Goal: Information Seeking & Learning: Learn about a topic

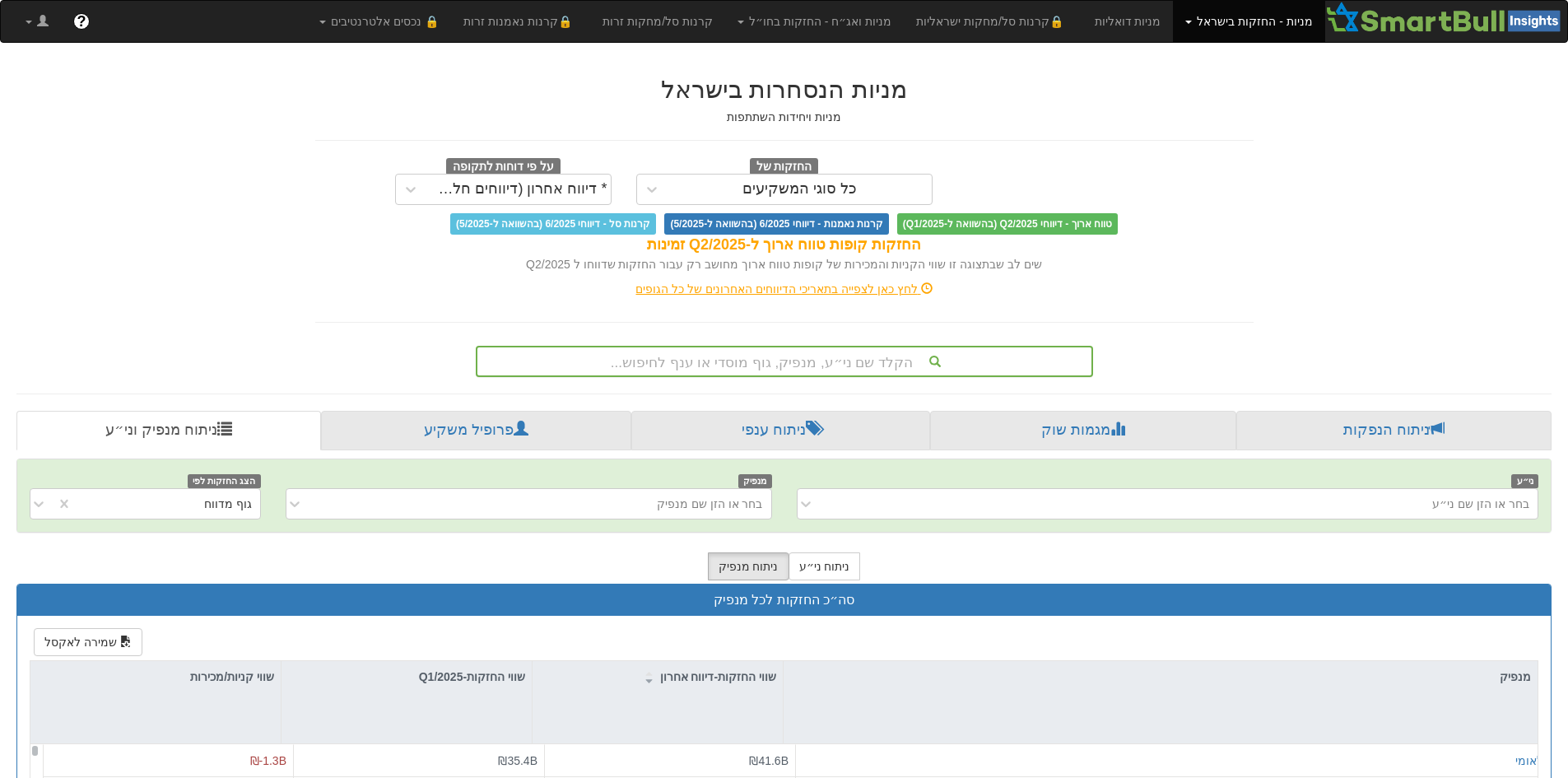
click at [813, 362] on div "הקלד שם ני״ע, מנפיק, גוף מוסדי או ענף לחיפוש..." at bounding box center [784, 361] width 614 height 28
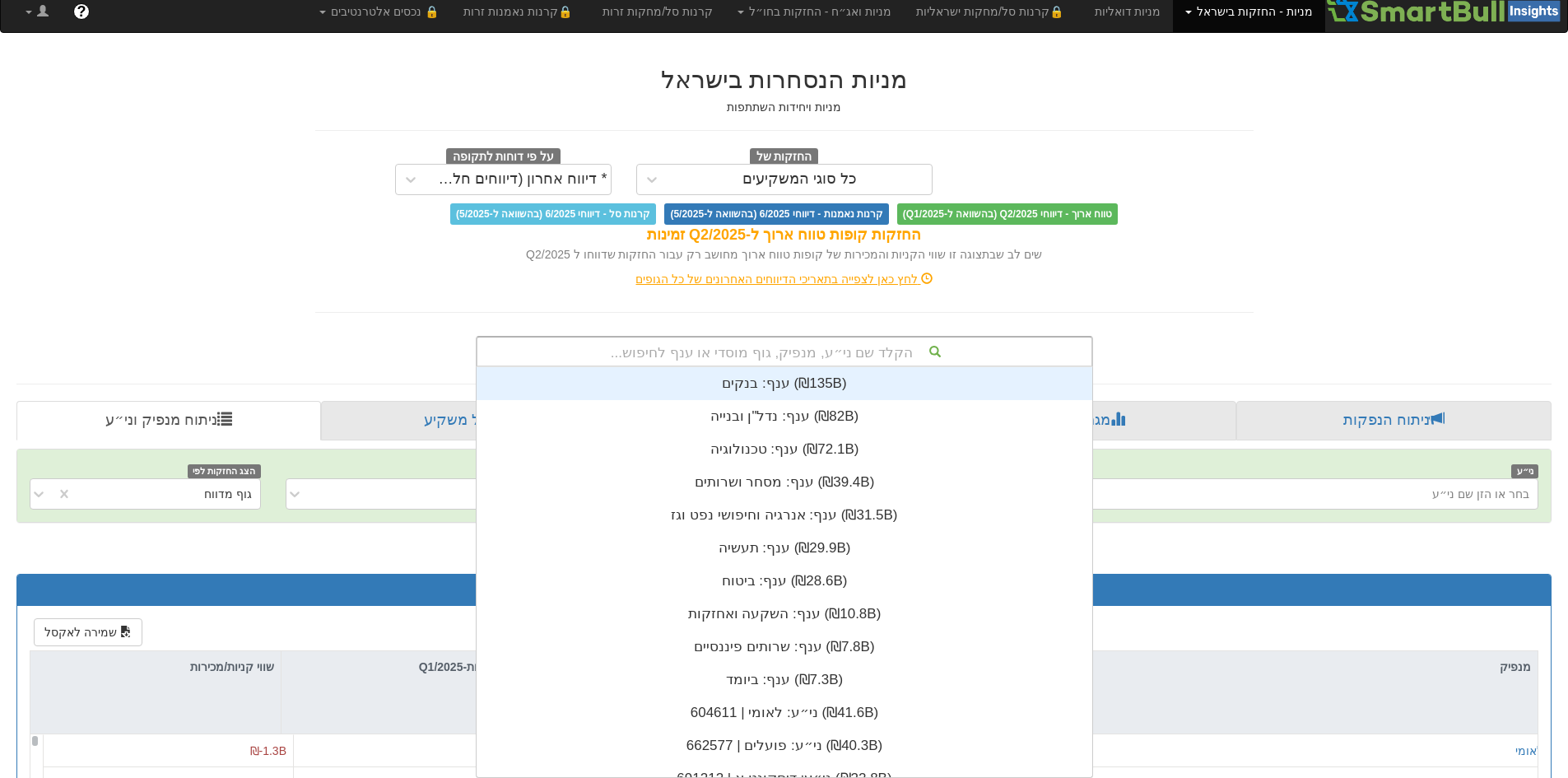
scroll to position [410, 0]
type input "[PERSON_NAME]"
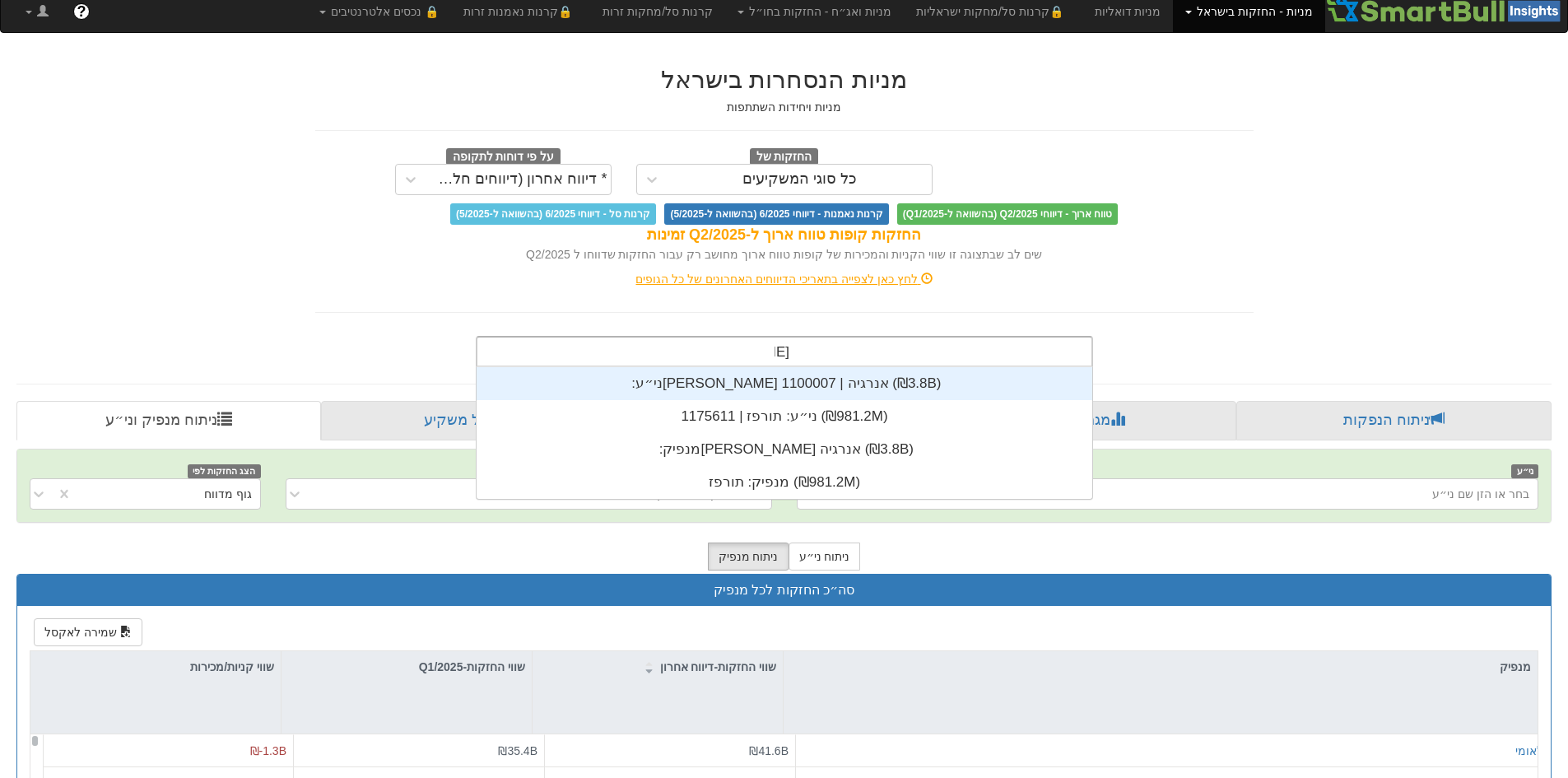
scroll to position [132, 0]
click at [811, 383] on div "ני״ע: ‏[PERSON_NAME] אנרגיה | 1100007 ‎(₪3.8B)‎" at bounding box center [784, 384] width 616 height 33
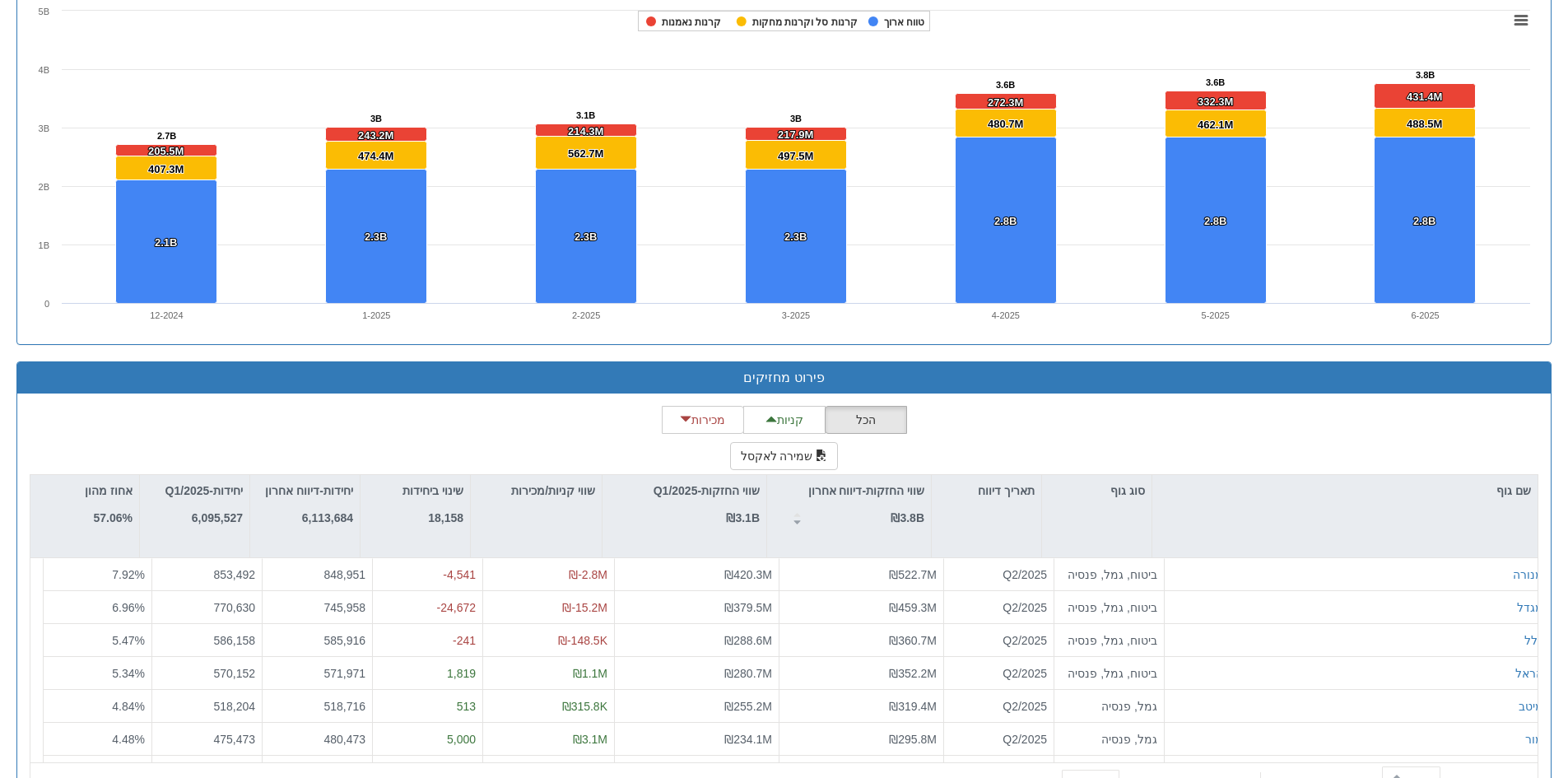
scroll to position [1227, 0]
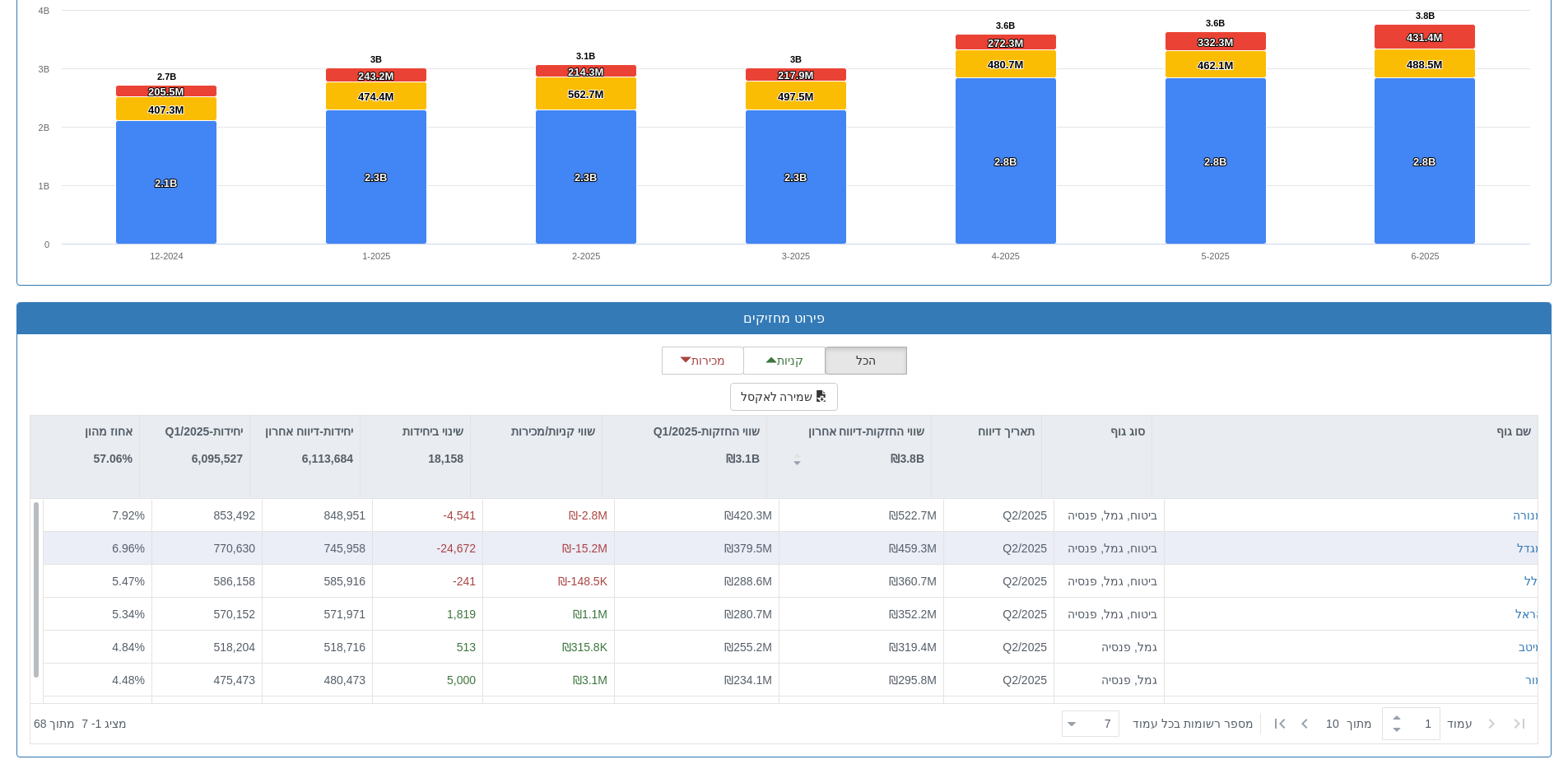
click at [874, 548] on div "₪459.3M" at bounding box center [861, 547] width 150 height 17
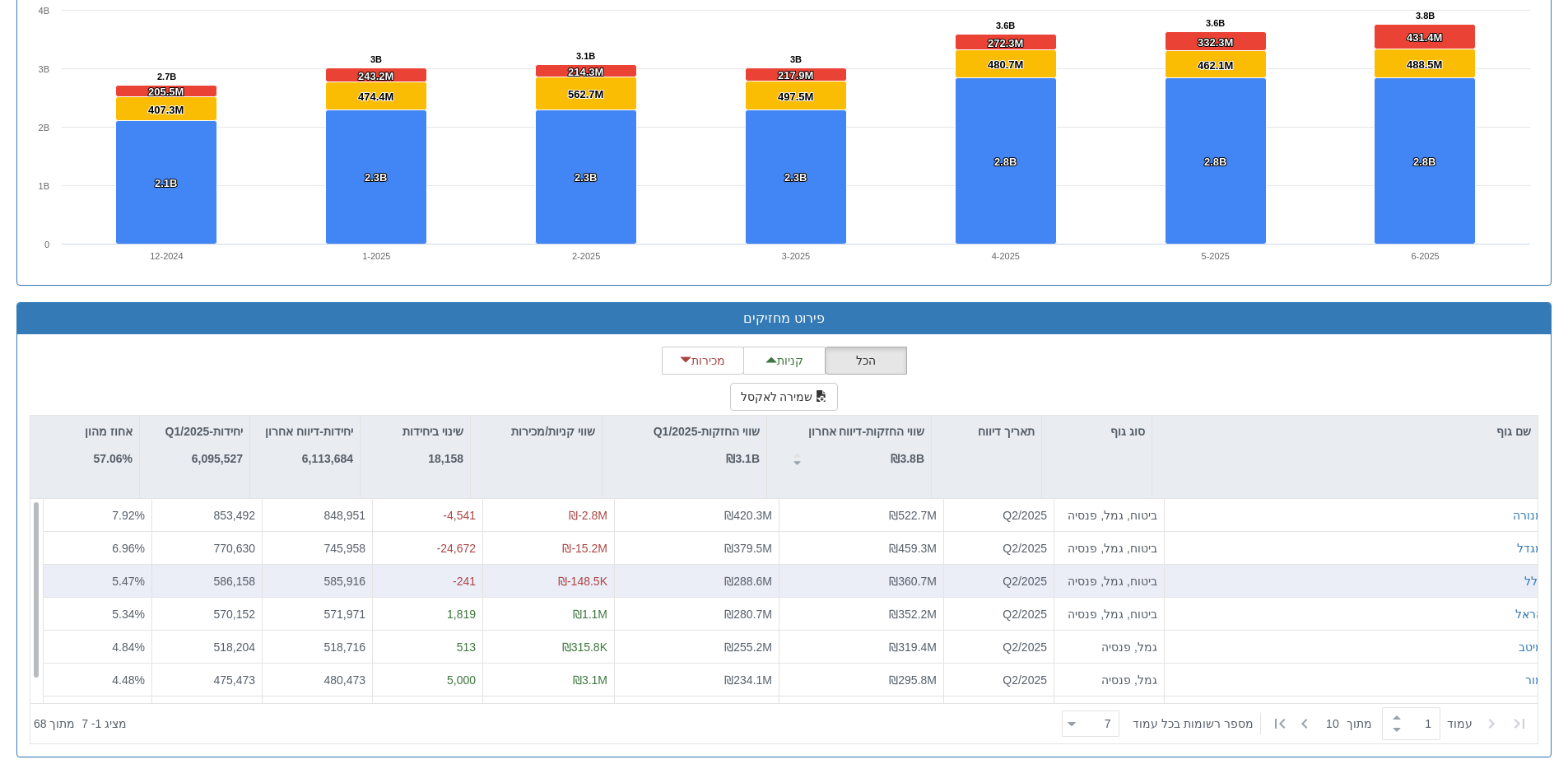
click at [1319, 568] on div "כלל" at bounding box center [1357, 582] width 385 height 33
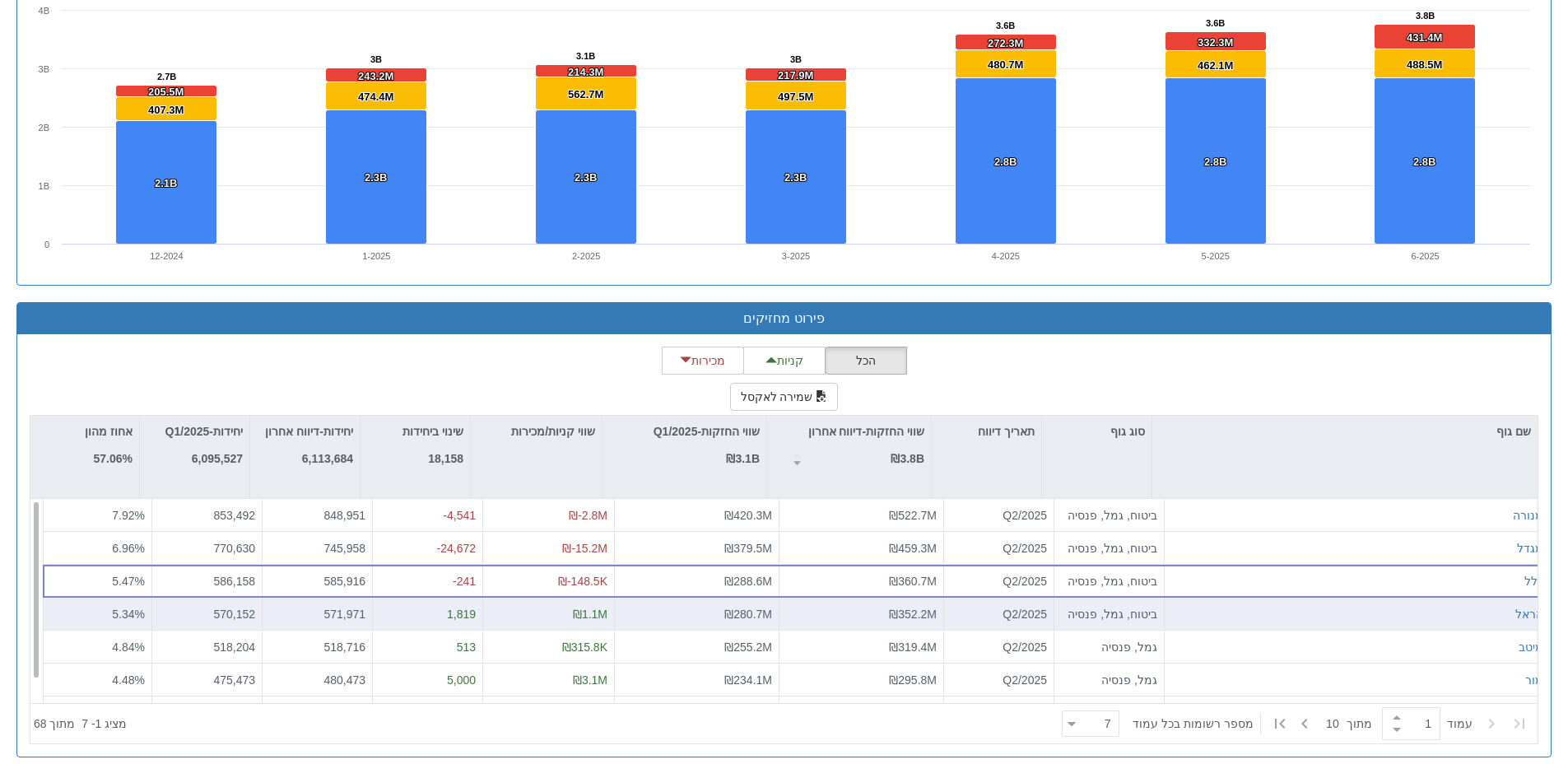
click at [1339, 607] on div "הראל" at bounding box center [1357, 613] width 372 height 17
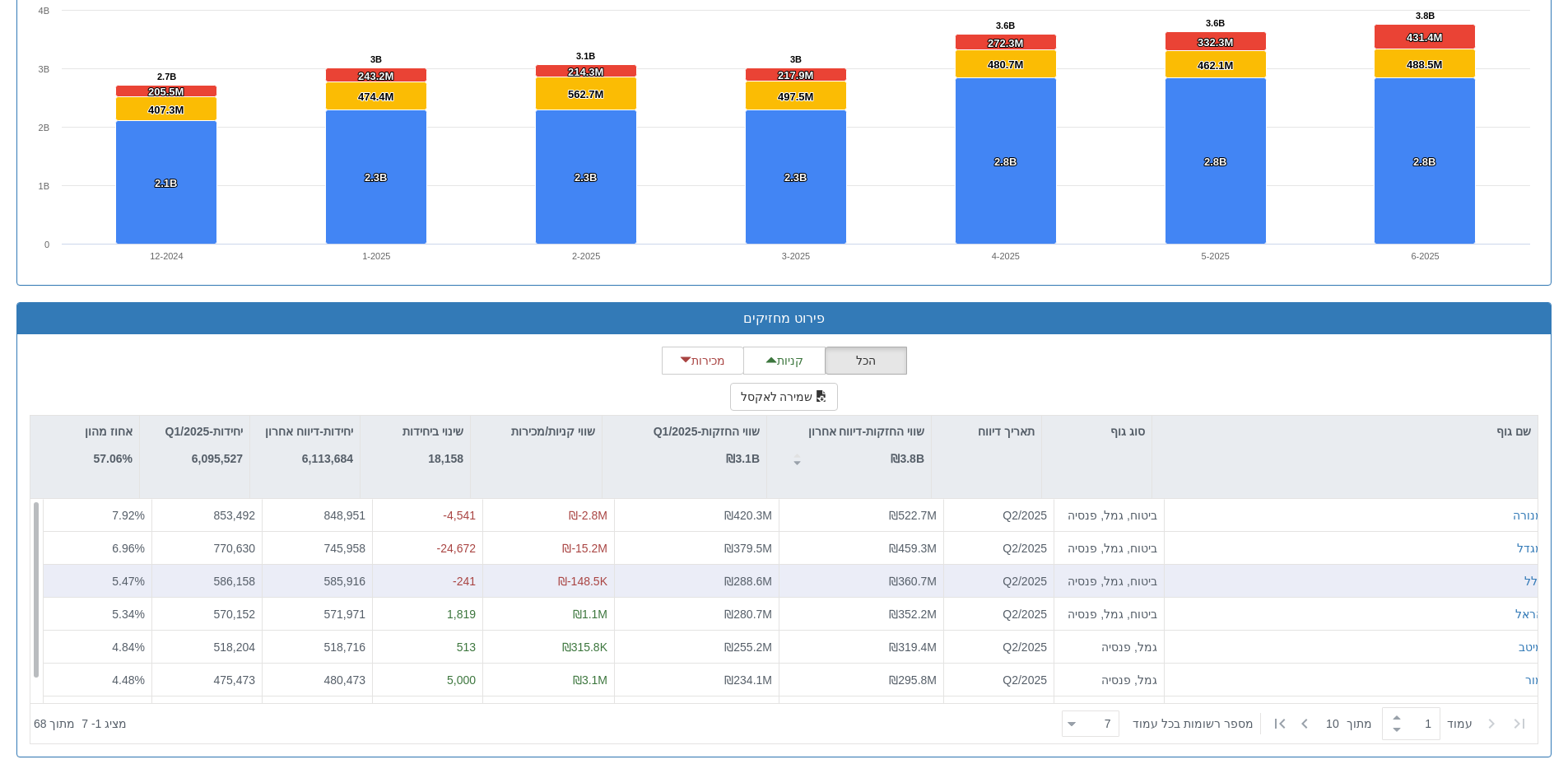
click at [1384, 567] on div "כלל" at bounding box center [1357, 582] width 385 height 33
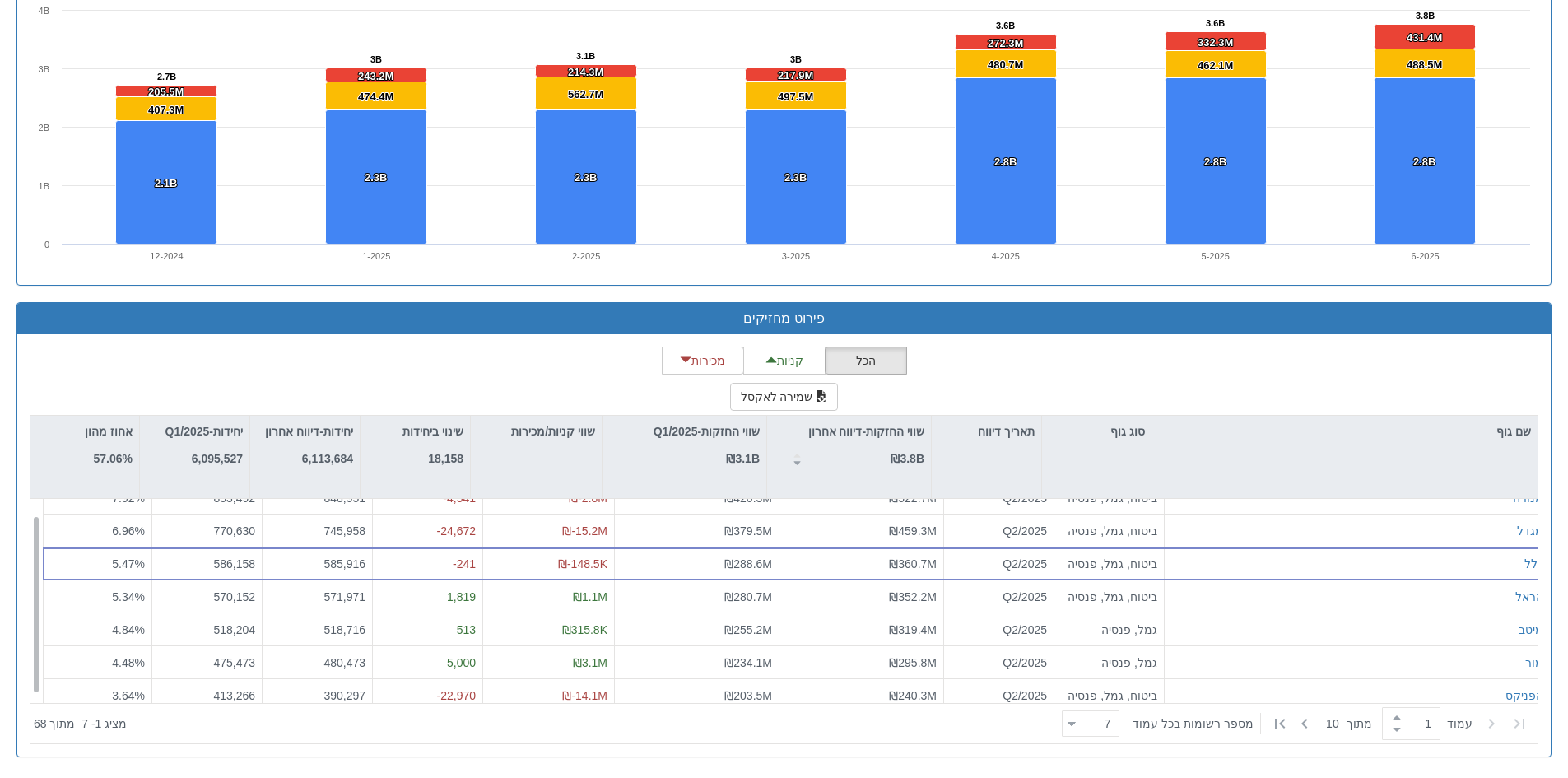
scroll to position [27, 0]
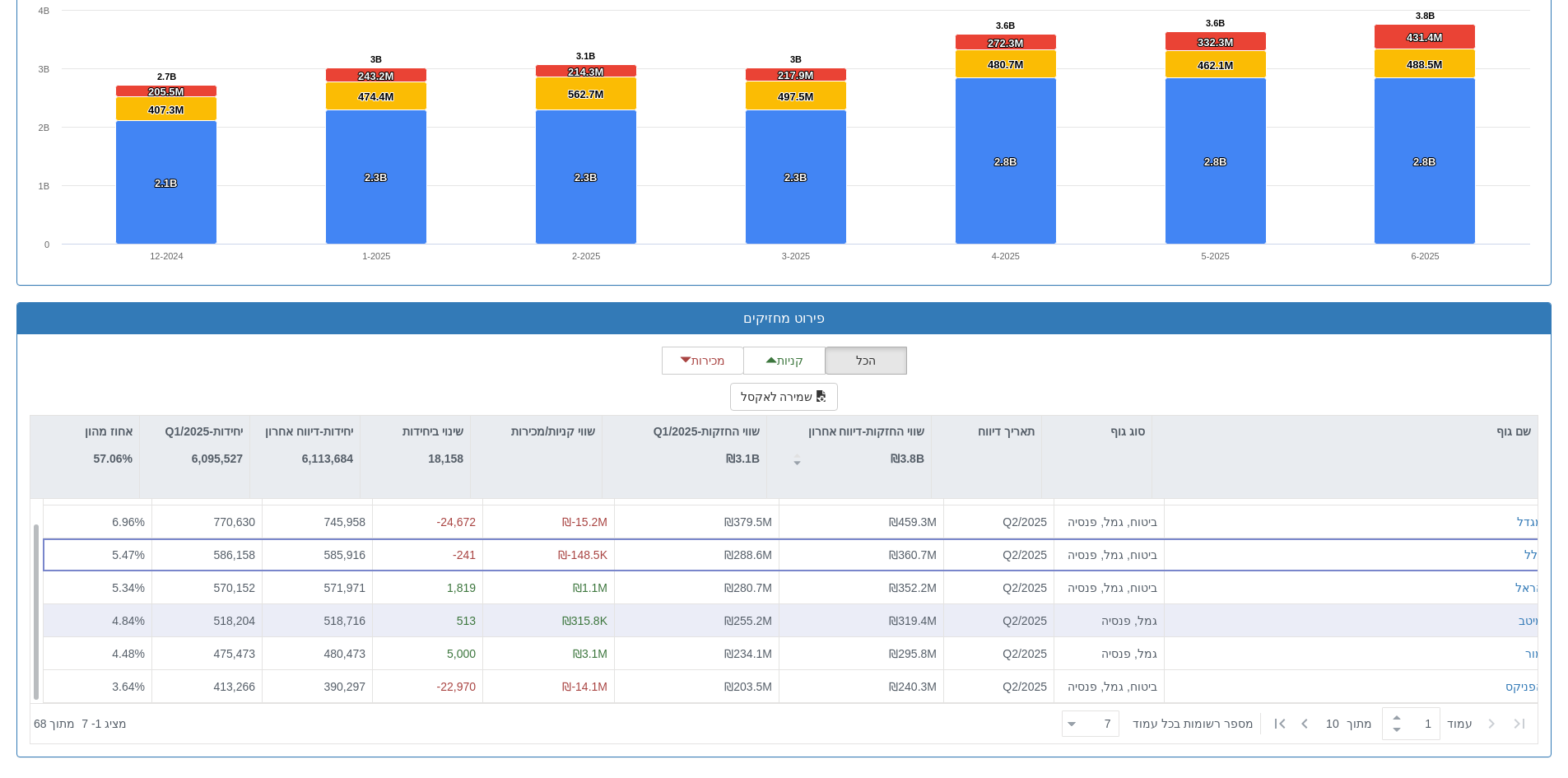
click at [1403, 617] on div "מיטב" at bounding box center [1357, 620] width 372 height 17
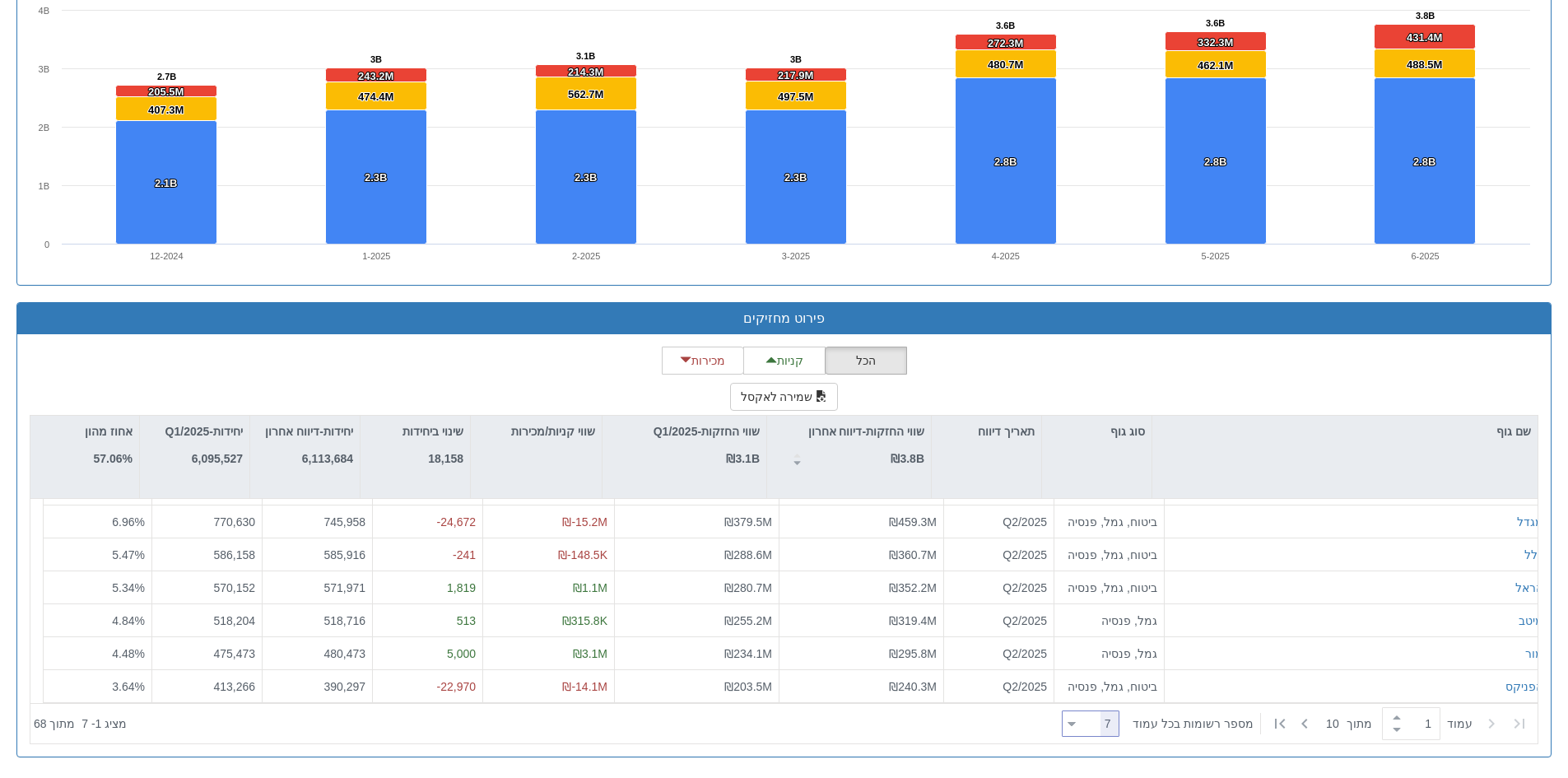
click at [1076, 723] on icon at bounding box center [1072, 724] width 8 height 4
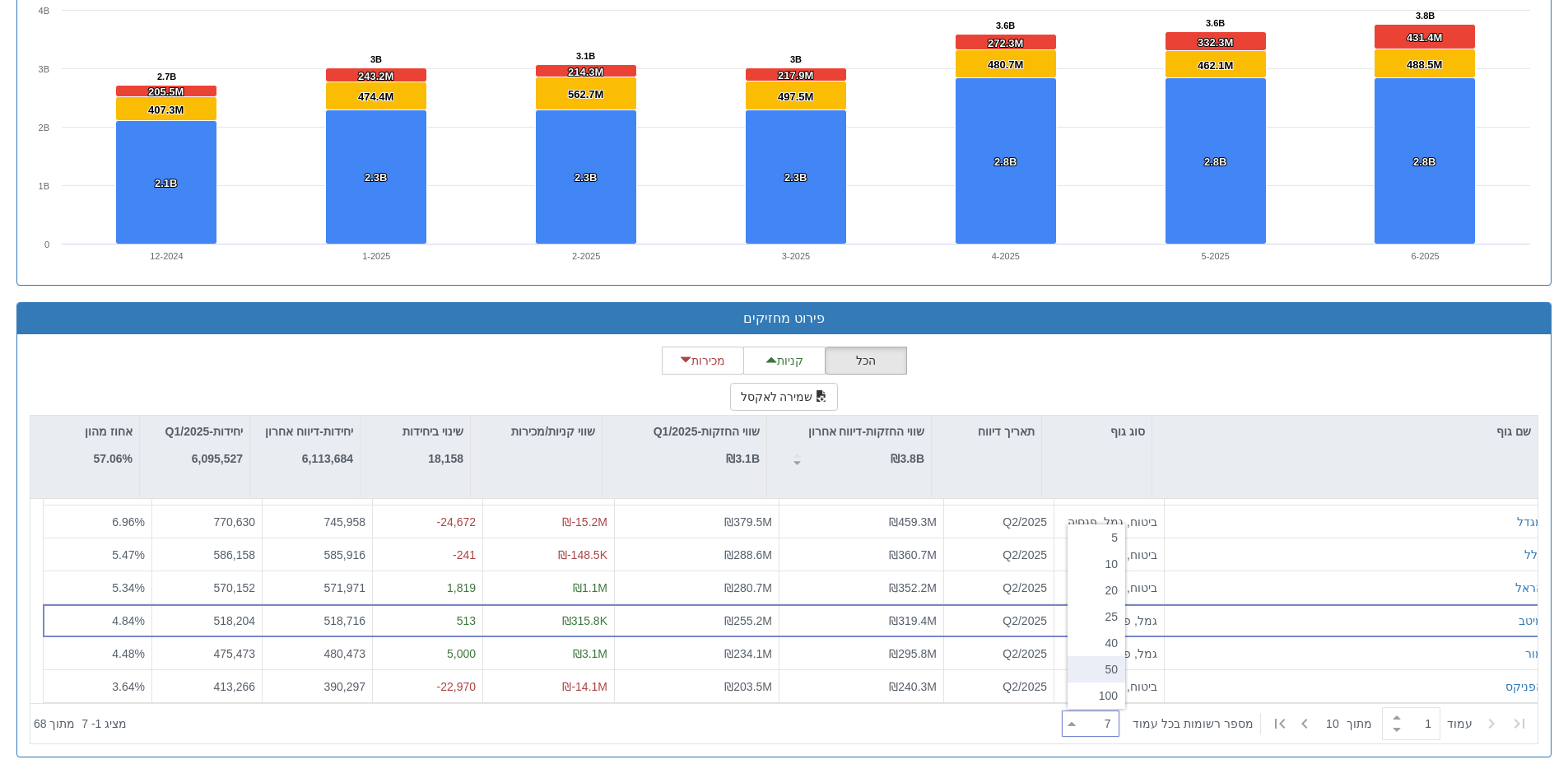
click at [1099, 656] on div "50" at bounding box center [1095, 669] width 58 height 27
type input "50"
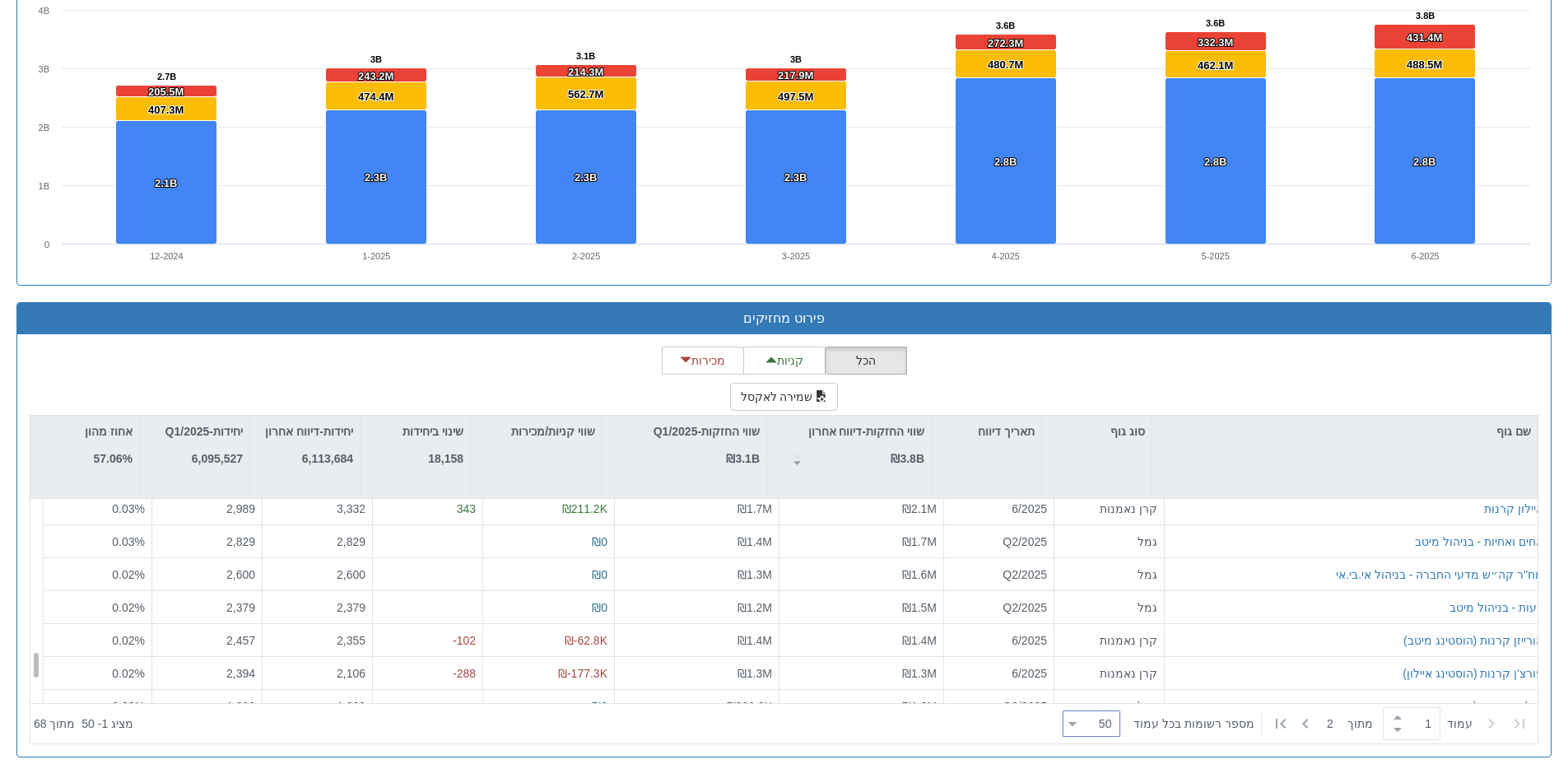
scroll to position [1260, 0]
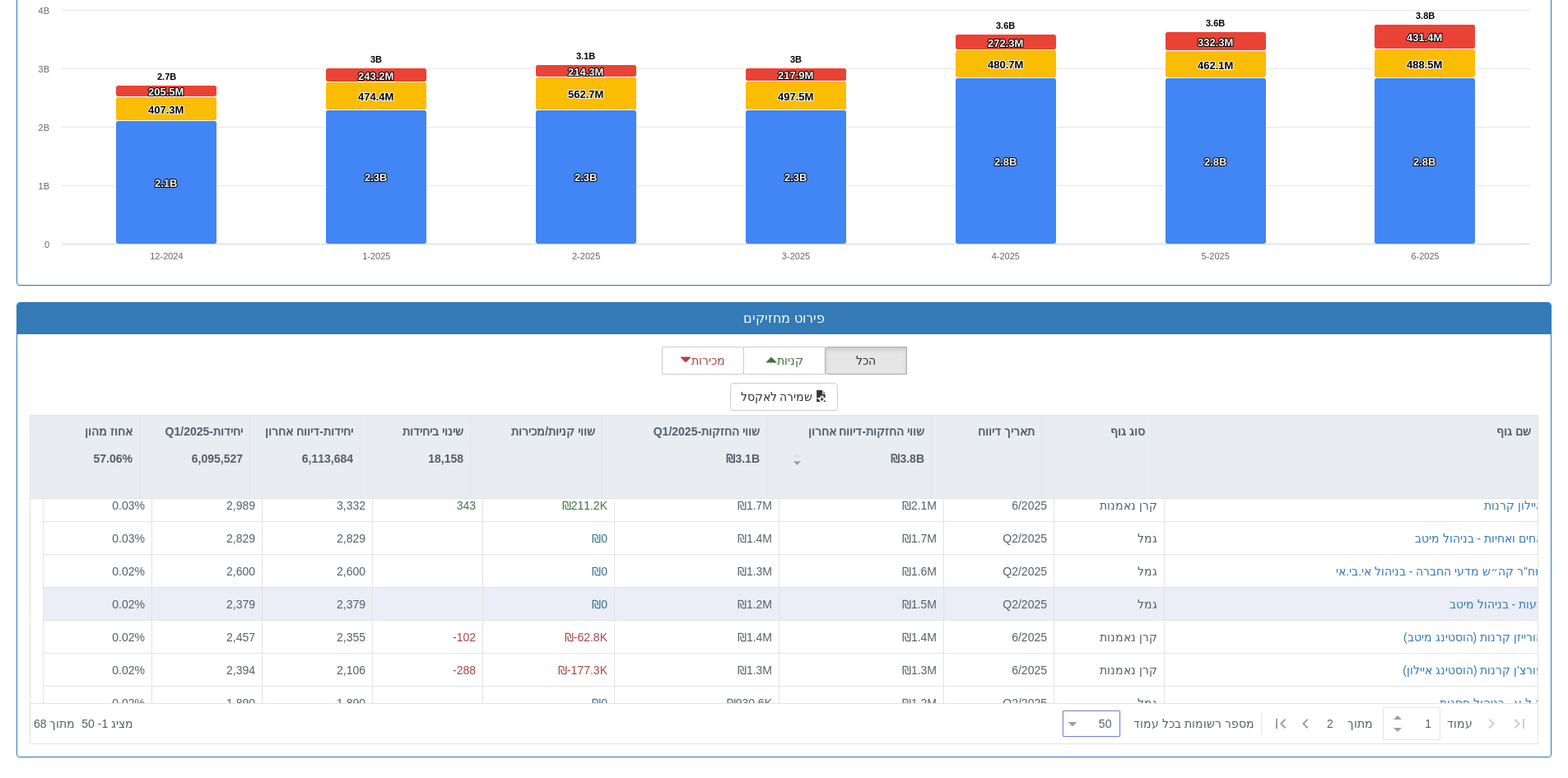
click at [1124, 617] on div "מח"ר קה״ש מדעי החברה - בניהול אי.בי.אי גמל Q2/2025 ₪1.6M ₪1.3M ₪0 2,600 2,600 0…" at bounding box center [790, 60] width 1519 height 1645
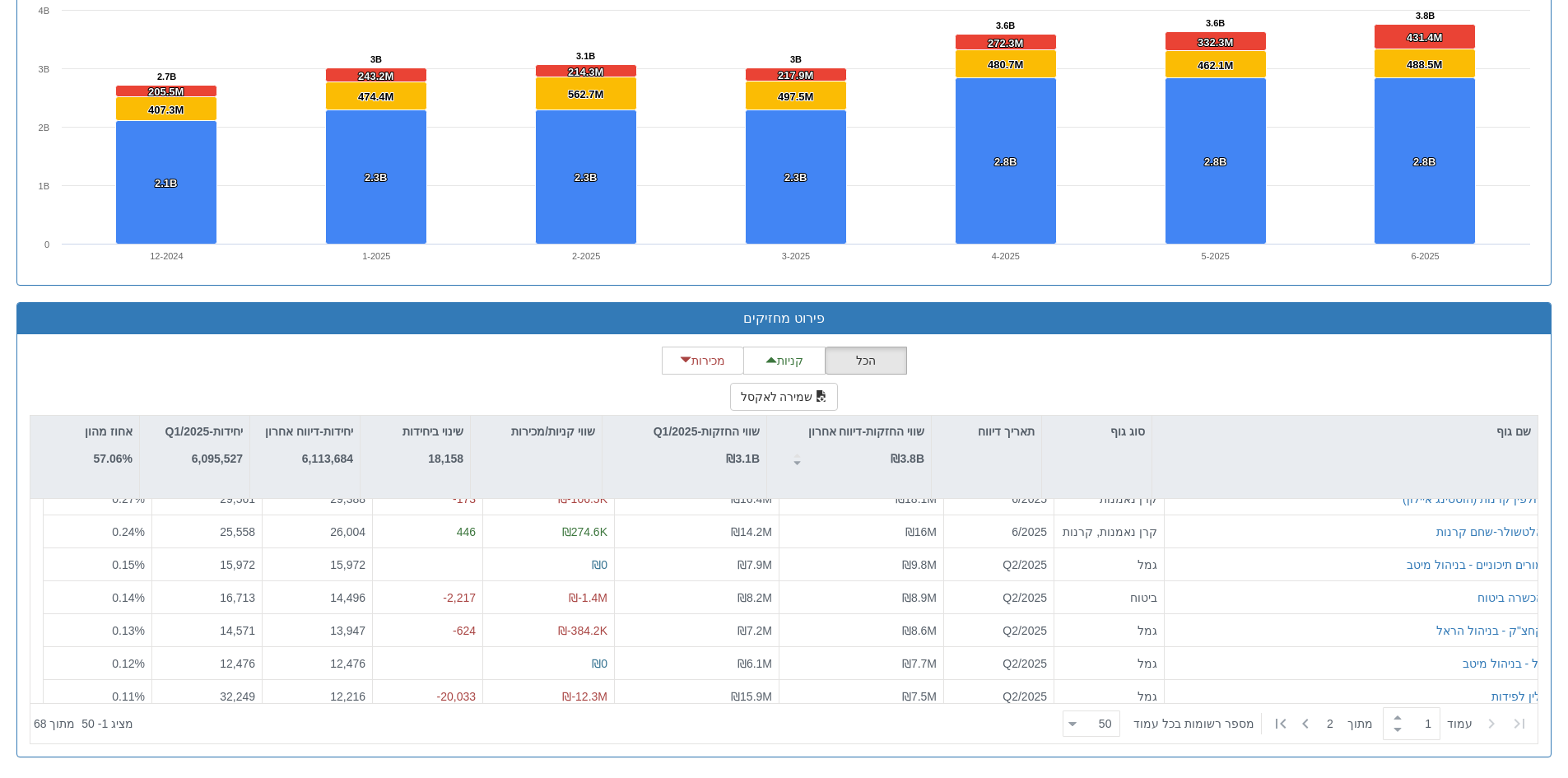
scroll to position [0, 0]
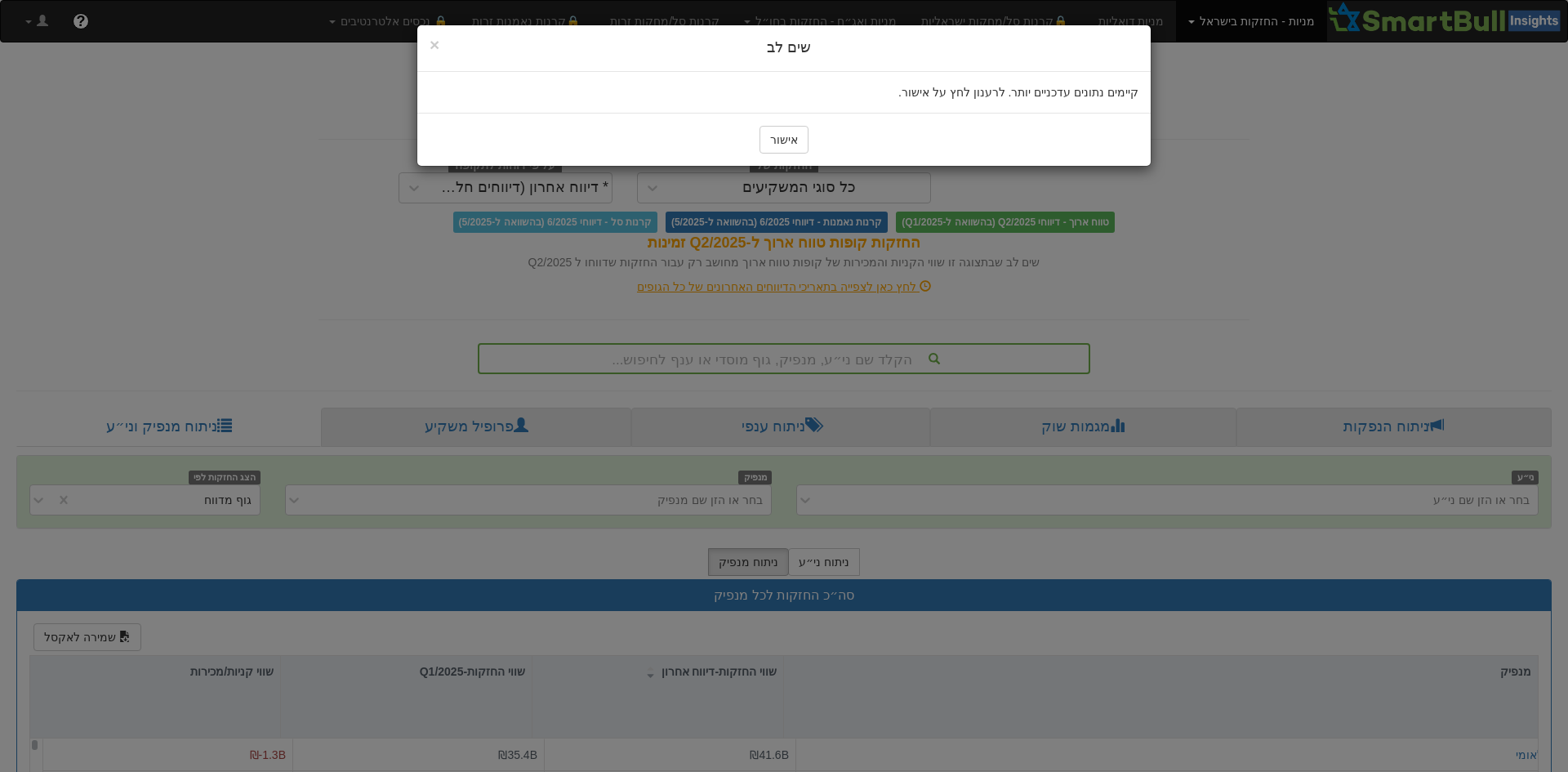
click at [1437, 301] on div "× Close שים לב קיימים נתונים עדכניים יותר. לרענון לחץ על אישור. אישור" at bounding box center [784, 386] width 1568 height 772
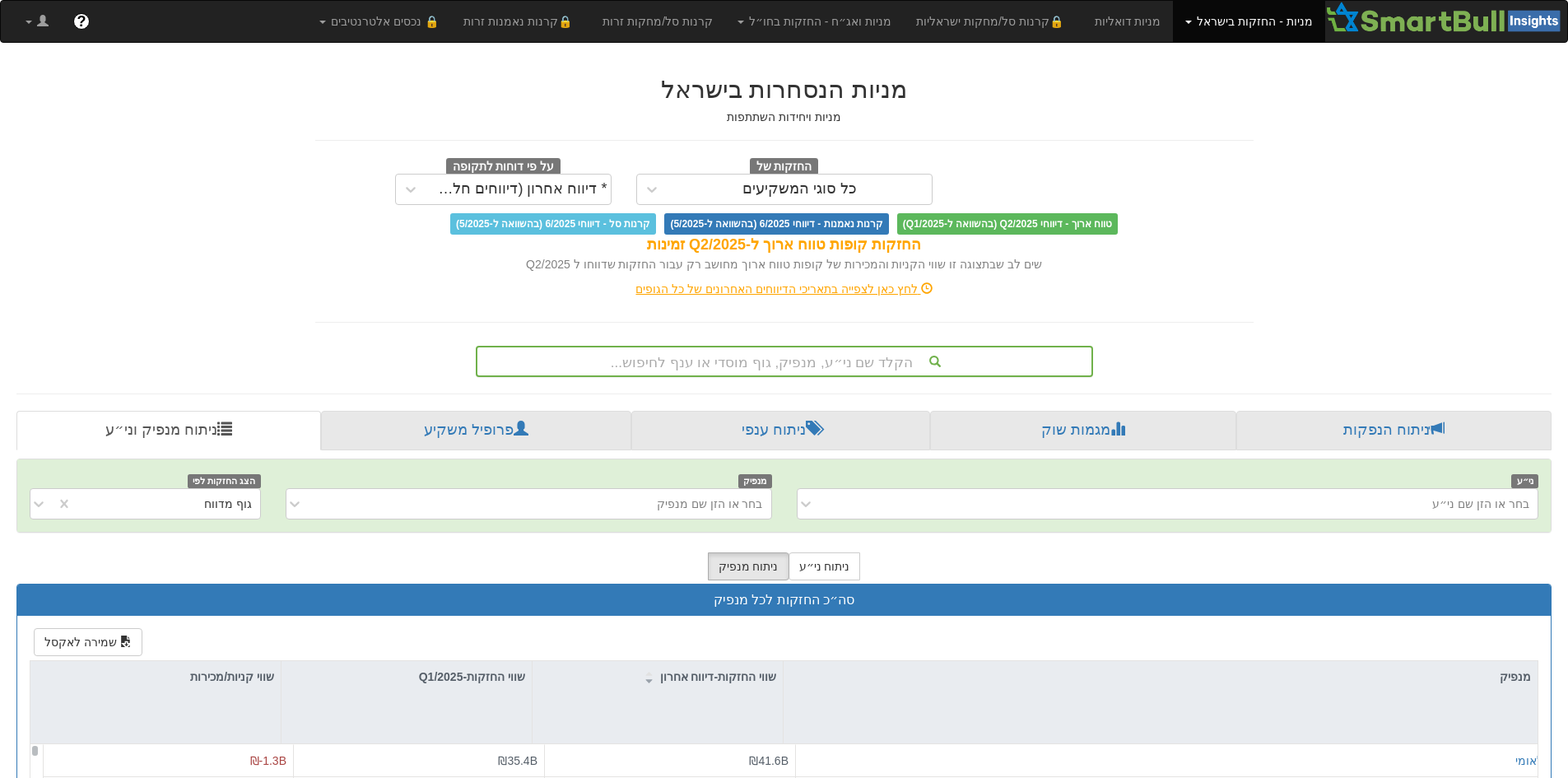
click at [787, 358] on div "הקלד שם ני״ע, מנפיק, גוף מוסדי או ענף לחיפוש..." at bounding box center [784, 361] width 614 height 28
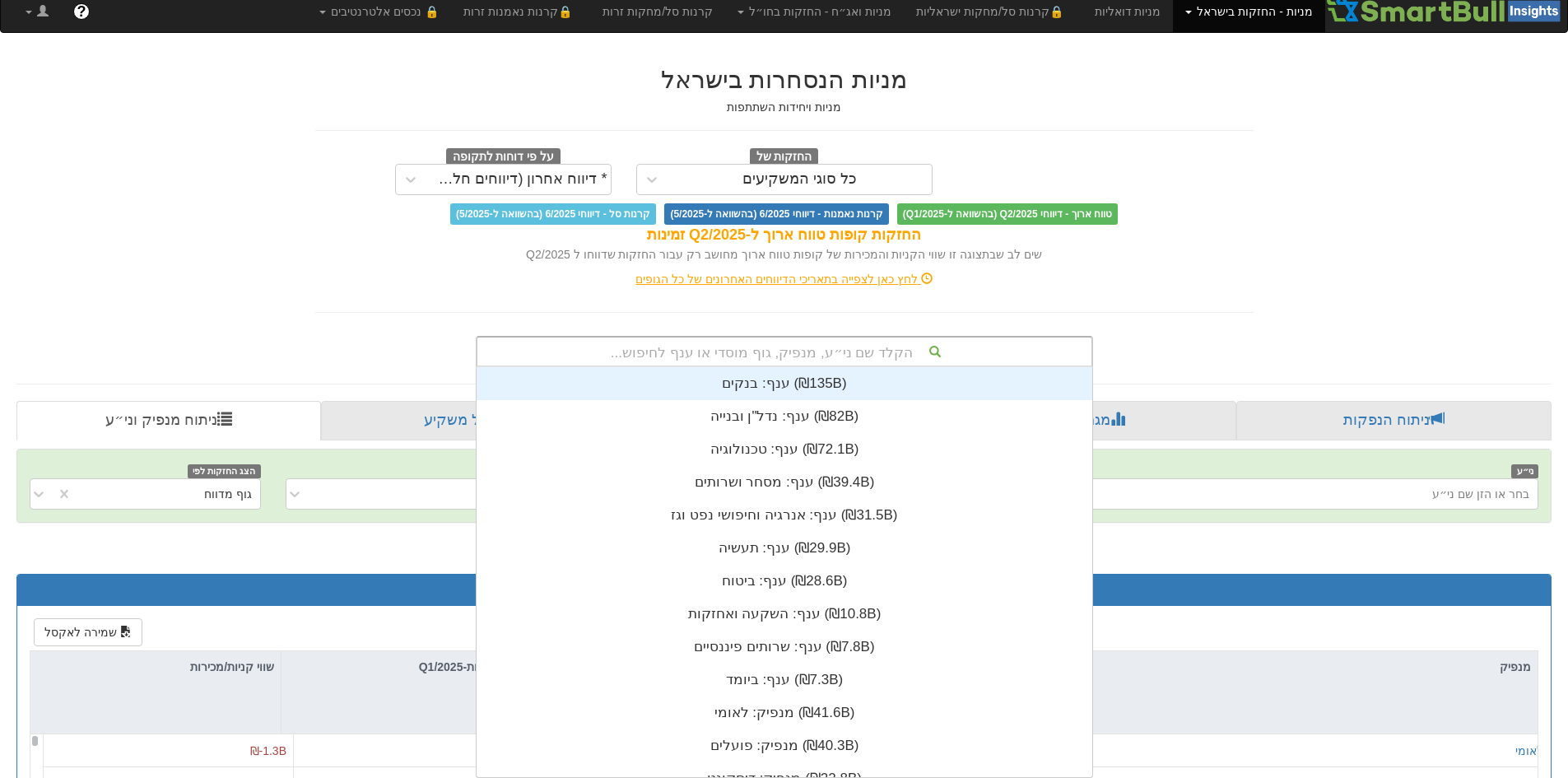
scroll to position [410, 0]
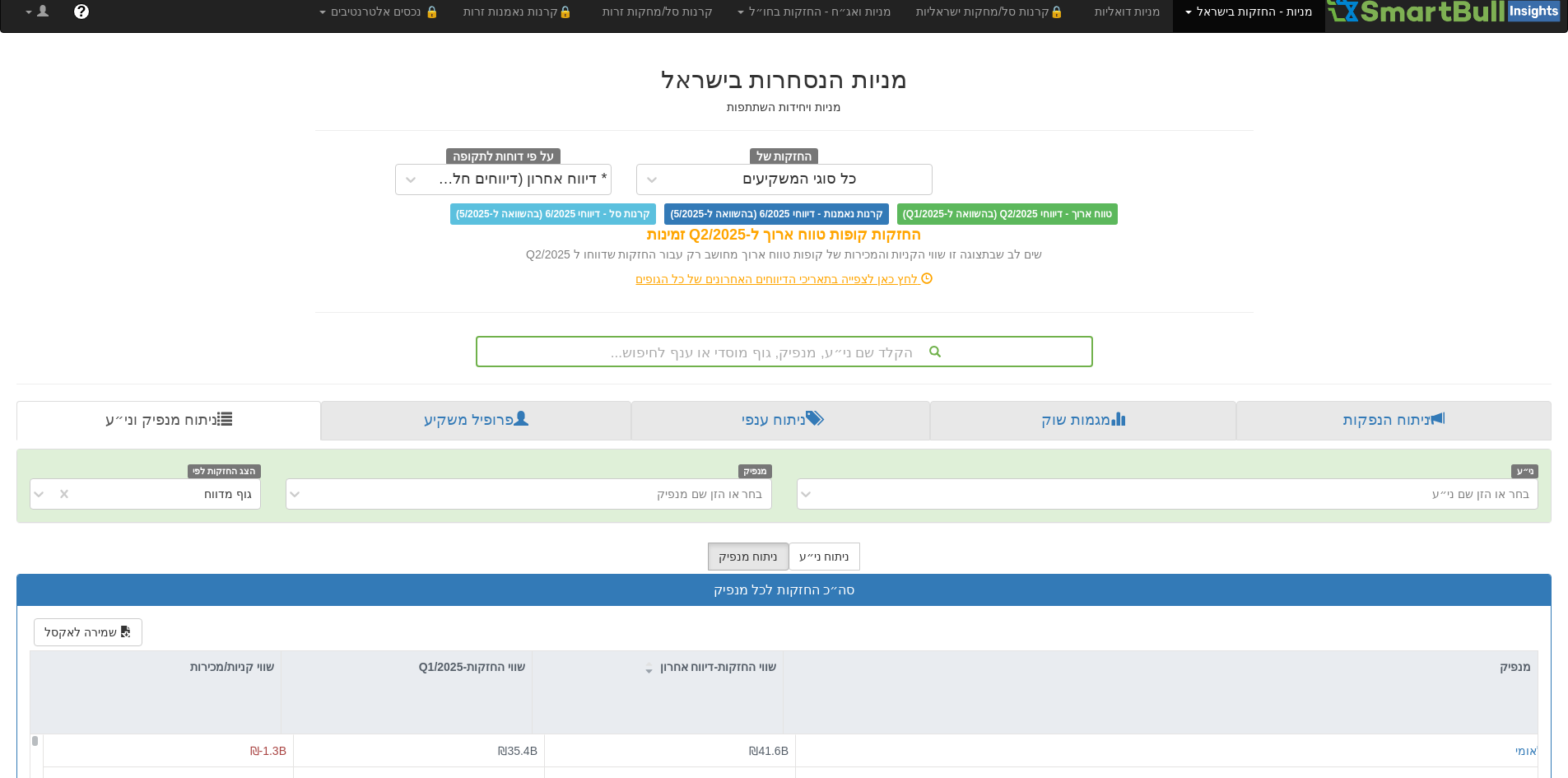
click at [1260, 271] on div "לחץ כאן לצפייה בתאריכי הדיווחים האחרונים של כל הגופים" at bounding box center [784, 279] width 963 height 17
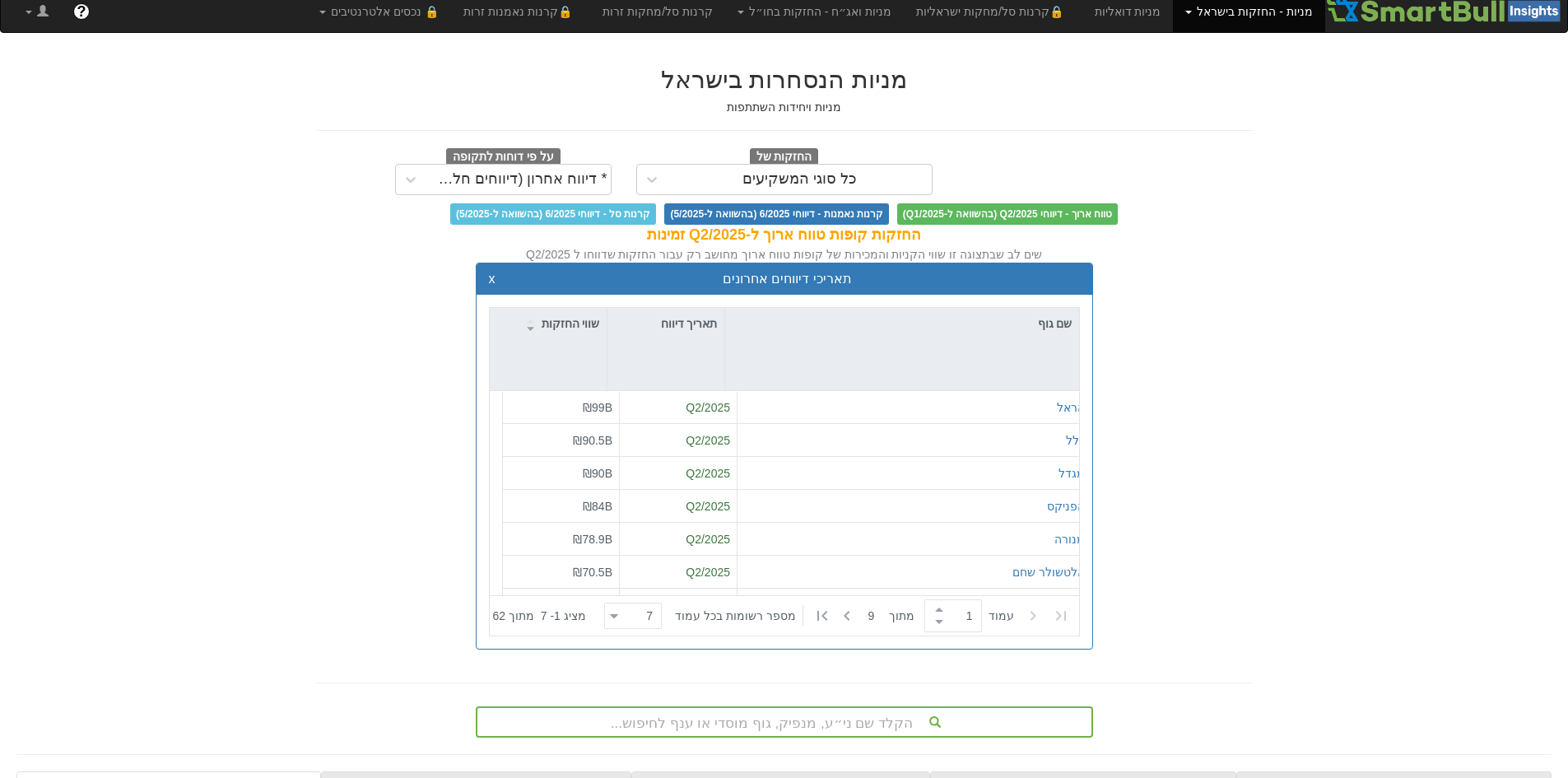
click at [333, 284] on div "תאריכי דיווחים אחרונים x שם גוף תאריך דיווח שווי החזקות הראל Q2/2025 ₪99B כלל Q…" at bounding box center [784, 464] width 963 height 404
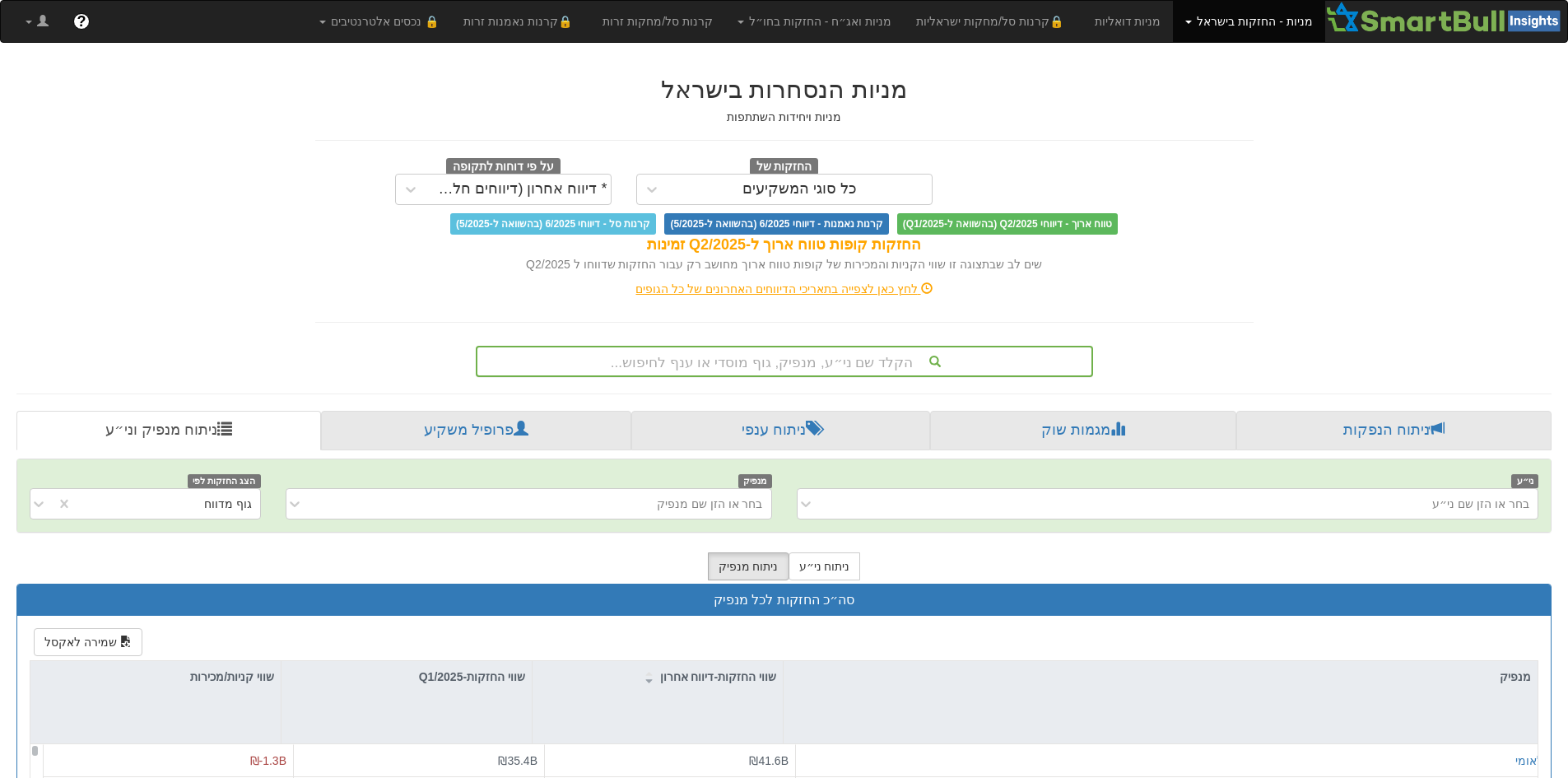
click at [812, 360] on div "הקלד שם ני״ע, מנפיק, גוף מוסדי או ענף לחיפוש..." at bounding box center [784, 361] width 614 height 28
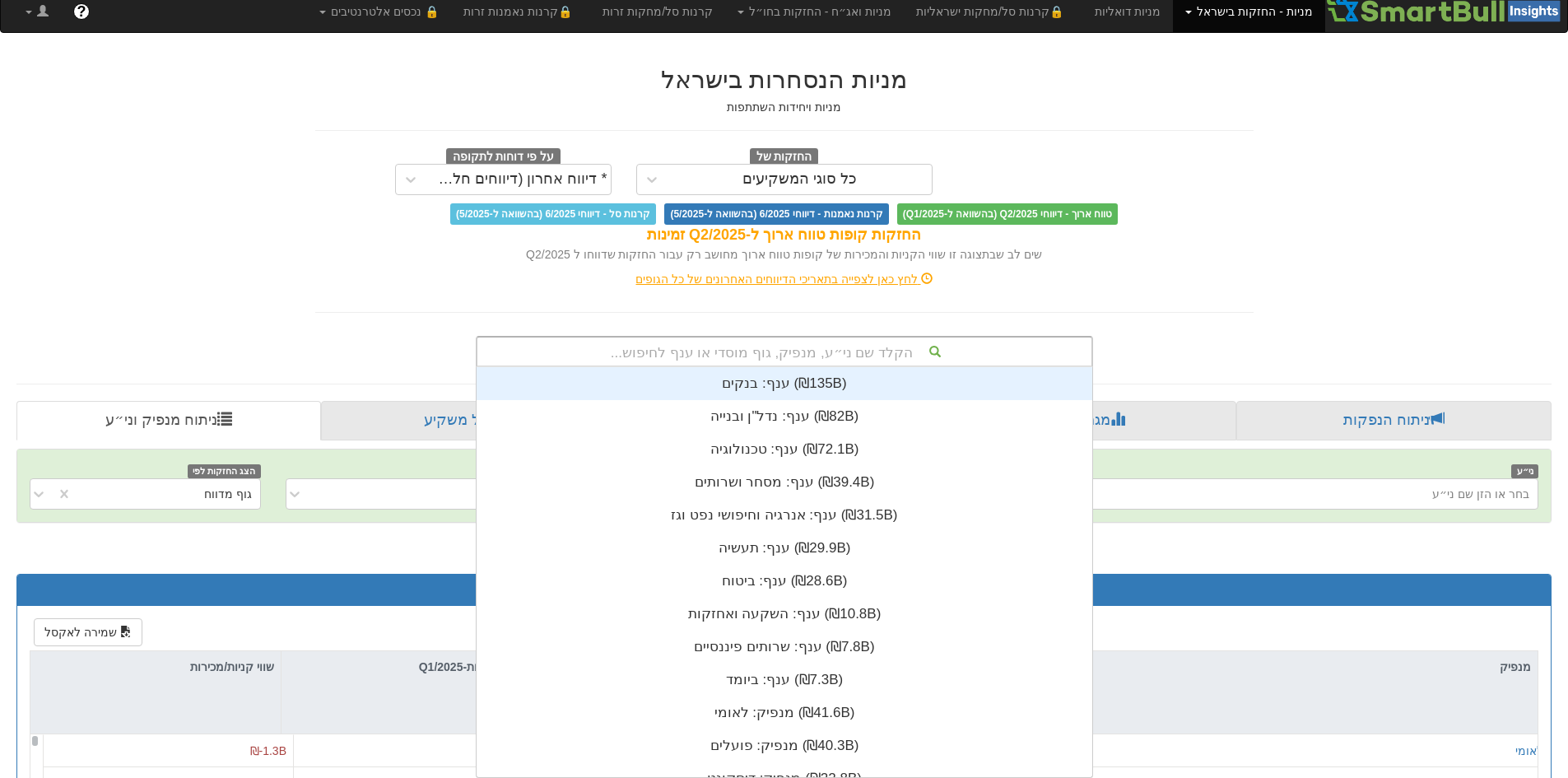
scroll to position [410, 0]
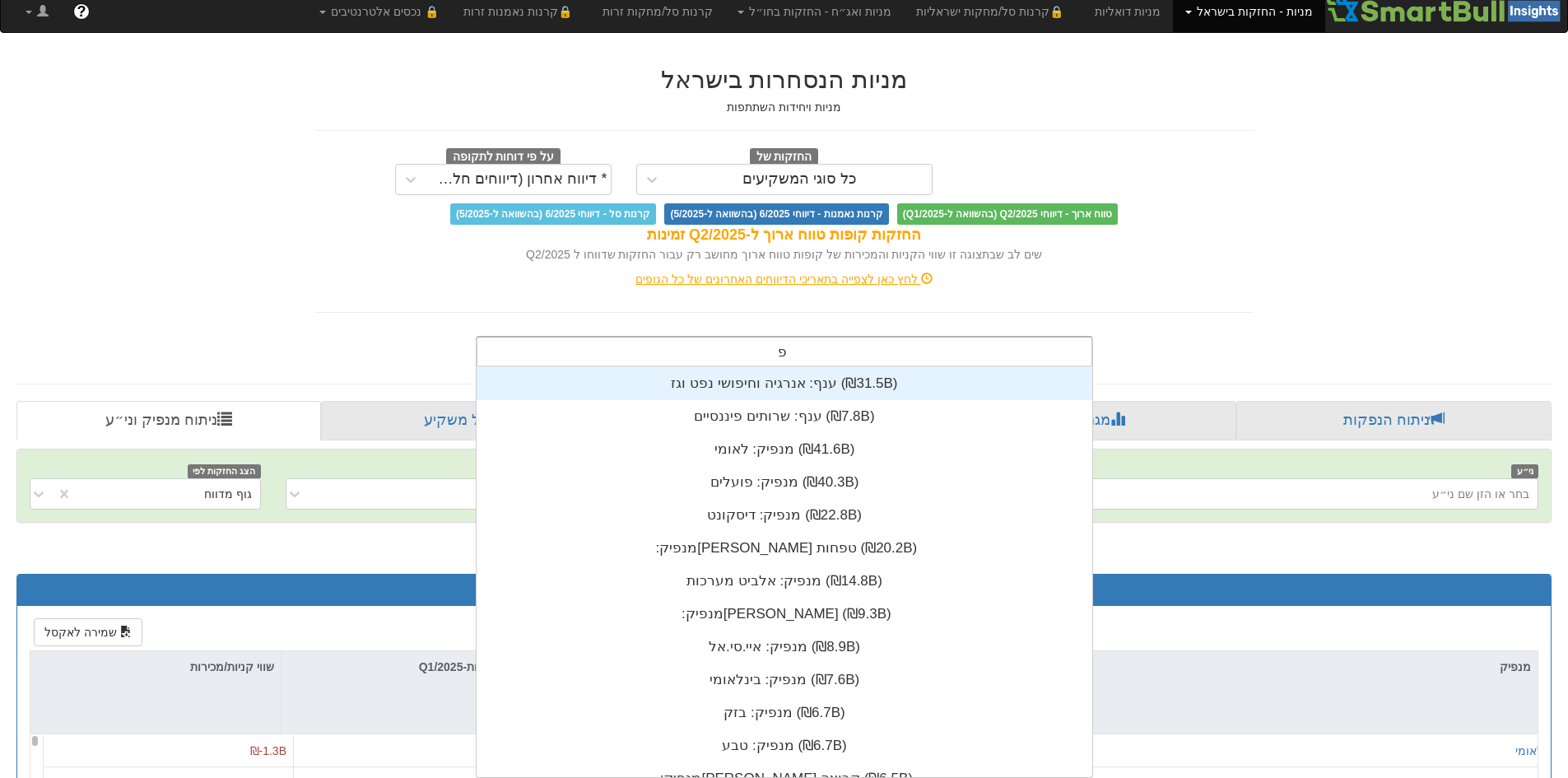
type input "[PERSON_NAME]"
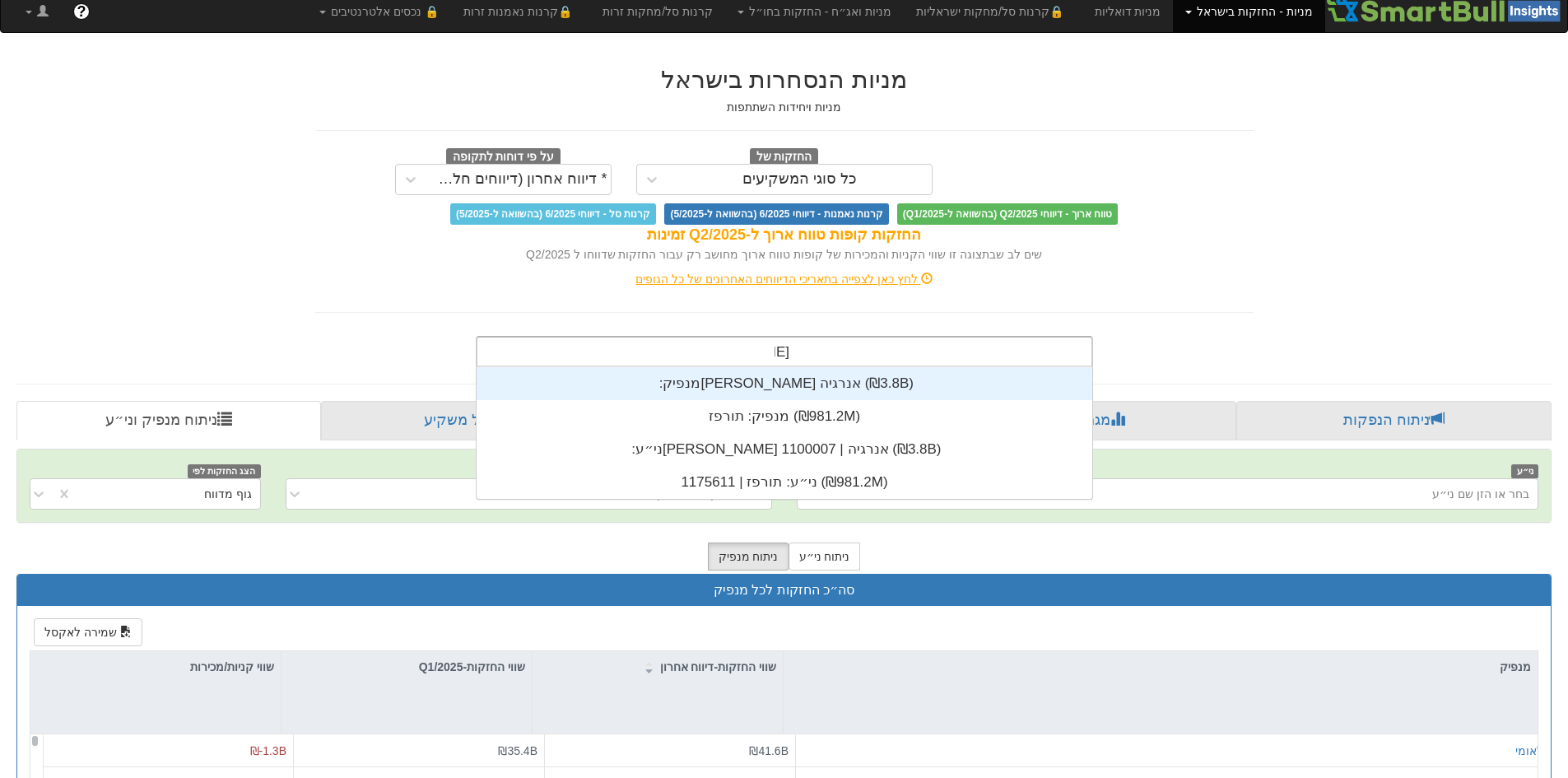
scroll to position [132, 0]
click at [783, 388] on div "מנפיק: ‏[PERSON_NAME] אנרגיה ‎(₪3.8B)‎" at bounding box center [784, 384] width 616 height 33
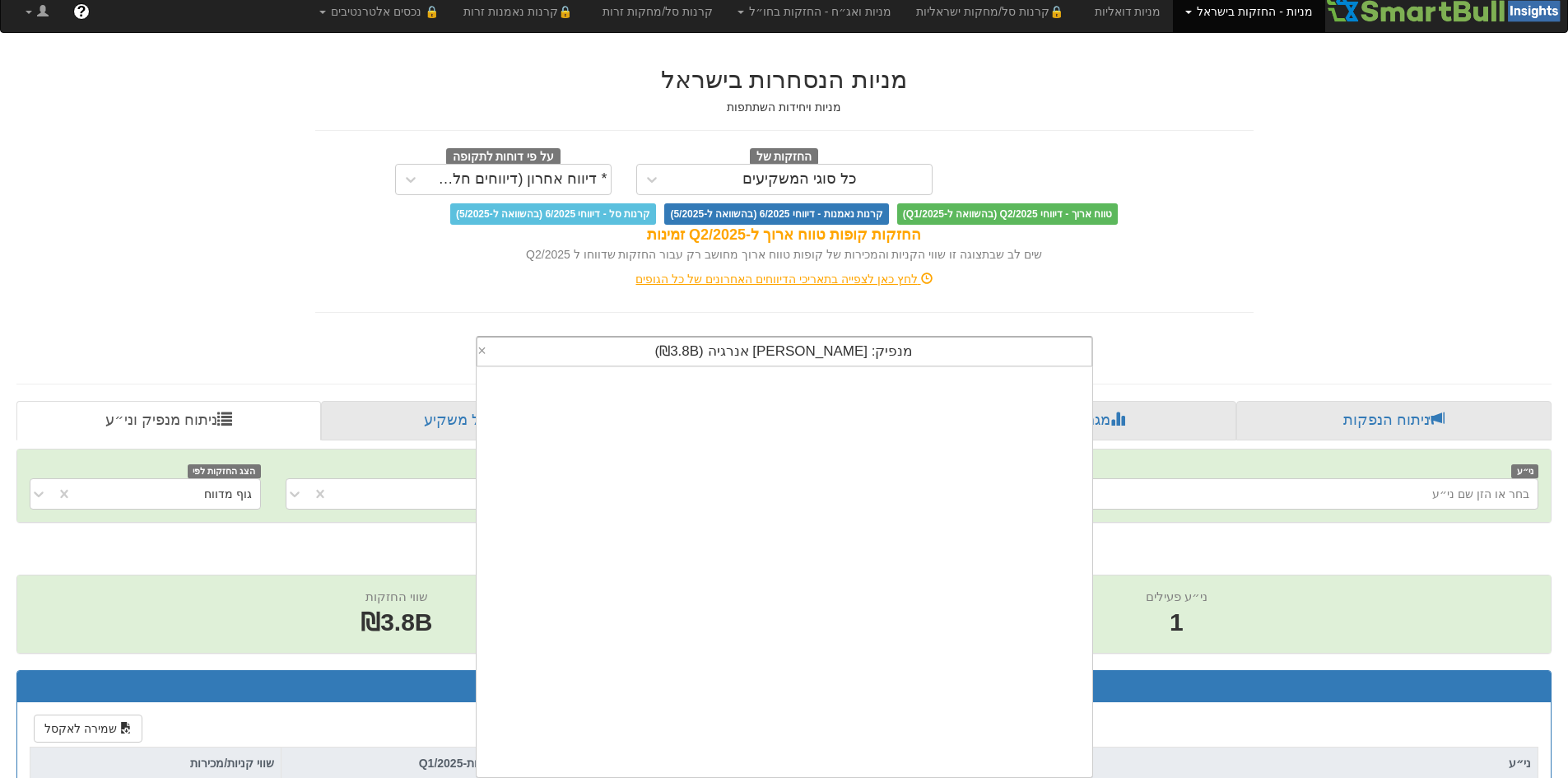
scroll to position [724, 0]
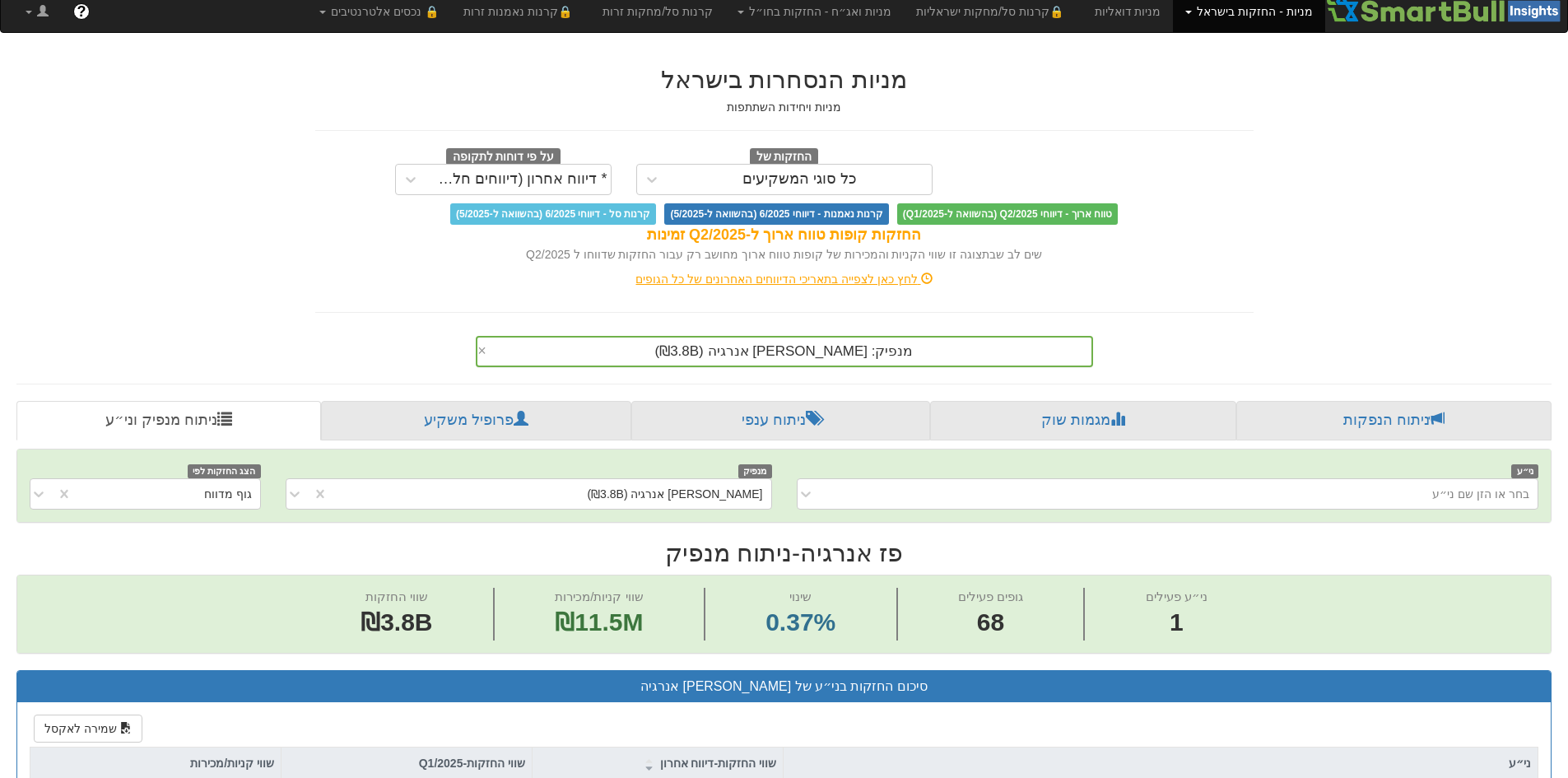
click at [1173, 329] on div "מנפיק: ‏פז אנרגיה ‎(₪3.8B)‎ ×" at bounding box center [784, 348] width 963 height 38
click at [1220, 276] on div "לחץ כאן לצפייה בתאריכי הדיווחים האחרונים של כל הגופים" at bounding box center [784, 279] width 963 height 17
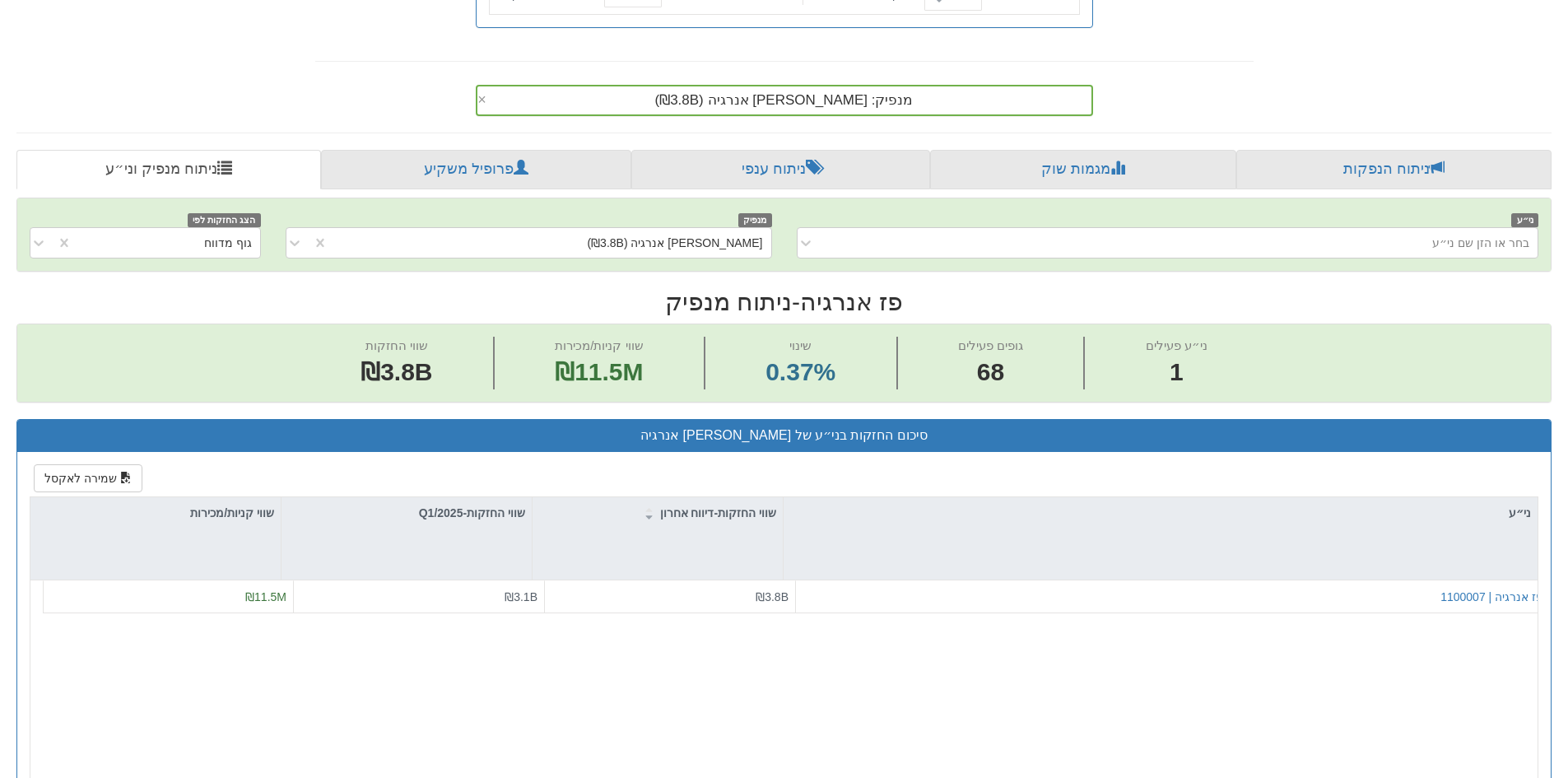
scroll to position [658, 0]
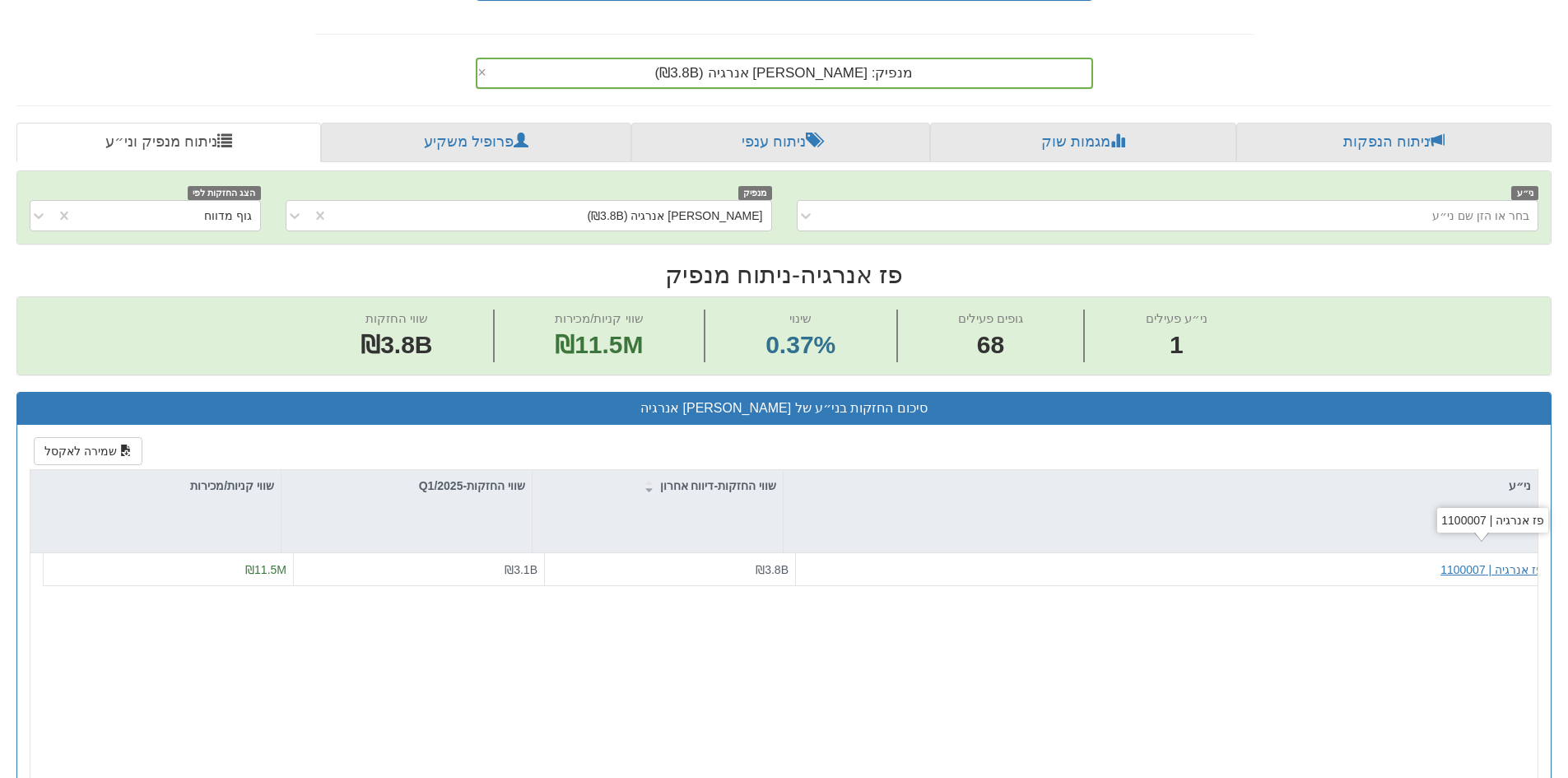
drag, startPoint x: 1481, startPoint y: 573, endPoint x: 1562, endPoint y: 571, distance: 81.0
click at [1480, 573] on div "פז אנרגיה | 1100007" at bounding box center [1491, 569] width 103 height 17
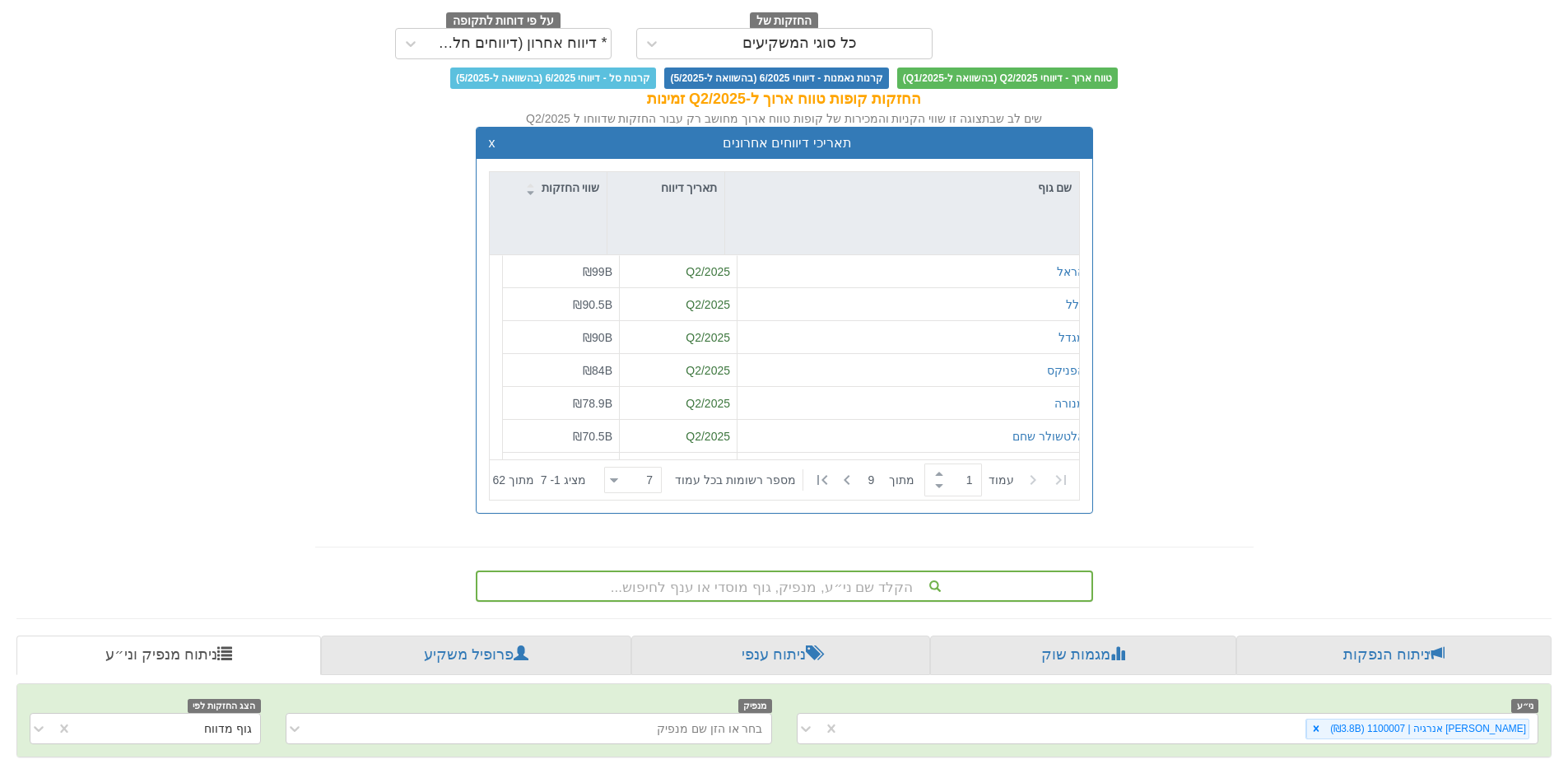
scroll to position [658, 0]
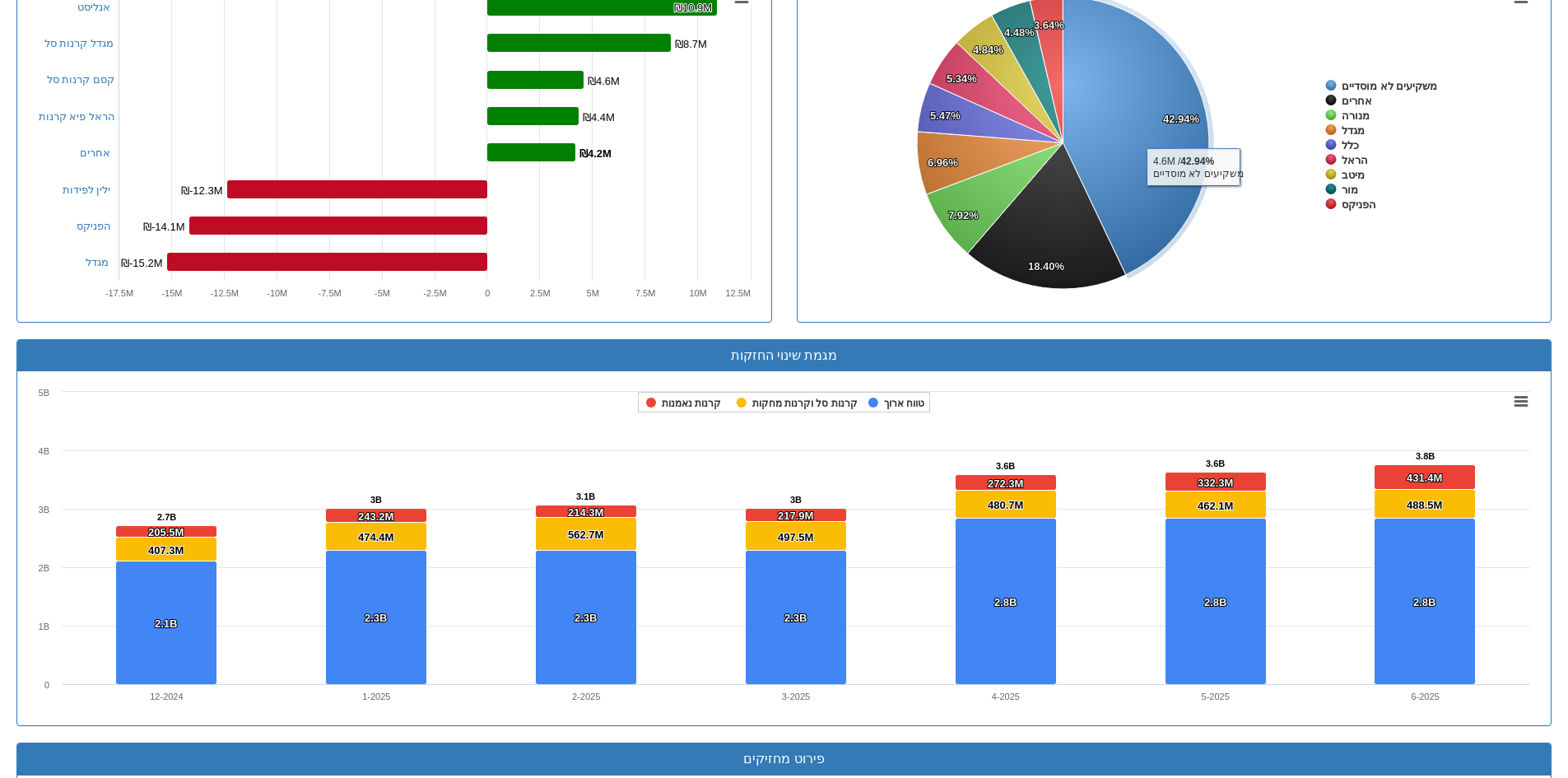
scroll to position [1598, 0]
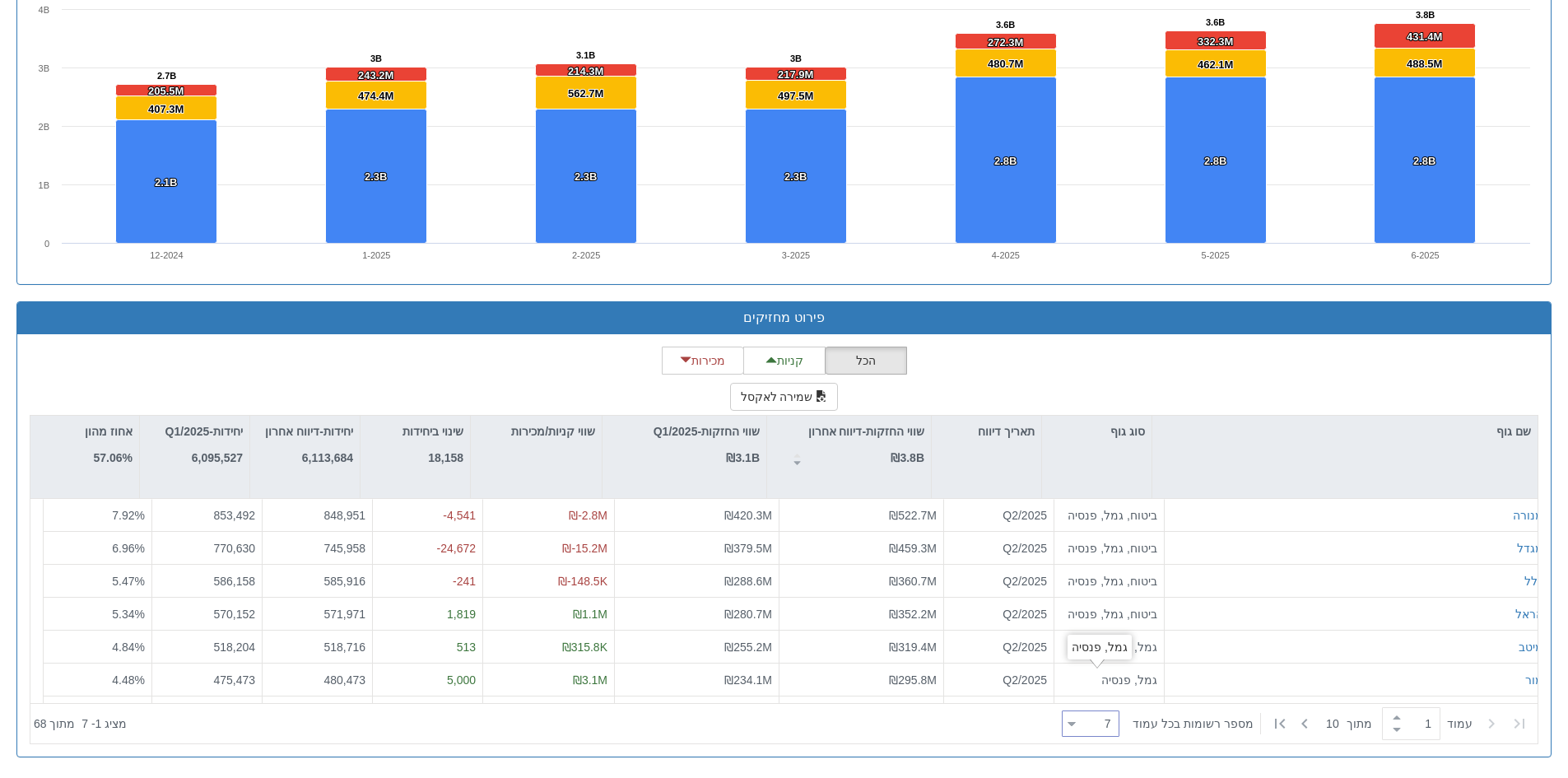
click at [1072, 722] on div "7 7" at bounding box center [1091, 723] width 58 height 27
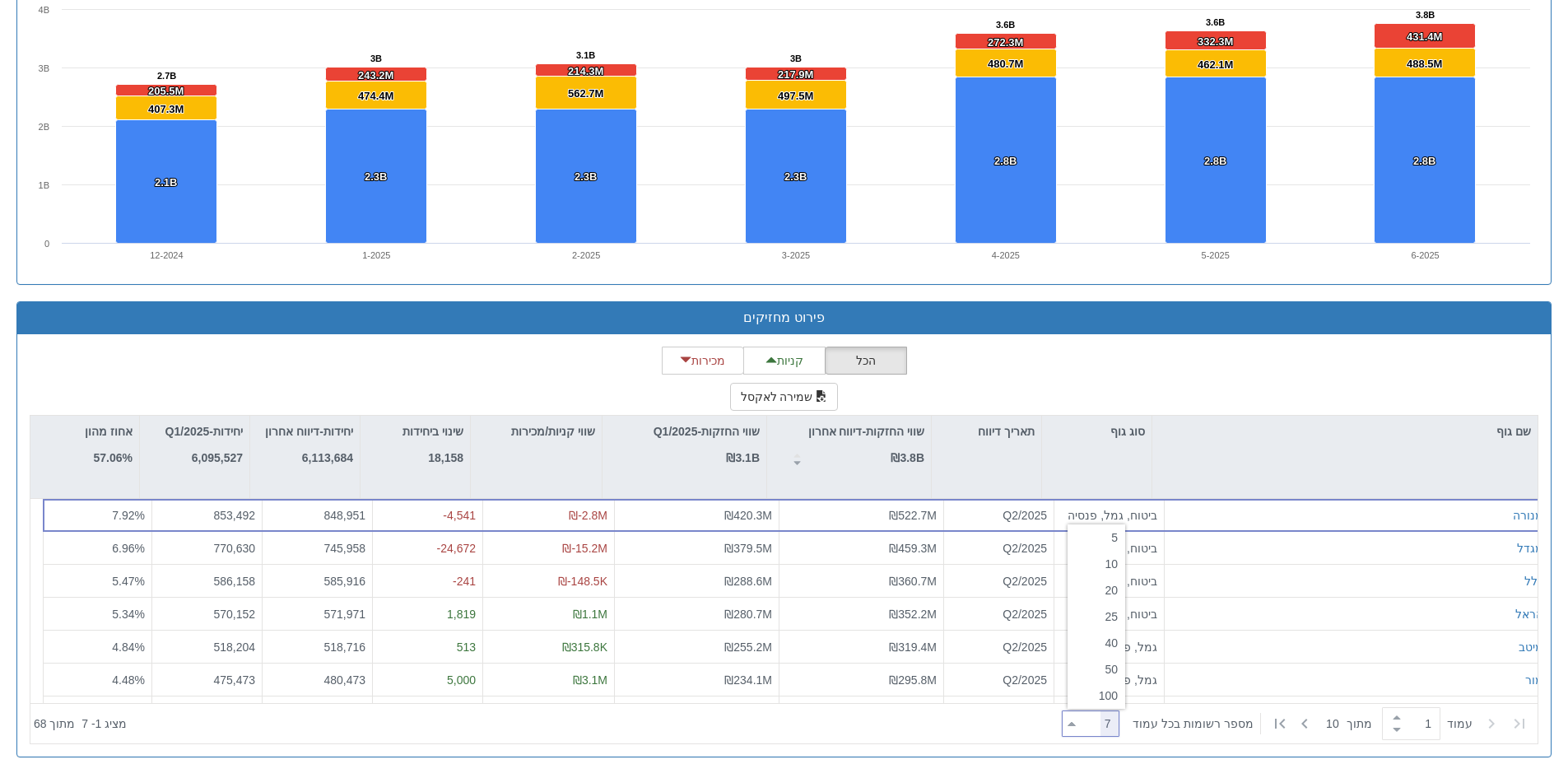
click at [1076, 722] on icon at bounding box center [1071, 724] width 8 height 4
click at [1076, 722] on icon at bounding box center [1072, 724] width 8 height 4
click at [1099, 651] on div "40" at bounding box center [1095, 642] width 58 height 27
type input "40"
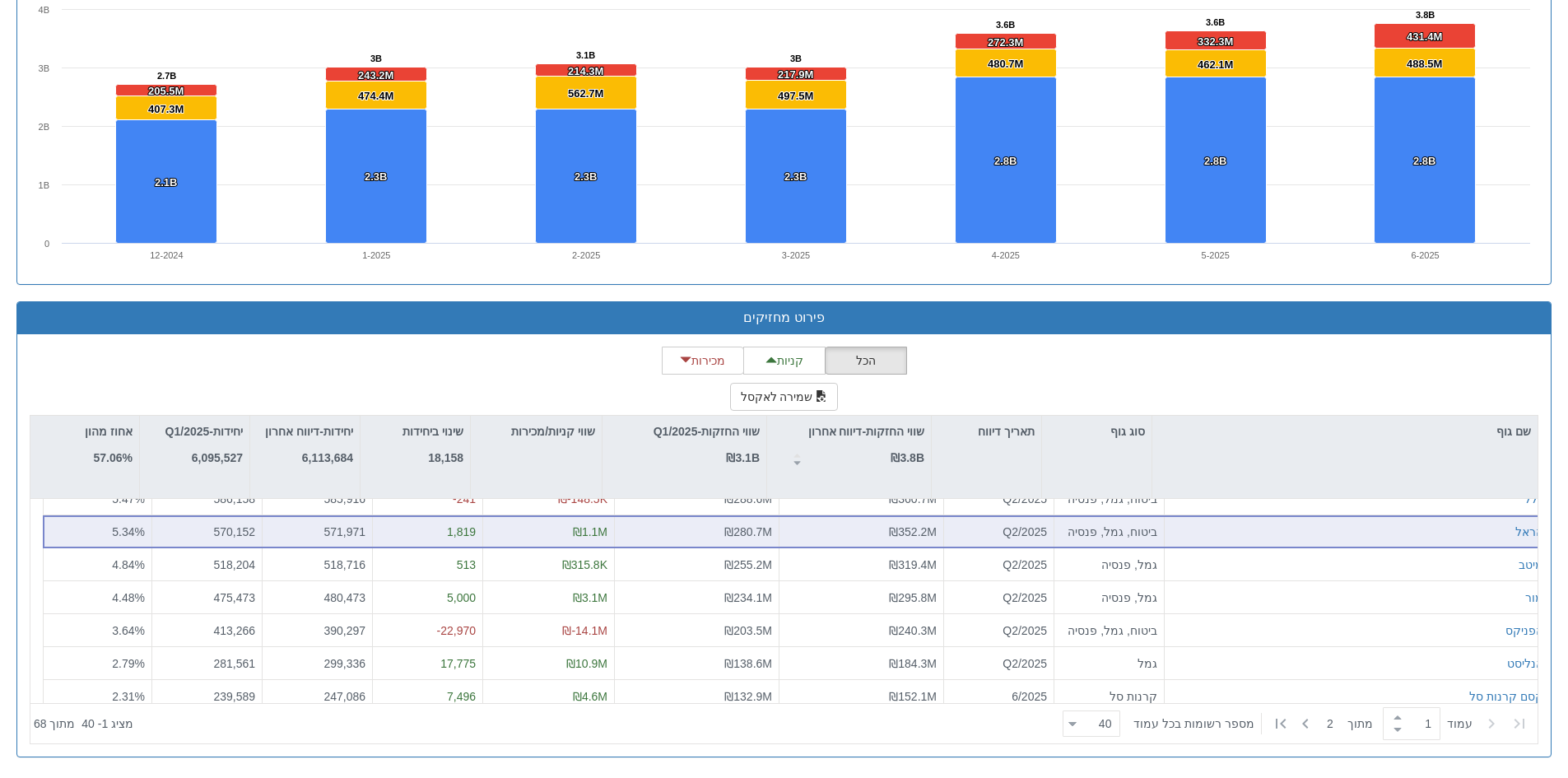
click at [1171, 625] on div "הפניקס" at bounding box center [1357, 630] width 372 height 17
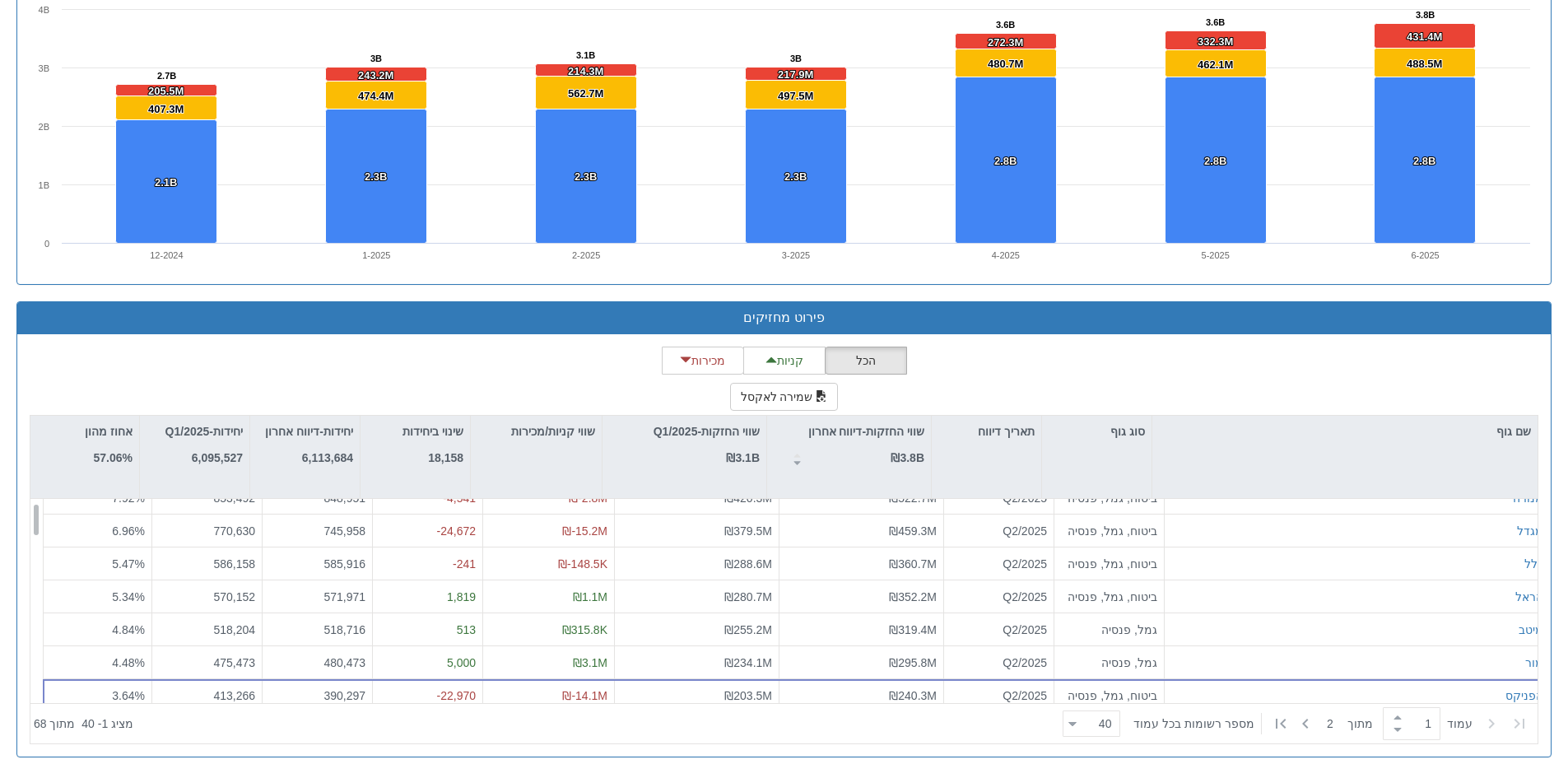
scroll to position [0, 0]
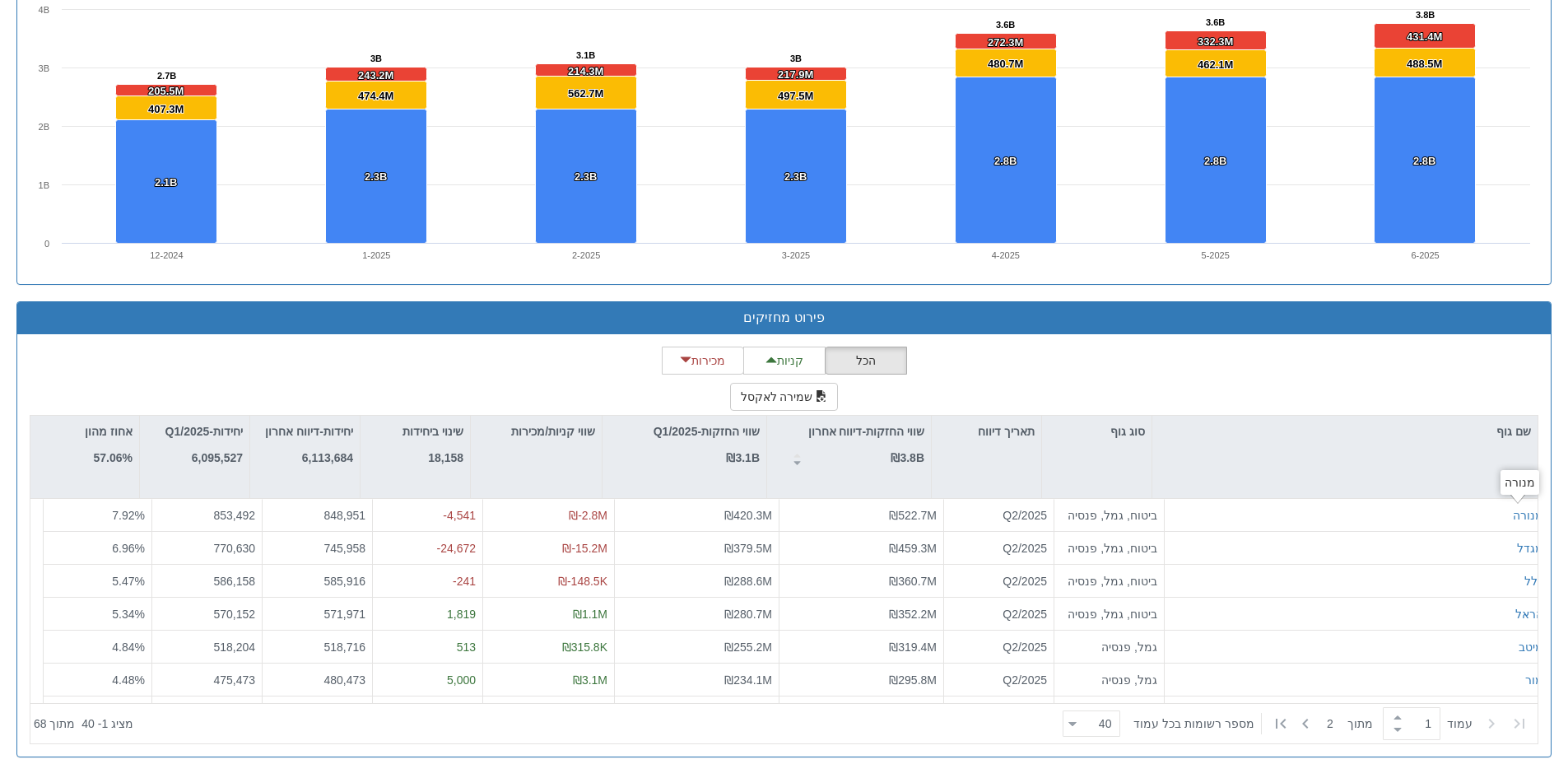
click at [1457, 338] on div "הכל קניות מכירות שמירה לאקסל שם גוף סוג גוף תאריך דיווח שווי החזקות-דיווח אחרון…" at bounding box center [784, 545] width 1533 height 422
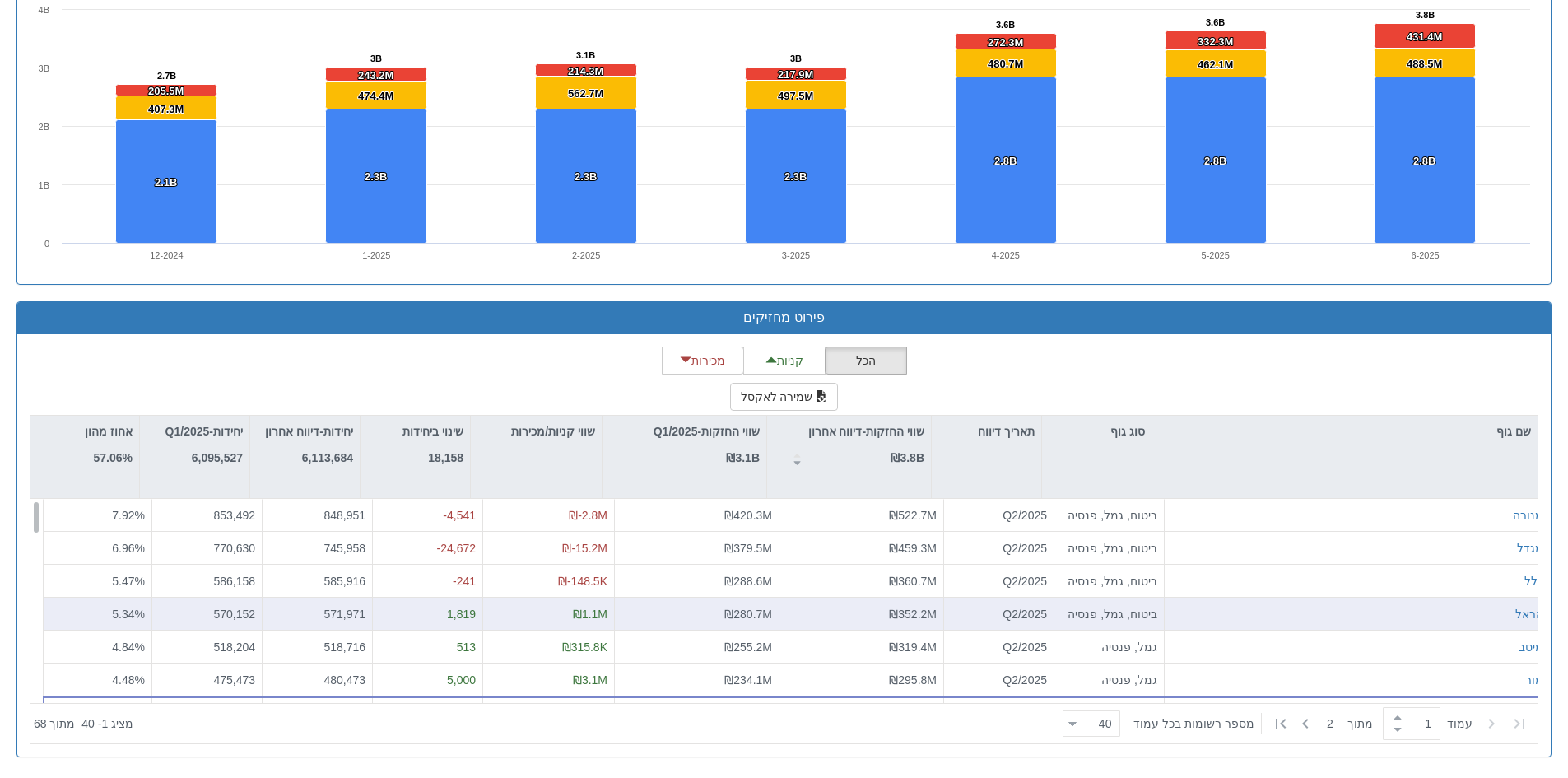
click at [1320, 597] on div "הראל" at bounding box center [1357, 614] width 385 height 33
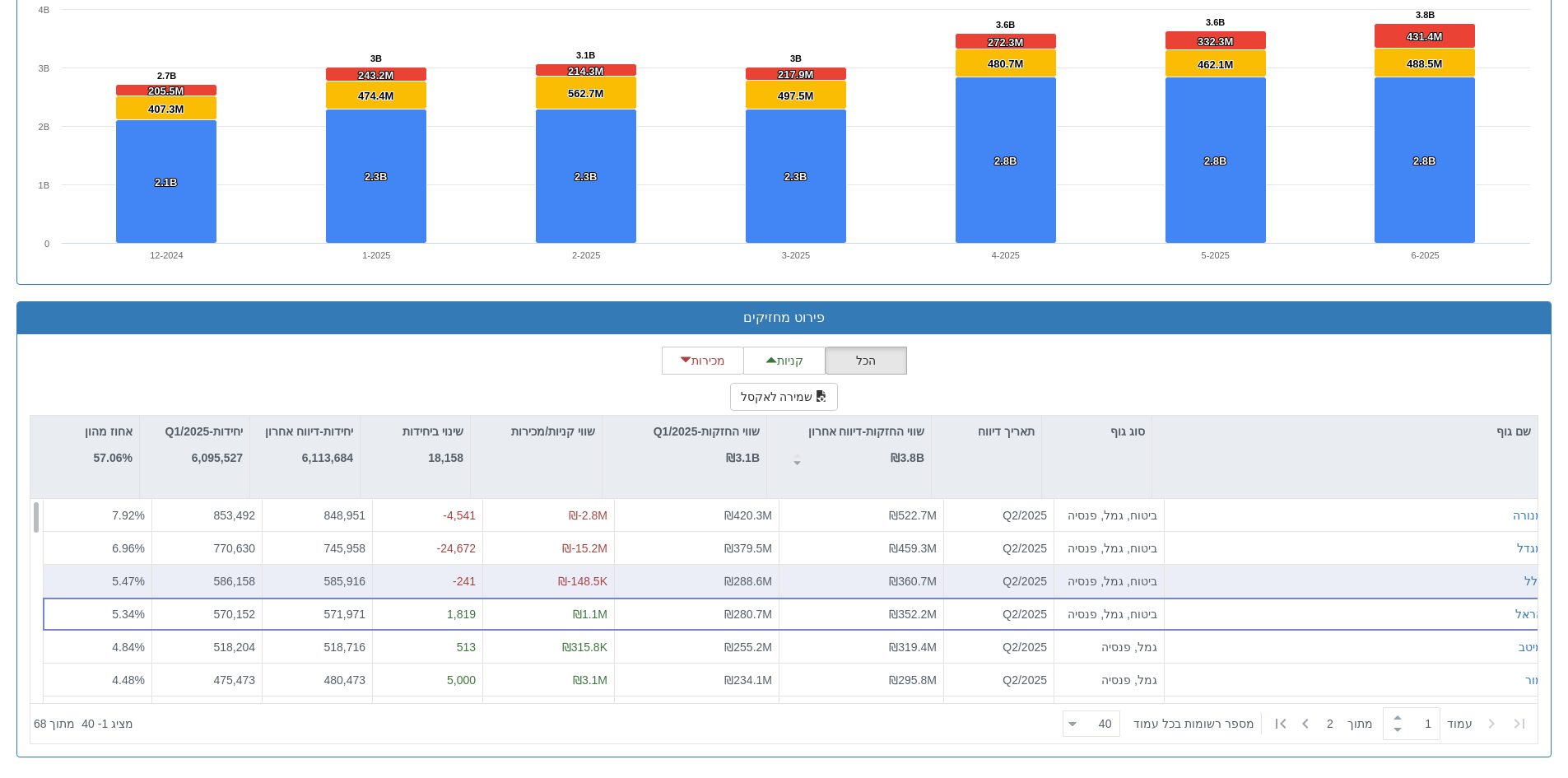
click at [1300, 586] on div "כלל" at bounding box center [1357, 581] width 372 height 17
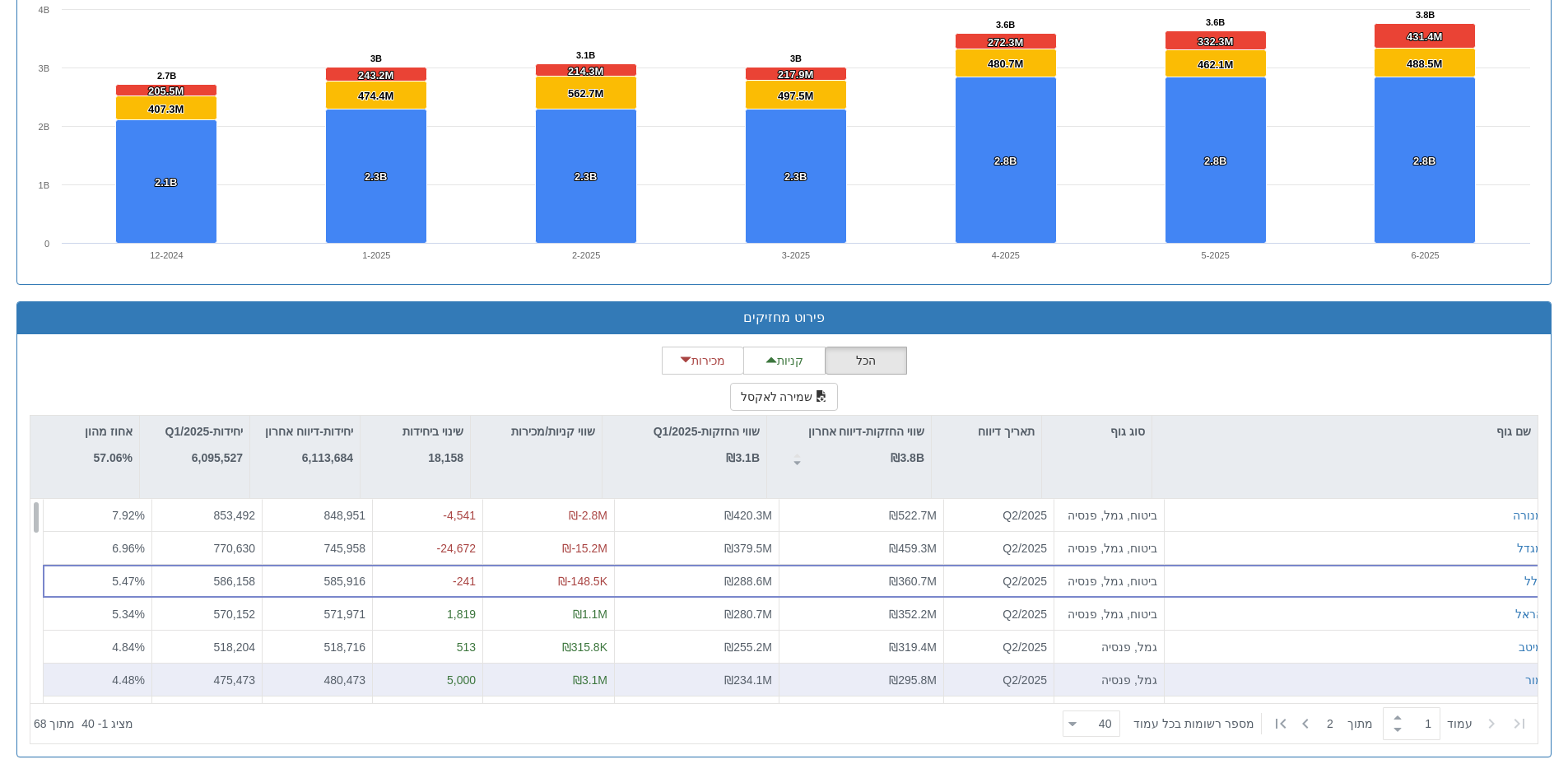
click at [1282, 675] on div "מור" at bounding box center [1357, 679] width 372 height 17
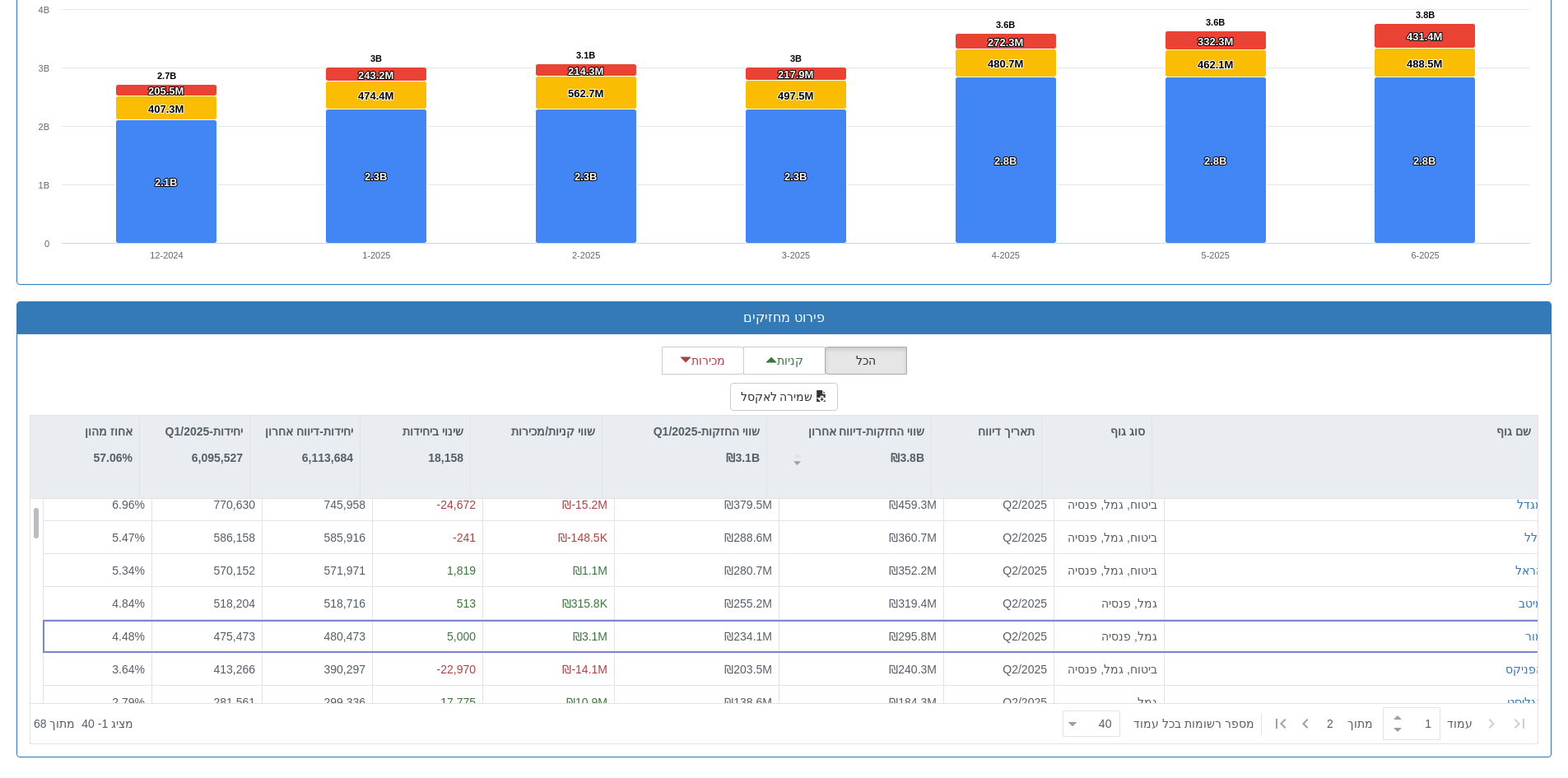
scroll to position [83, 0]
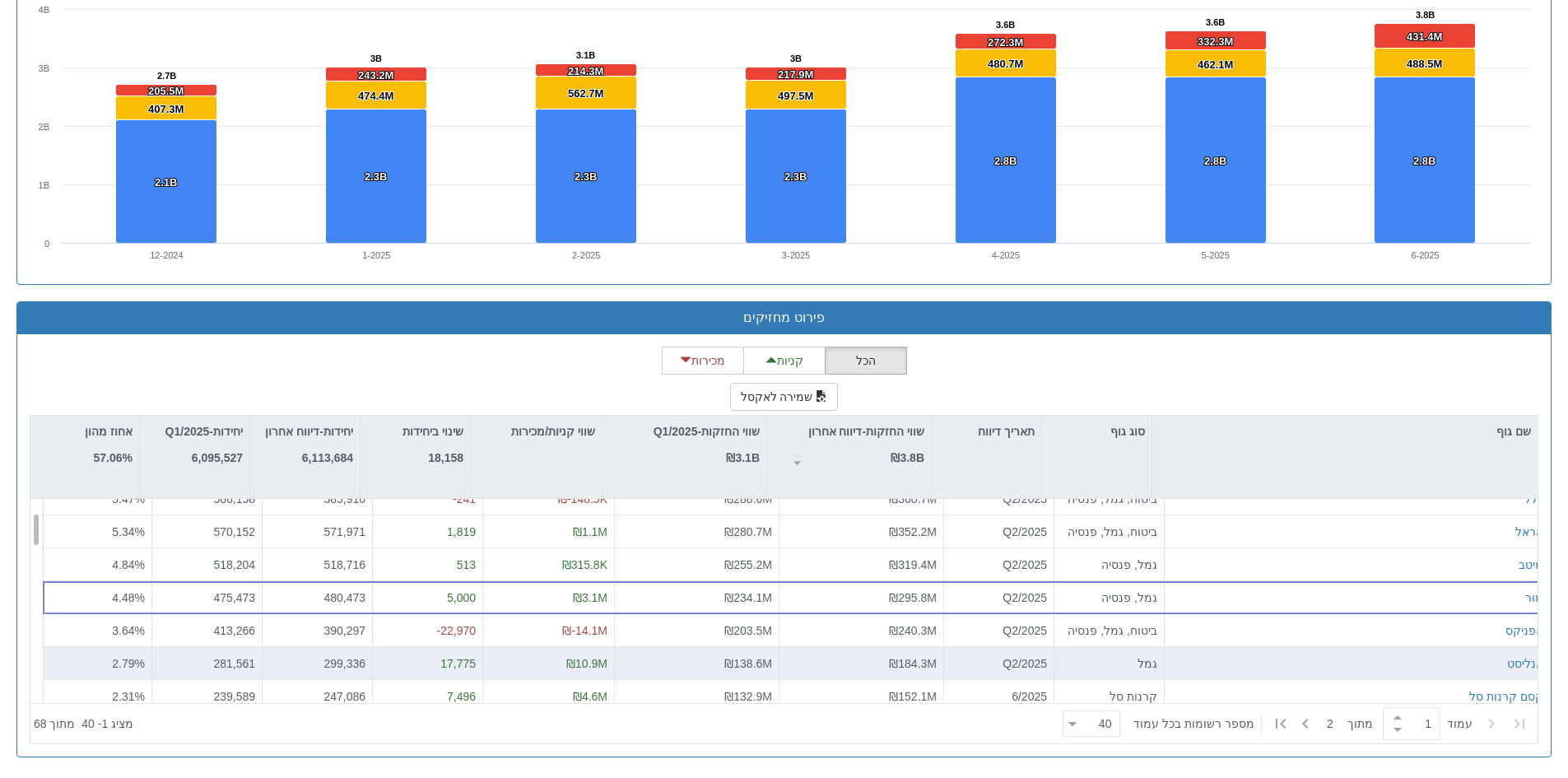
click at [1272, 664] on div "אנליסט" at bounding box center [1357, 663] width 372 height 17
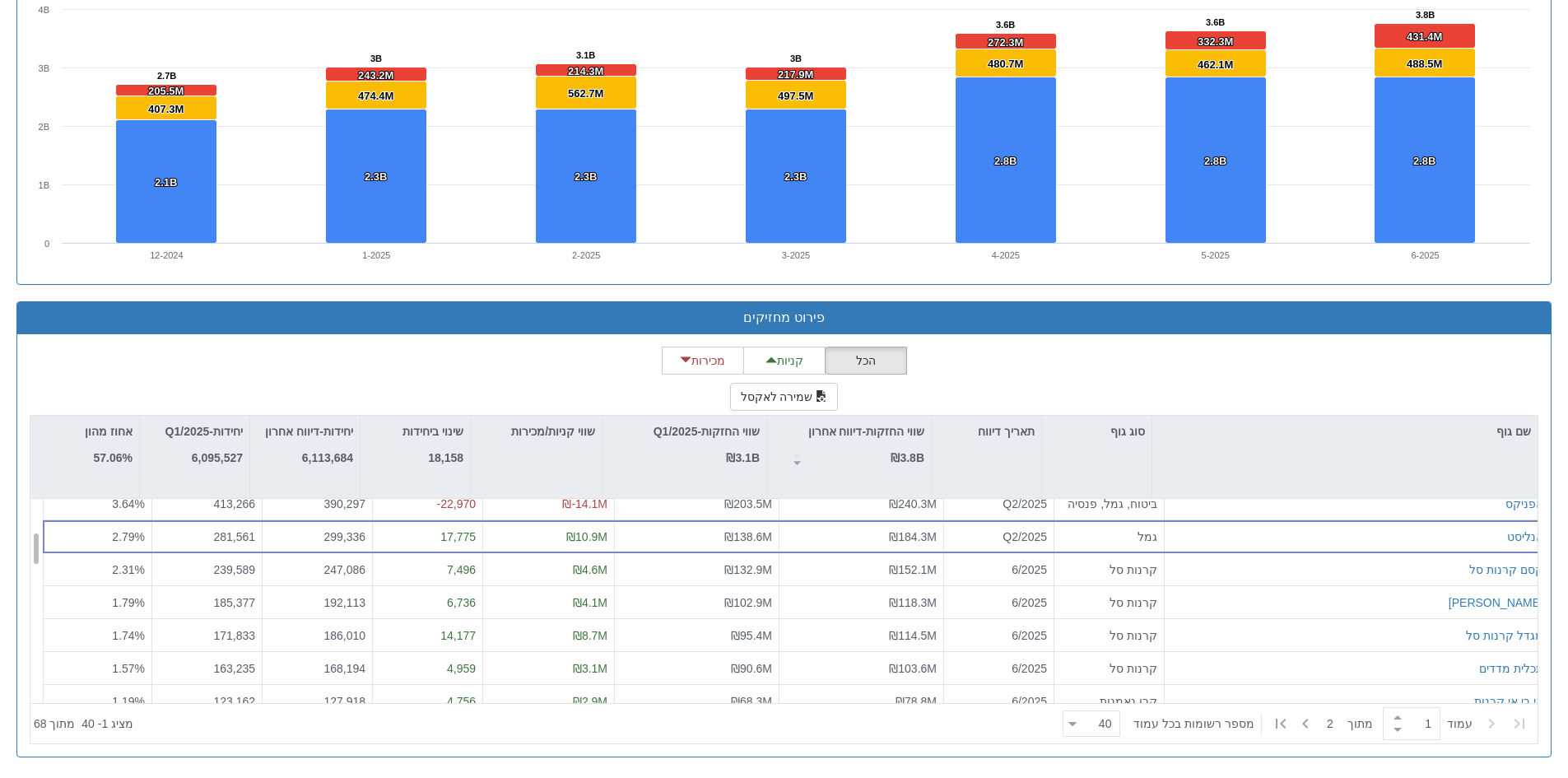
scroll to position [247, 0]
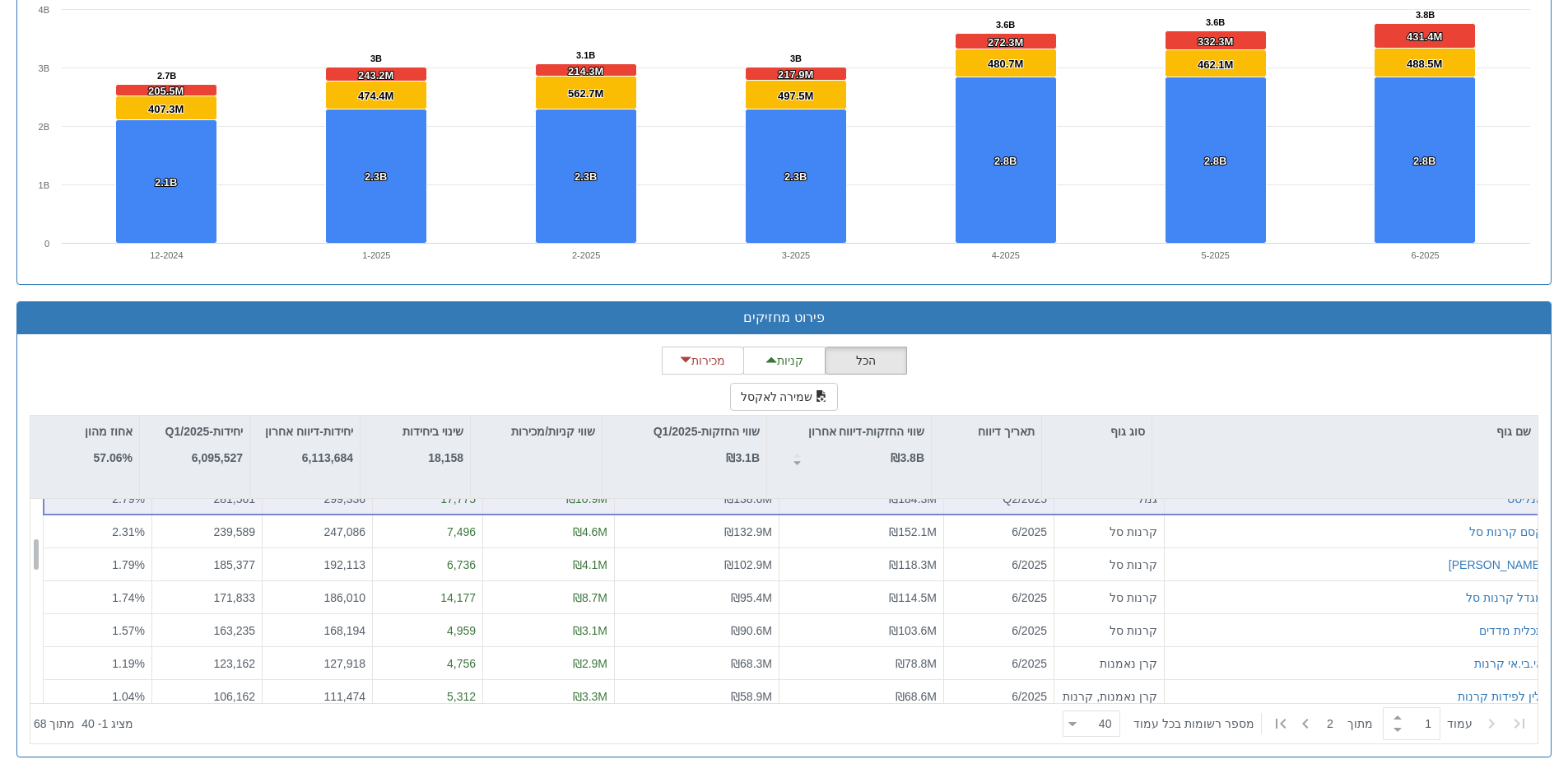
click at [1272, 664] on div "אי.בי.אי קרנות" at bounding box center [1357, 663] width 372 height 17
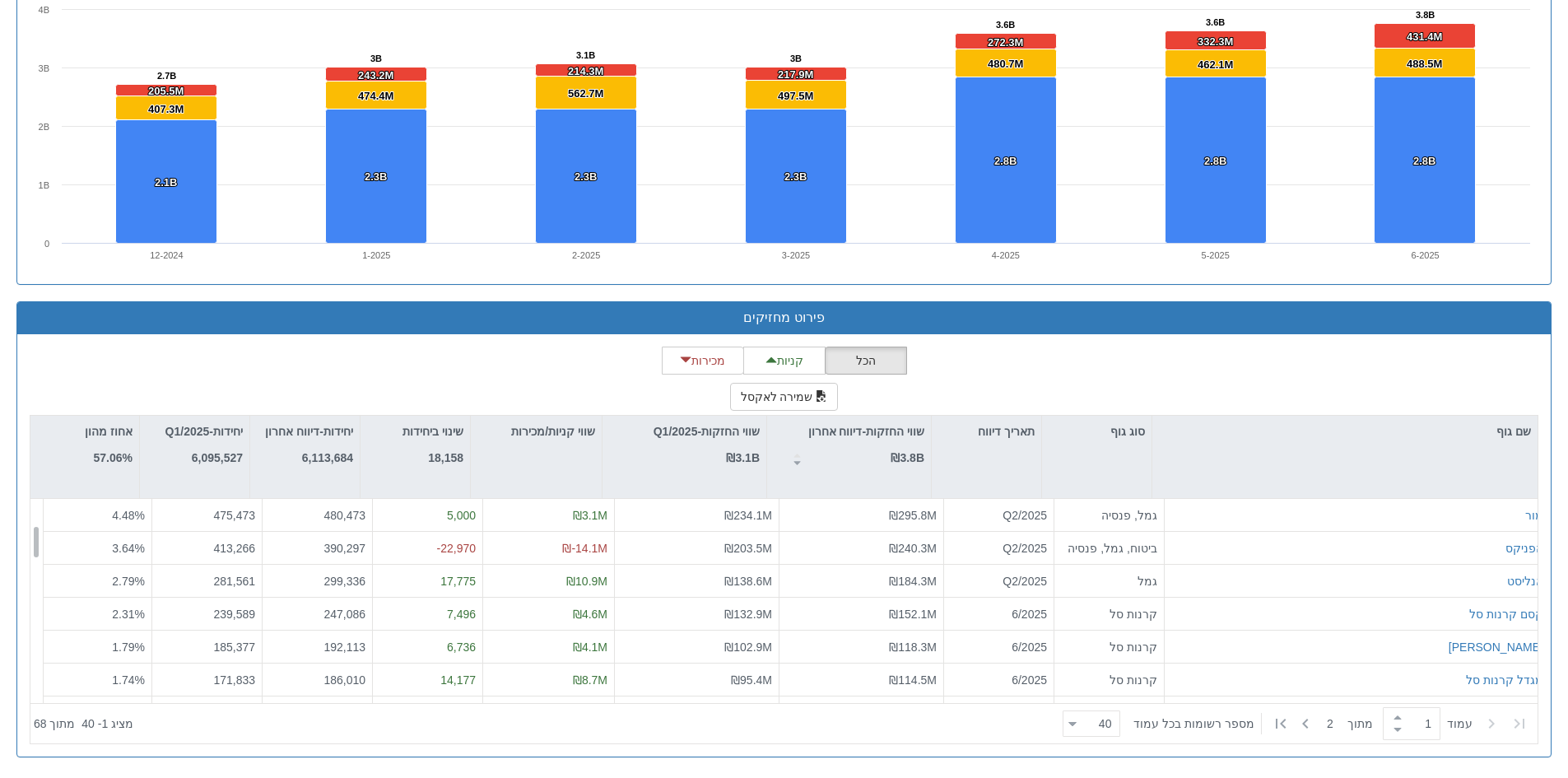
scroll to position [0, 0]
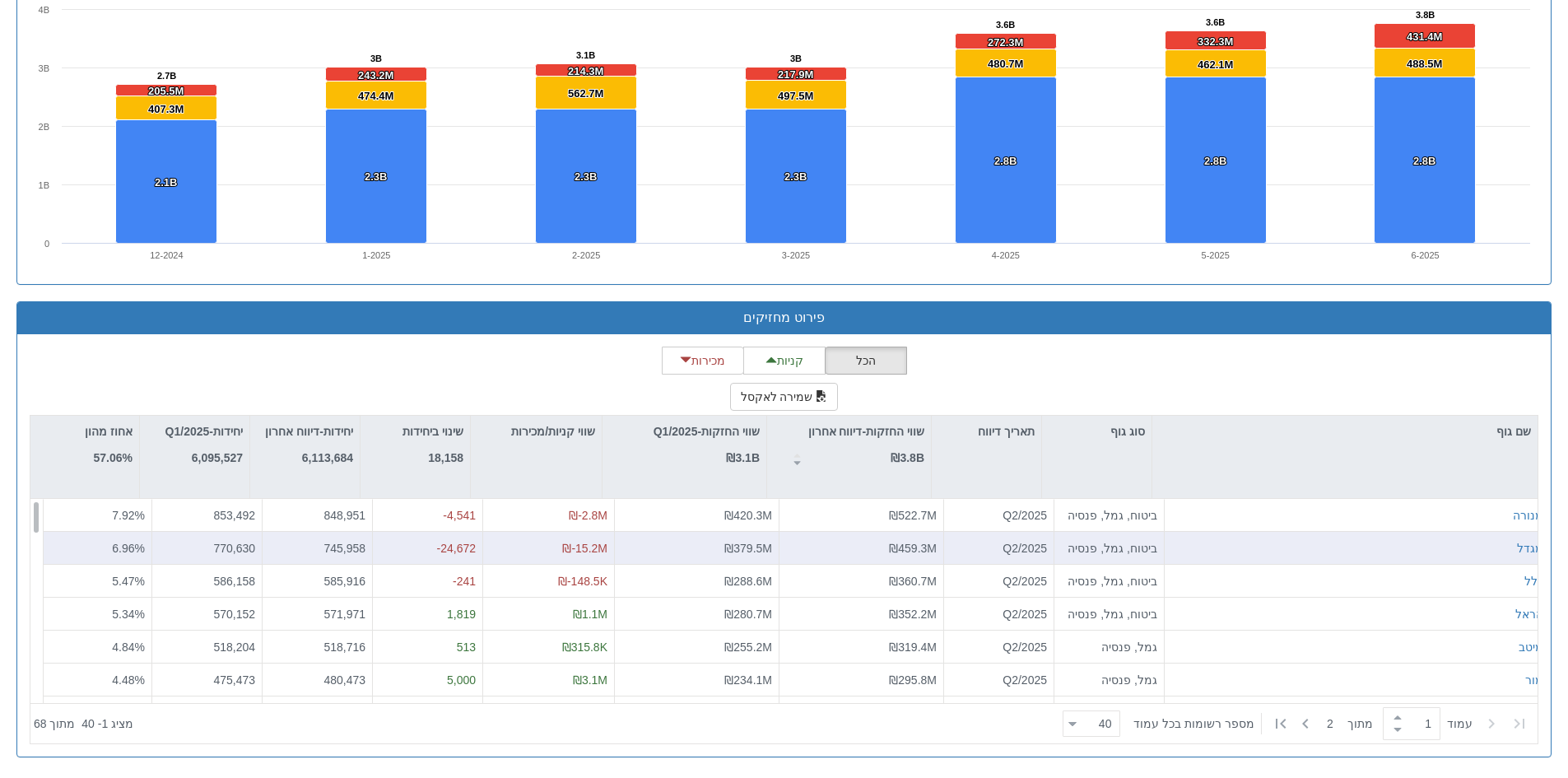
click at [1277, 557] on div "מגדל" at bounding box center [1357, 548] width 385 height 33
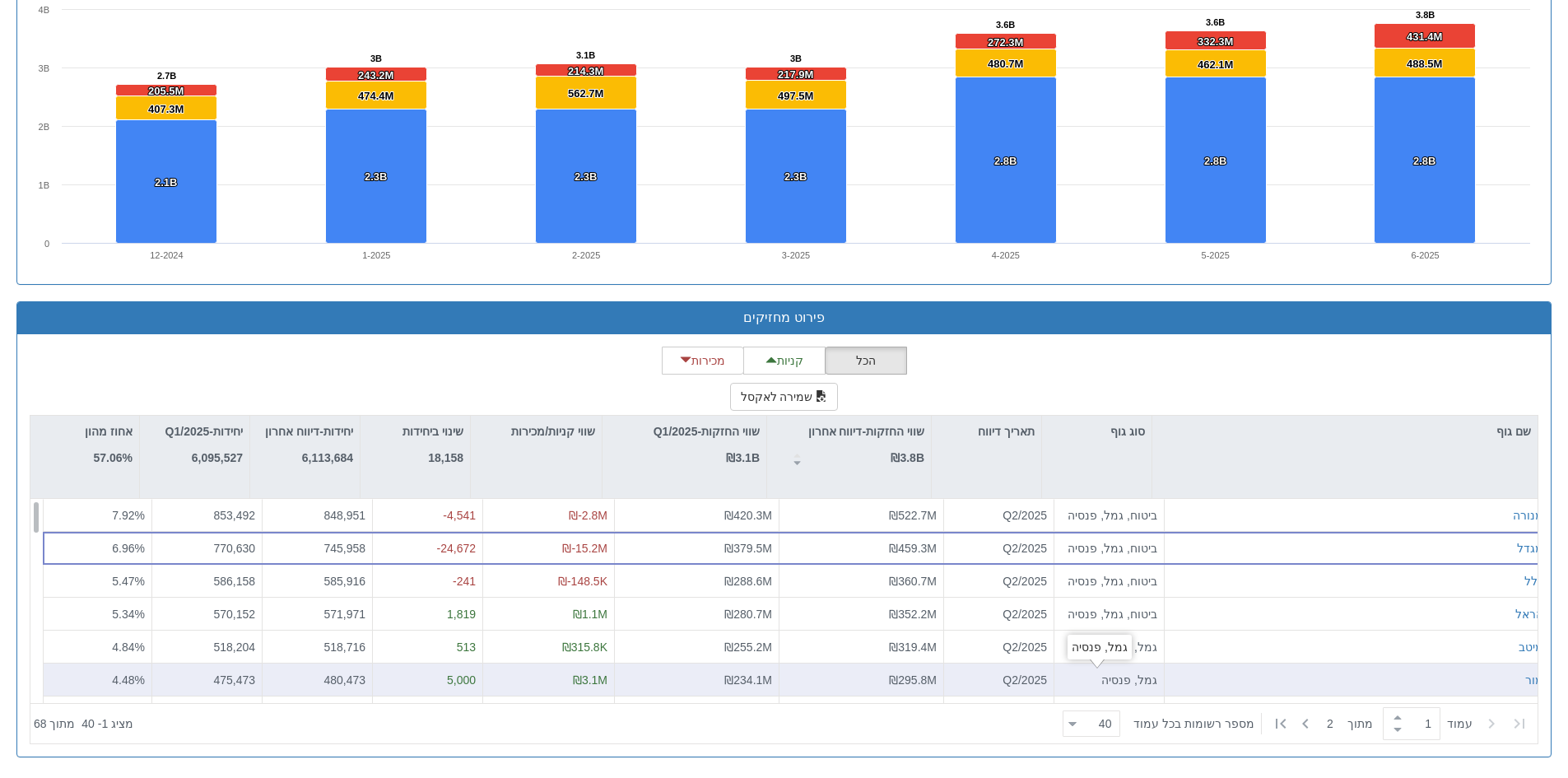
click at [1106, 679] on div "גמל, פנסיה" at bounding box center [1109, 679] width 96 height 17
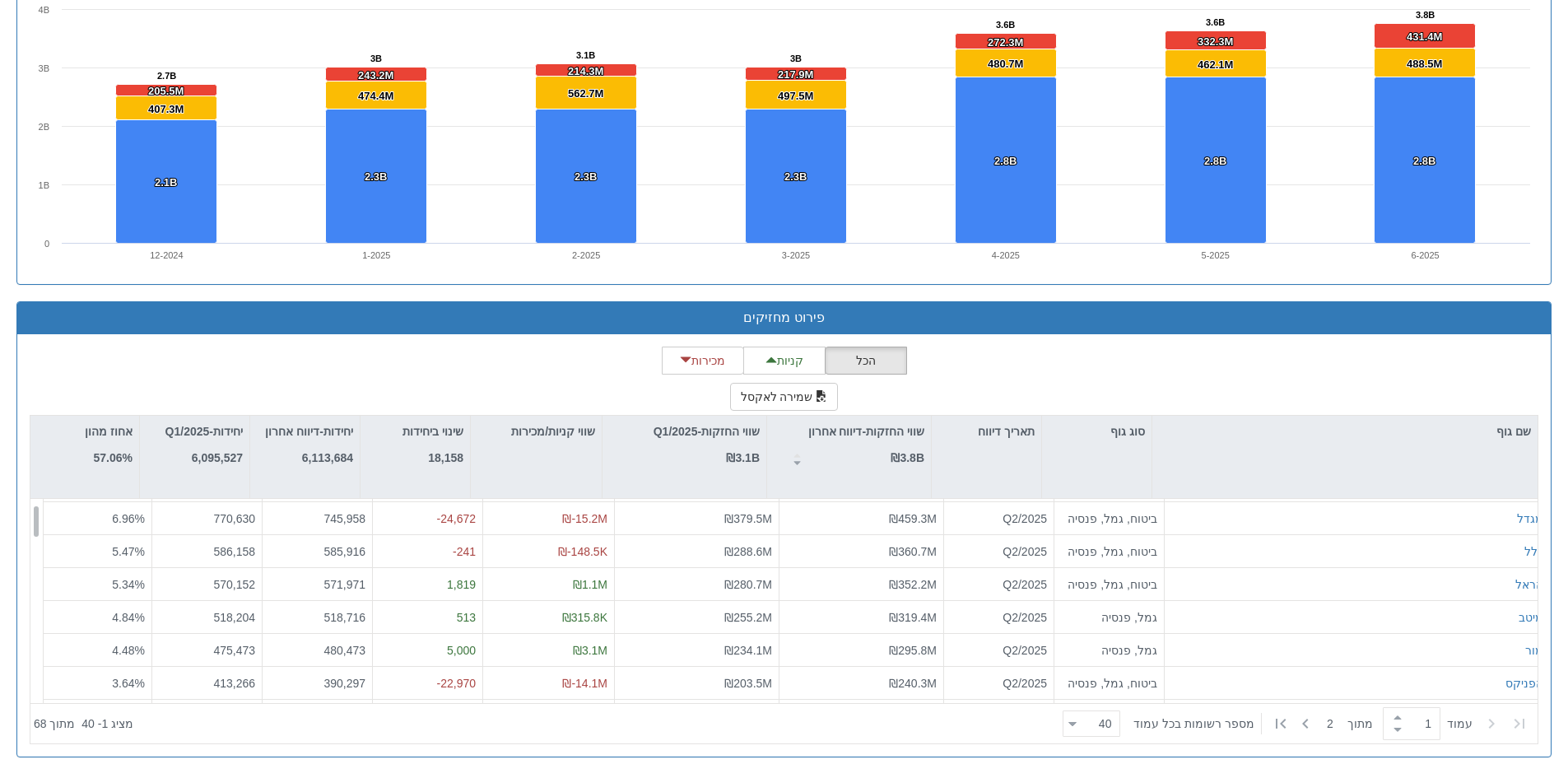
scroll to position [83, 0]
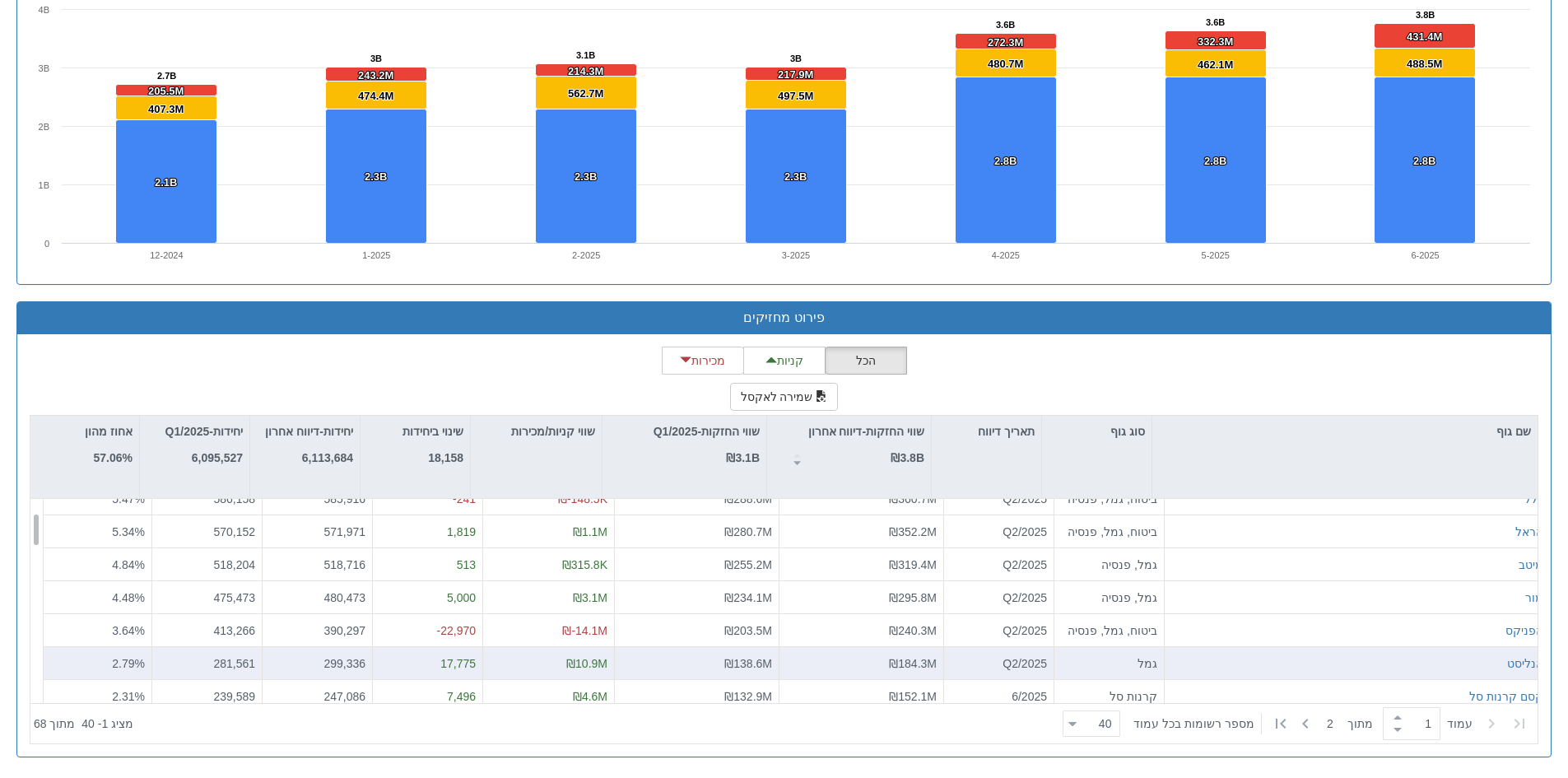
click at [1374, 655] on div "אנליסט" at bounding box center [1357, 663] width 372 height 17
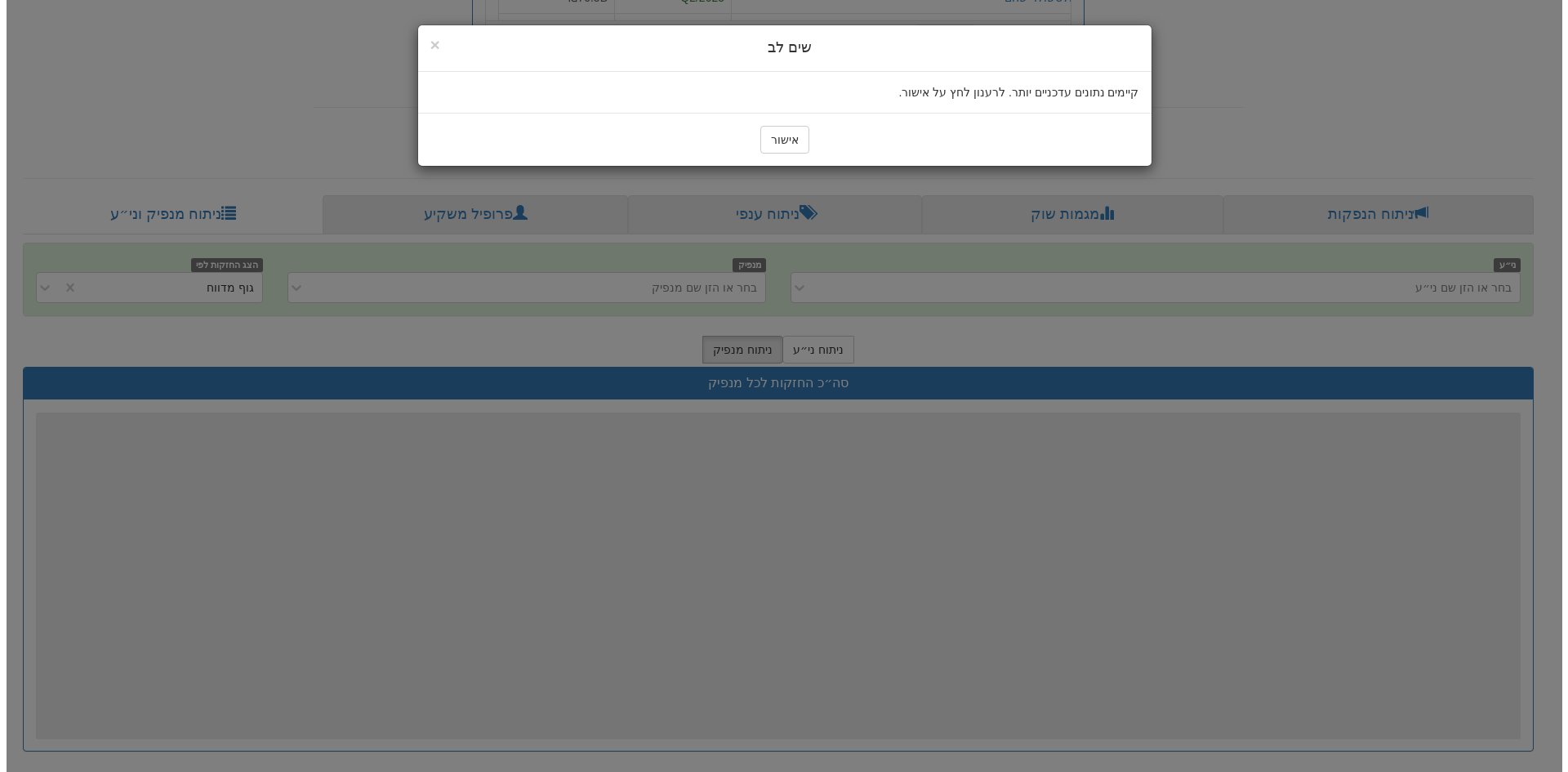
scroll to position [163, 0]
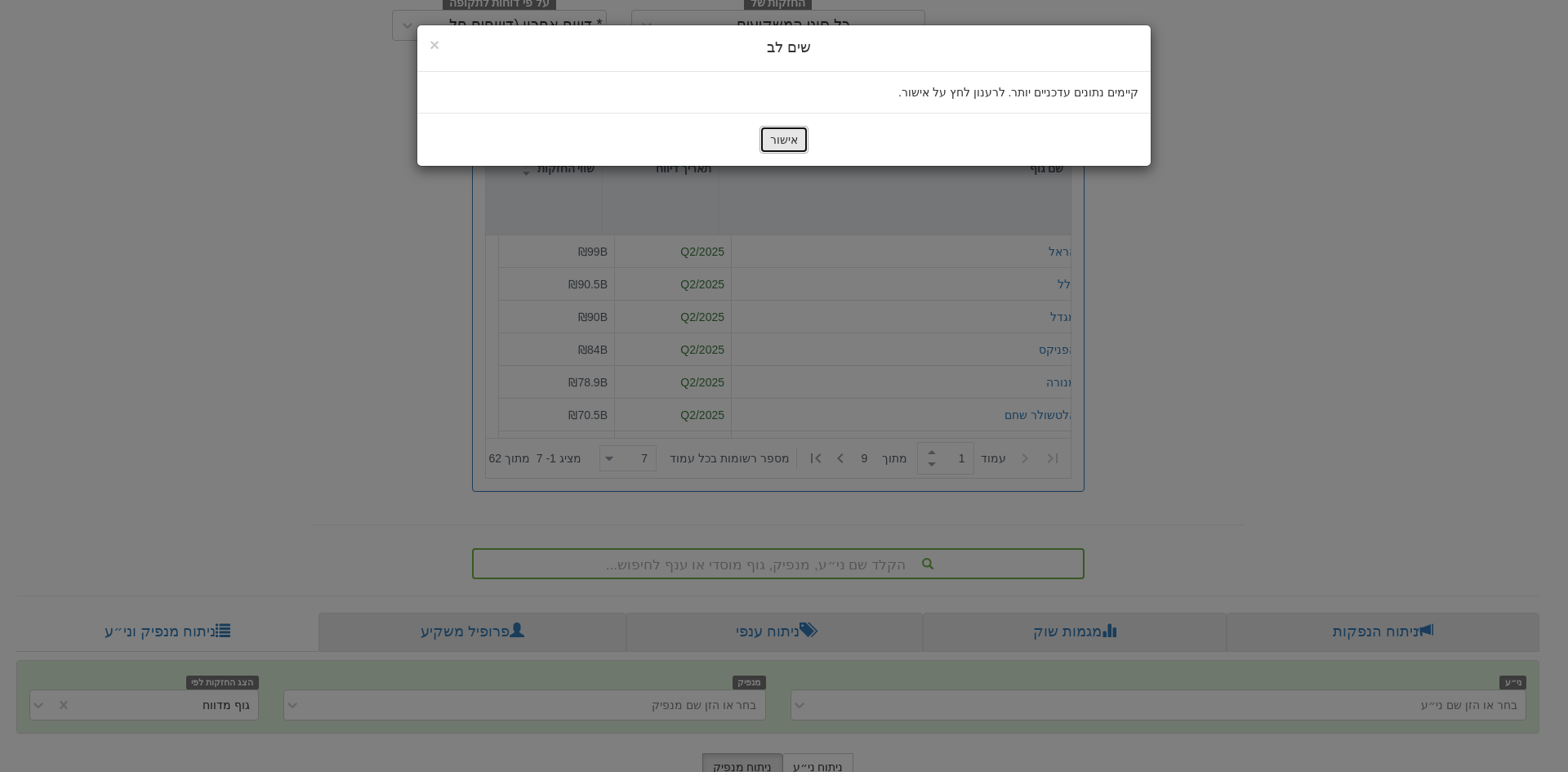
click at [789, 137] on button "אישור" at bounding box center [784, 139] width 49 height 27
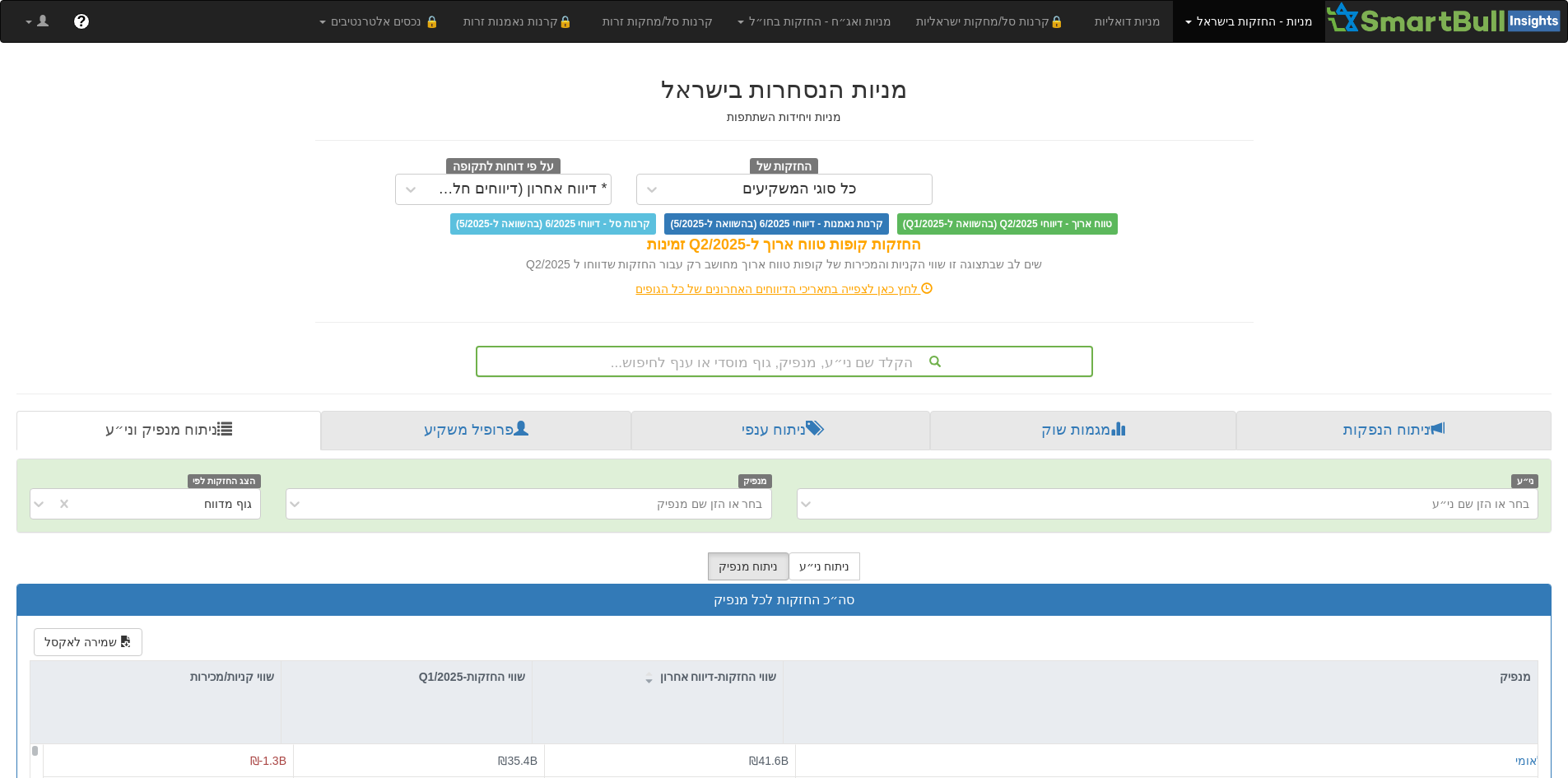
click at [812, 364] on div "הקלד שם ני״ע, מנפיק, גוף מוסדי או ענף לחיפוש..." at bounding box center [784, 361] width 614 height 28
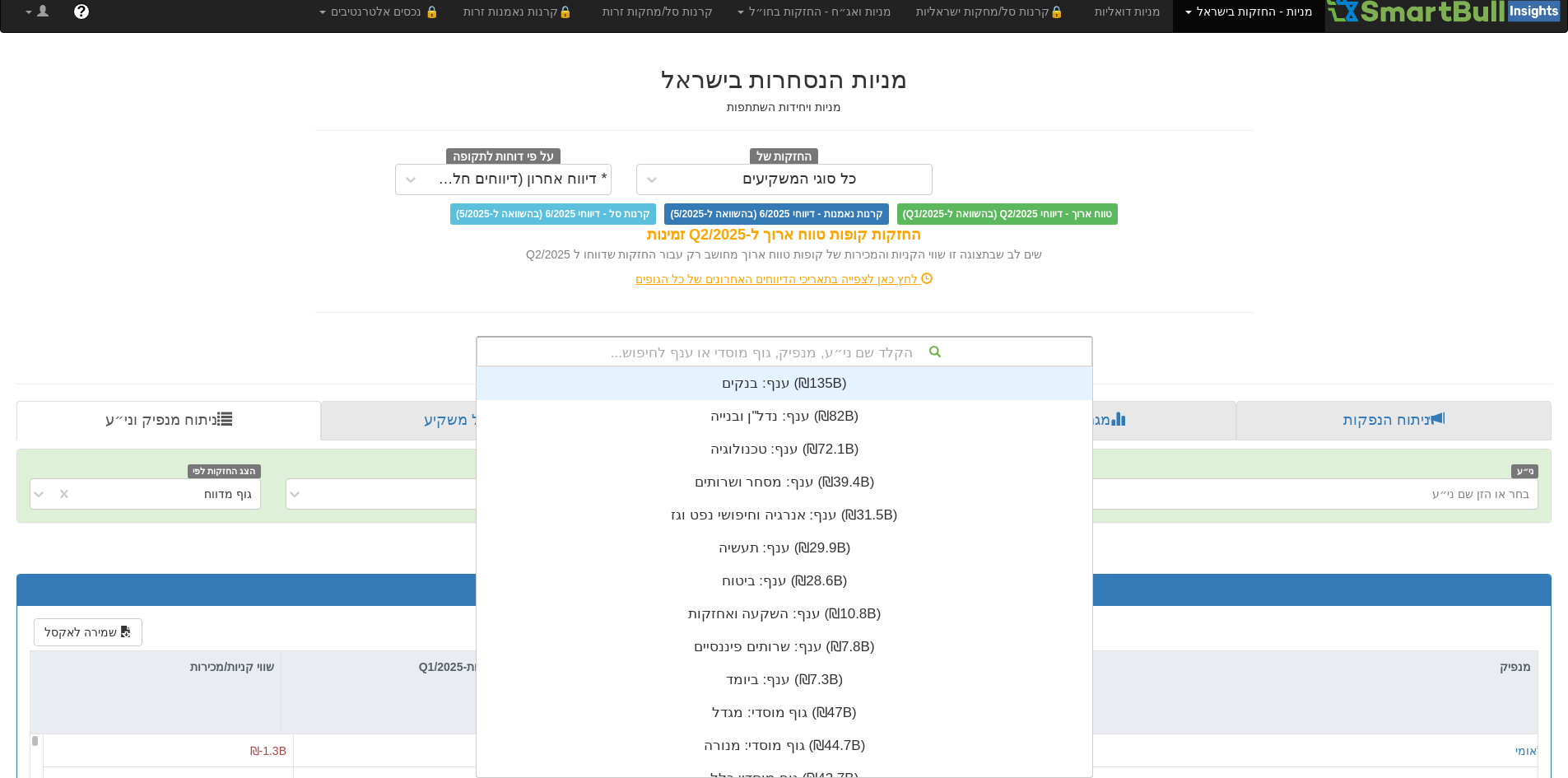
scroll to position [410, 0]
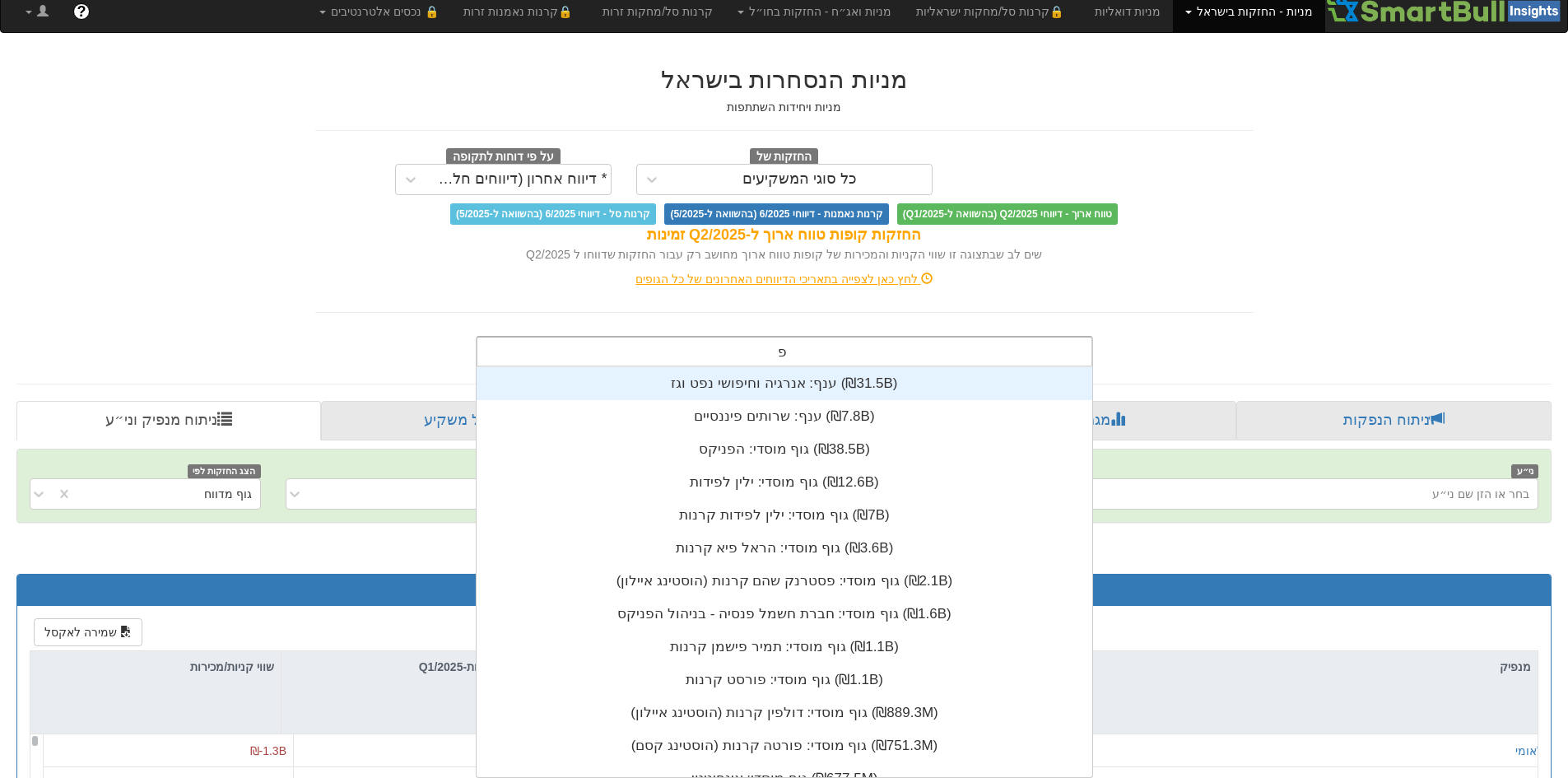
type input "[PERSON_NAME]"
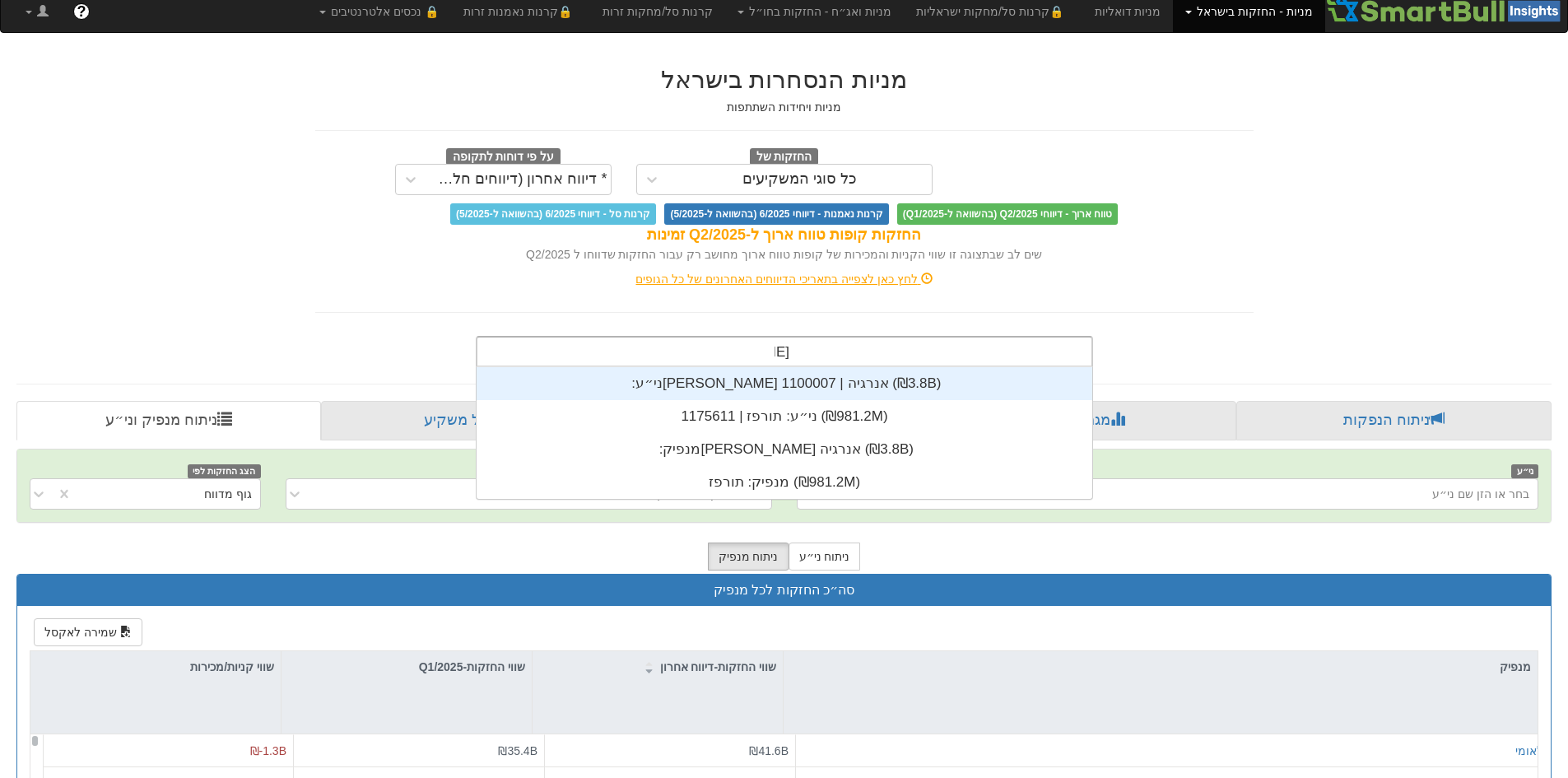
scroll to position [132, 0]
click at [793, 388] on div "ני״ע: ‏[PERSON_NAME] אנרגיה | 1100007 ‎(₪3.8B)‎" at bounding box center [784, 384] width 616 height 33
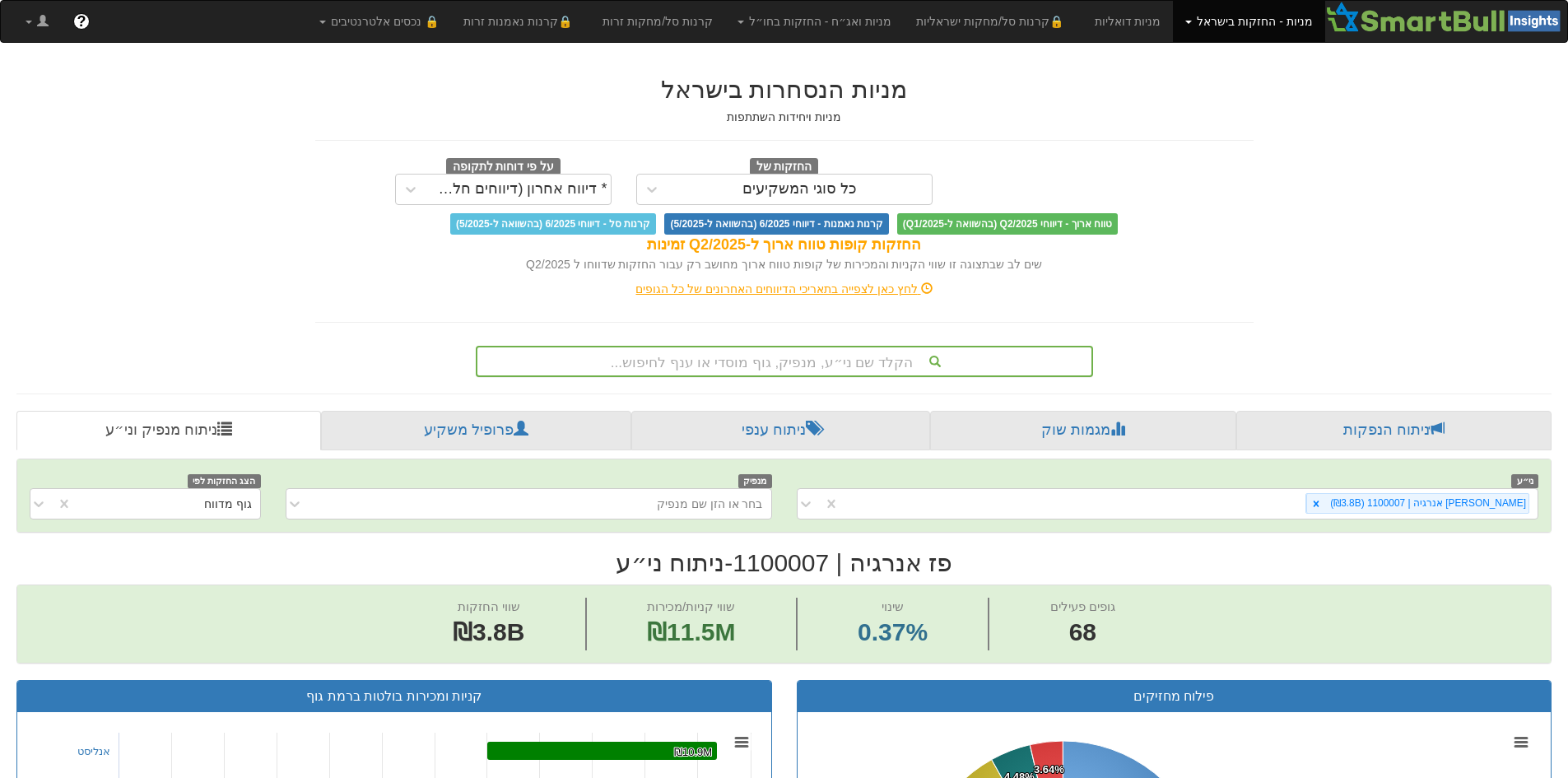
click at [749, 357] on div "הקלד שם ני״ע, מנפיק, גוף מוסדי או ענף לחיפוש..." at bounding box center [784, 361] width 614 height 28
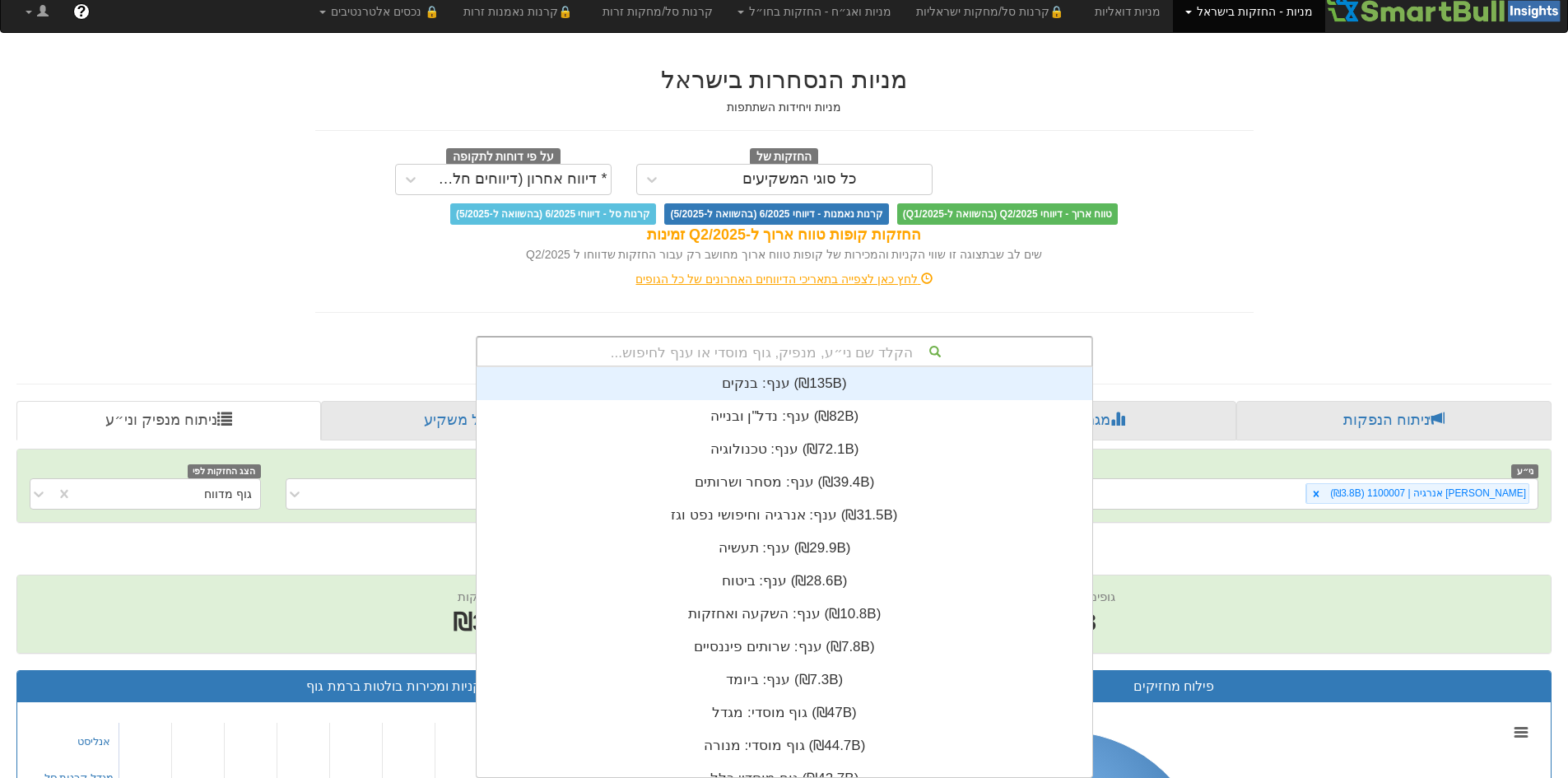
scroll to position [13, 0]
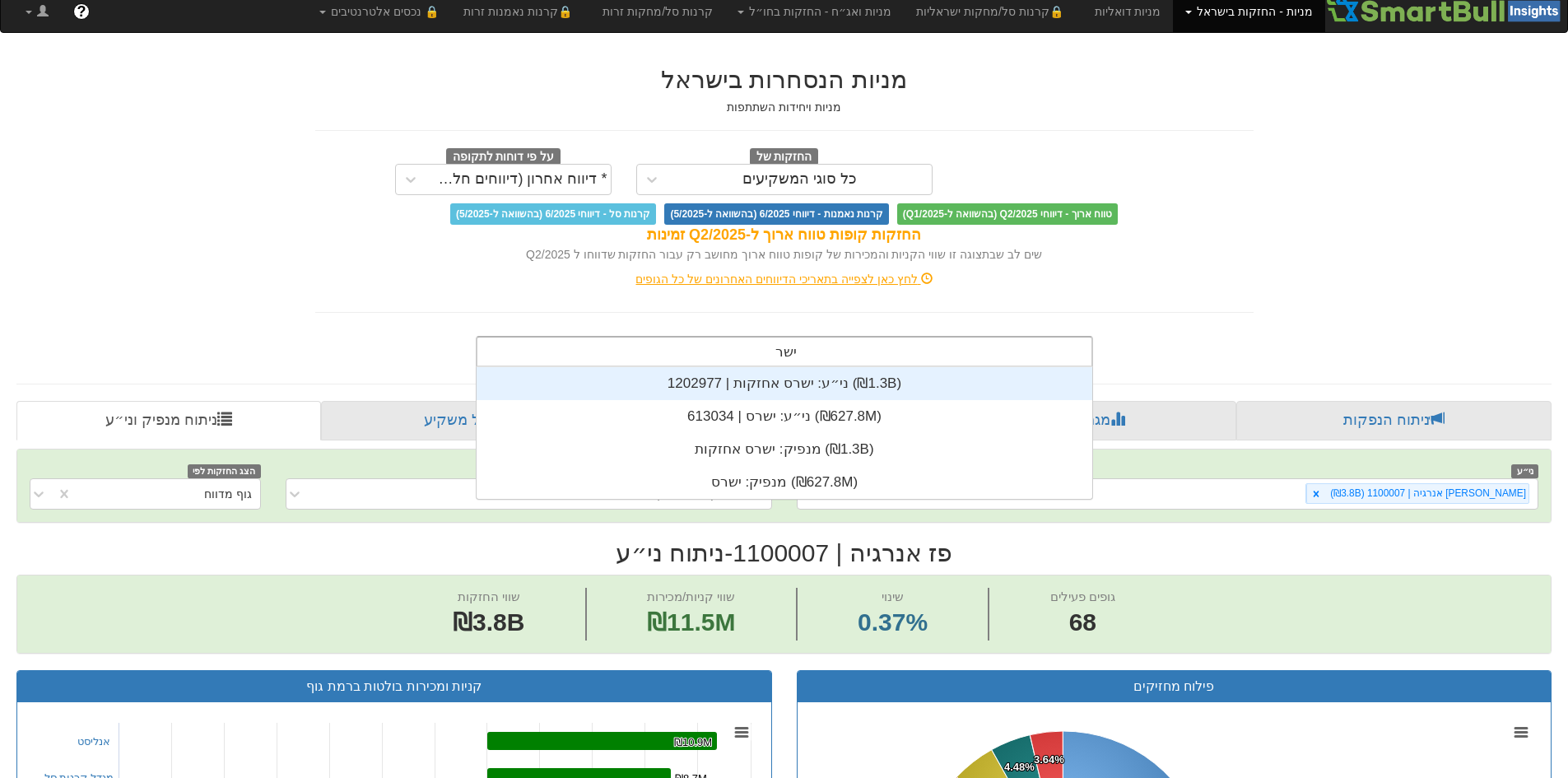
type input "ישרס"
click at [766, 382] on div "ני״ע: ‏ישרס אחזקות | 1202977 ‎(₪1.3B)‎" at bounding box center [784, 384] width 616 height 33
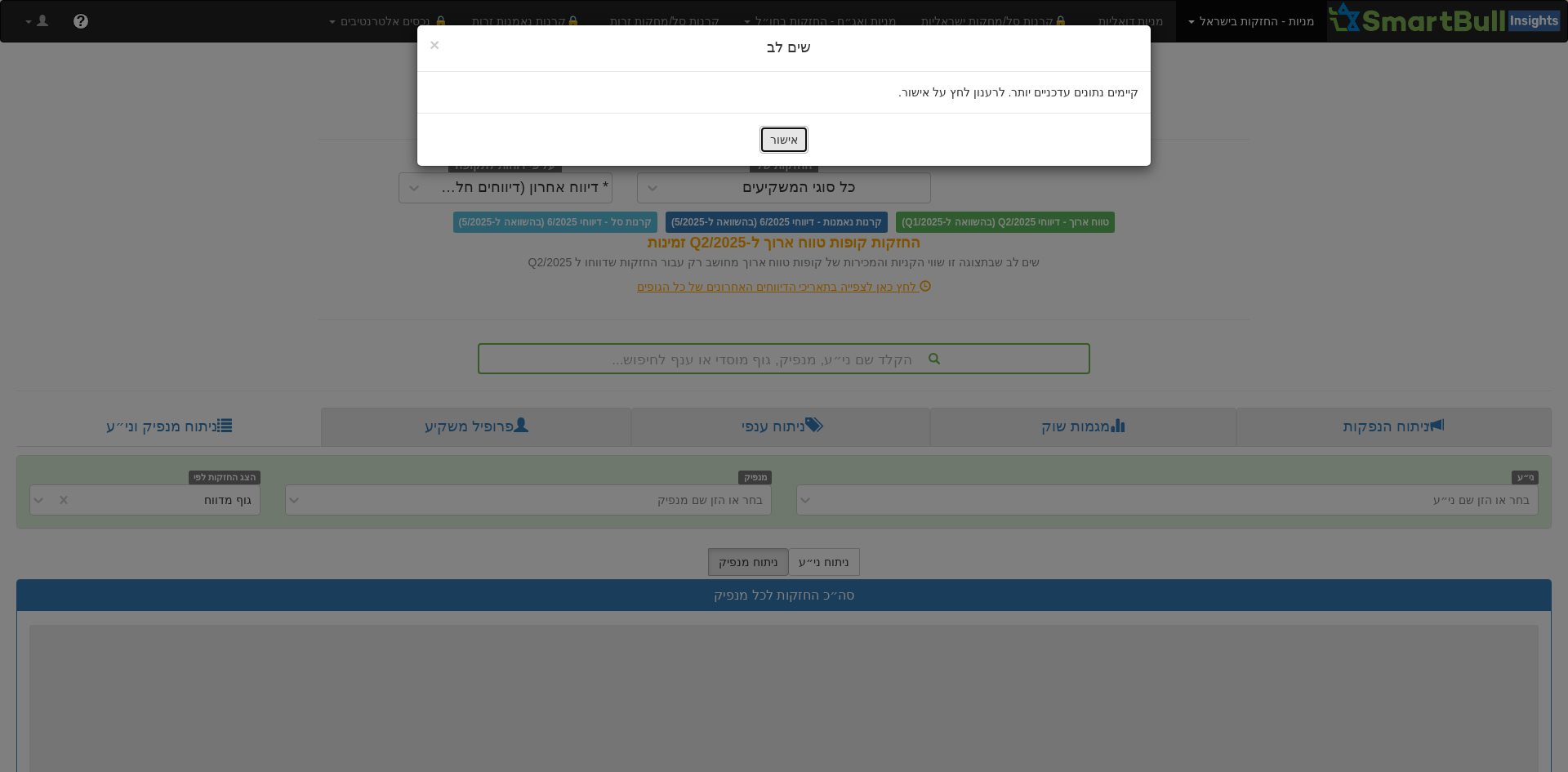
click at [800, 142] on button "אישור" at bounding box center [784, 139] width 49 height 27
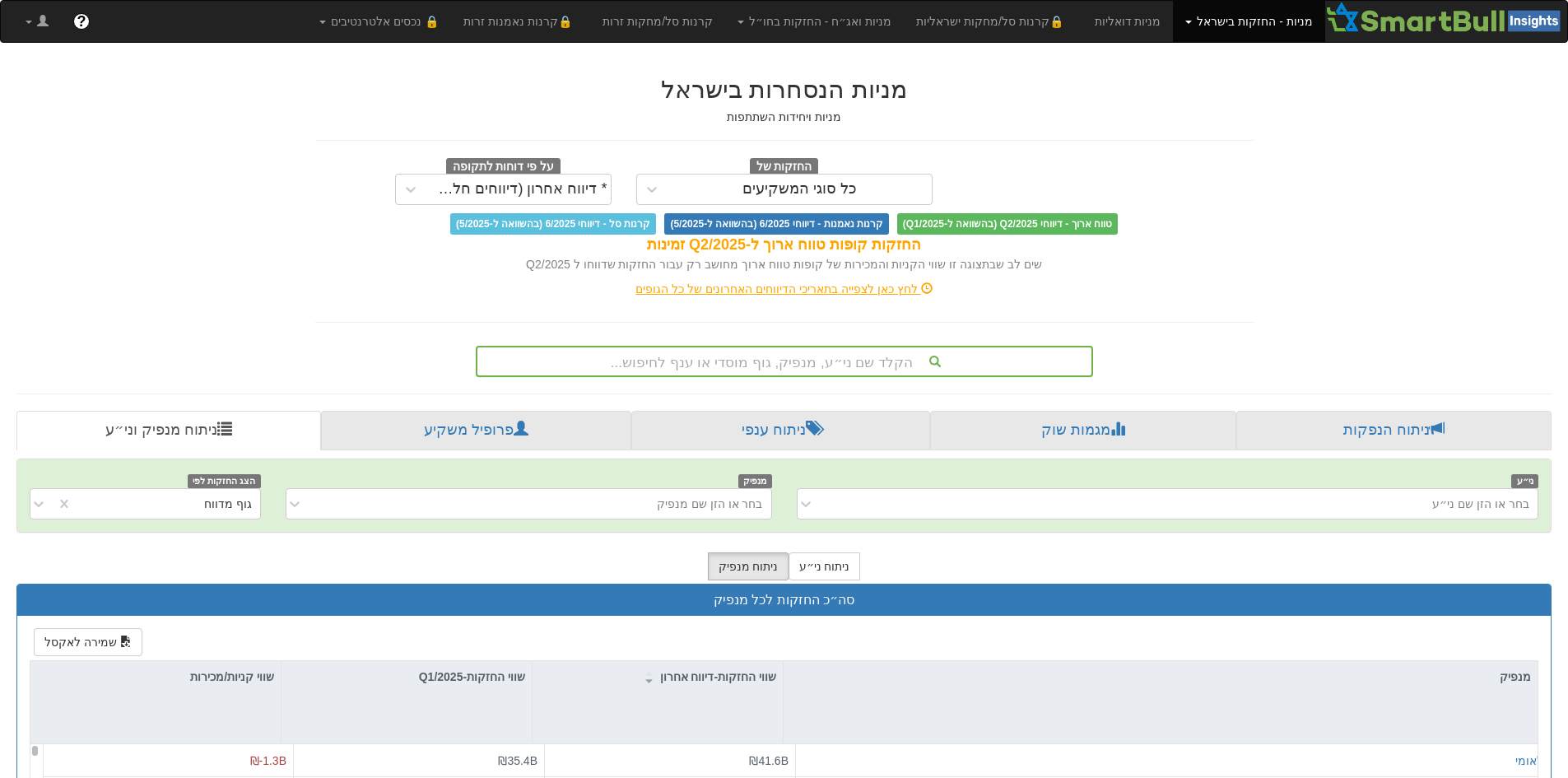
click at [838, 358] on div "הקלד שם ני״ע, מנפיק, גוף מוסדי או ענף לחיפוש..." at bounding box center [784, 361] width 614 height 28
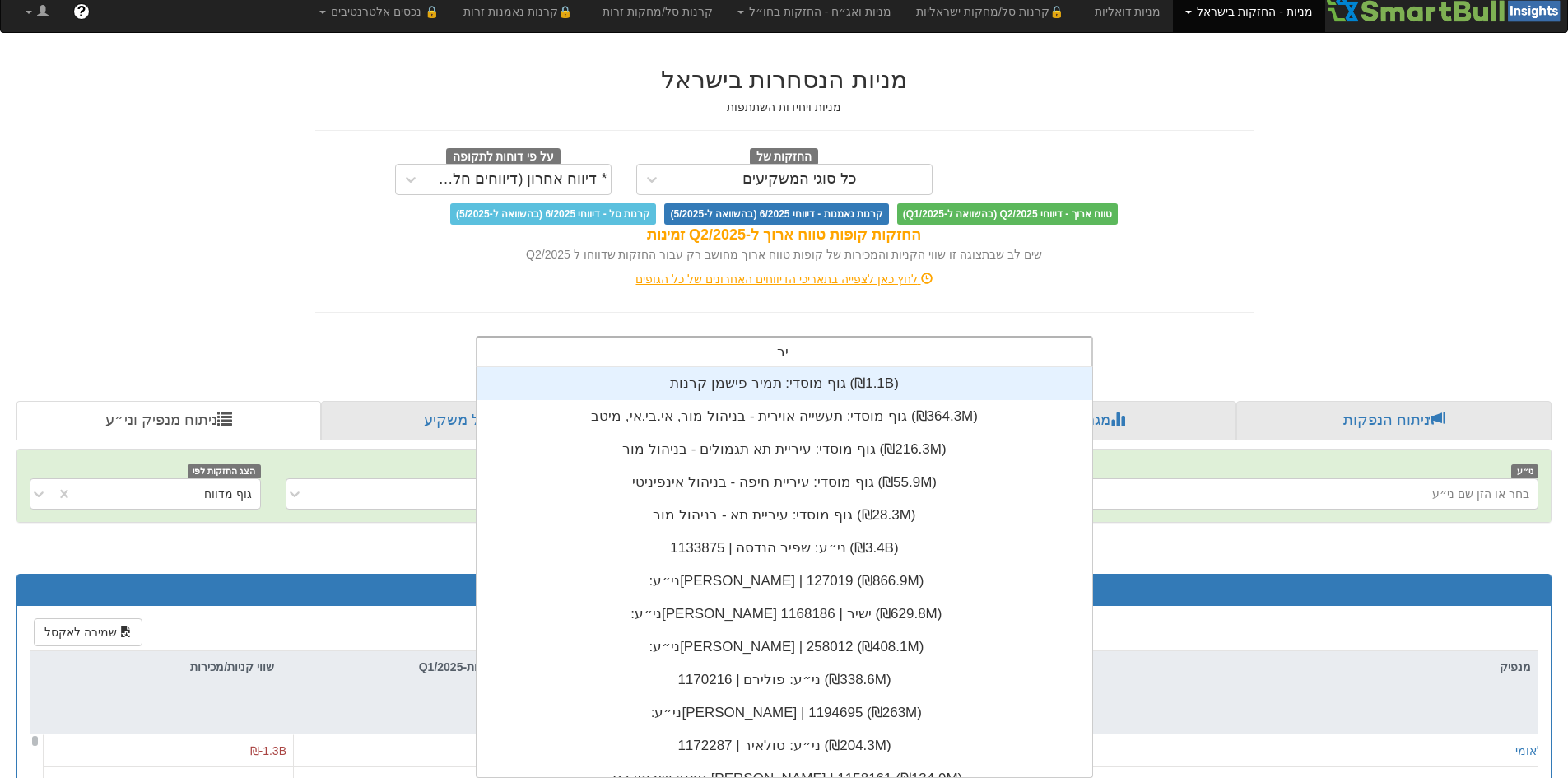
scroll to position [395, 0]
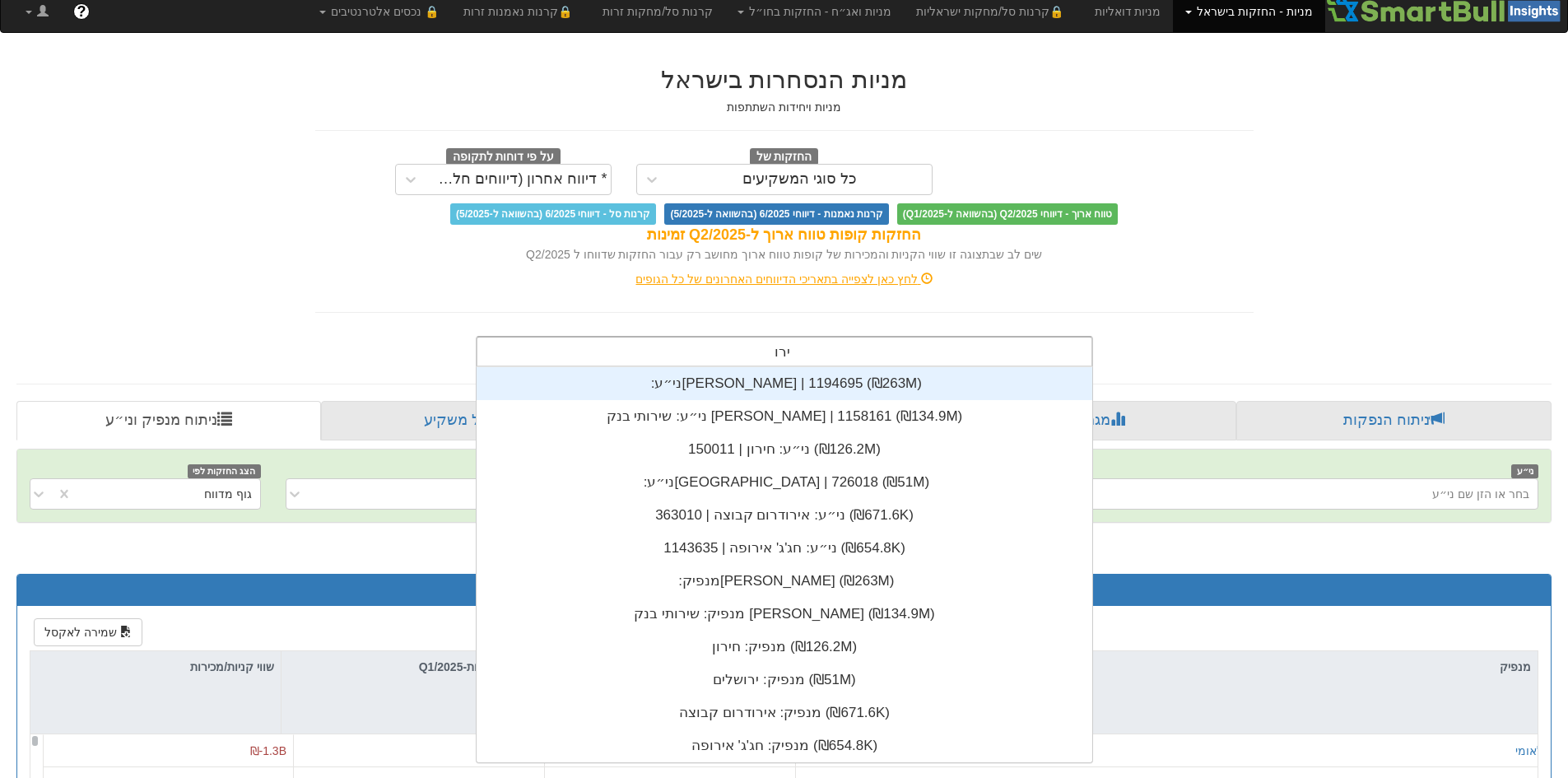
type input "[PERSON_NAME]"
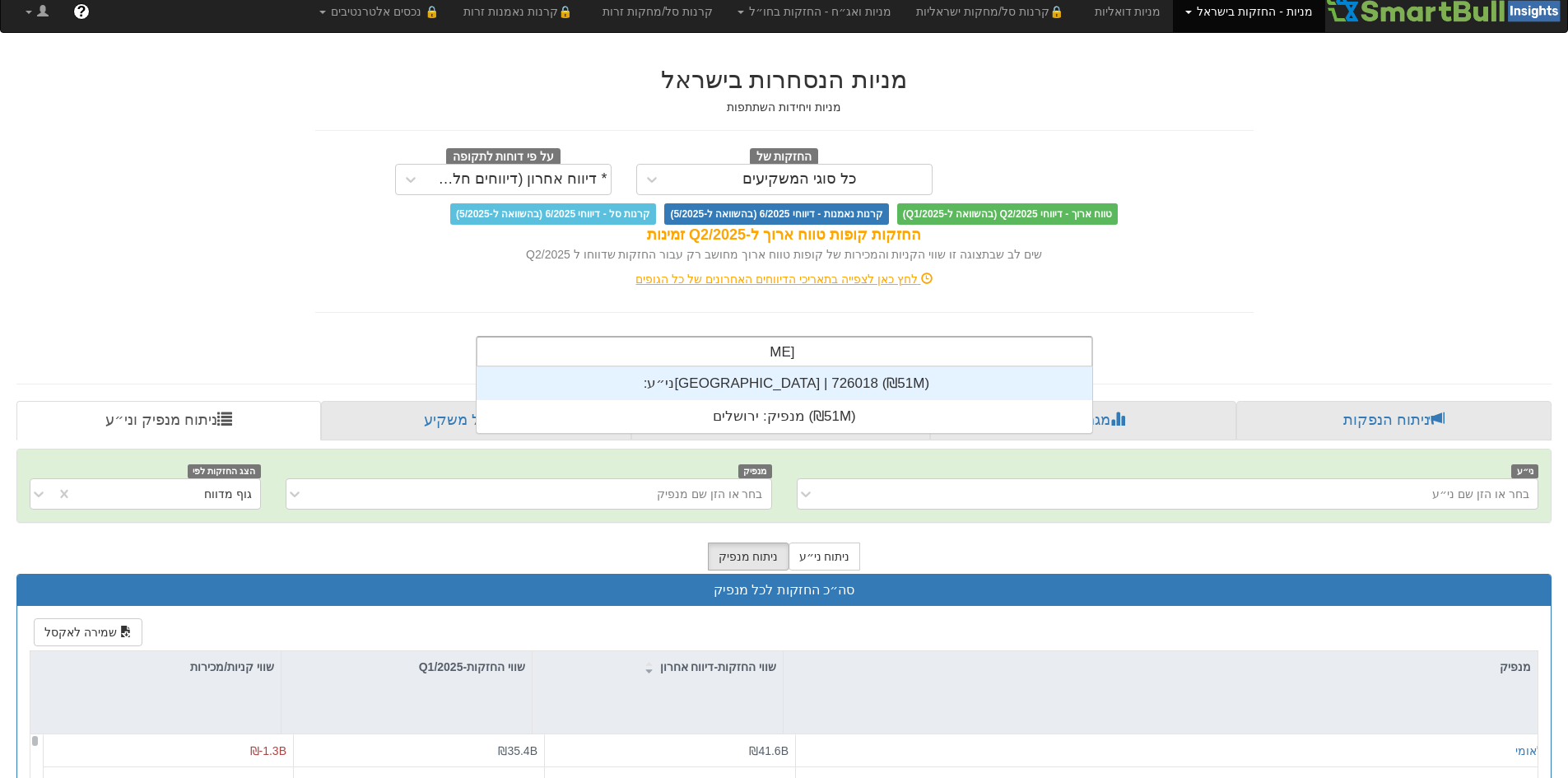
click at [804, 383] on div "ני״ע: ‏[GEOGRAPHIC_DATA] | 726018 ‎(₪51M)‎" at bounding box center [784, 384] width 616 height 33
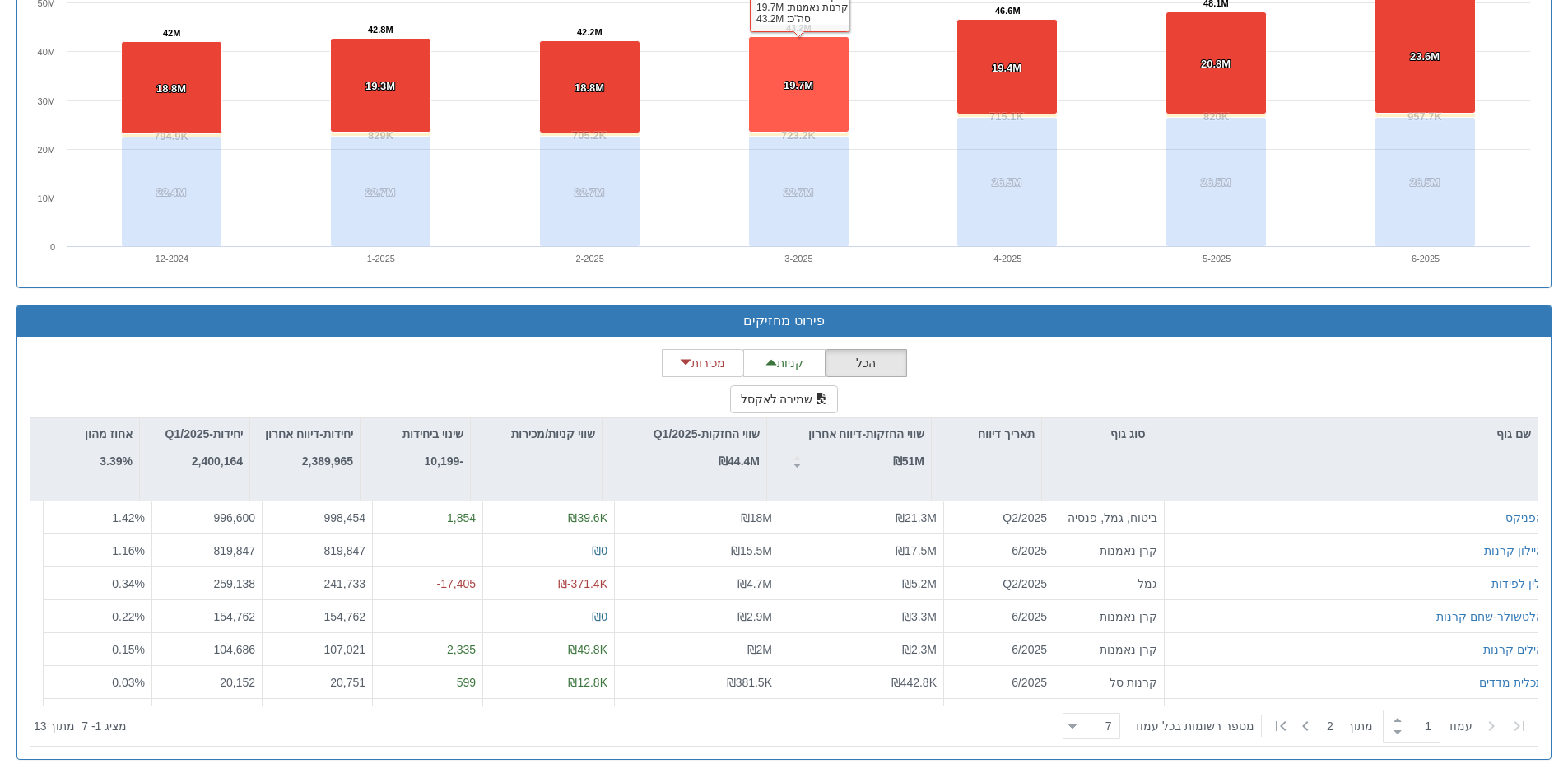
scroll to position [1227, 0]
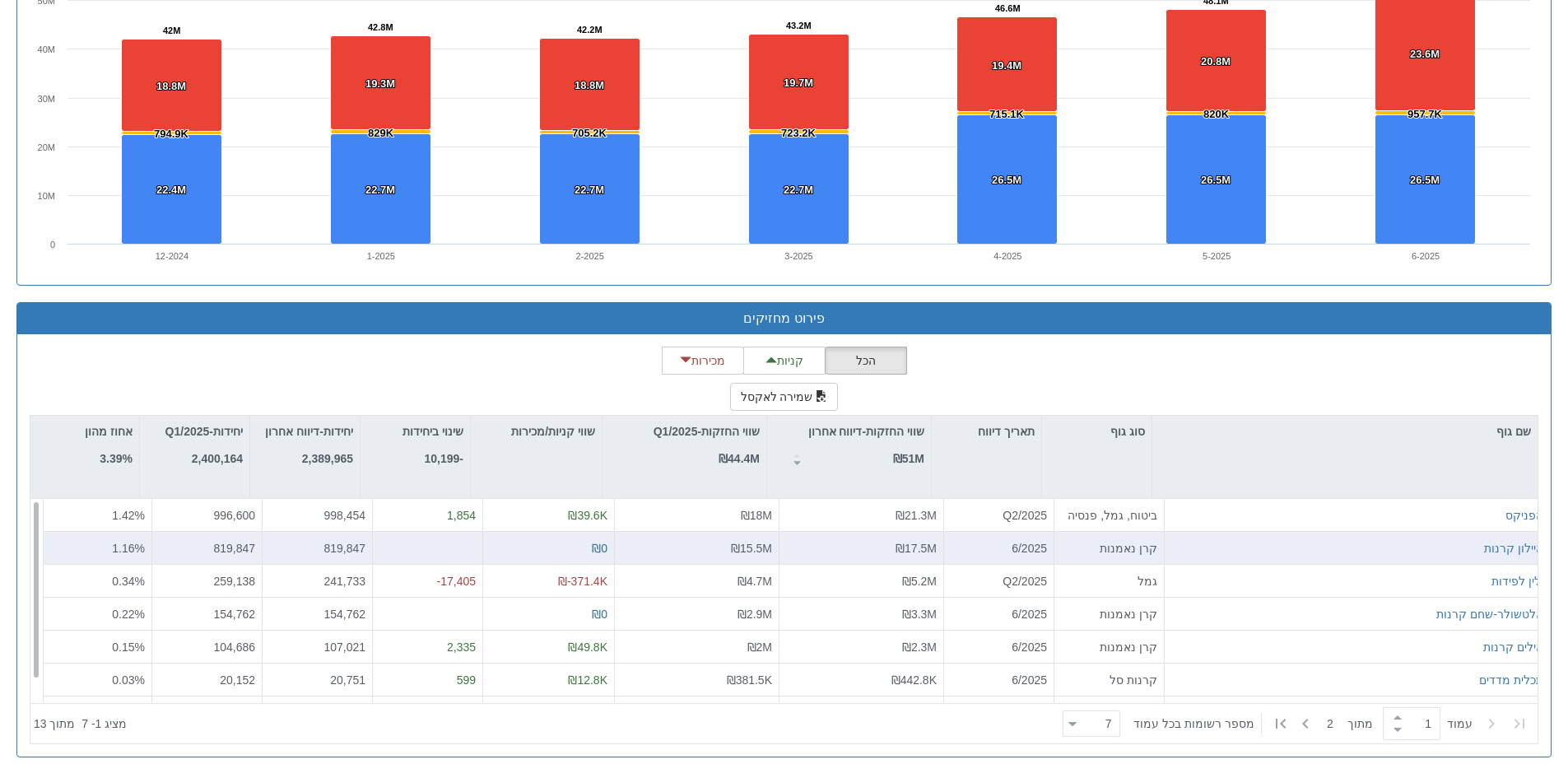
click at [1184, 556] on div "איילון קרנות" at bounding box center [1357, 548] width 385 height 33
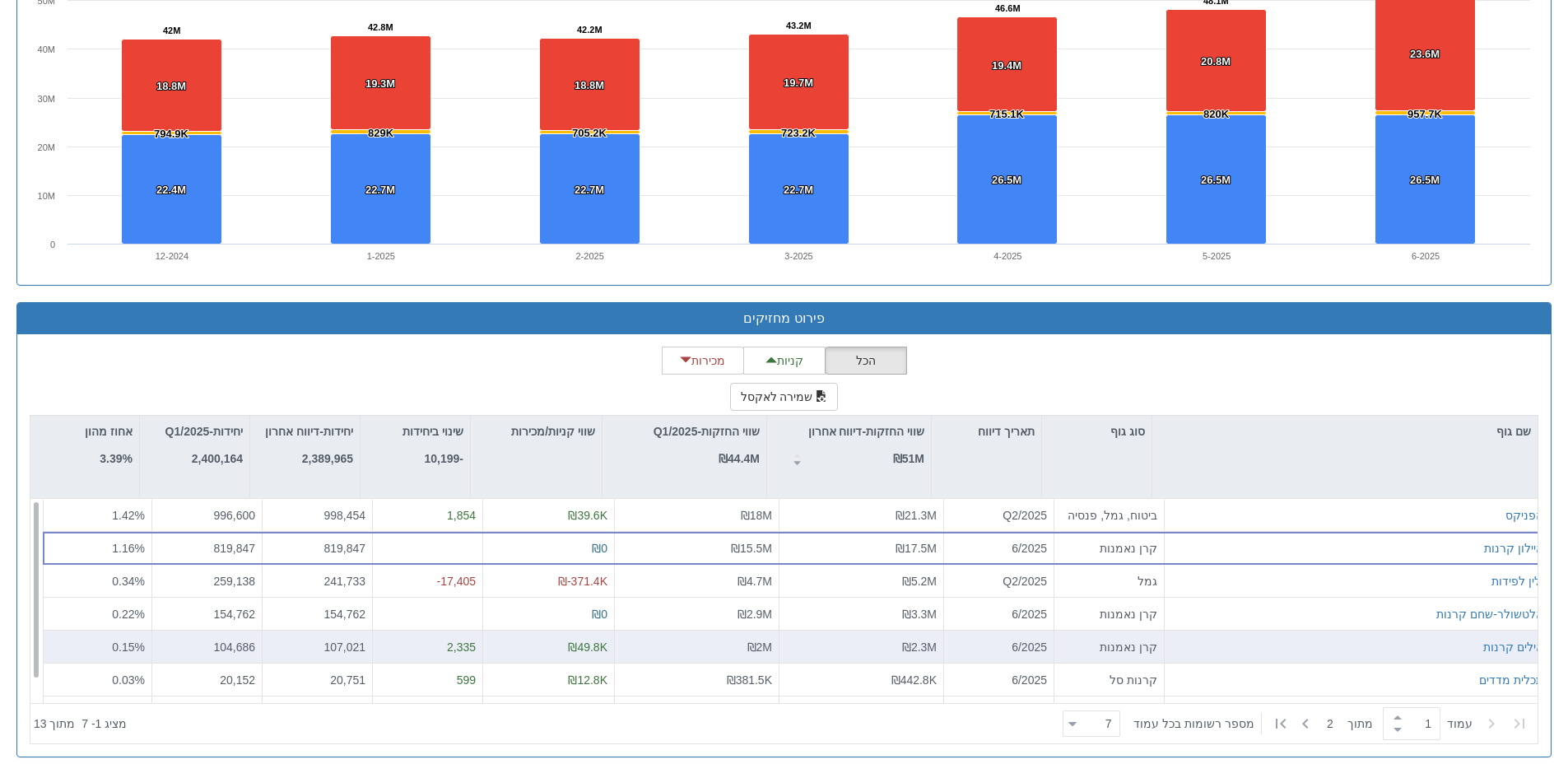
click at [1225, 646] on div "אילים קרנות" at bounding box center [1357, 646] width 372 height 17
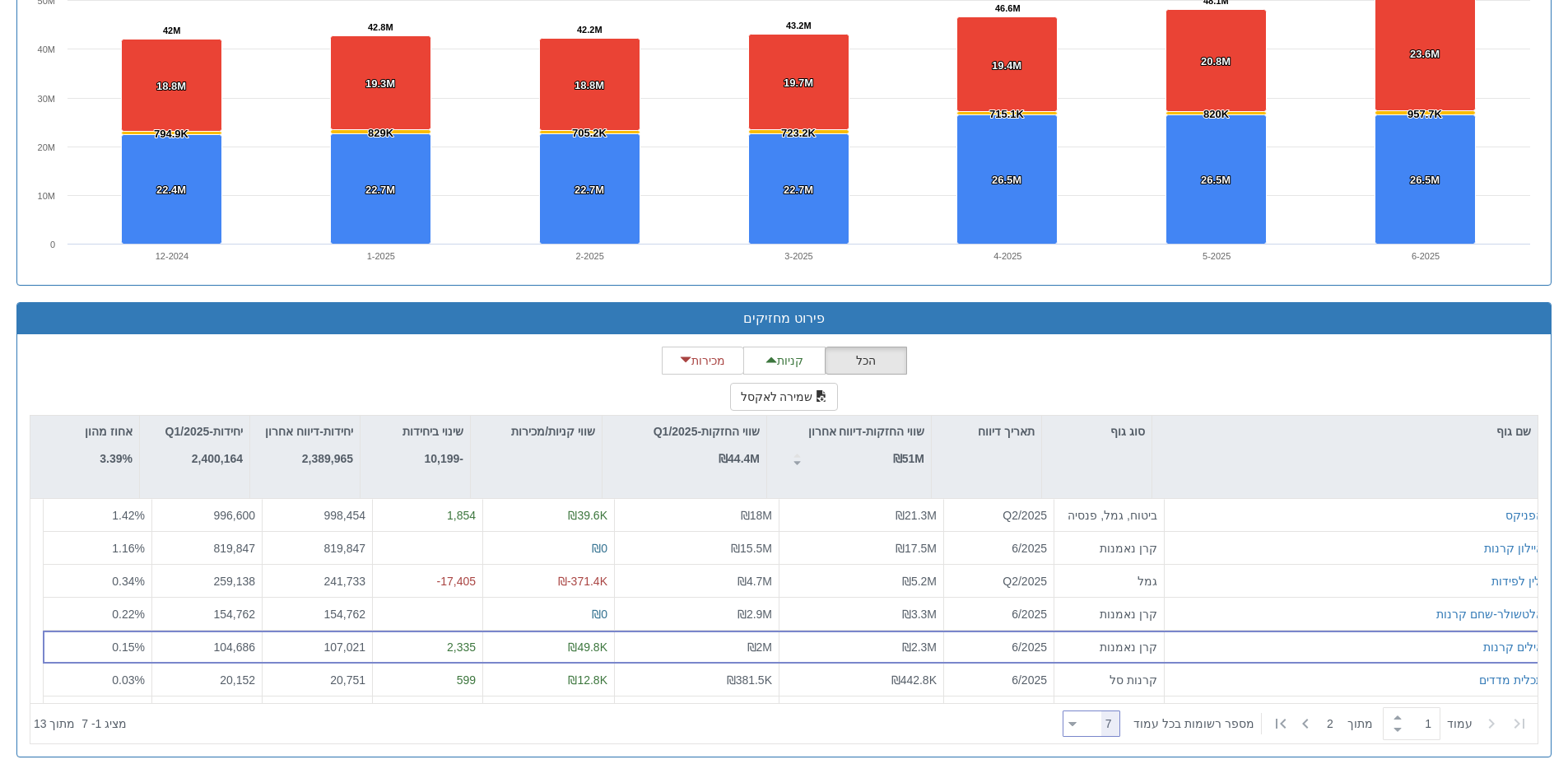
click at [1077, 726] on icon at bounding box center [1072, 724] width 8 height 4
click at [1092, 645] on div "40" at bounding box center [1101, 642] width 58 height 27
type input "40"
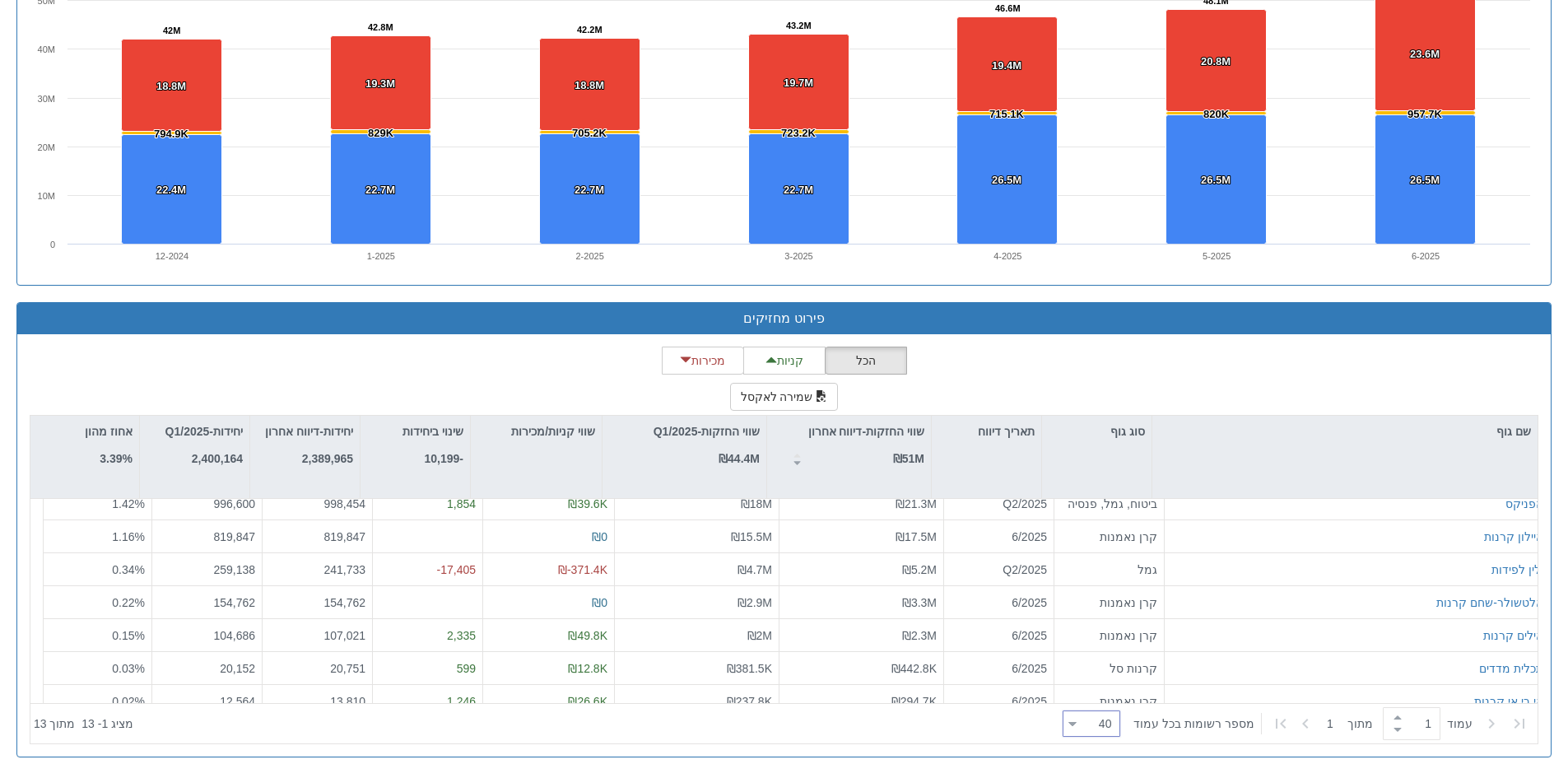
scroll to position [83, 0]
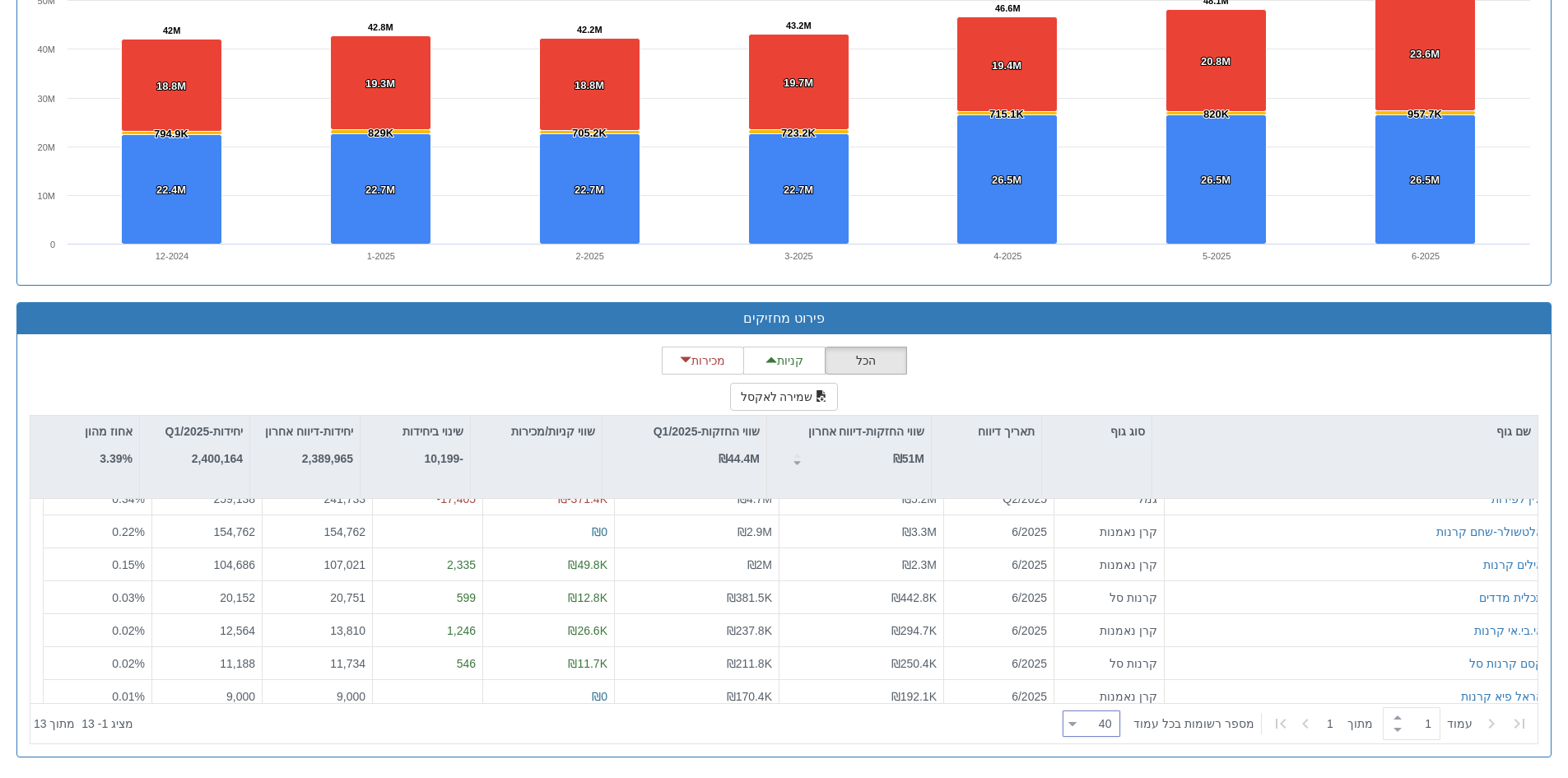
click at [1101, 643] on div "קרן נאמנות" at bounding box center [1109, 631] width 110 height 33
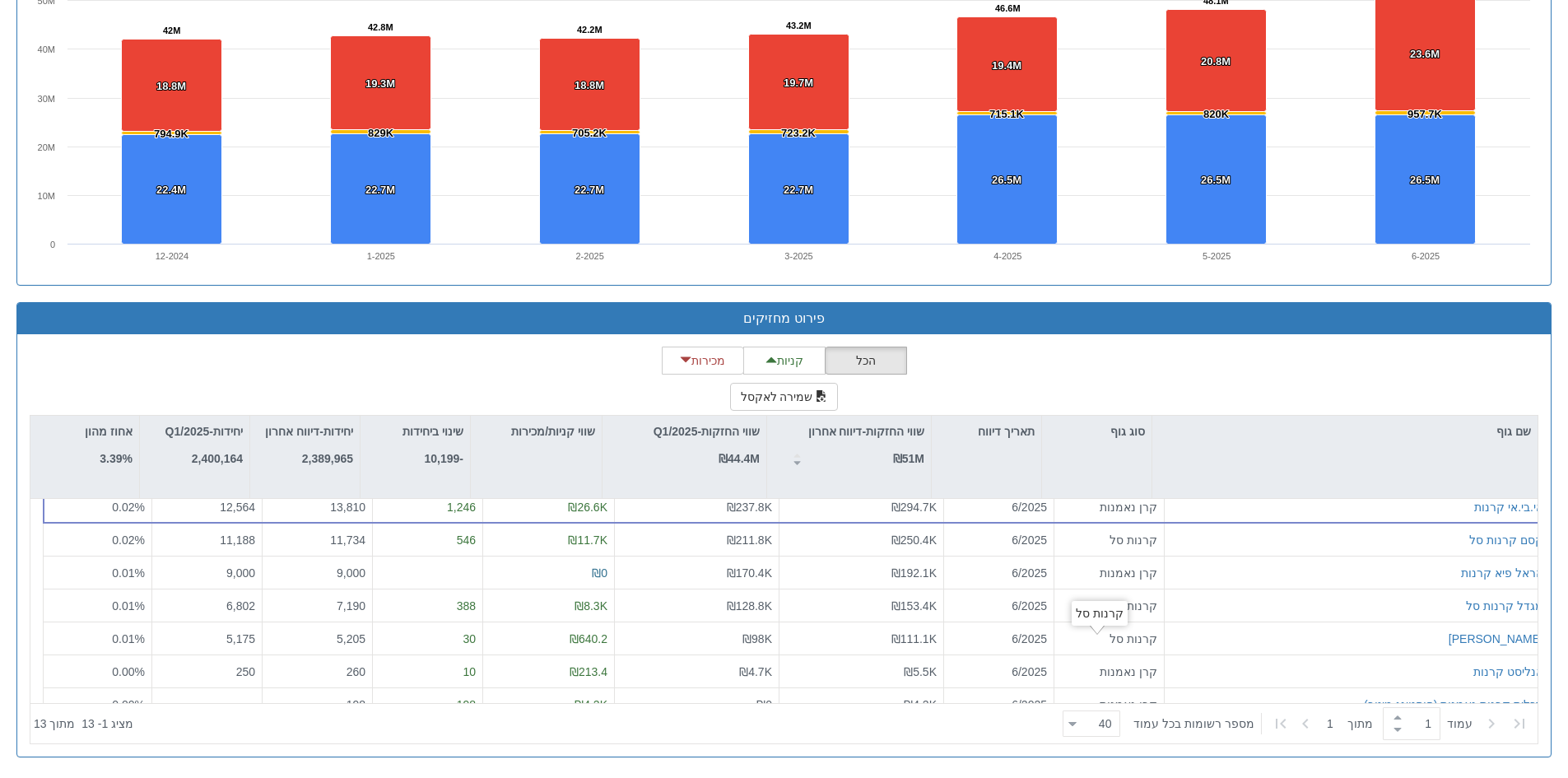
scroll to position [224, 0]
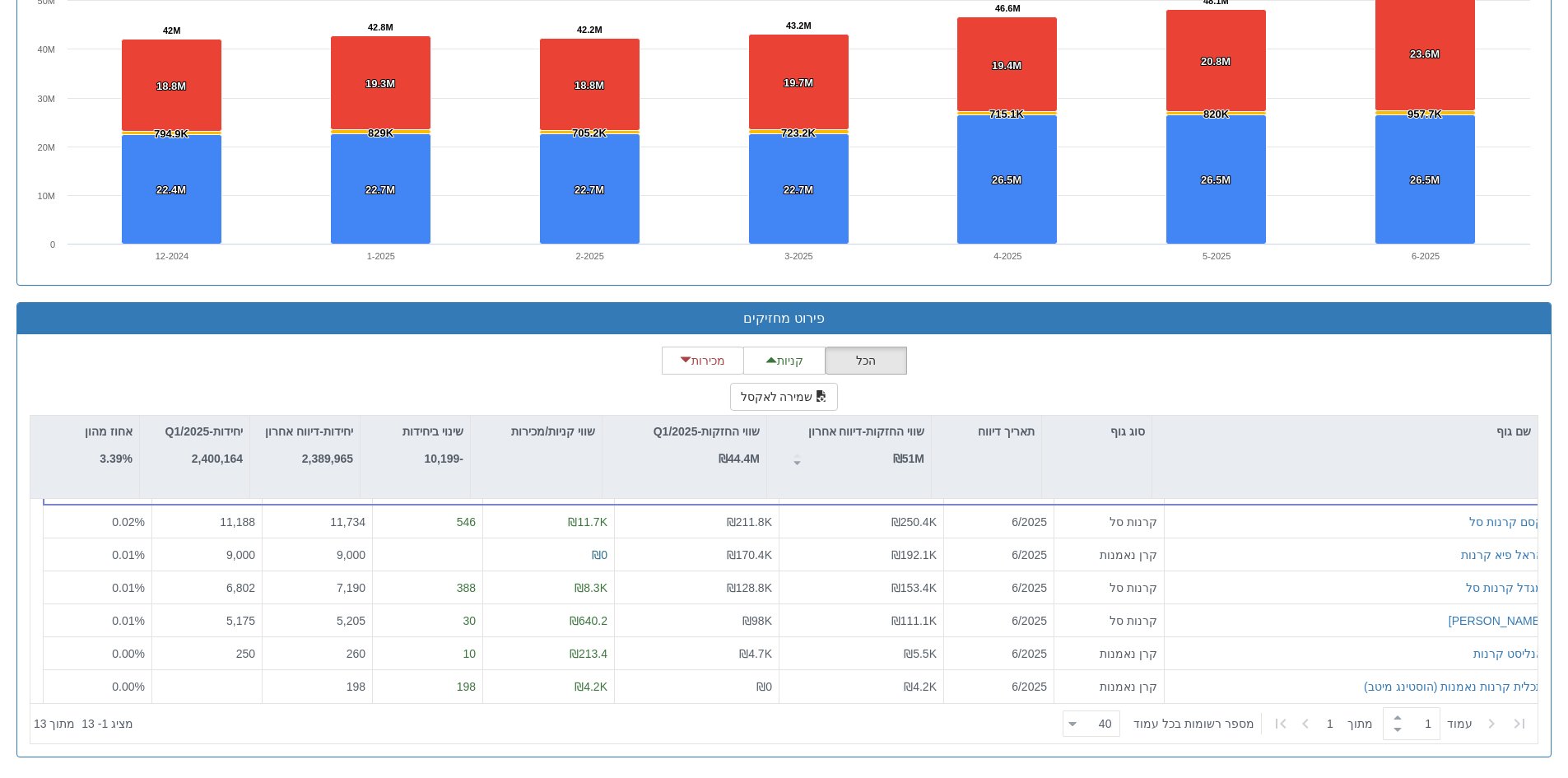
click at [1092, 642] on div "קרן נאמנות" at bounding box center [1109, 653] width 110 height 33
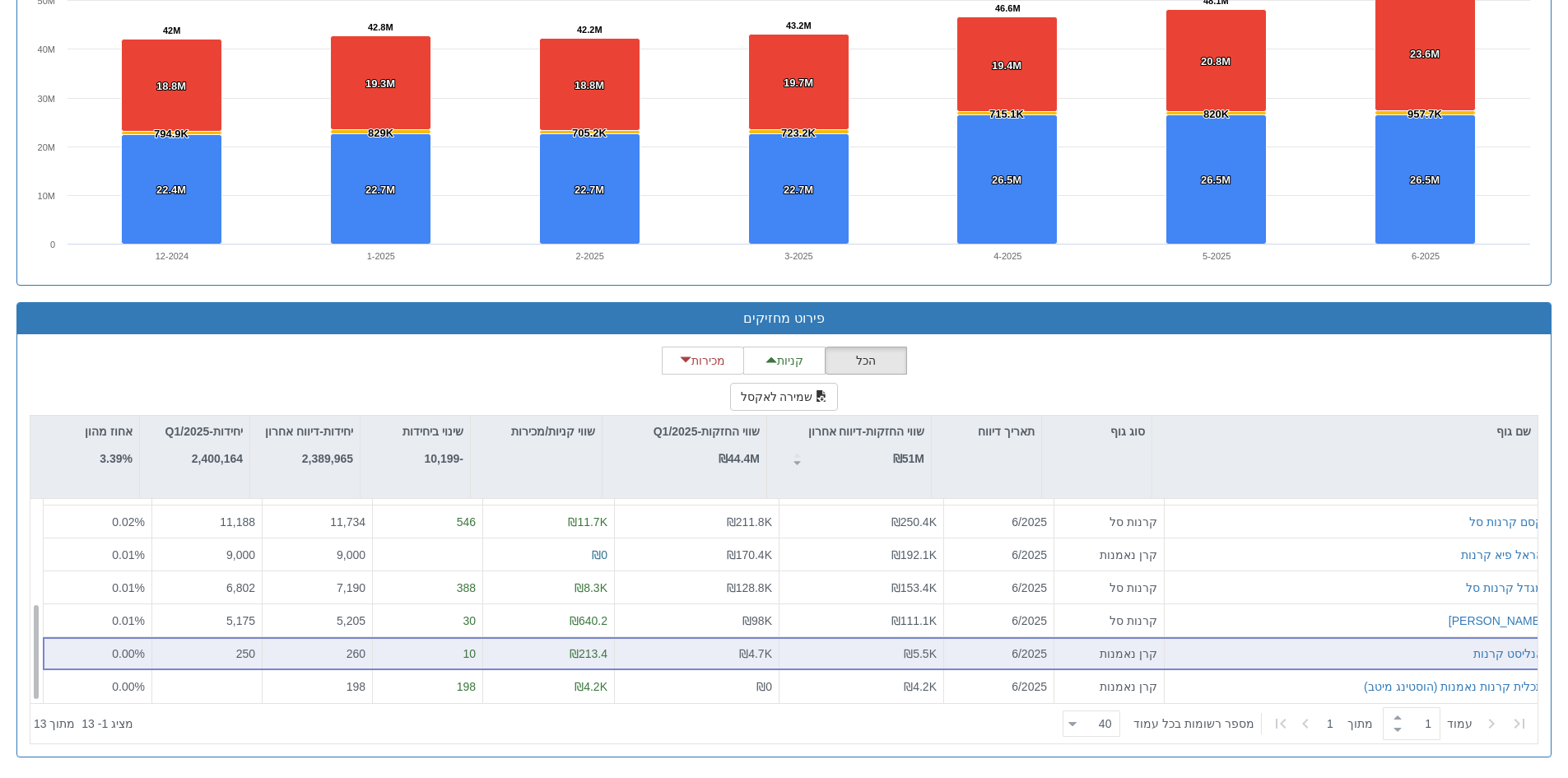
click at [1362, 654] on div "אנליסט קרנות" at bounding box center [1357, 653] width 372 height 17
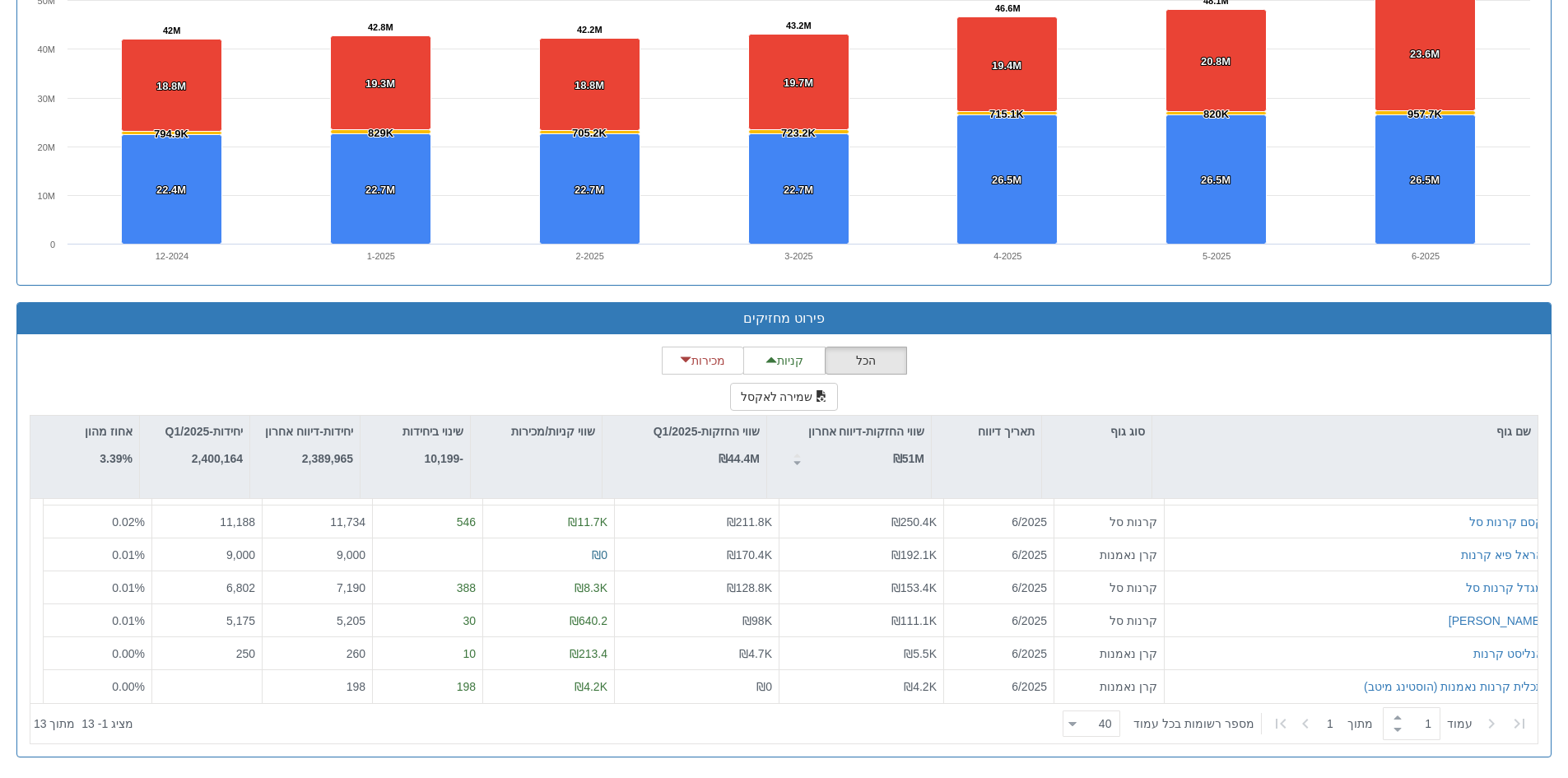
click at [1505, 368] on div "הכל קניות מכירות שמירה לאקסל שם גוף סוג גוף תאריך דיווח שווי החזקות-דיווח אחרון…" at bounding box center [783, 545] width 1508 height 398
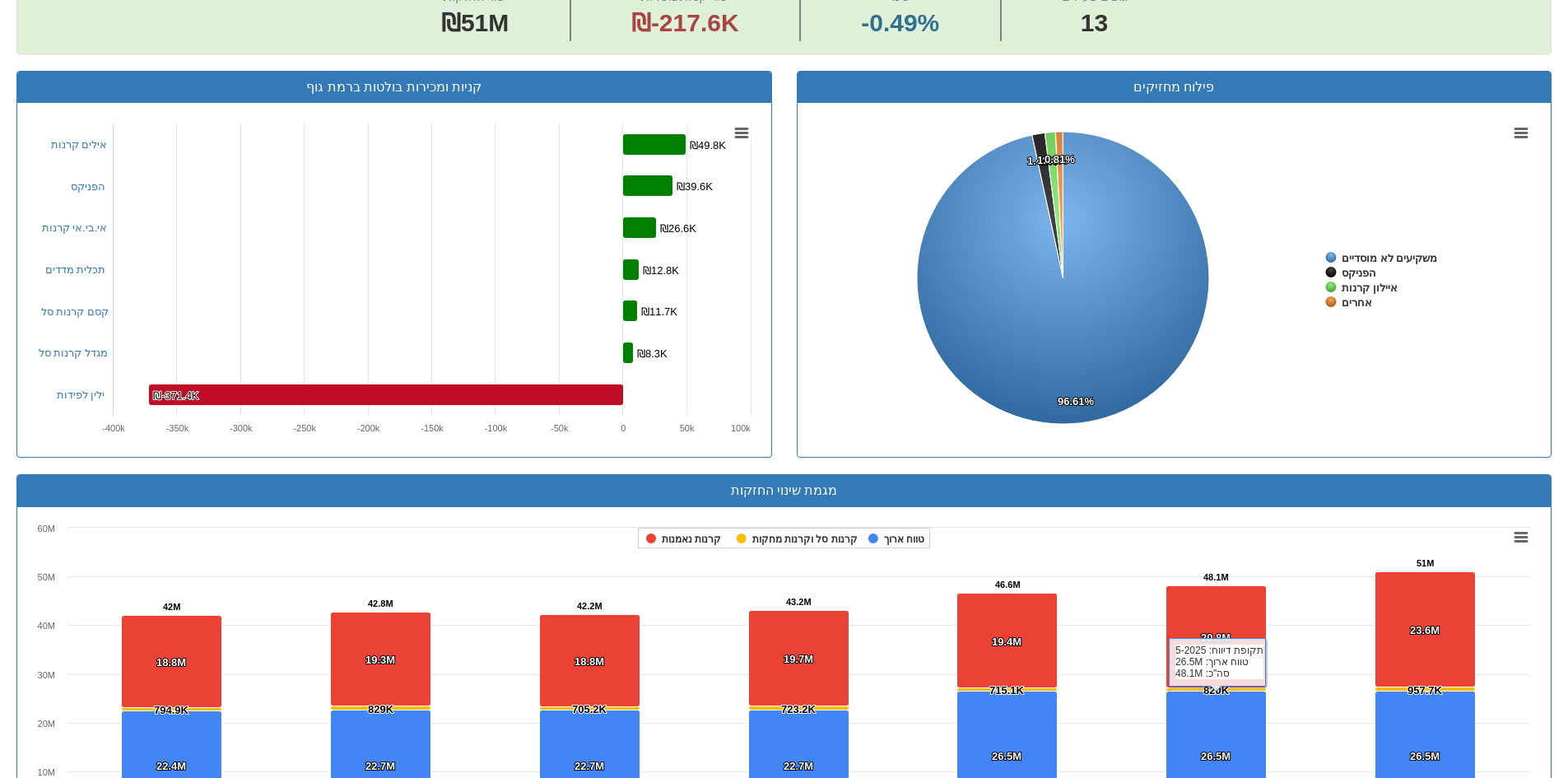
scroll to position [157, 0]
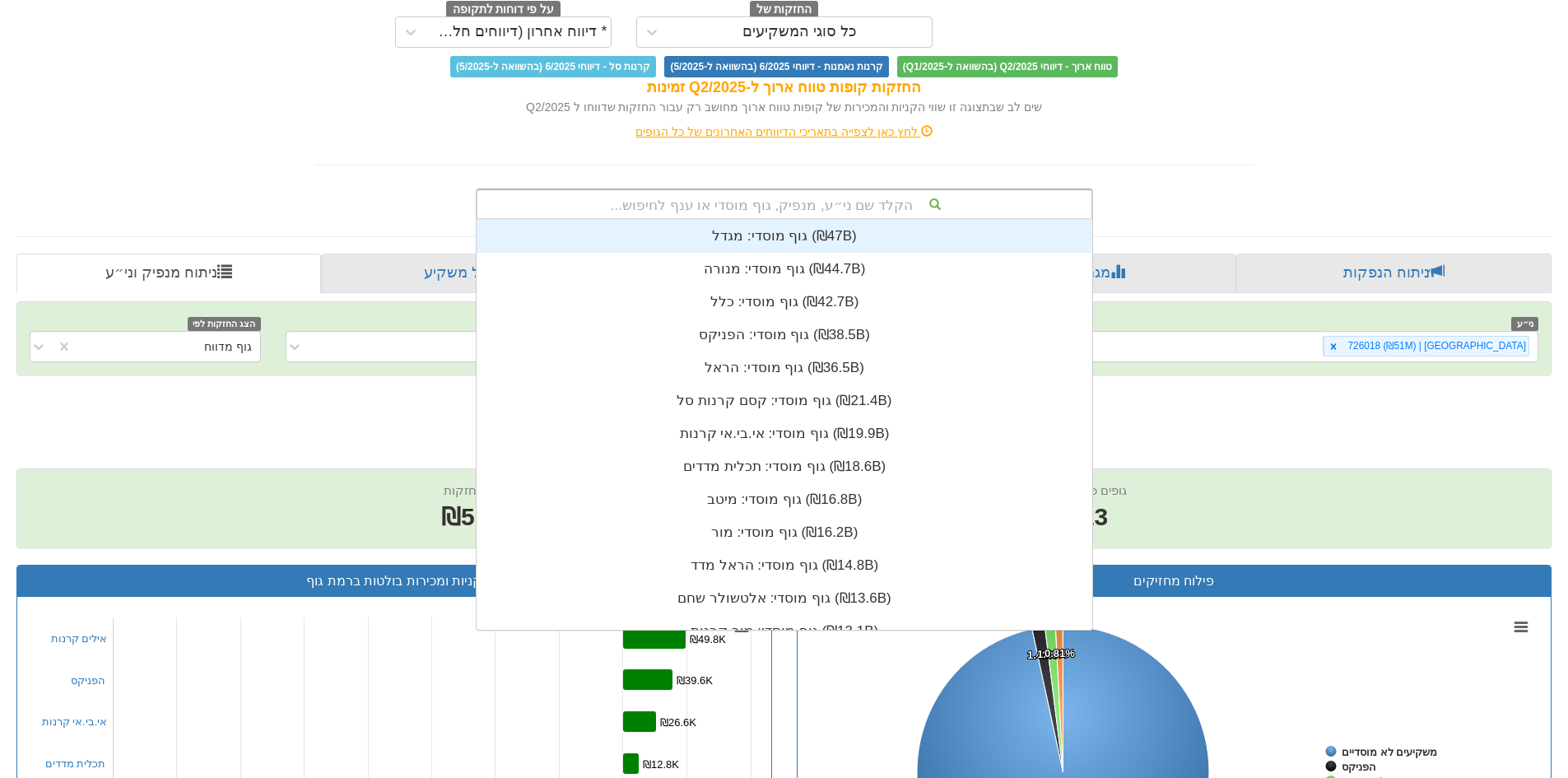
click at [820, 210] on div "הקלד שם ני״ע, מנפיק, גוף מוסדי או ענף לחיפוש..." at bounding box center [784, 203] width 614 height 28
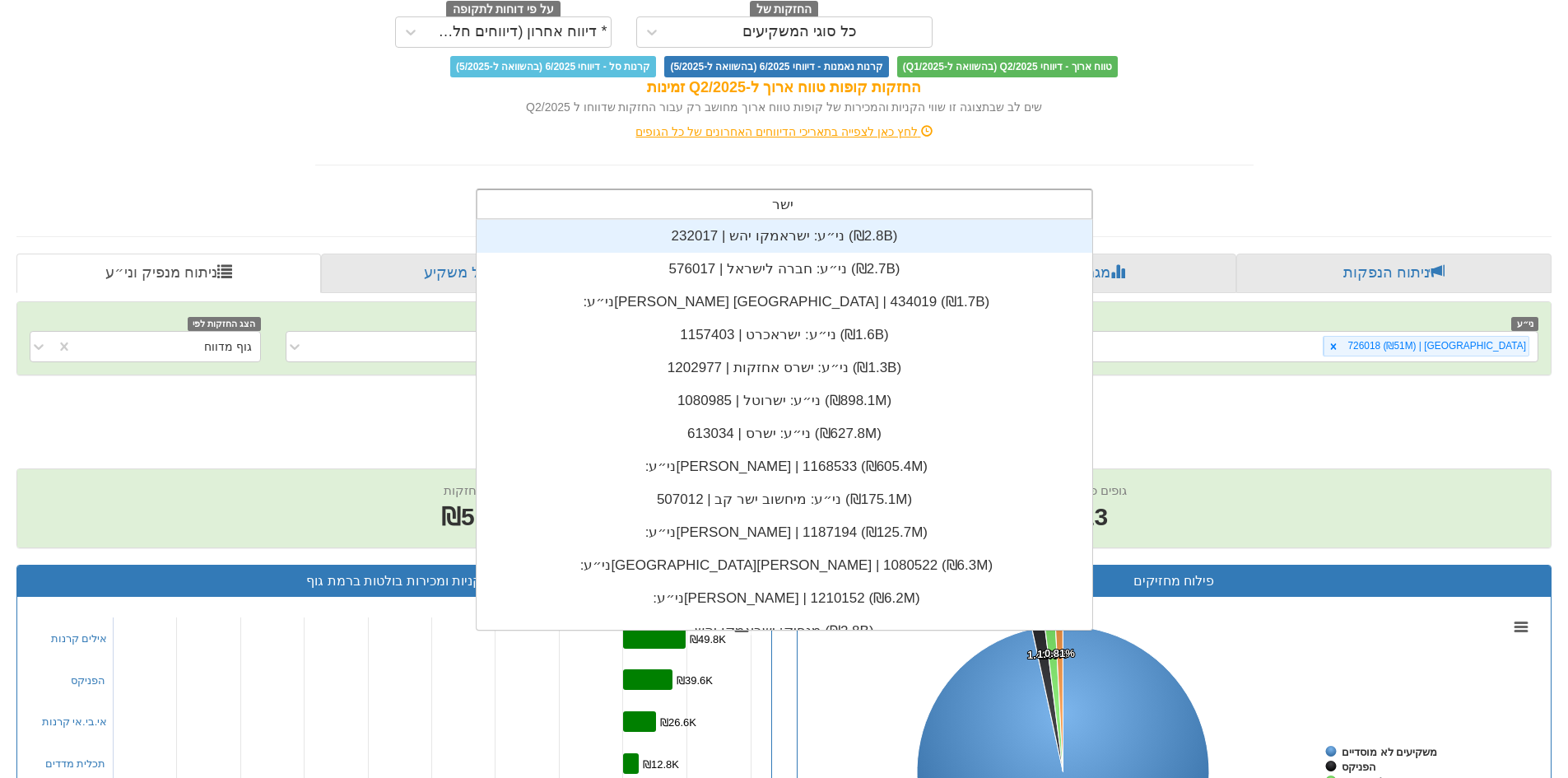
type input "ישרס"
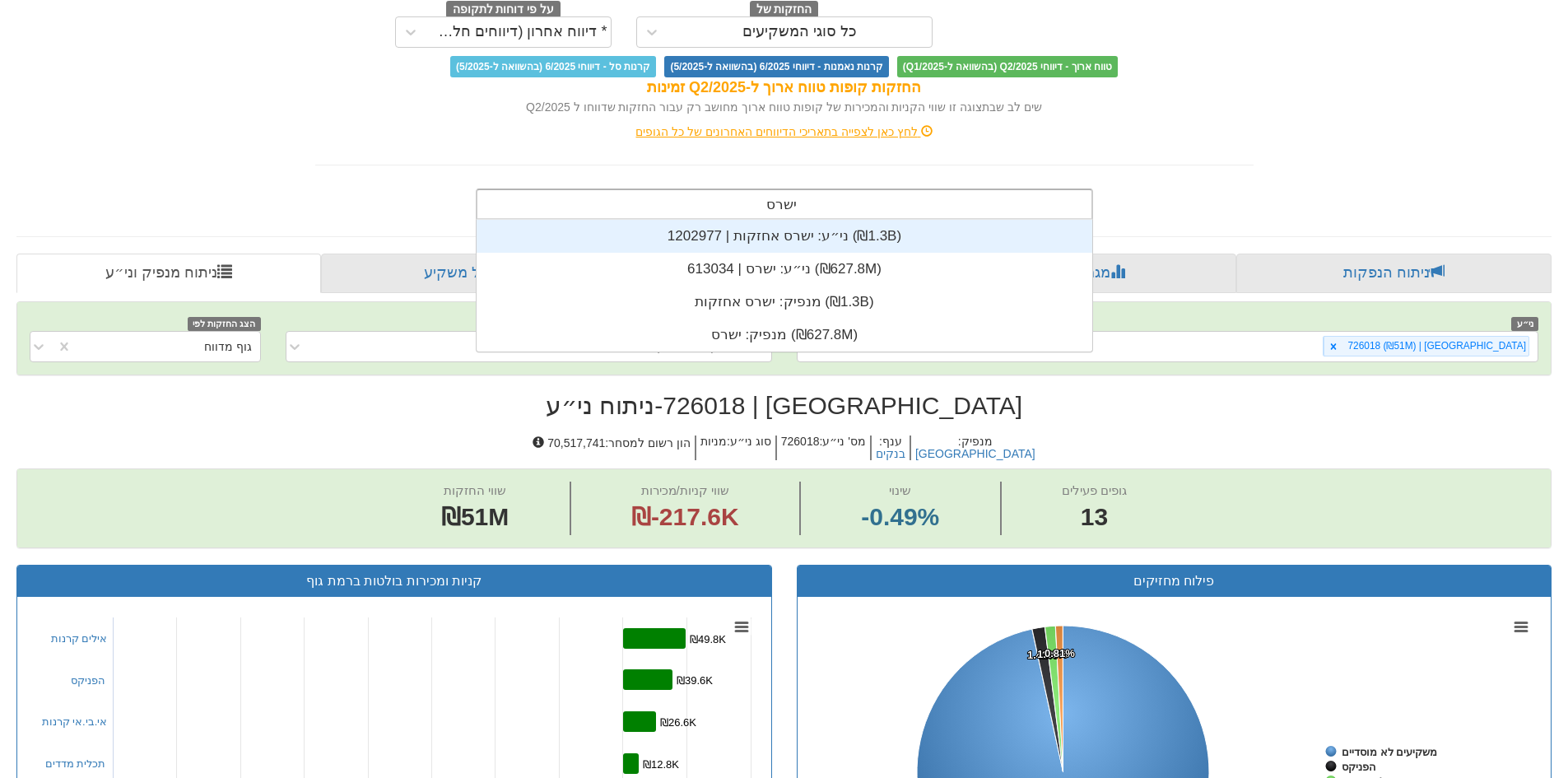
scroll to position [132, 0]
click at [798, 226] on div "ני״ע: ‏ישרס אחזקות | 1202977 ‎(₪1.3B)‎" at bounding box center [784, 237] width 616 height 33
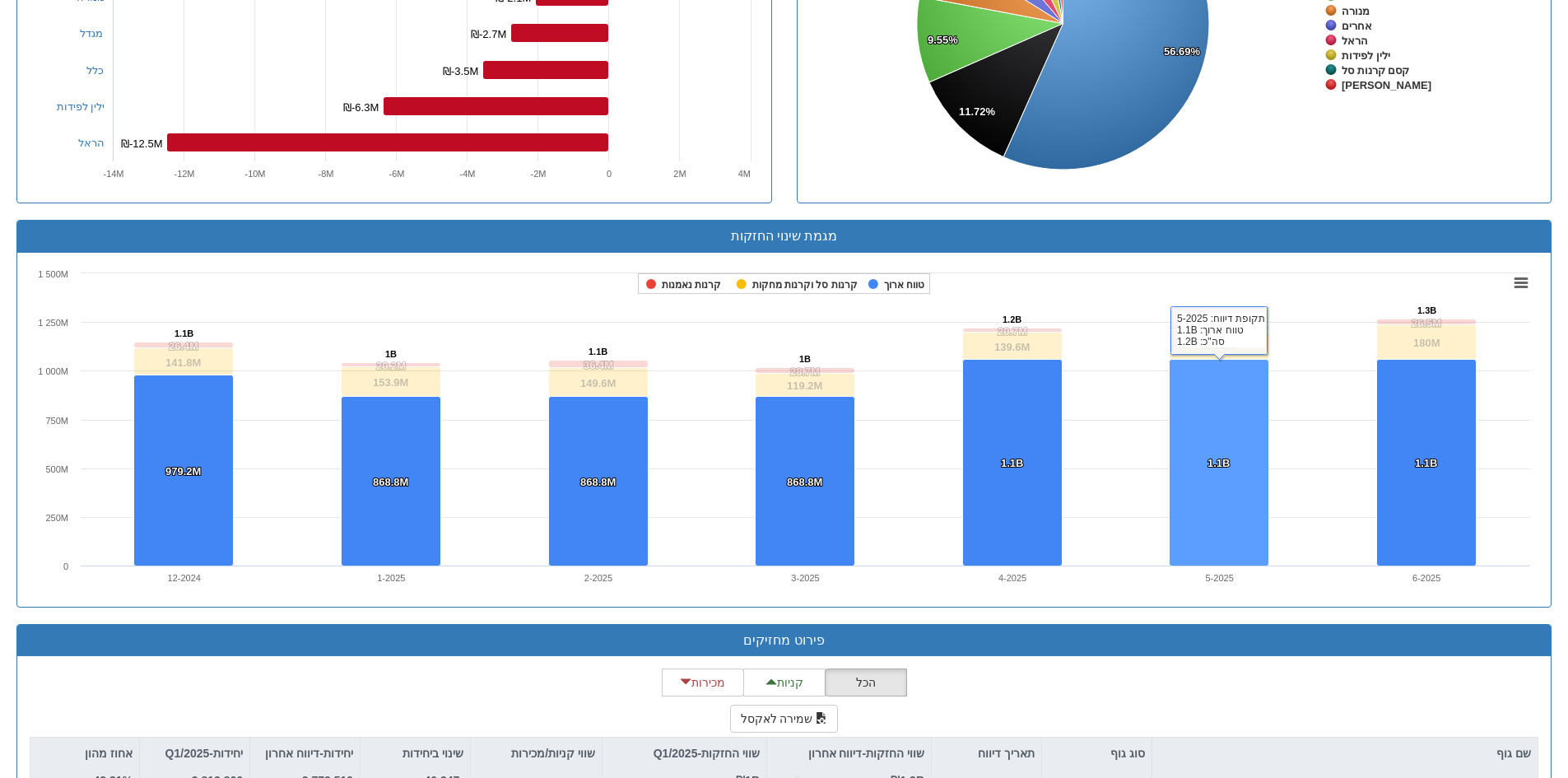
scroll to position [1227, 0]
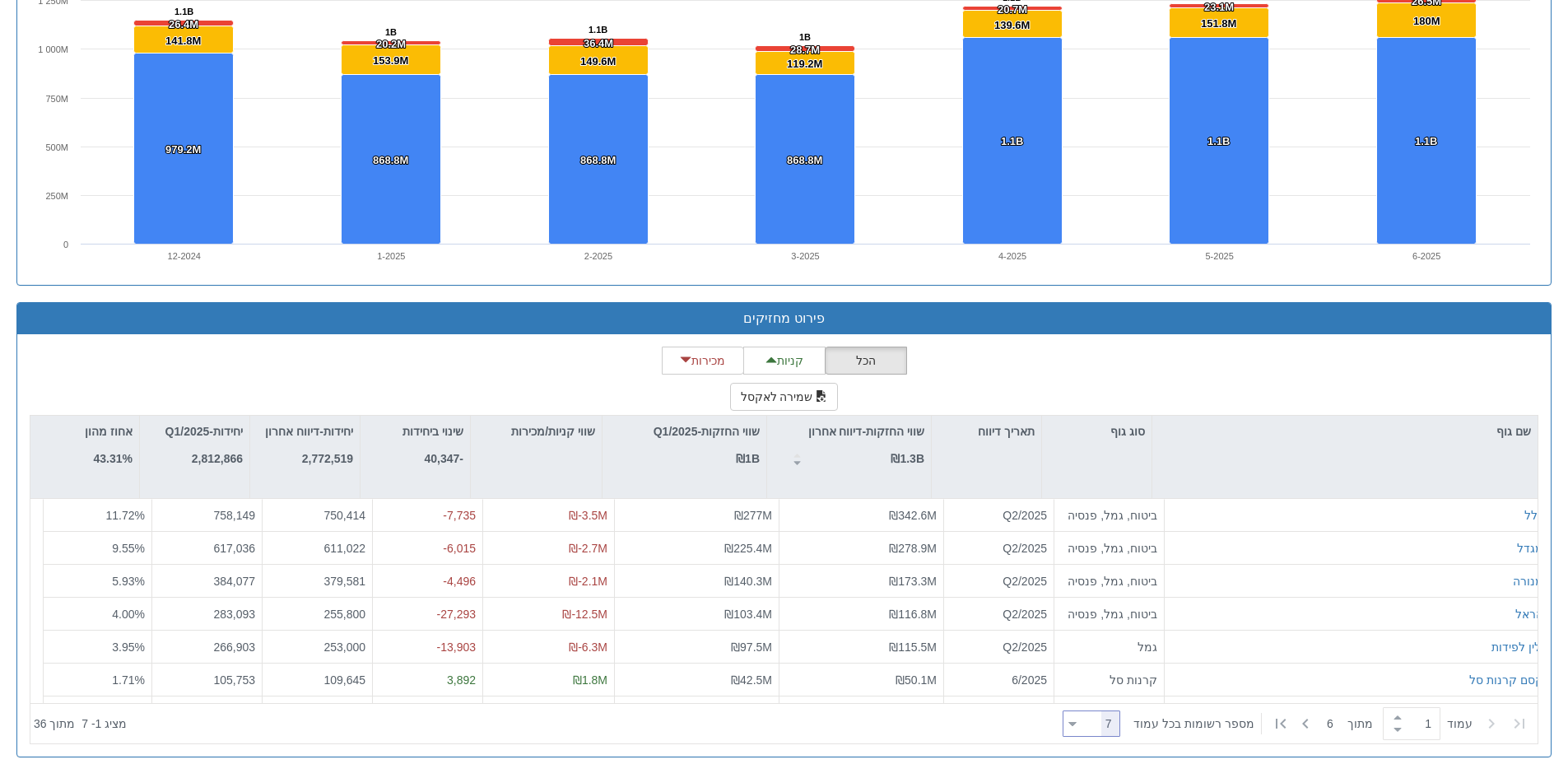
click at [1077, 724] on icon at bounding box center [1073, 724] width 8 height 4
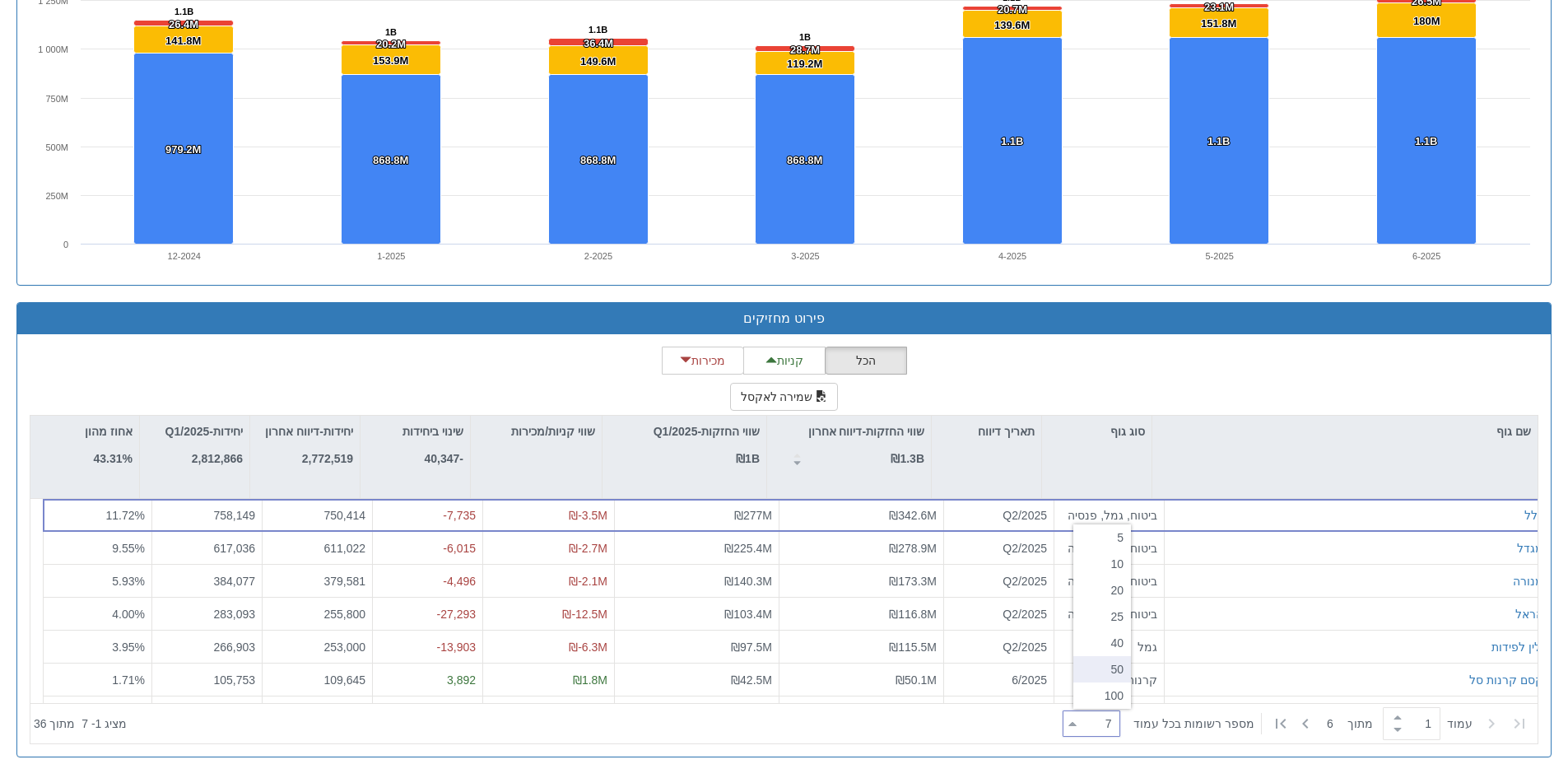
click at [1108, 672] on div "50" at bounding box center [1101, 669] width 58 height 27
type input "50"
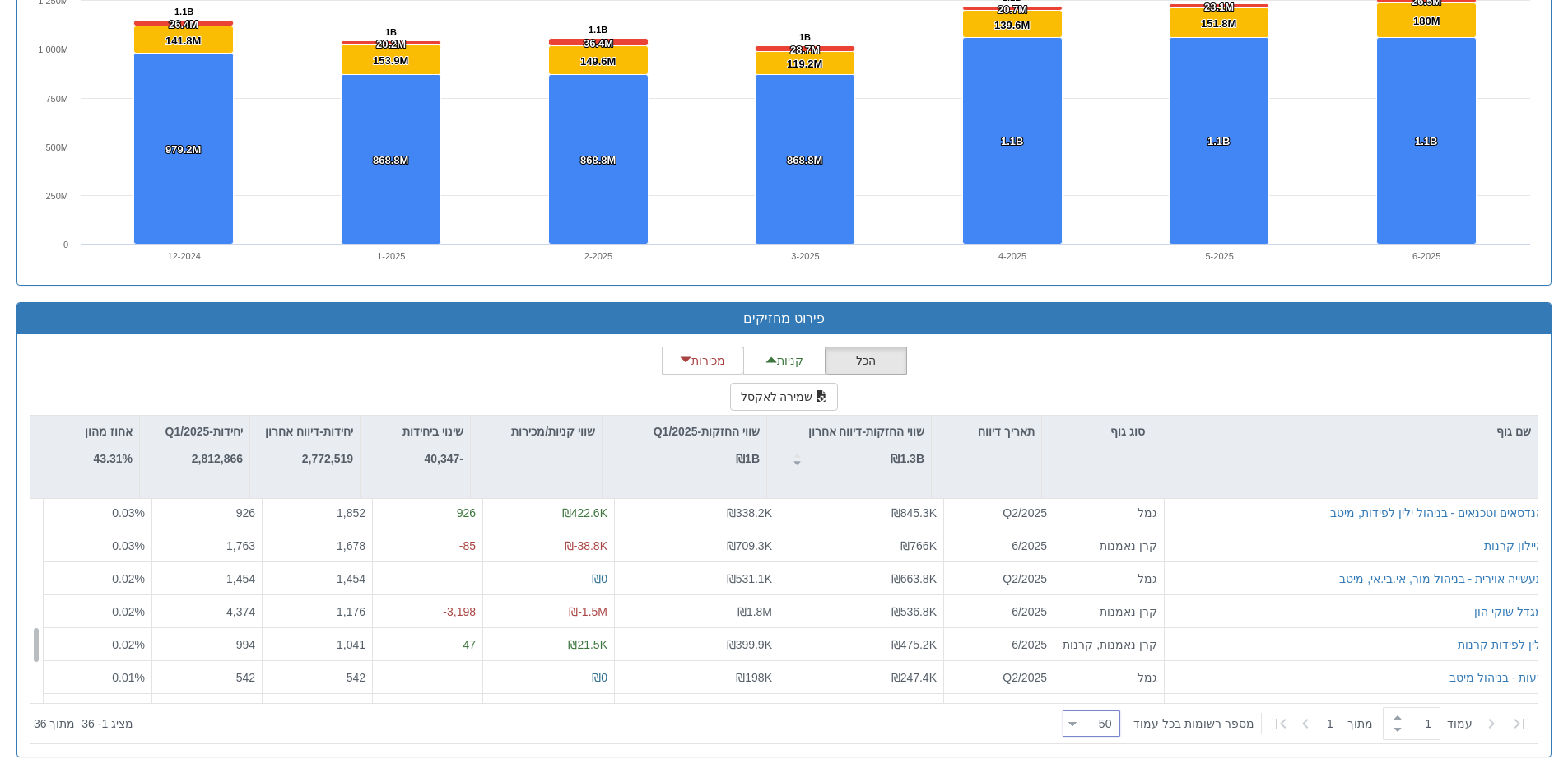
scroll to position [823, 0]
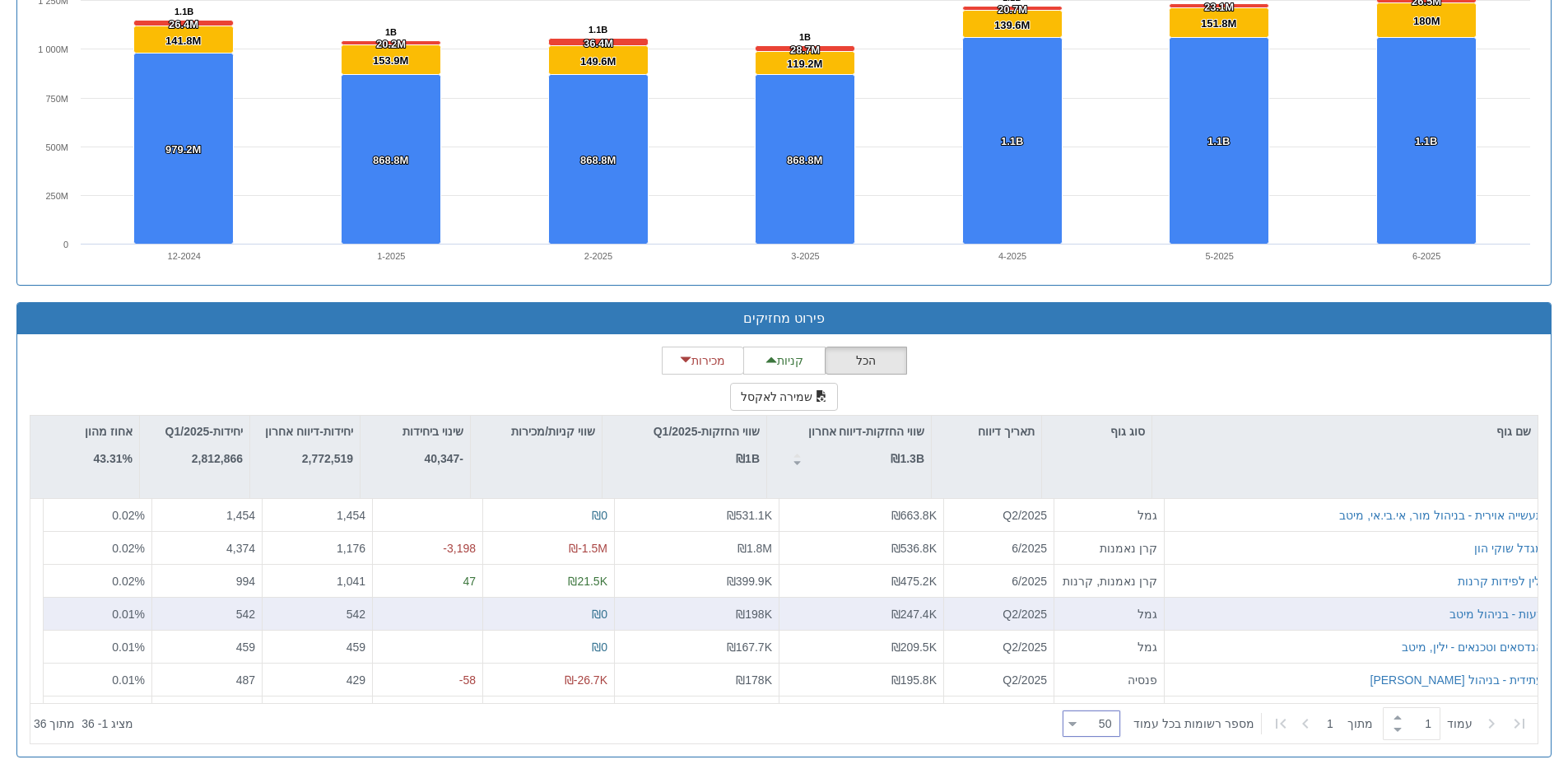
click at [1220, 619] on div "רעות - בניהול מיטב" at bounding box center [1357, 613] width 372 height 17
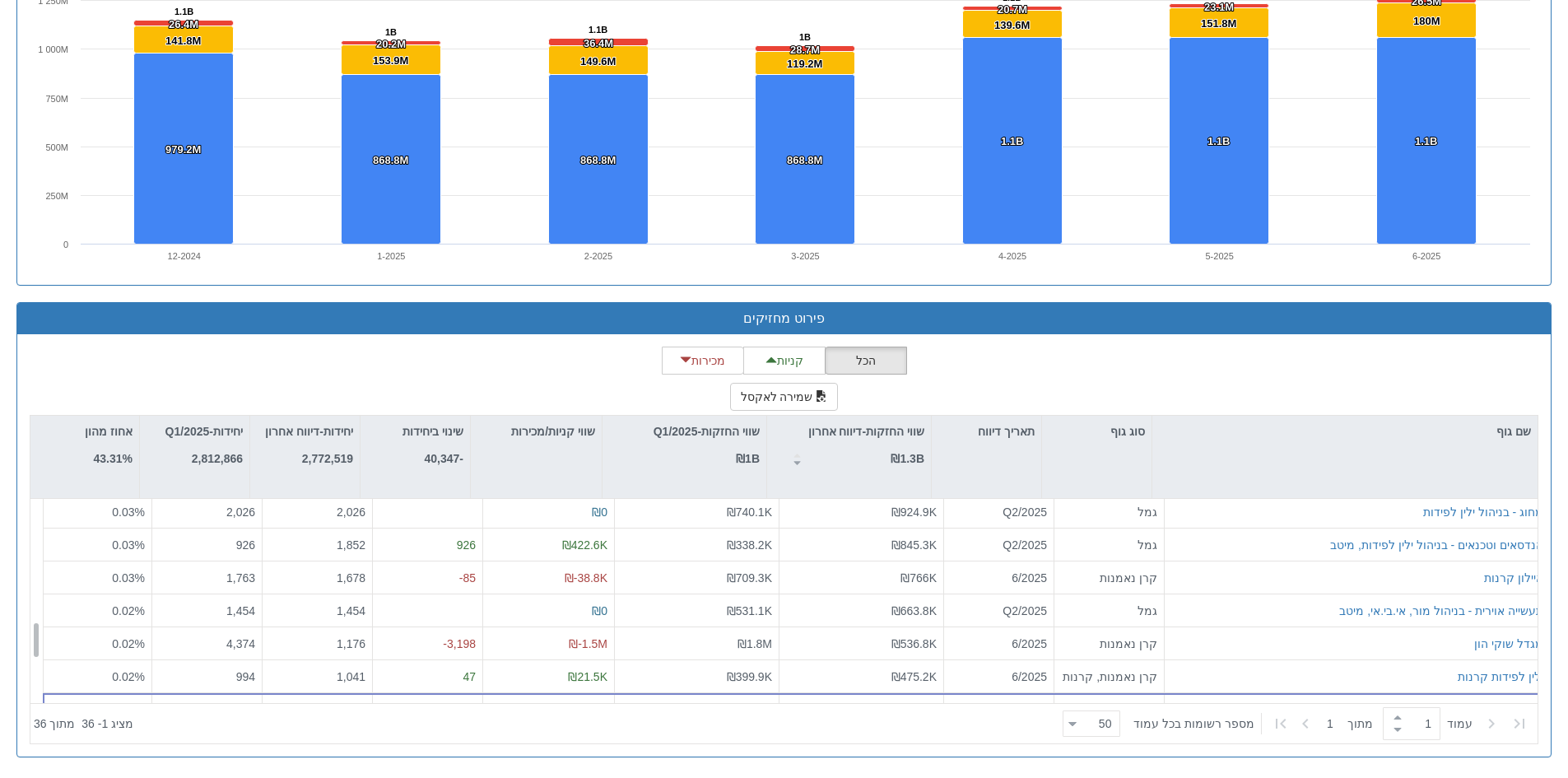
scroll to position [658, 0]
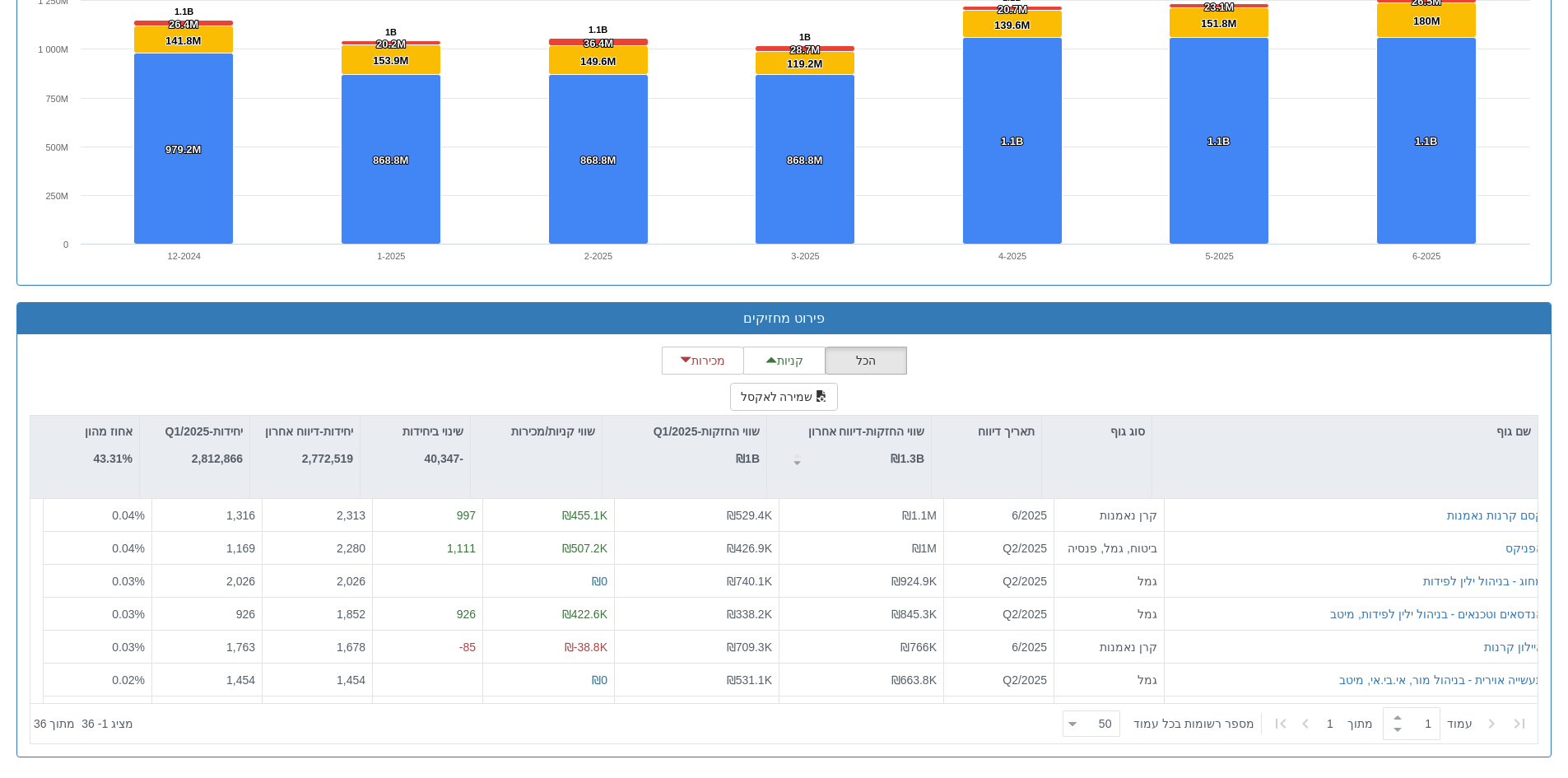
click at [1356, 377] on div "הכל קניות מכירות שמירה לאקסל שם גוף סוג גוף תאריך דיווח שווי החזקות-דיווח אחרון…" at bounding box center [783, 545] width 1508 height 398
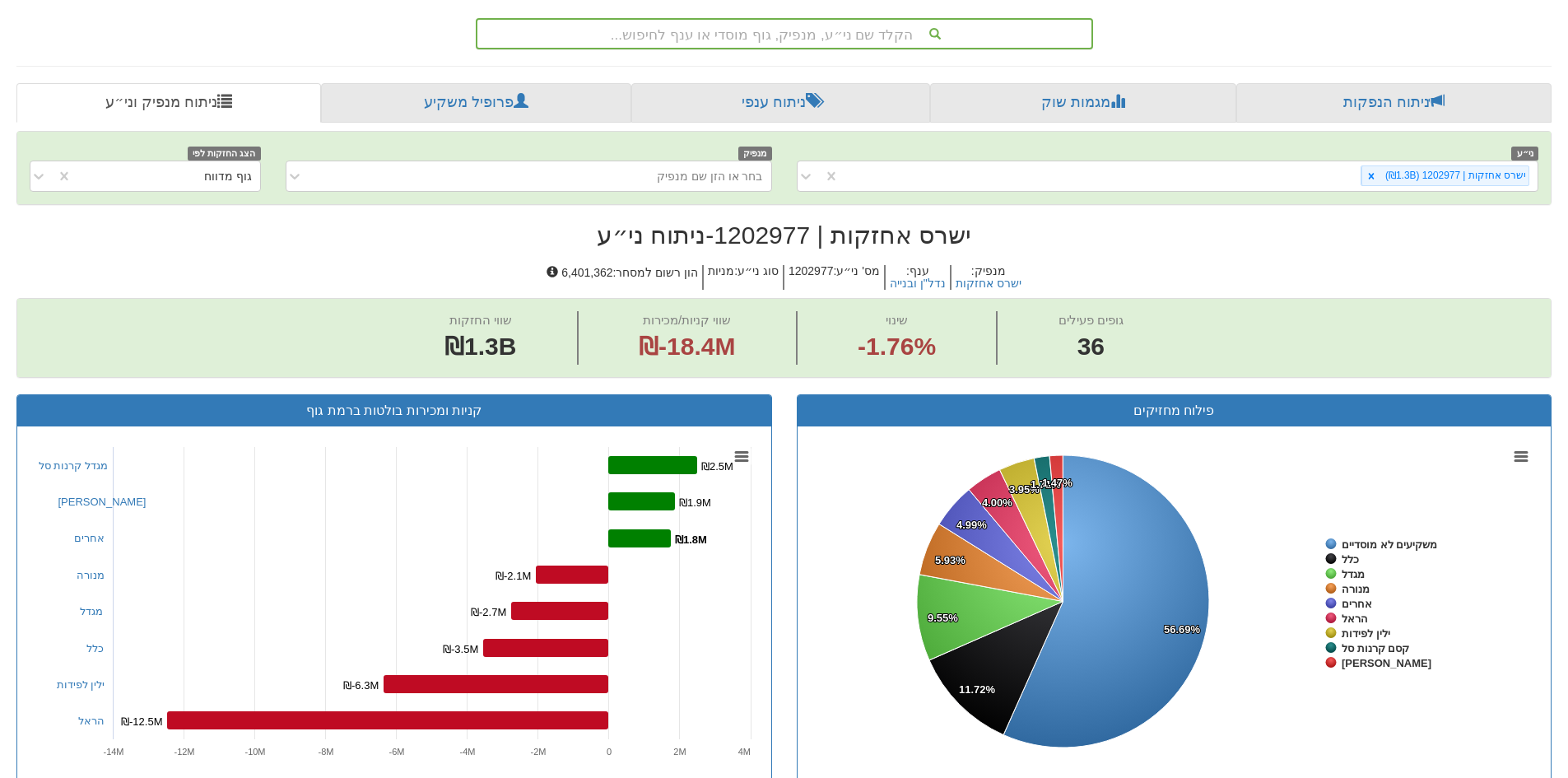
scroll to position [240, 0]
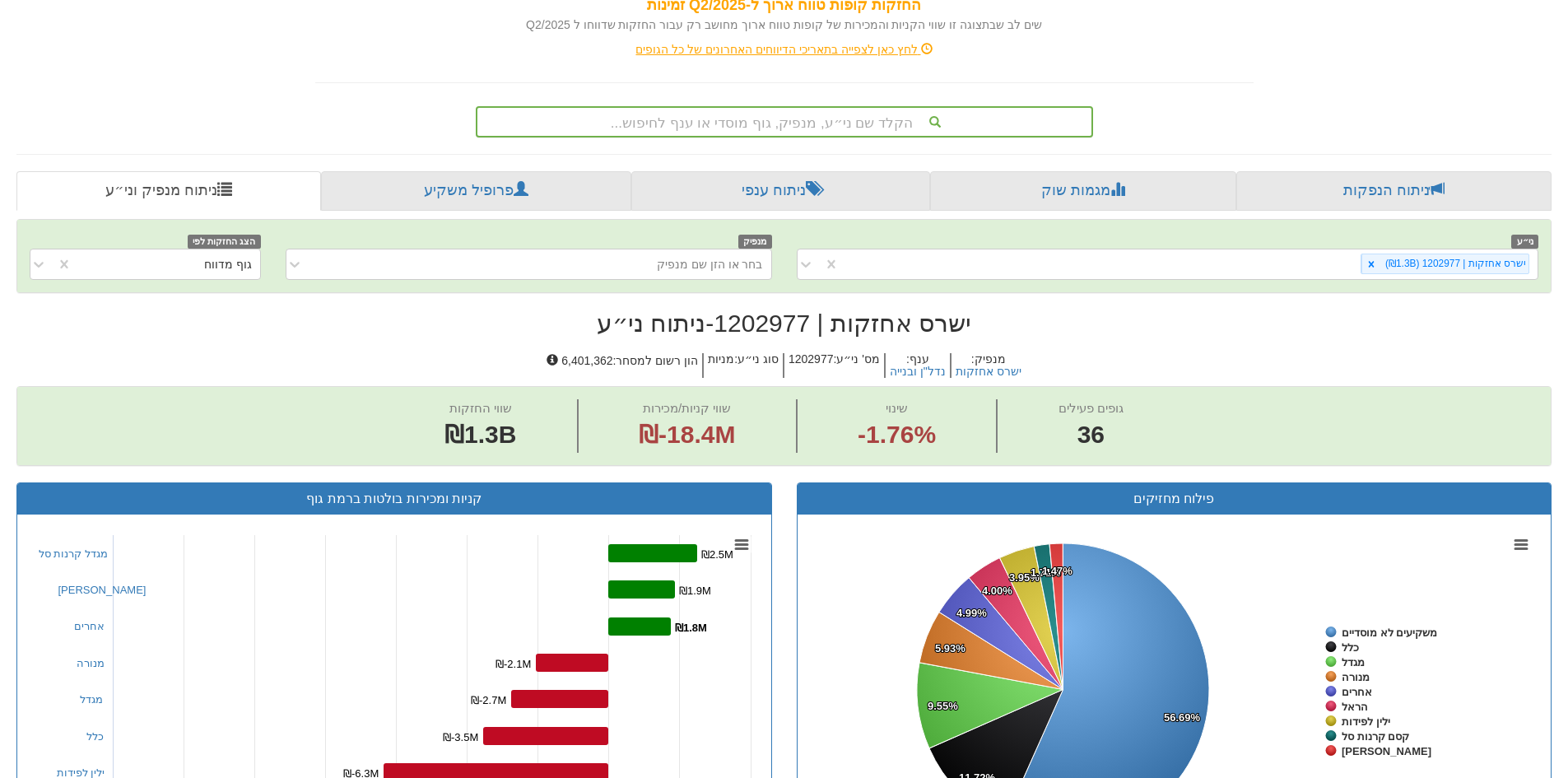
click at [715, 118] on div "הקלד שם ני״ע, מנפיק, גוף מוסדי או ענף לחיפוש..." at bounding box center [784, 122] width 614 height 28
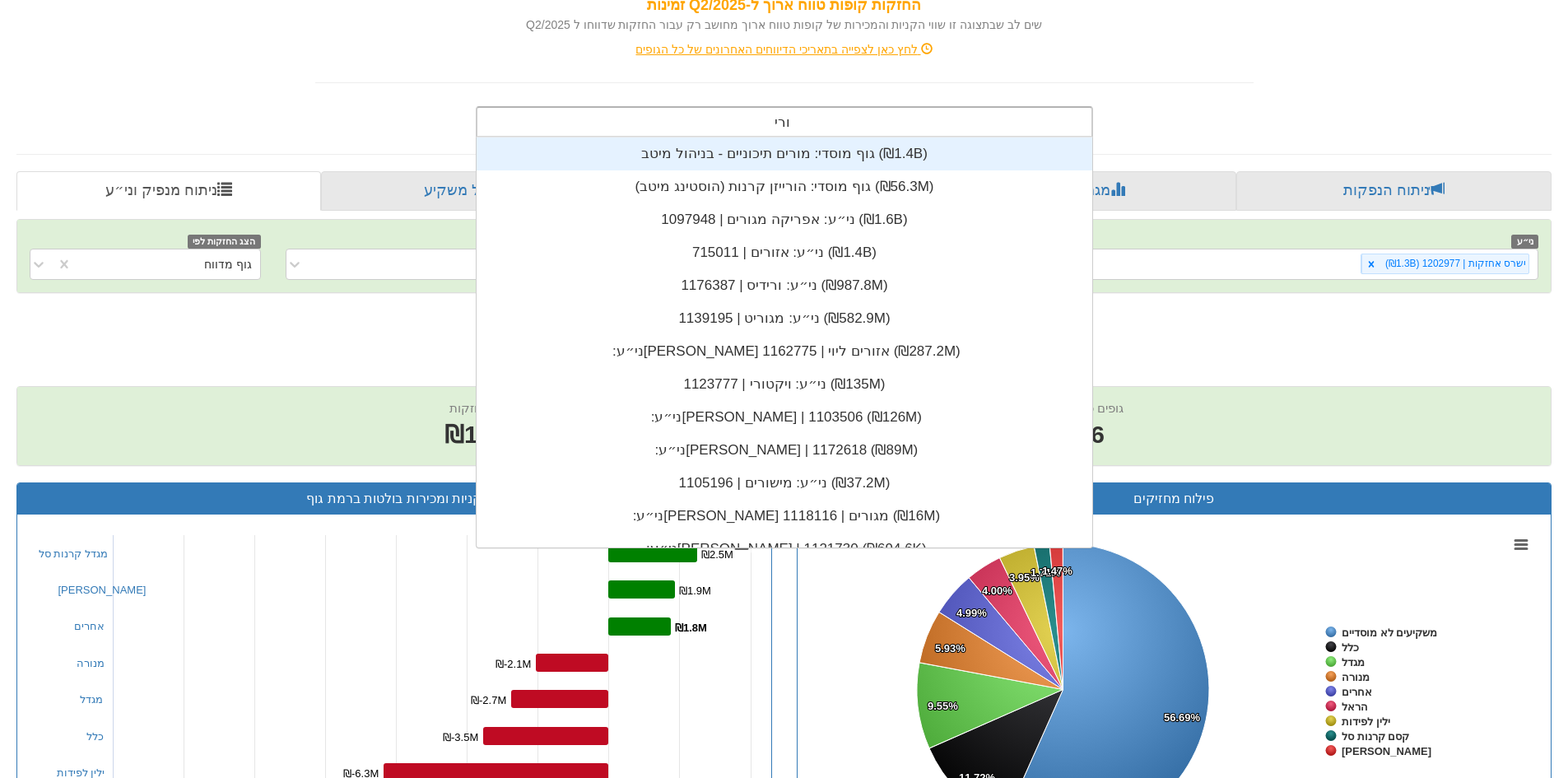
scroll to position [66, 0]
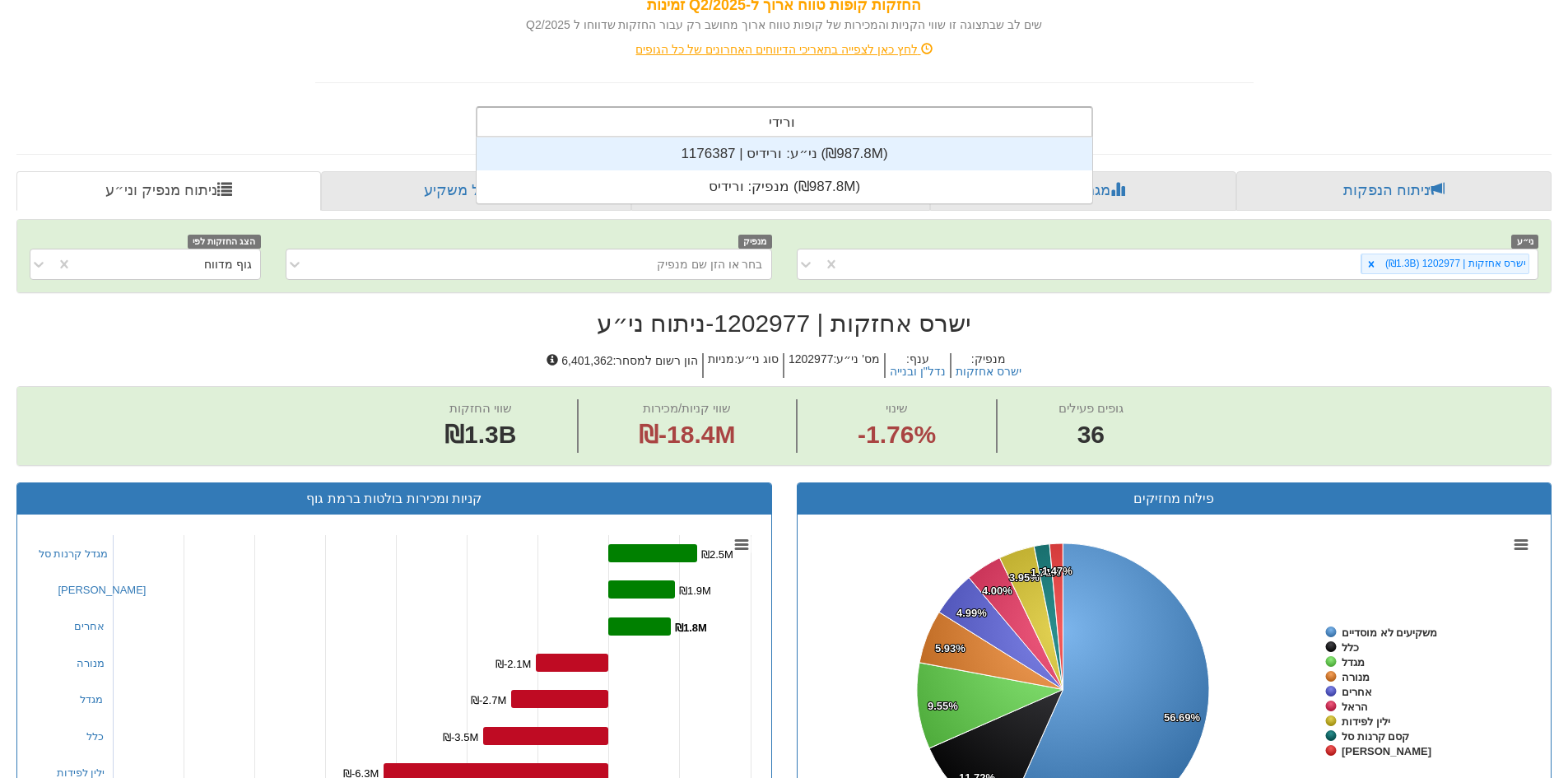
type input "ורידיס"
click at [783, 151] on div "ני״ע: ‏ורידיס | 1176387 ‎(₪987.8M)‎" at bounding box center [784, 154] width 616 height 33
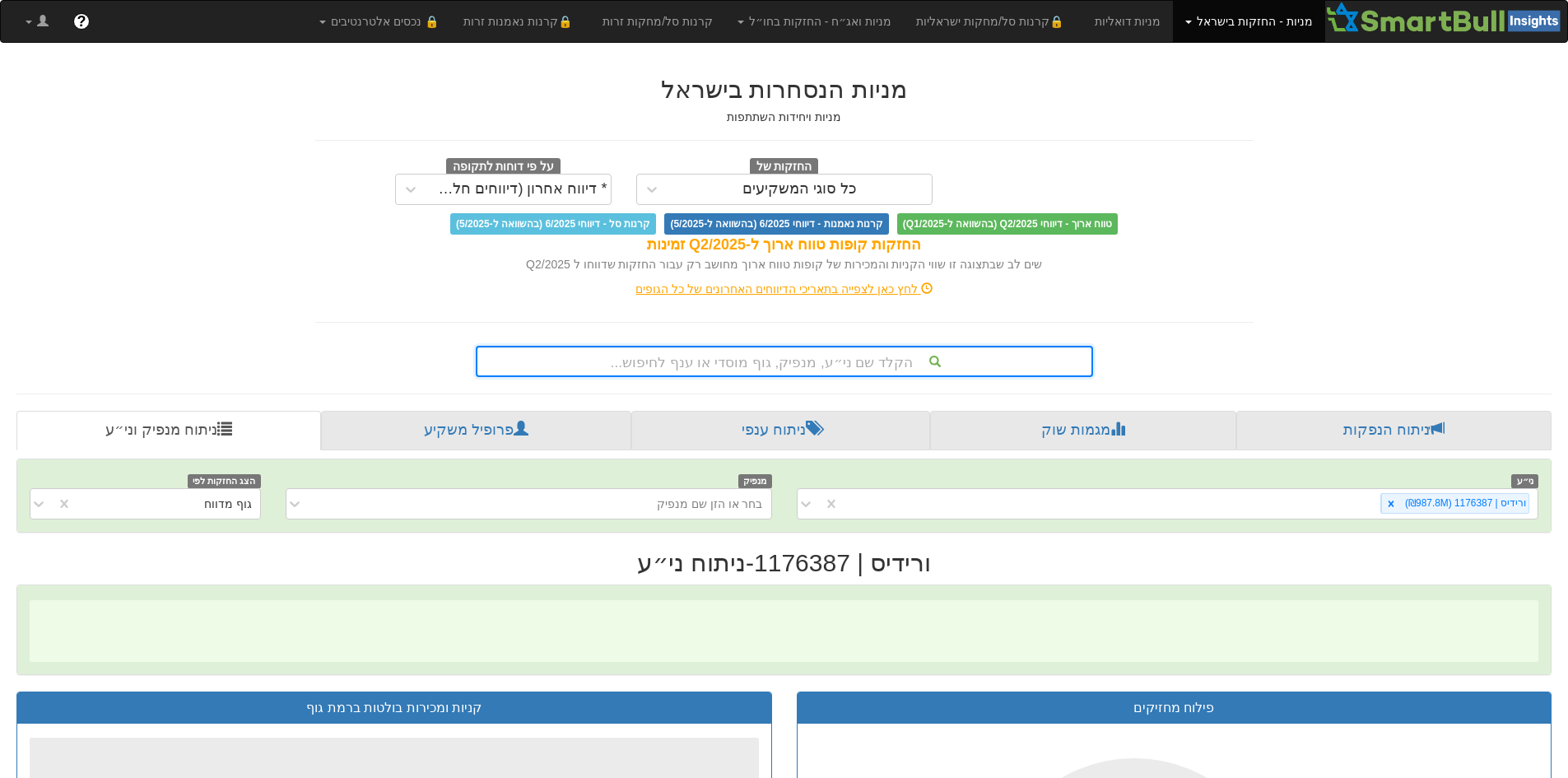
scroll to position [0, 2999]
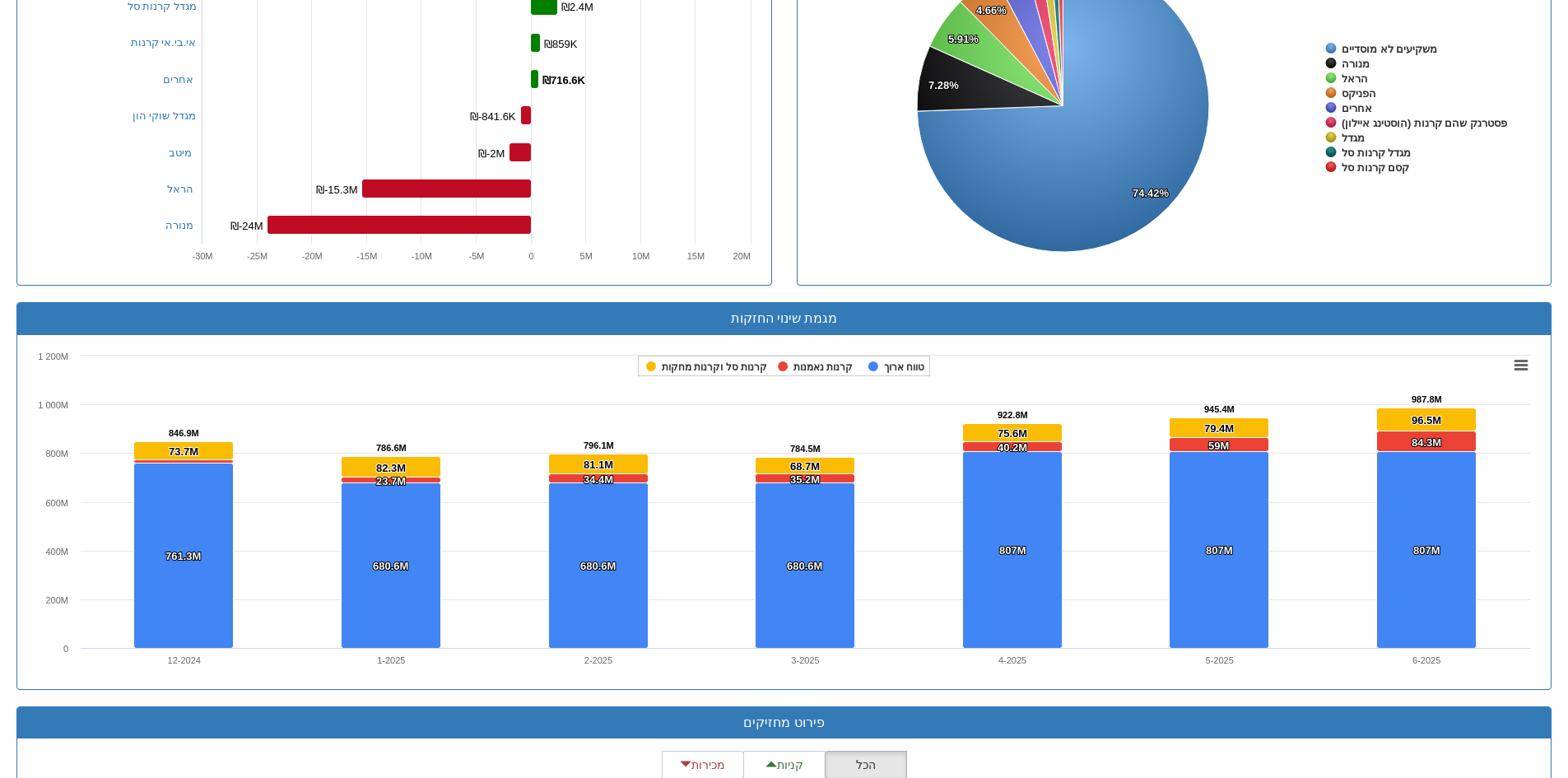
scroll to position [1316, 0]
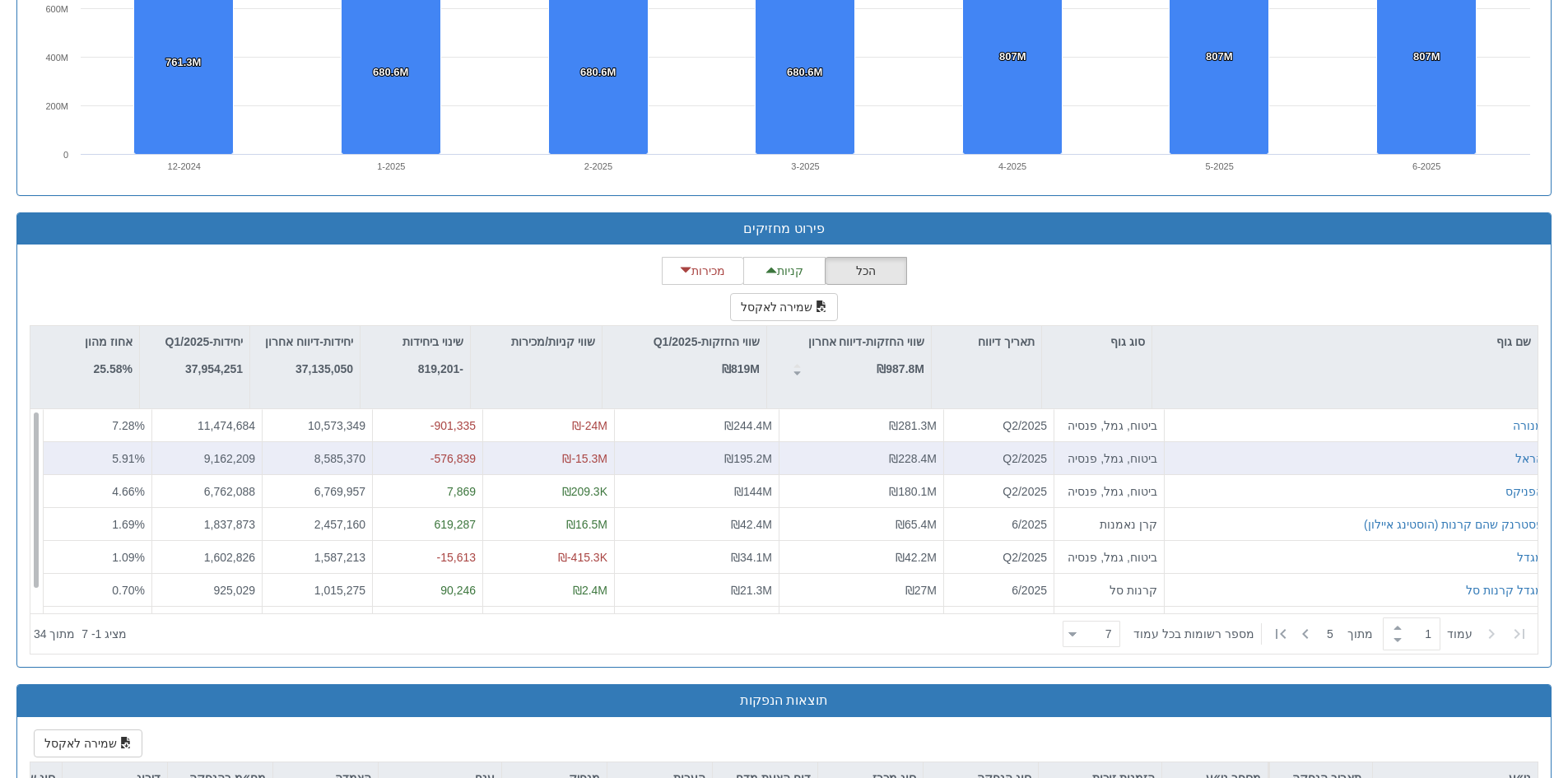
click at [1310, 459] on div "הראל" at bounding box center [1357, 458] width 372 height 17
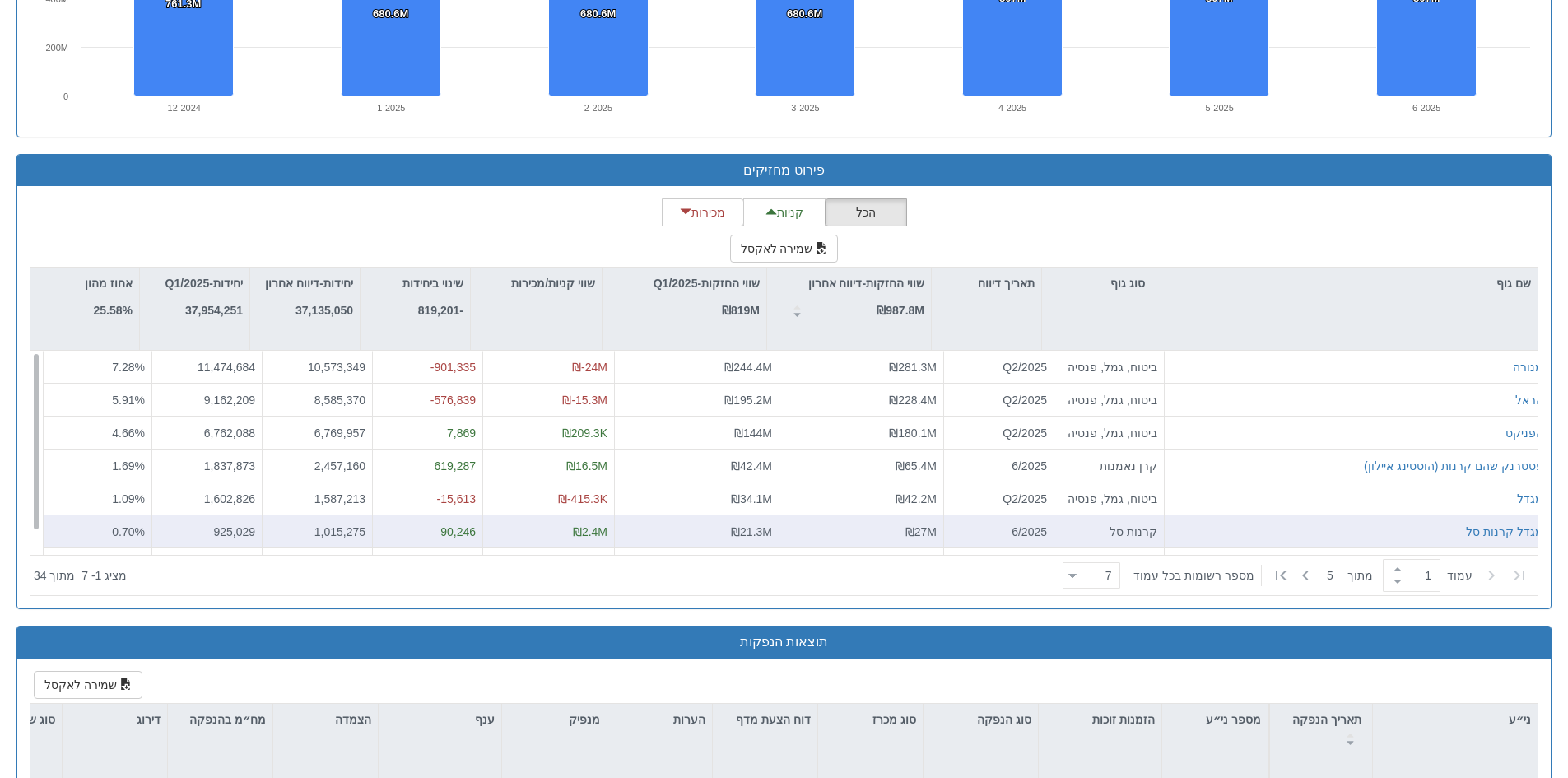
scroll to position [1399, 0]
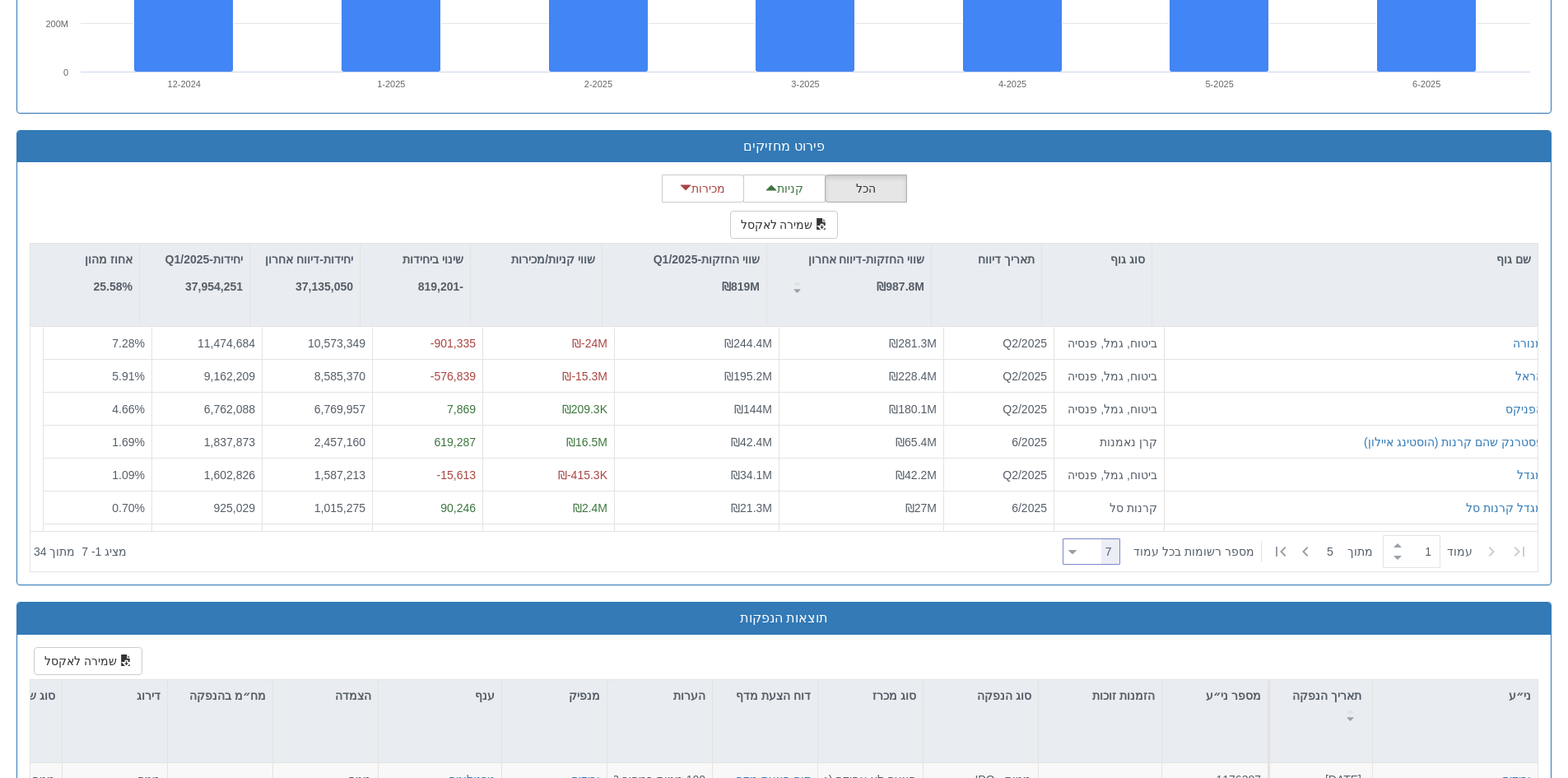
click at [1077, 550] on icon at bounding box center [1073, 552] width 8 height 4
click at [1097, 616] on div "10" at bounding box center [1101, 607] width 58 height 27
click at [1077, 554] on icon at bounding box center [1073, 552] width 8 height 4
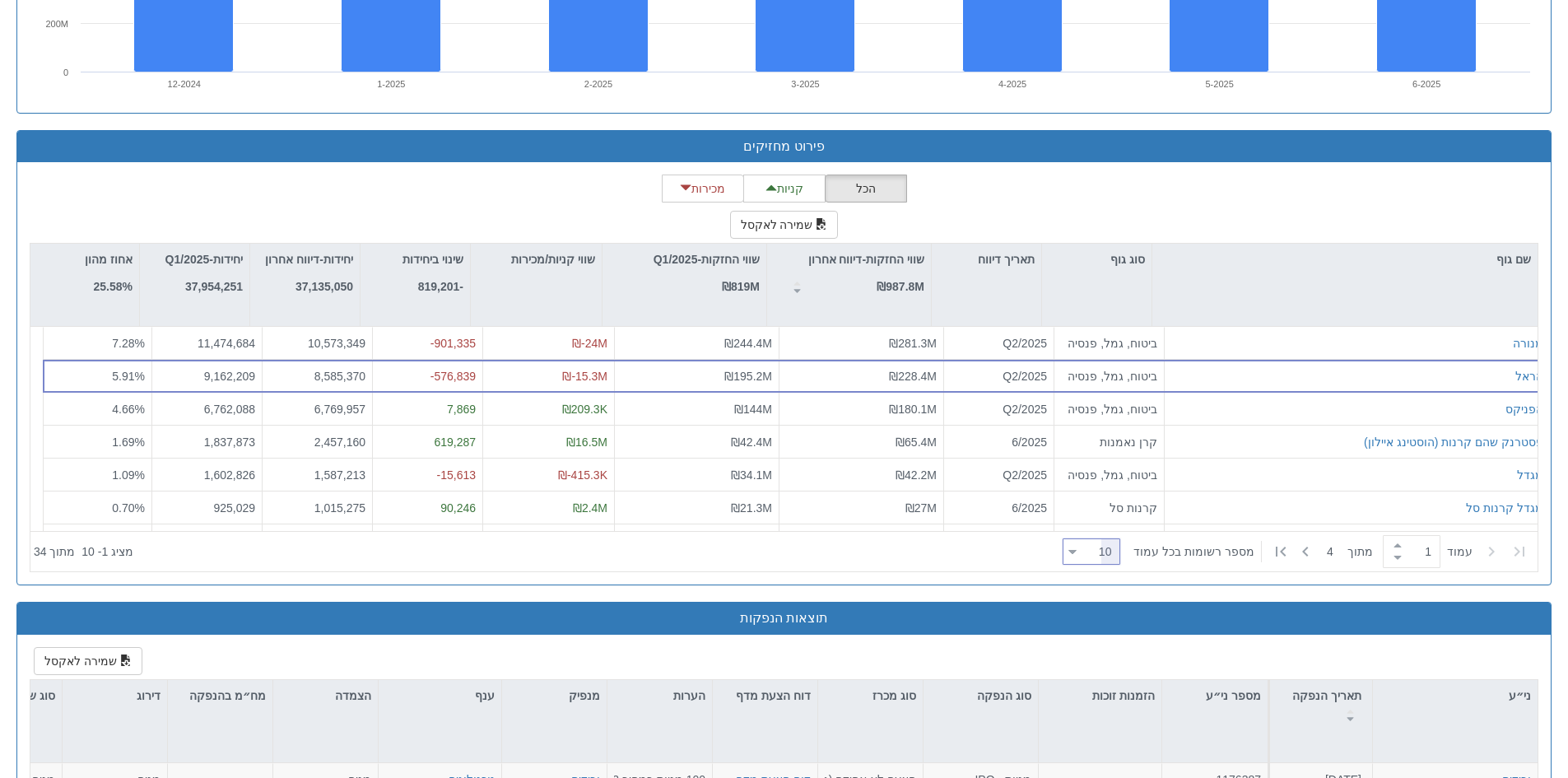
scroll to position [0, 0]
click at [1077, 555] on div at bounding box center [1072, 551] width 8 height 23
click at [1101, 637] on div "20" at bounding box center [1101, 634] width 58 height 27
type input "20"
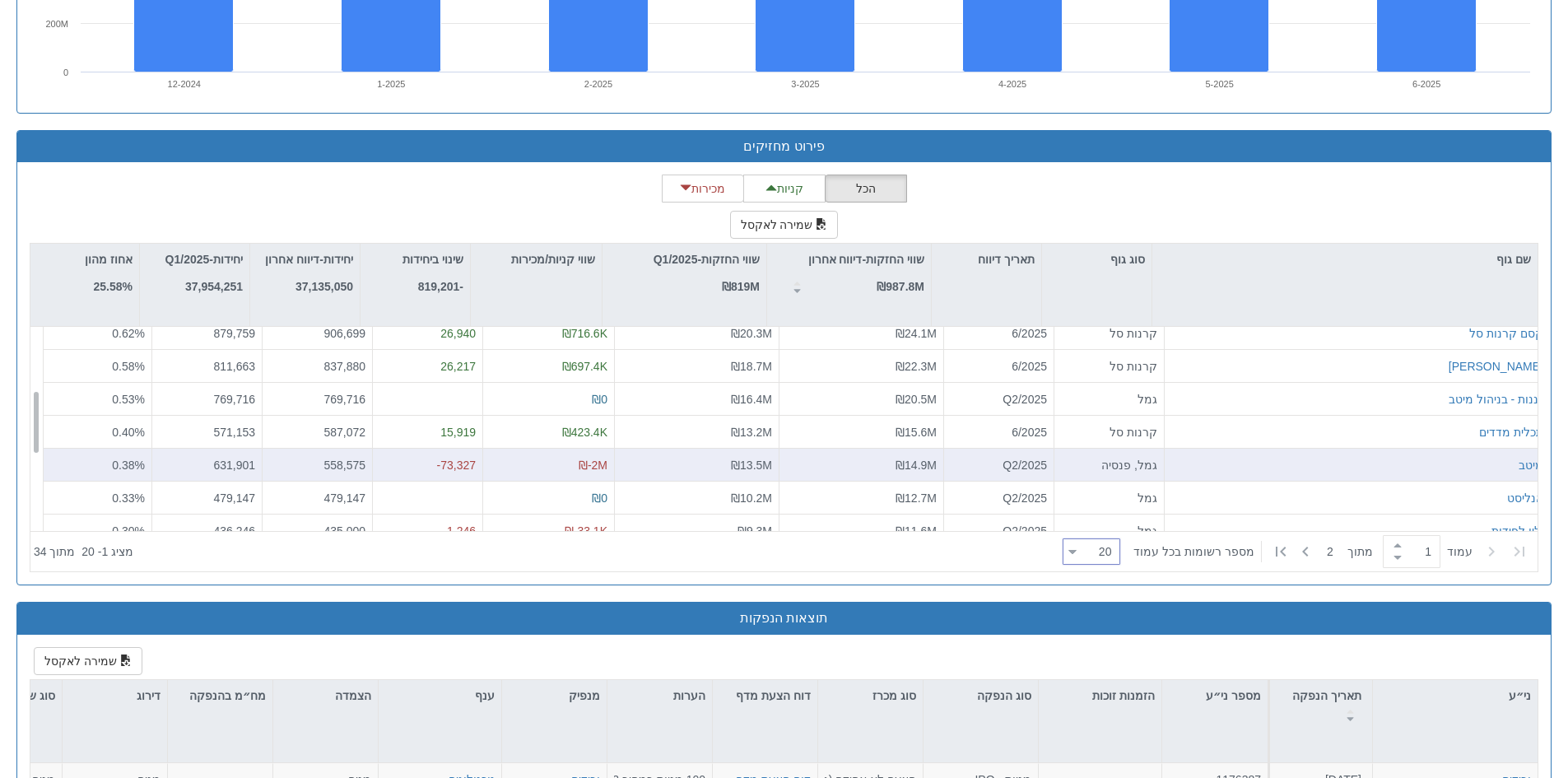
click at [1221, 471] on div "תכלית מדדים קרנות סל 6/2025 ₪15.6M ₪13.2M ₪423.4K 15,919 587,072 571,153 0.40 %…" at bounding box center [790, 448] width 1519 height 658
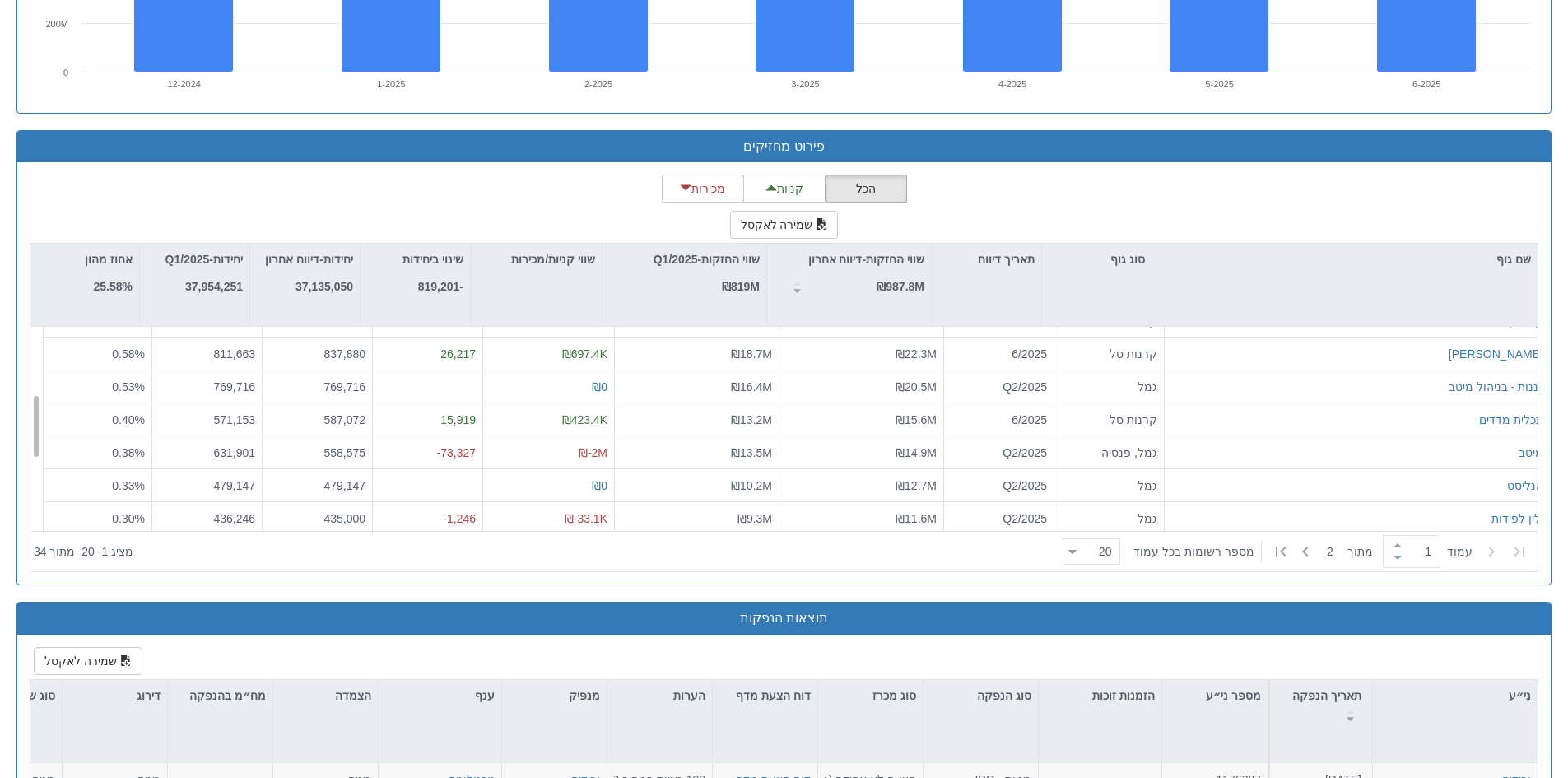
scroll to position [247, 0]
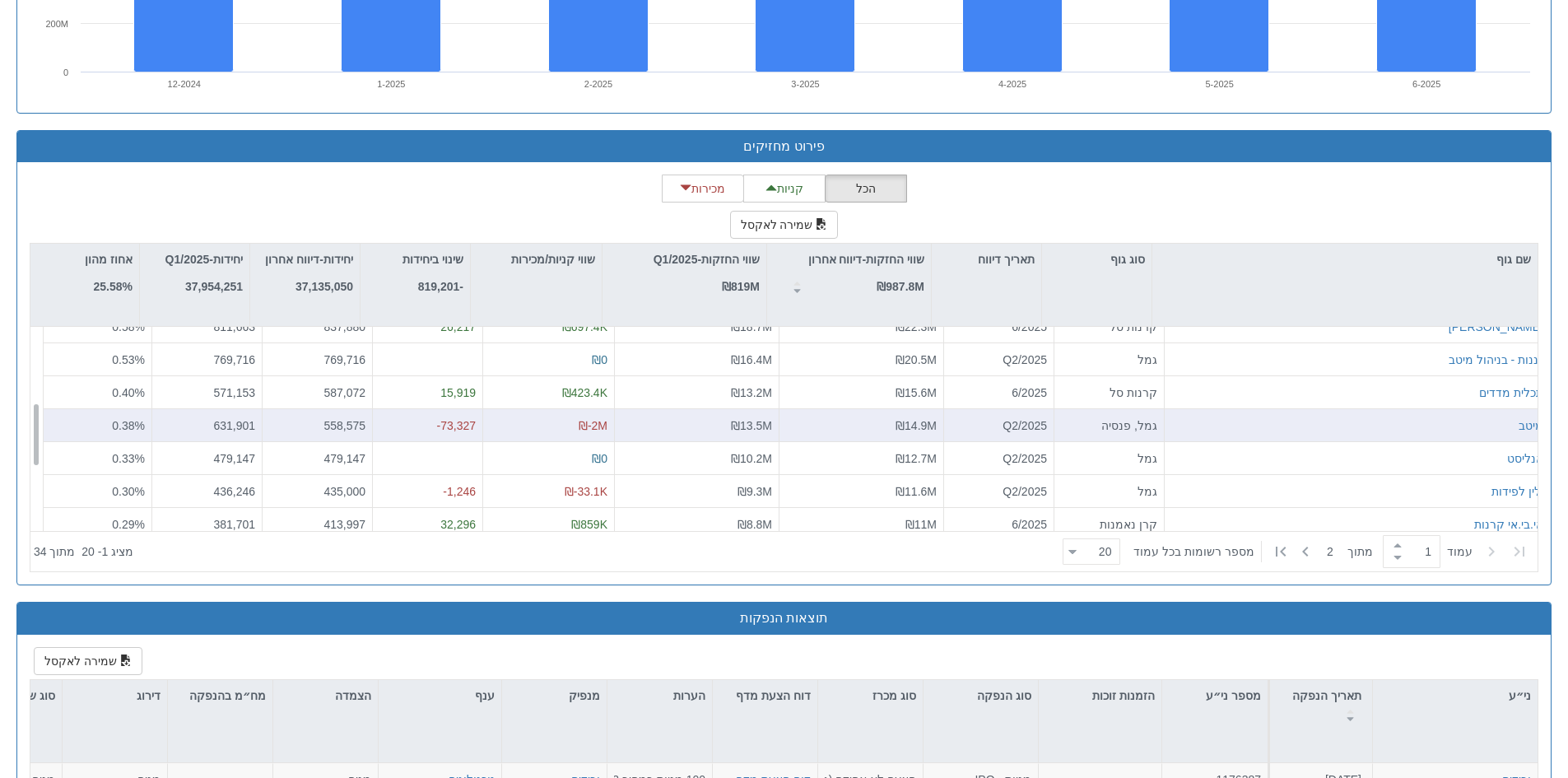
click at [1239, 431] on div "מיטב" at bounding box center [1357, 425] width 372 height 17
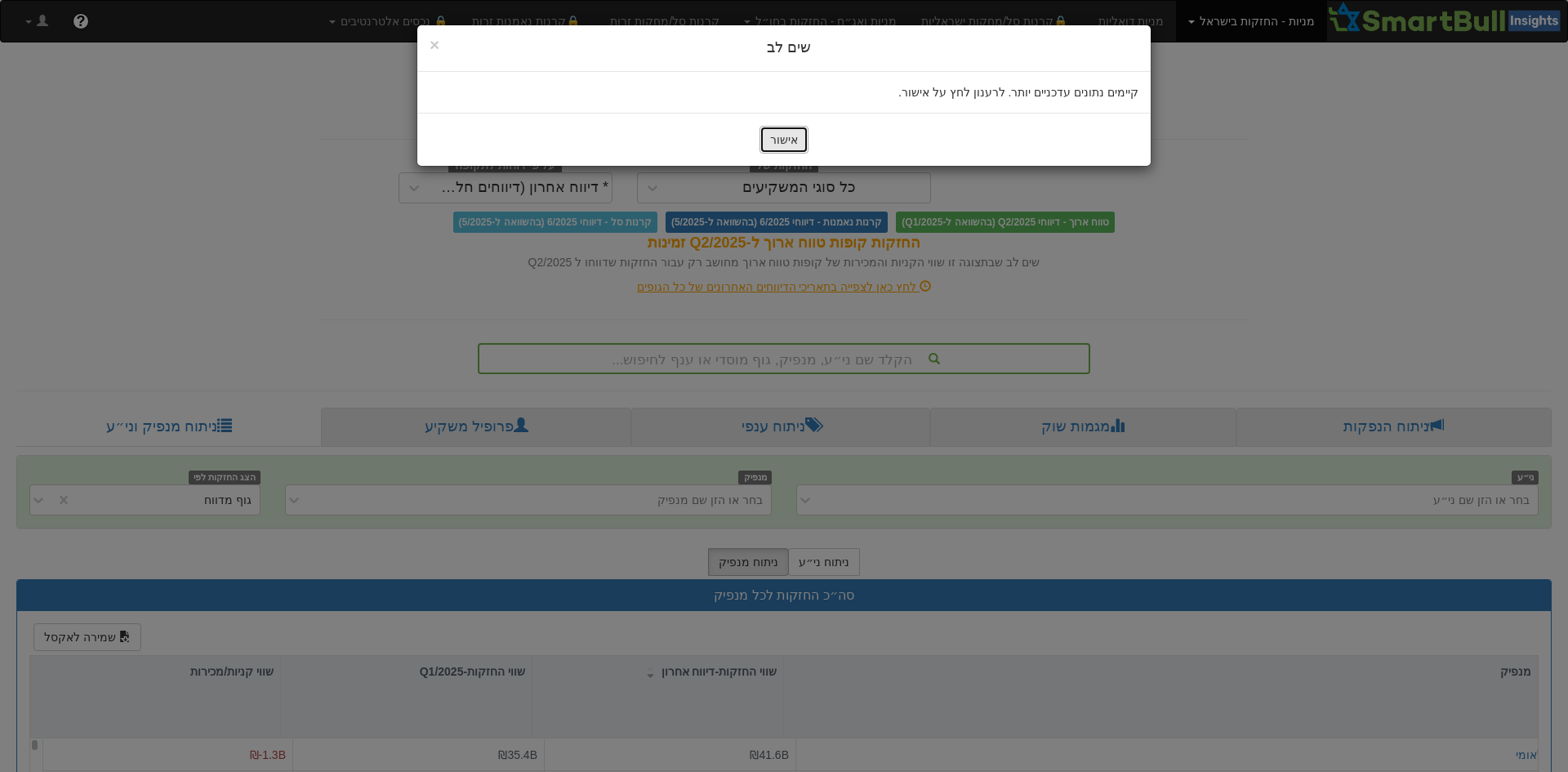
click at [787, 143] on button "אישור" at bounding box center [784, 139] width 49 height 27
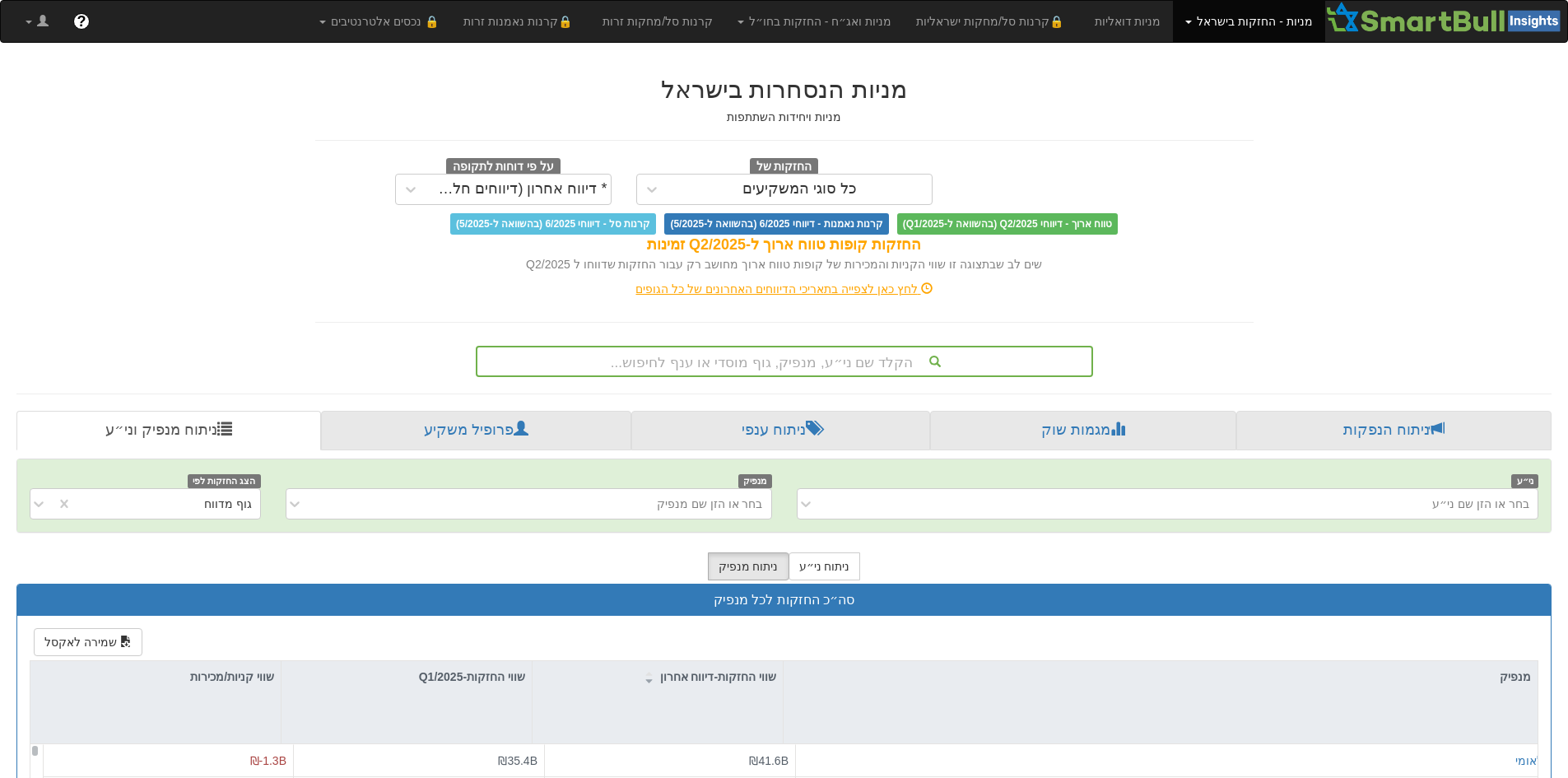
click at [1316, 355] on div "מניות הנסחרות בישראל מניות ויחידות השתתפות החזקות של כל סוגי המשקיעים על פי דוח…" at bounding box center [783, 621] width 1559 height 1124
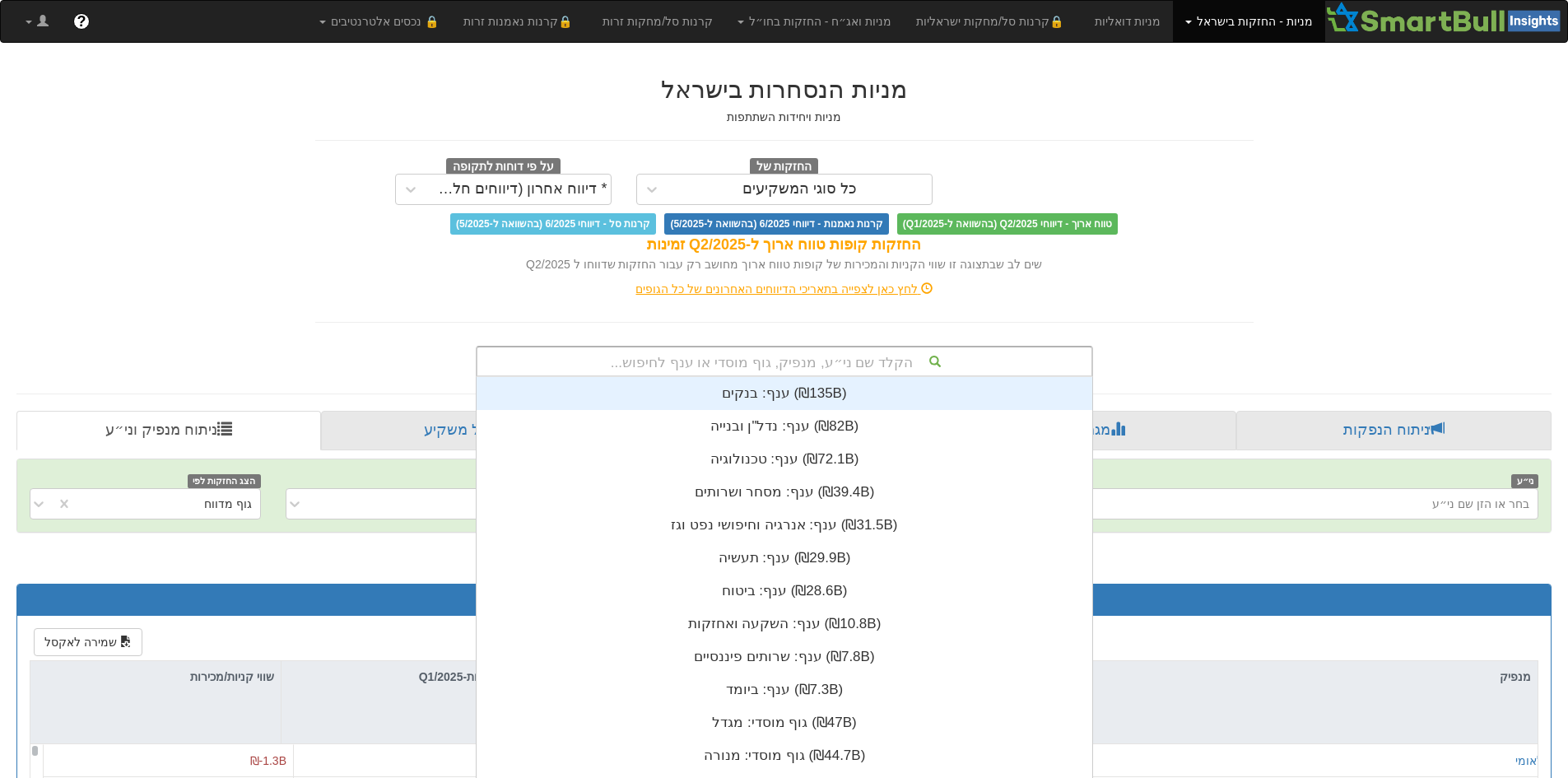
scroll to position [10, 0]
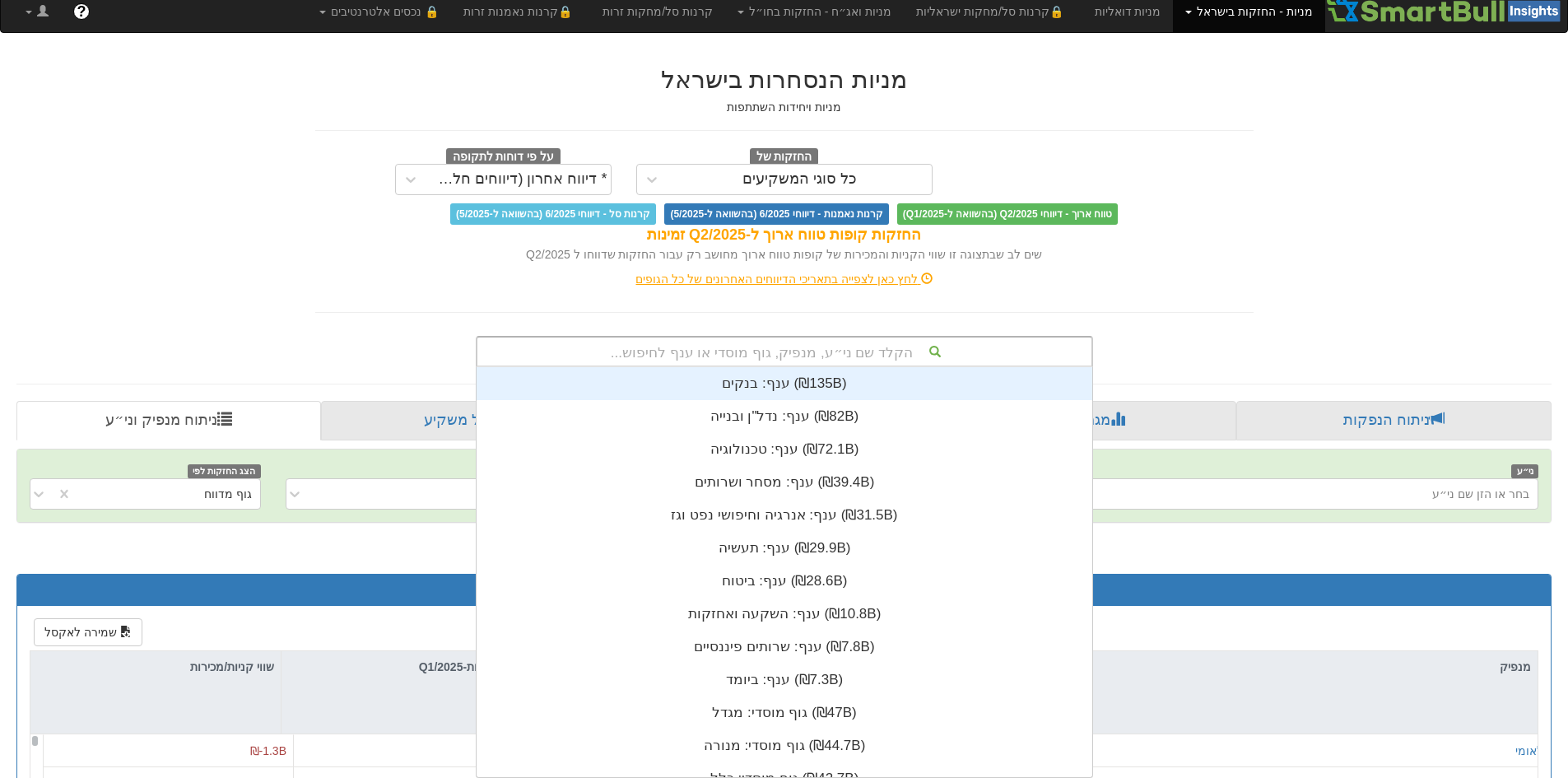
click at [849, 359] on div "הקלד שם ני״ע, מנפיק, גוף מוסדי או ענף לחיפוש..." at bounding box center [784, 351] width 614 height 28
click at [682, 342] on div "הקלד שם ני״ע, מנפיק, גוף מוסדי או ענף לחיפוש..." at bounding box center [784, 351] width 614 height 28
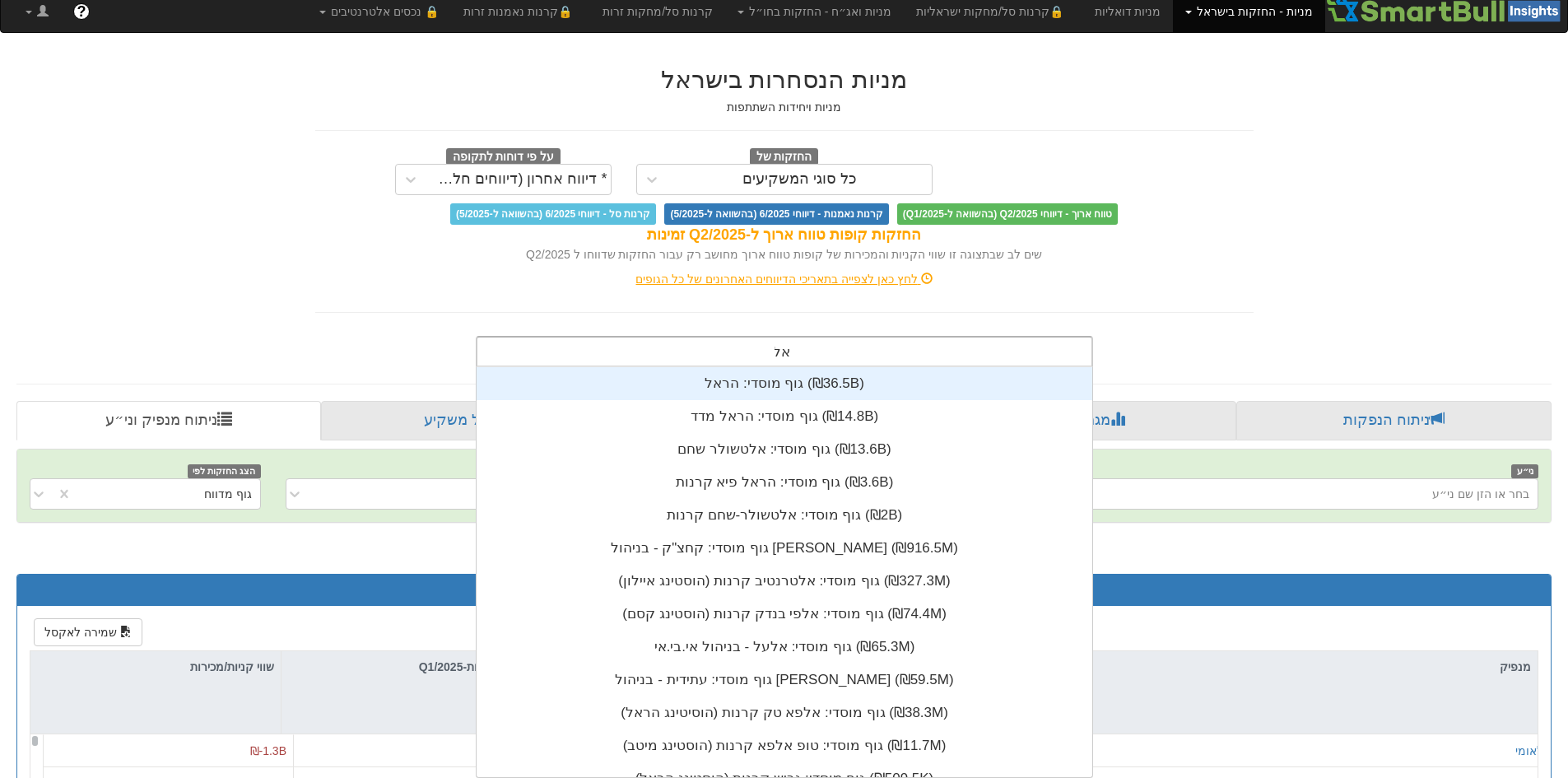
scroll to position [66, 0]
type input "[PERSON_NAME]"
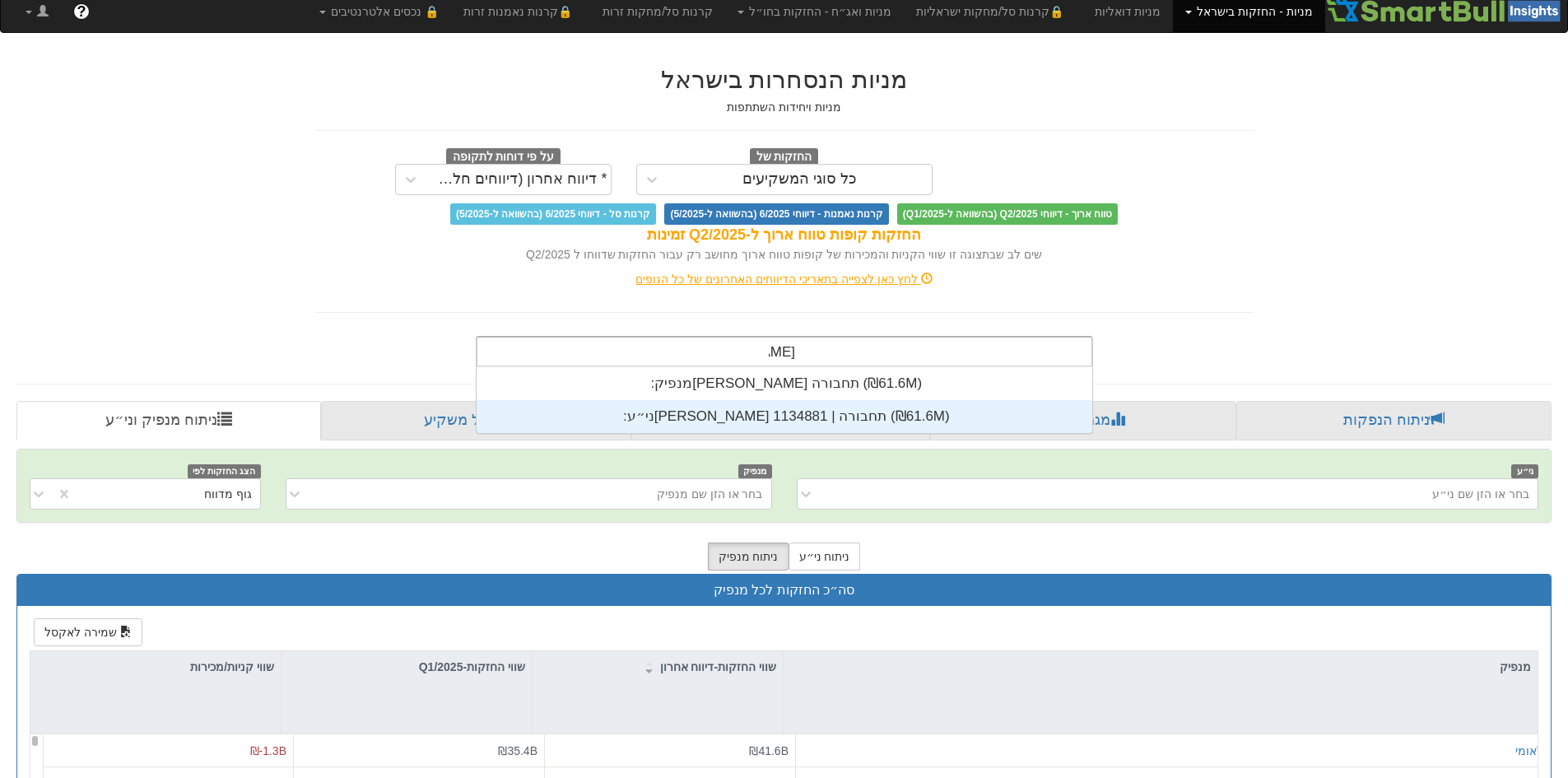
click at [798, 415] on div "ני״ע: ‏[PERSON_NAME] תחבורה | 1134881 ‎(₪61.6M)‎" at bounding box center [784, 417] width 616 height 33
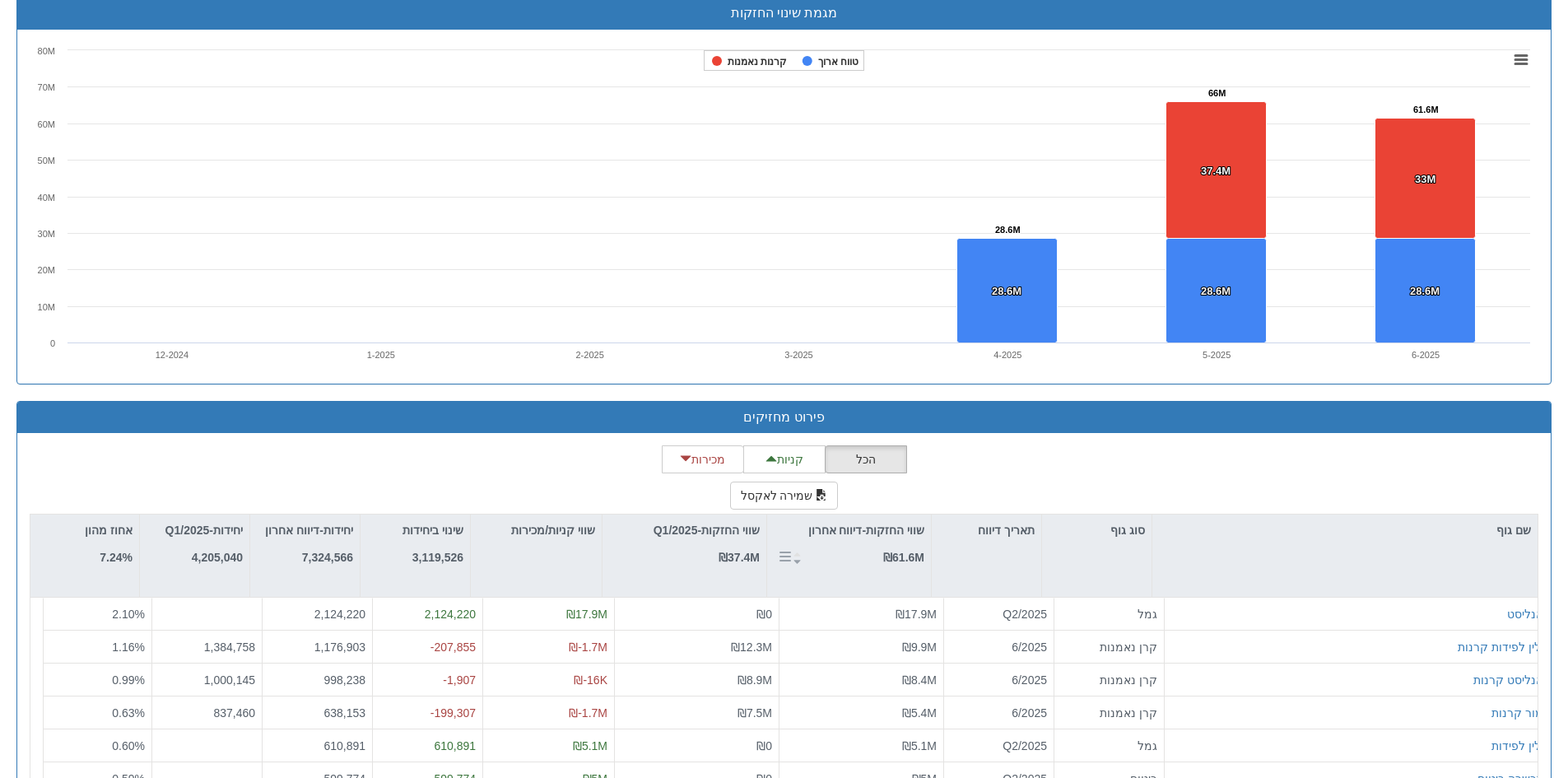
scroll to position [1227, 0]
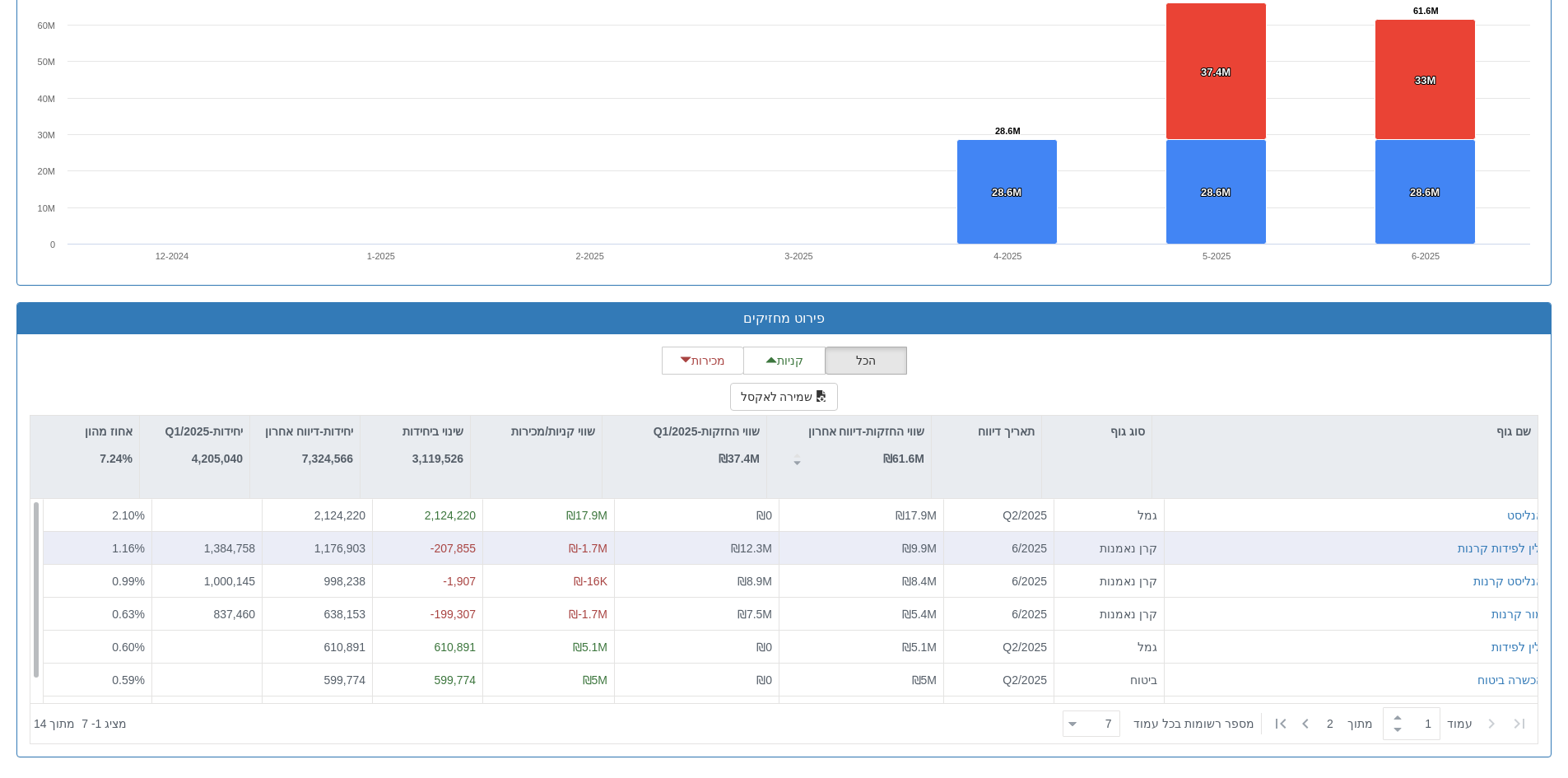
click at [1104, 559] on div "קרן נאמנות" at bounding box center [1109, 548] width 110 height 33
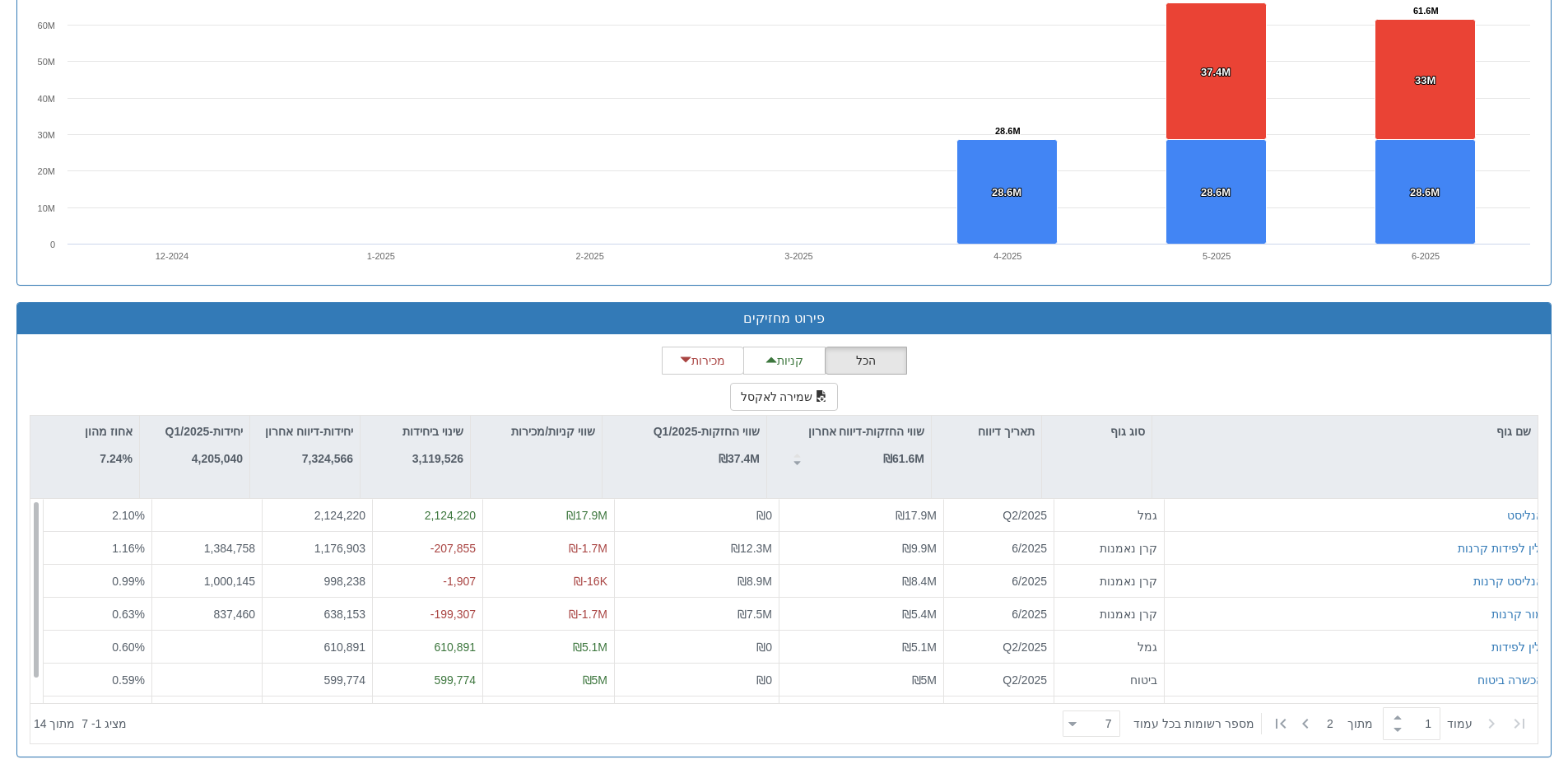
scroll to position [0, 0]
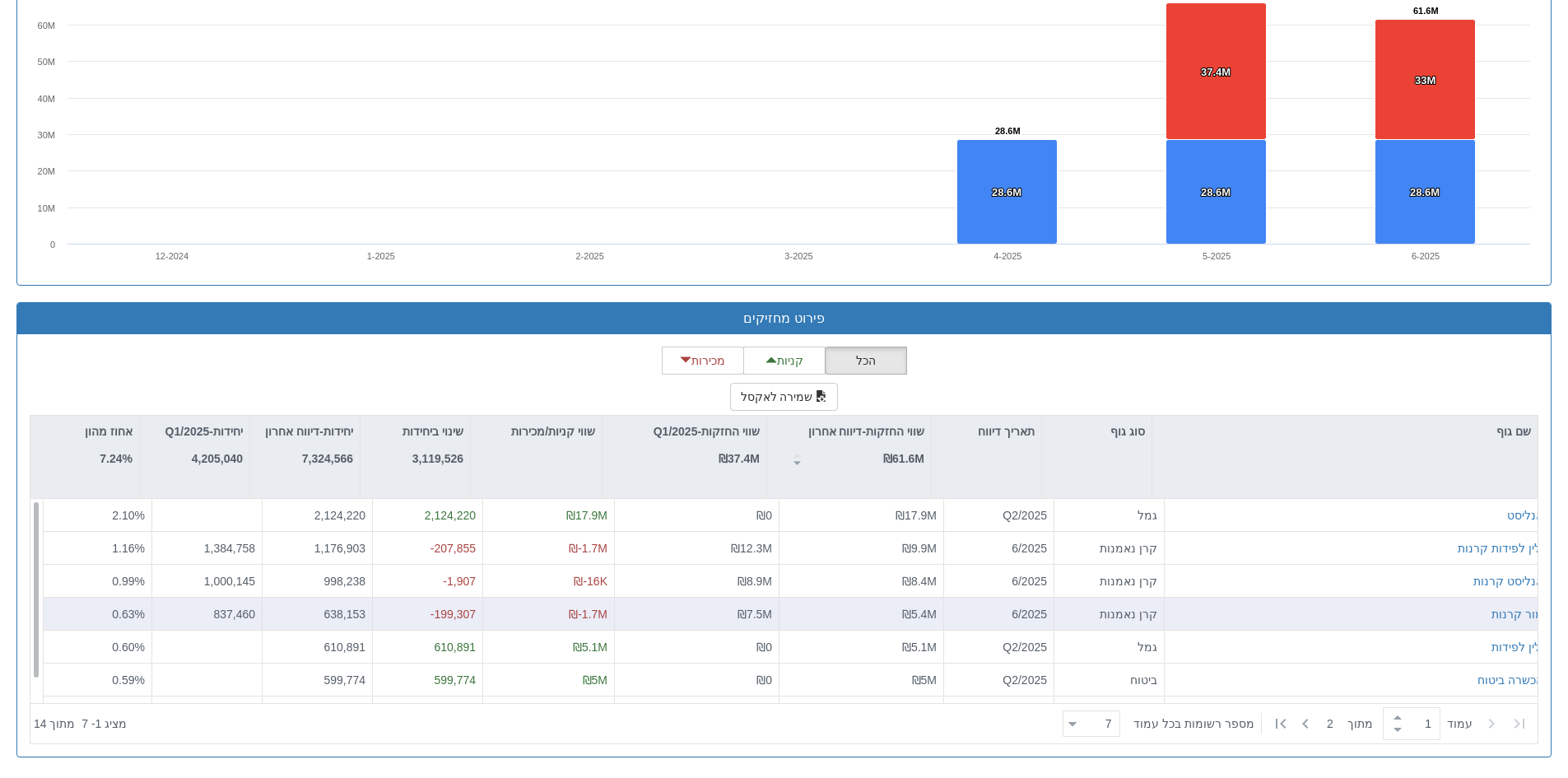
click at [1372, 605] on div "מור קרנות" at bounding box center [1357, 613] width 372 height 17
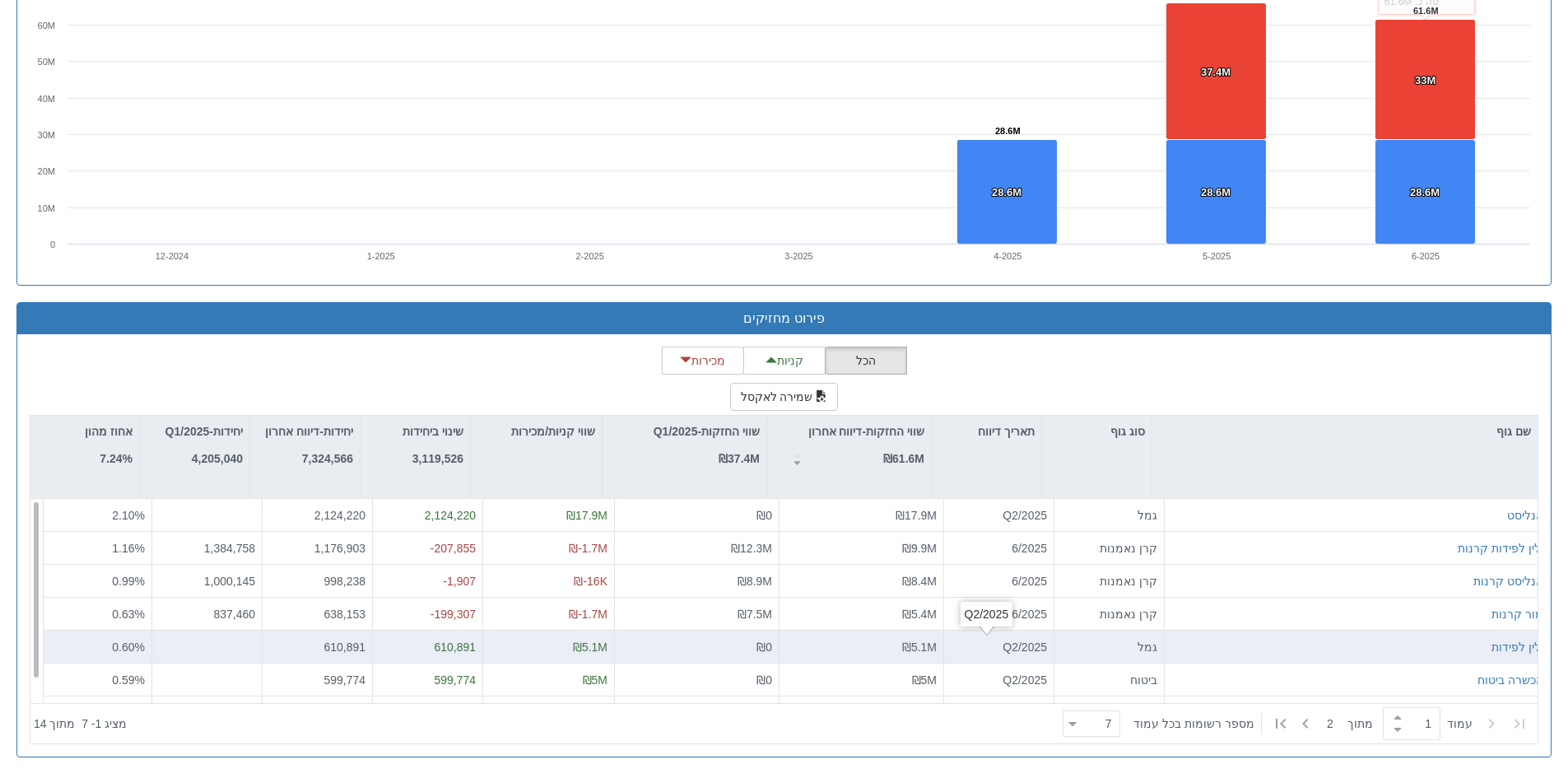
click at [984, 644] on div "Q2/2025" at bounding box center [998, 646] width 96 height 17
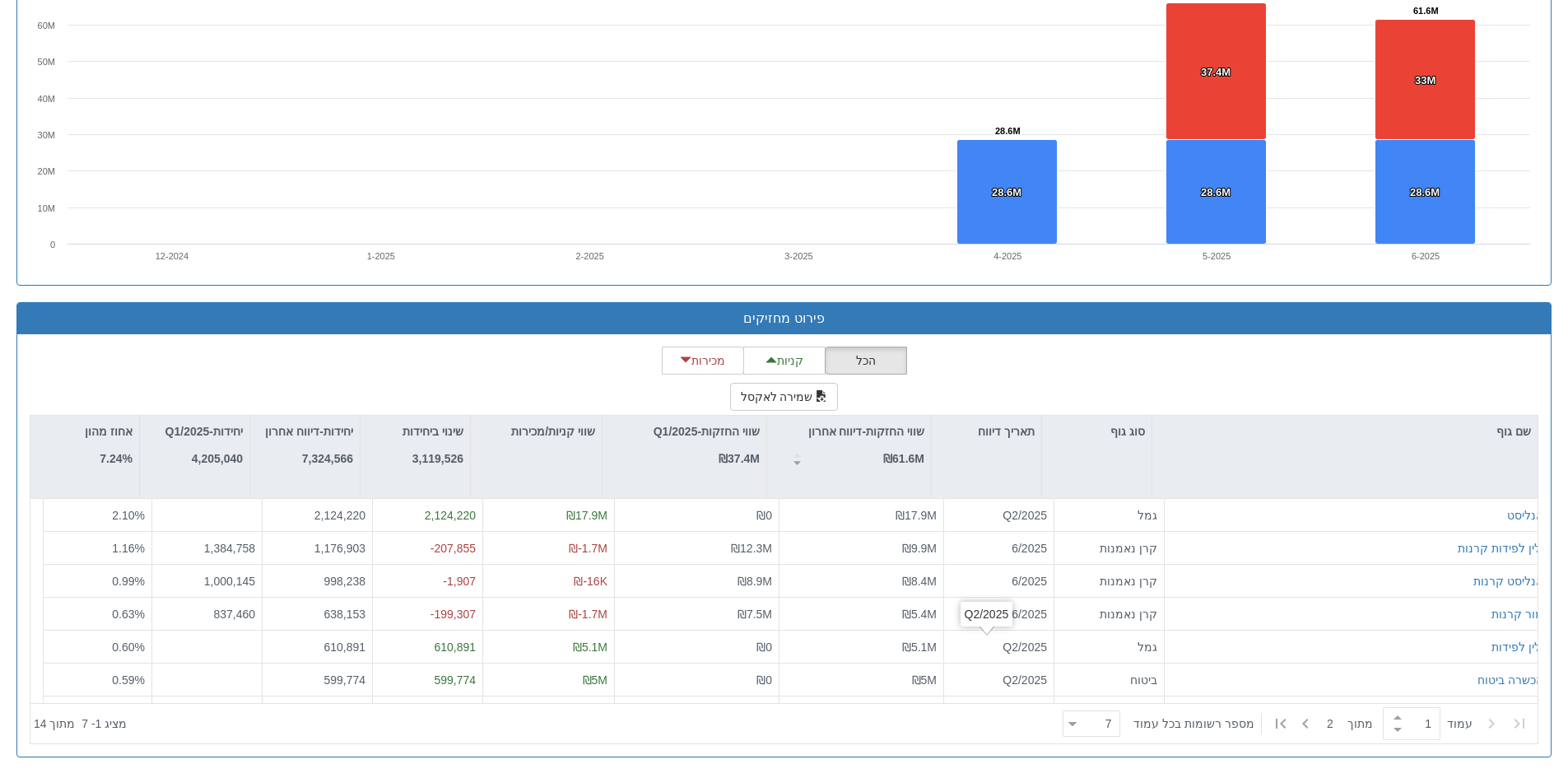
click at [968, 615] on div "Q2/2025" at bounding box center [987, 613] width 53 height 25
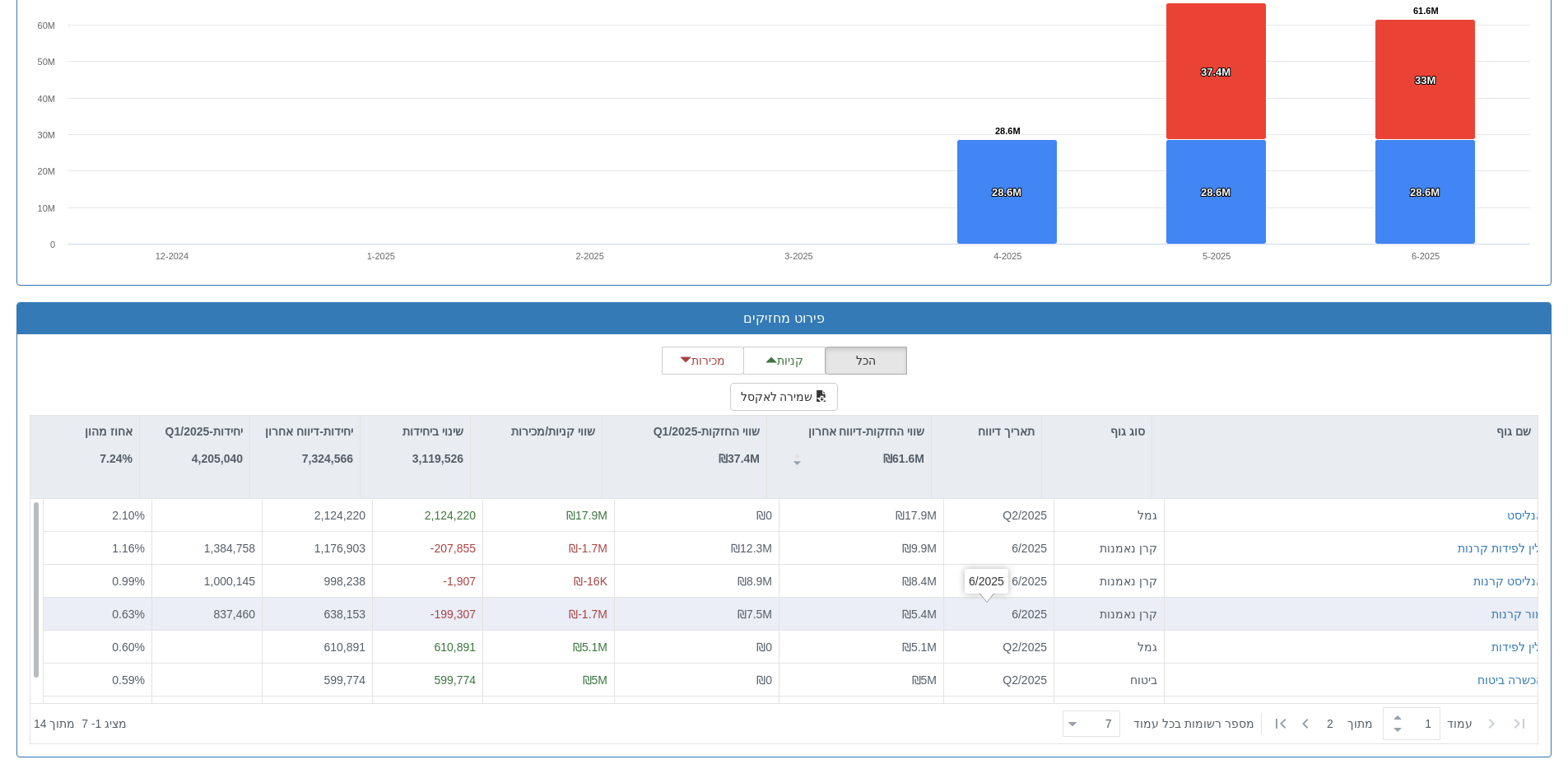
click at [955, 609] on div "6/2025" at bounding box center [998, 613] width 96 height 17
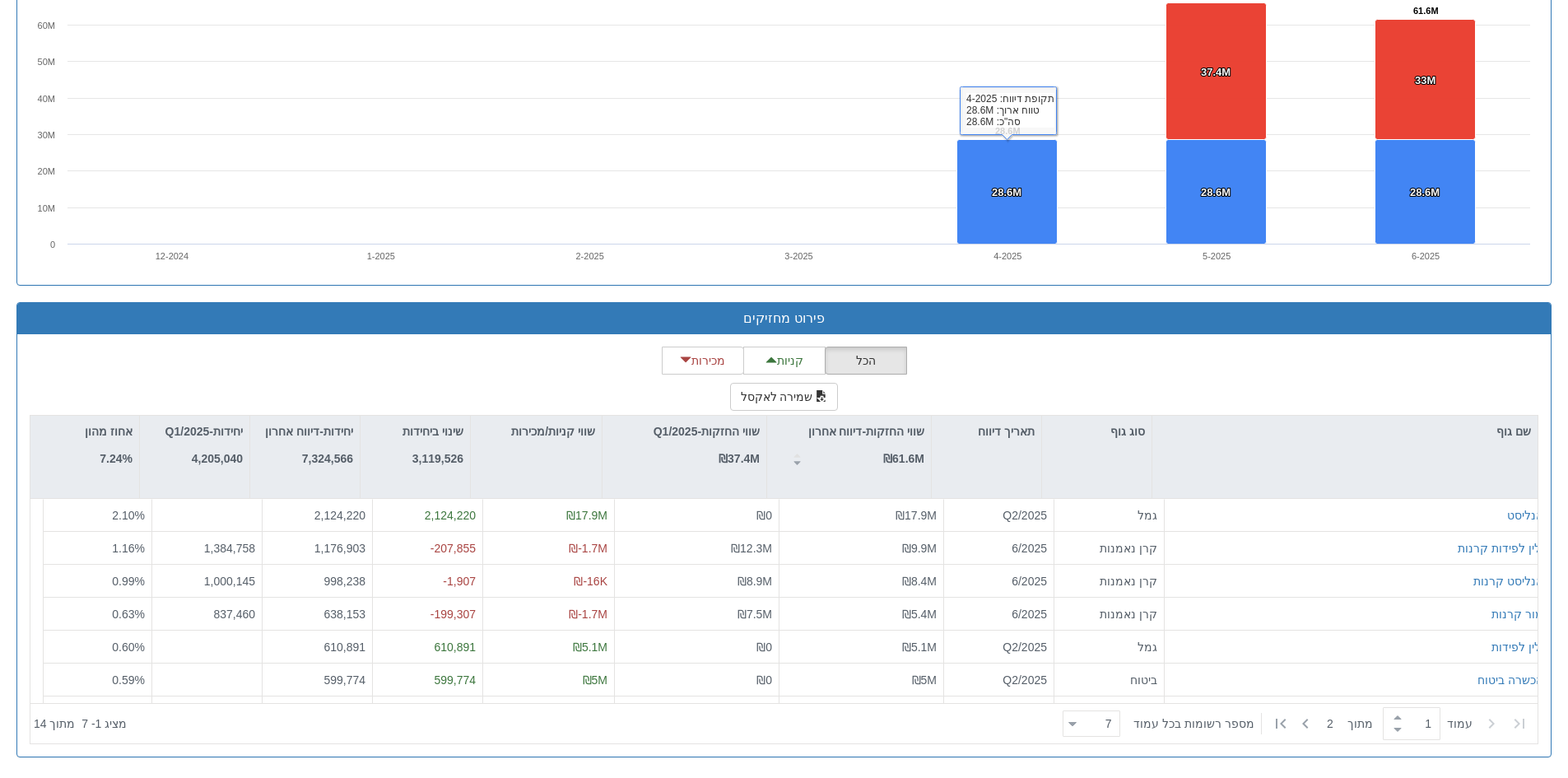
click at [1133, 377] on div "הכל קניות מכירות שמירה לאקסל שם גוף סוג גוף תאריך דיווח שווי החזקות-דיווח אחרון…" at bounding box center [783, 545] width 1508 height 398
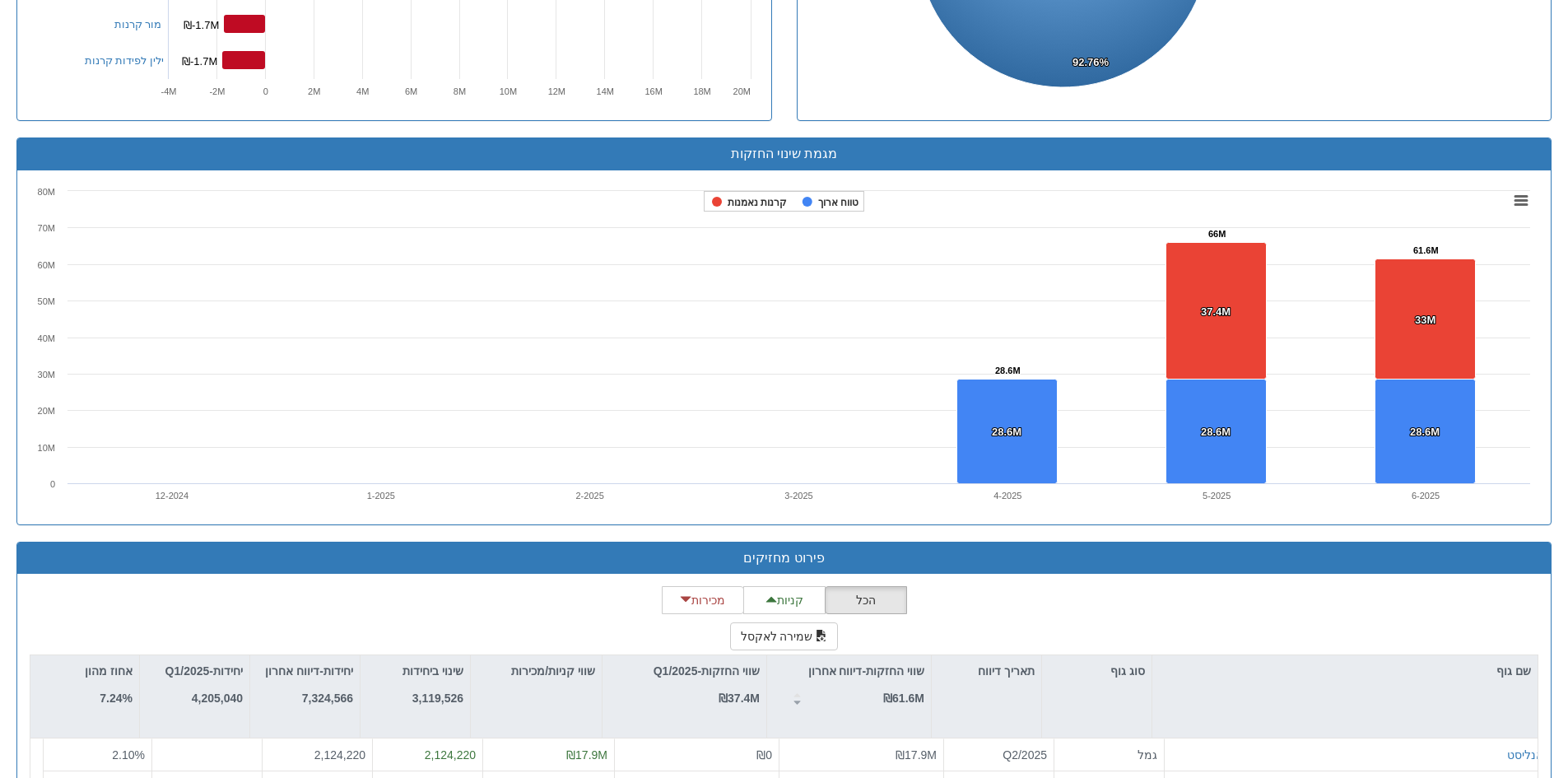
scroll to position [1227, 0]
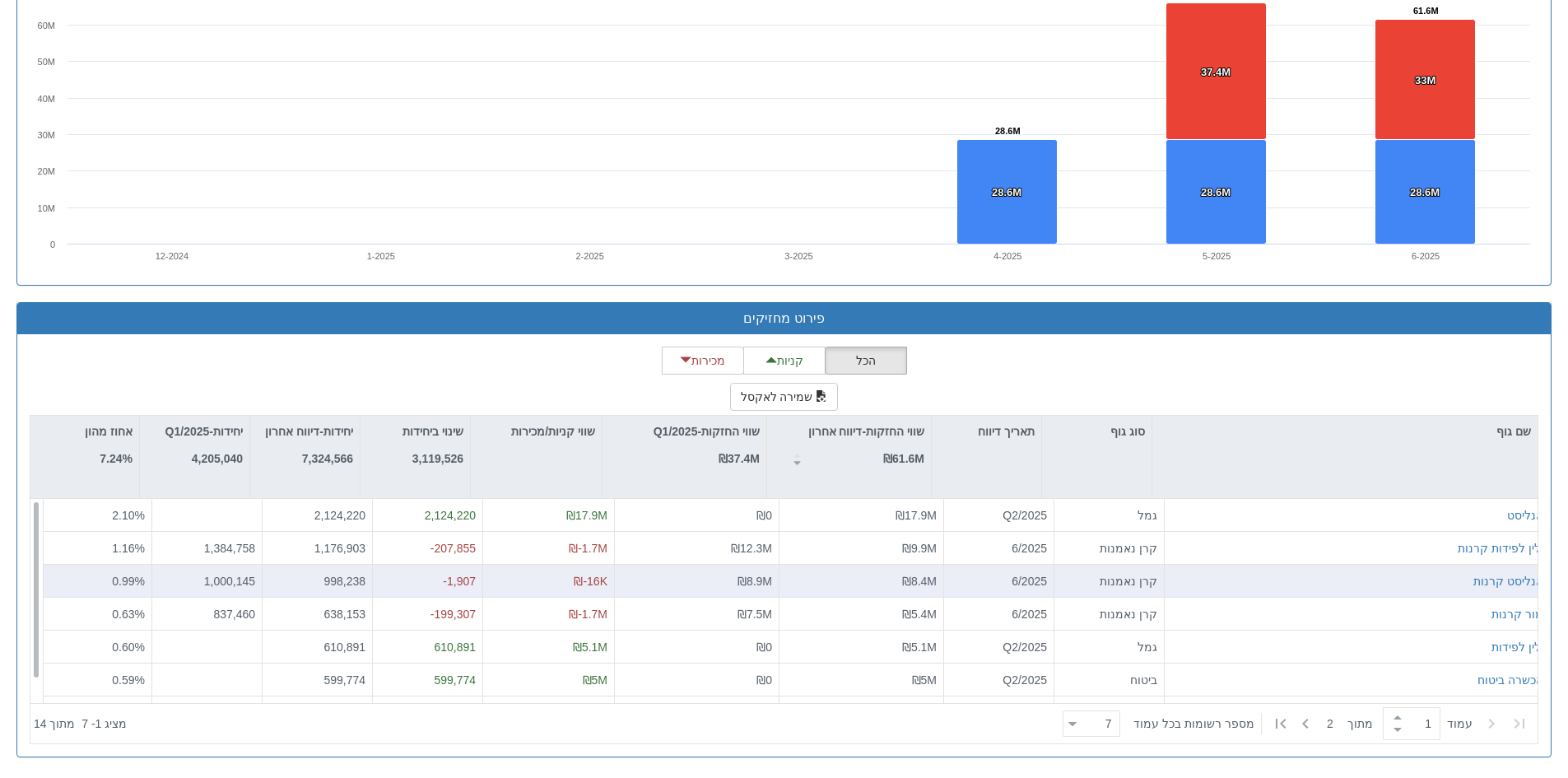
click at [1276, 567] on div "אנליסט קרנות" at bounding box center [1357, 582] width 385 height 33
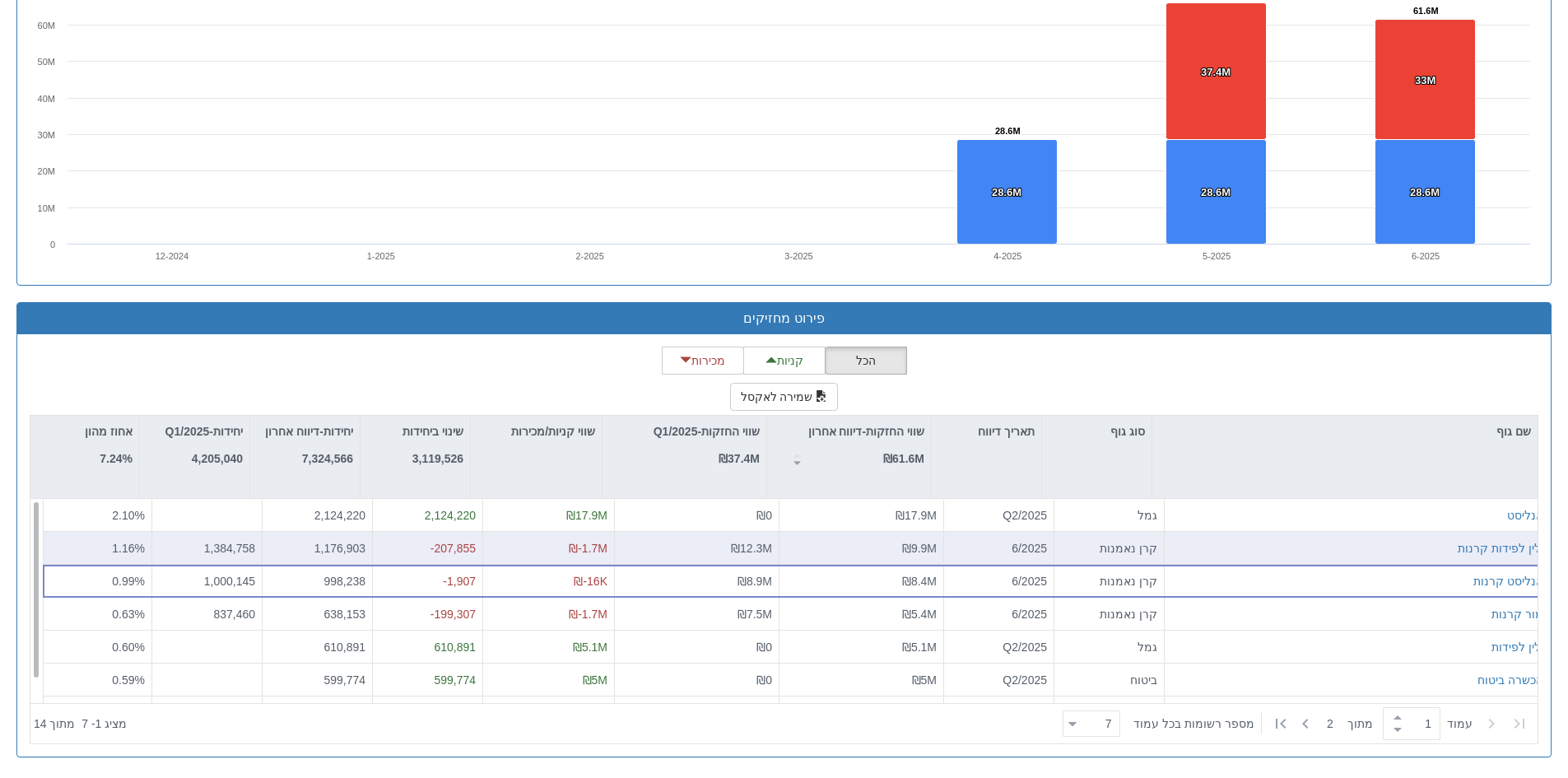
click at [1282, 561] on div "ילין לפידות קרנות" at bounding box center [1357, 548] width 385 height 33
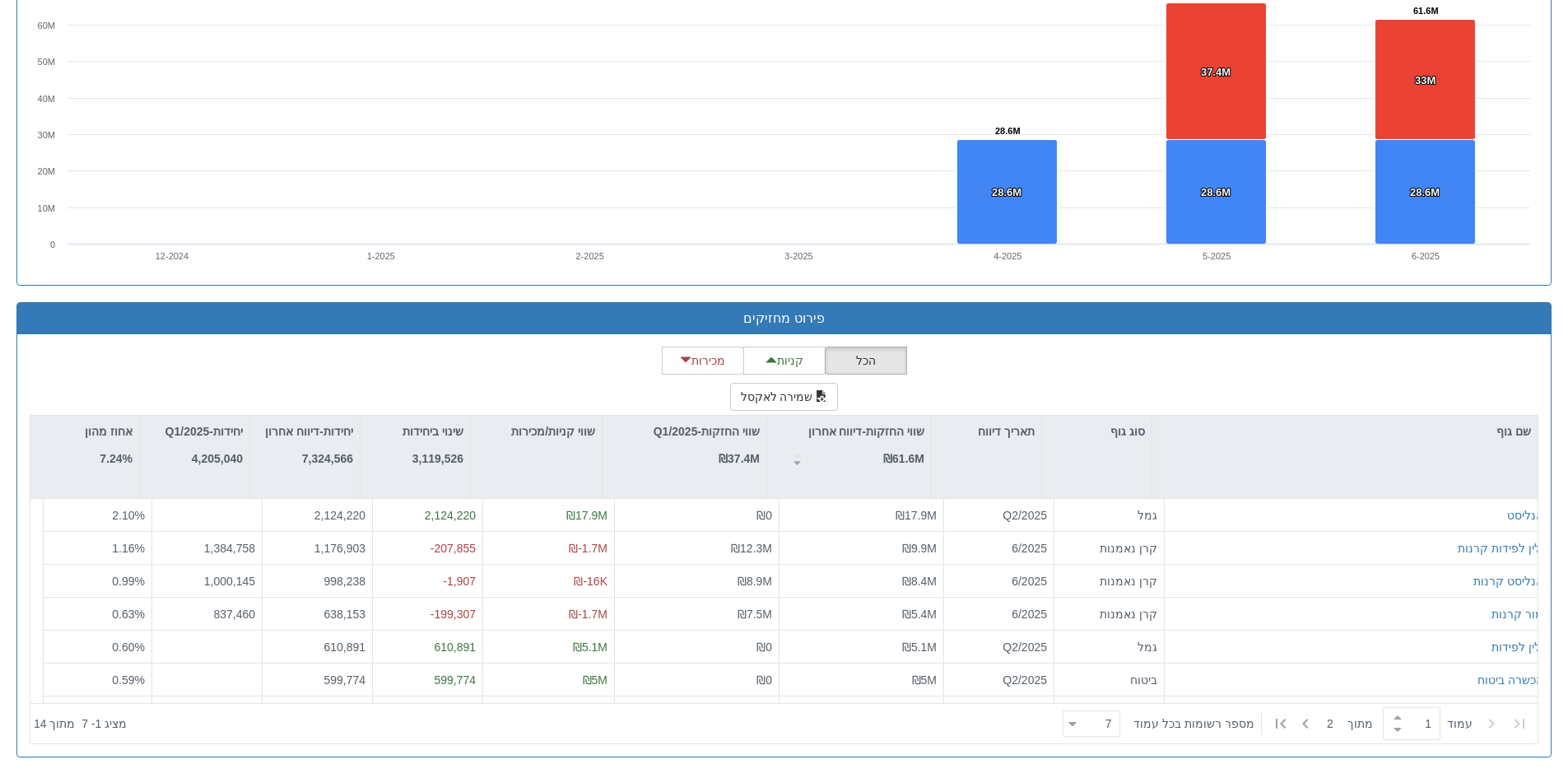
click at [1351, 347] on div "הכל קניות מכירות שמירה לאקסל שם גוף סוג גוף תאריך דיווח שווי החזקות-דיווח אחרון…" at bounding box center [783, 545] width 1508 height 398
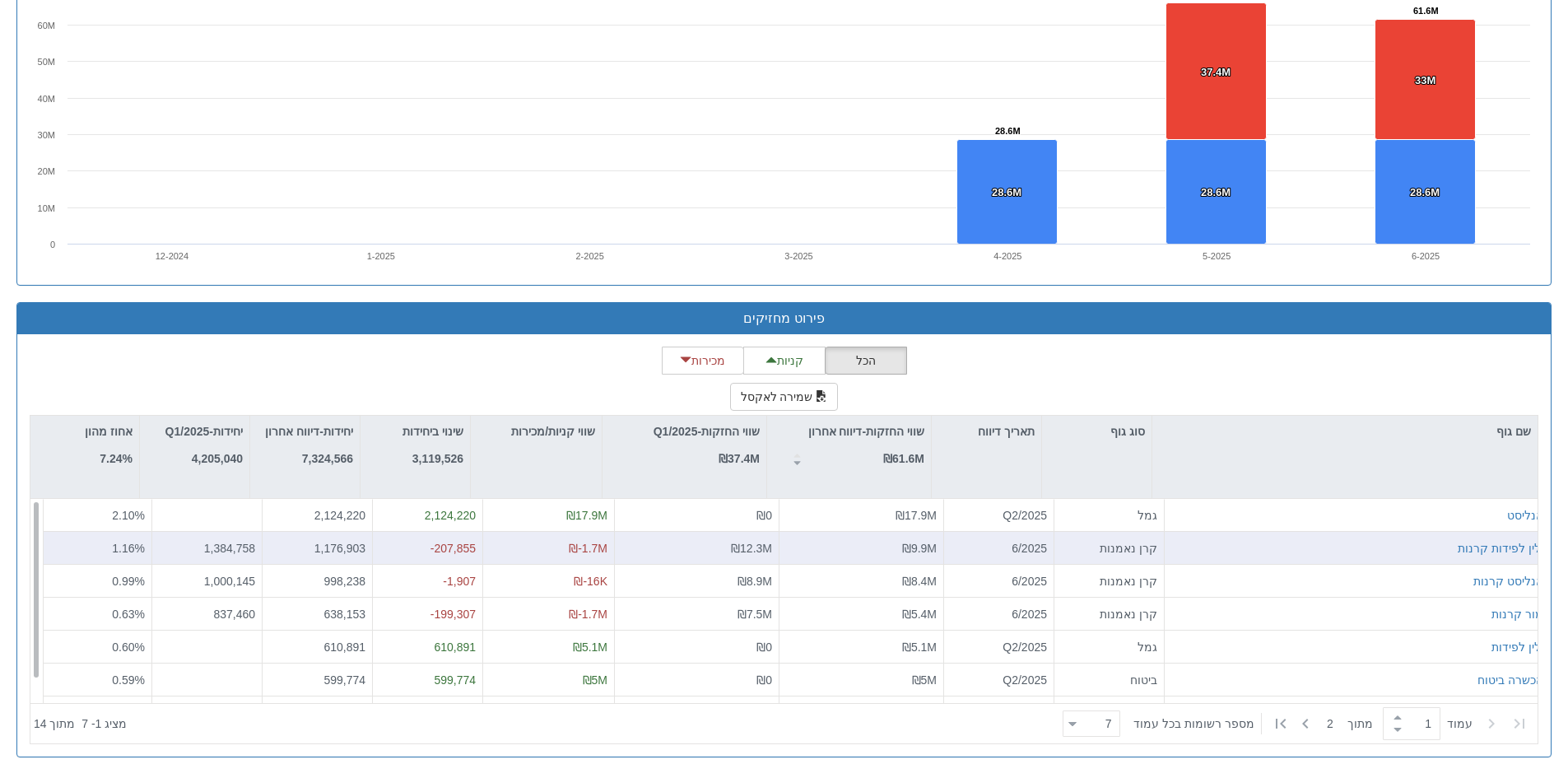
click at [1371, 544] on div "ילין לפידות קרנות" at bounding box center [1357, 547] width 372 height 17
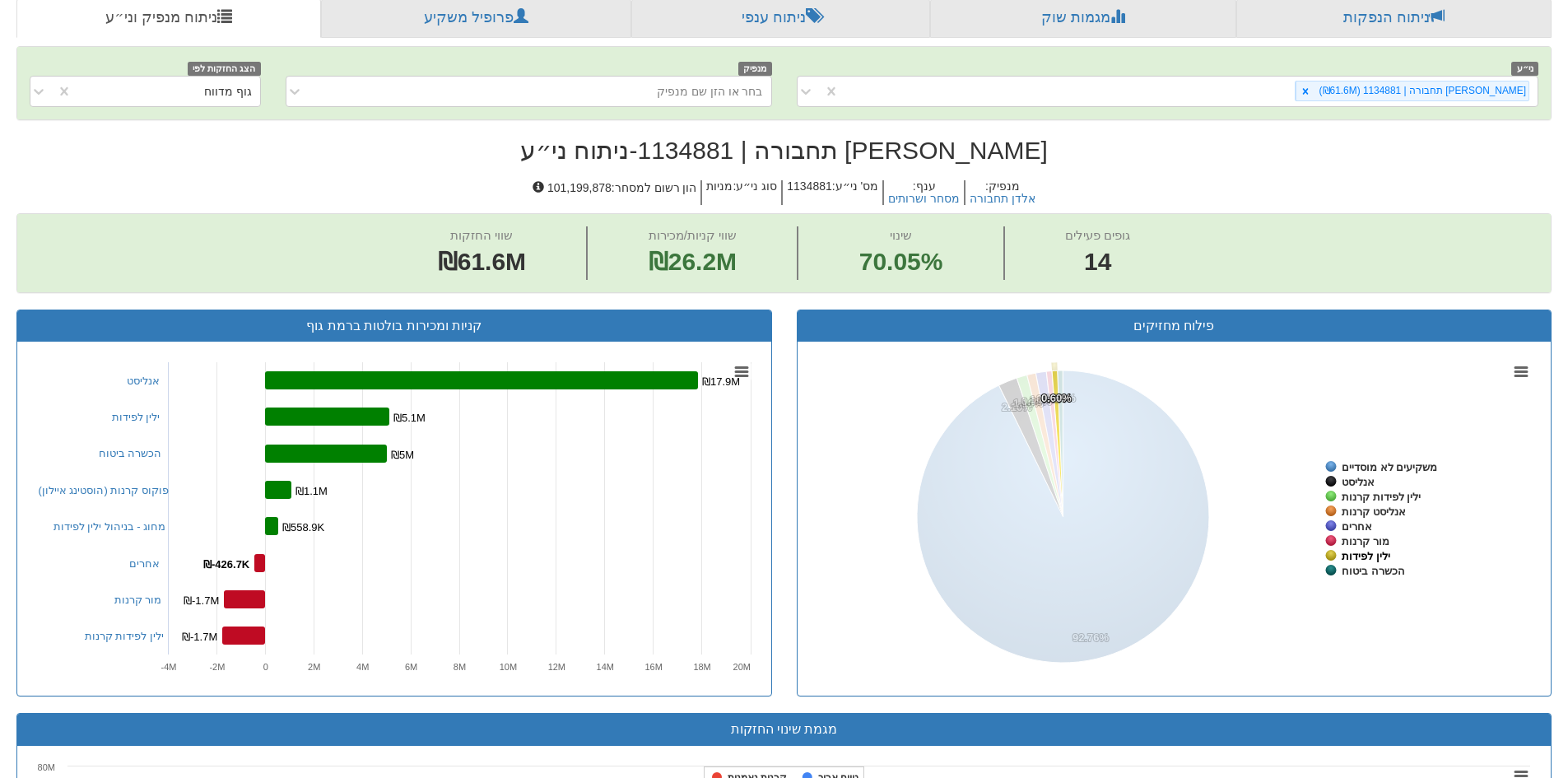
scroll to position [157, 0]
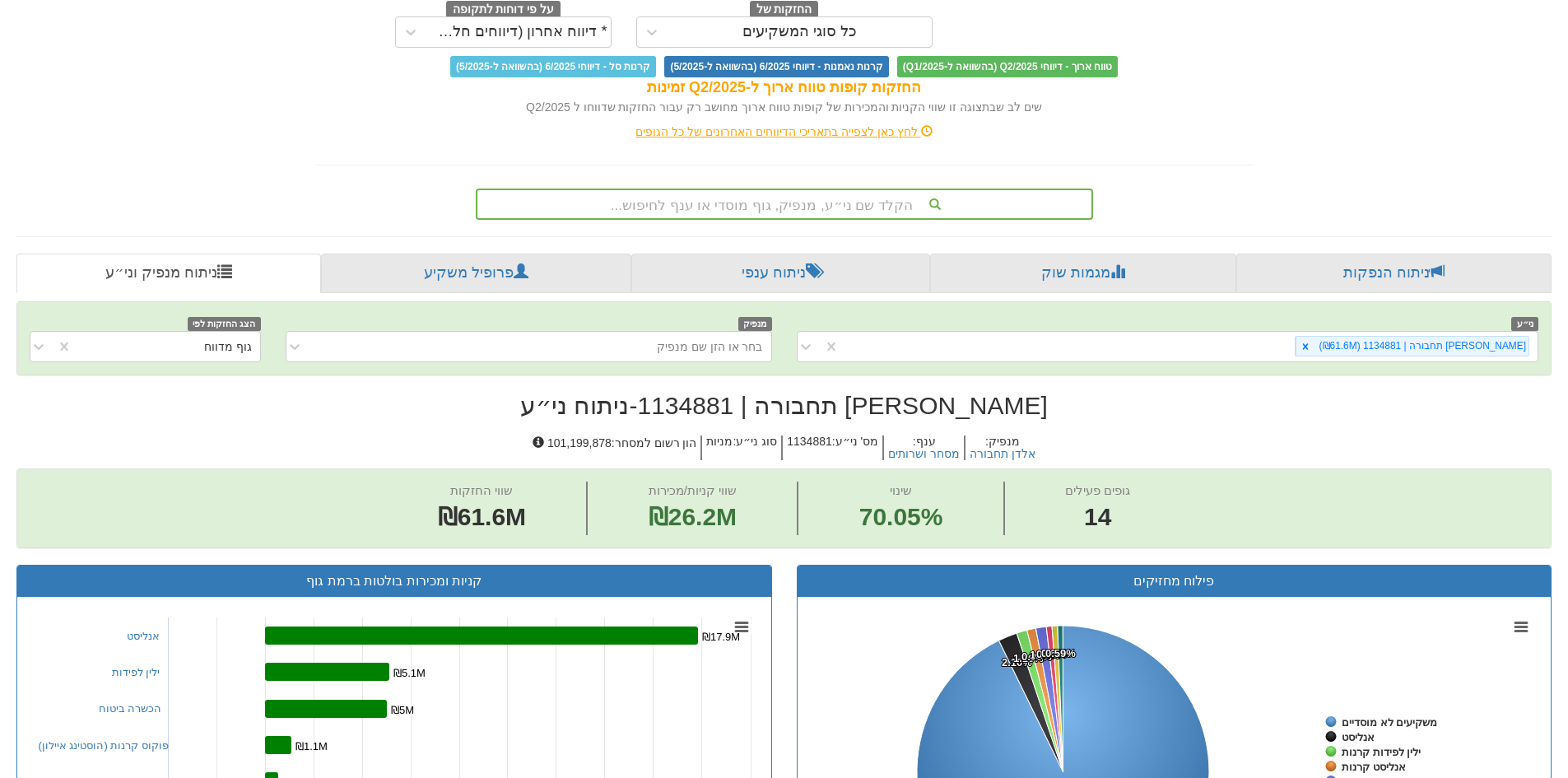
drag, startPoint x: 1467, startPoint y: 140, endPoint x: 1437, endPoint y: 164, distance: 38.4
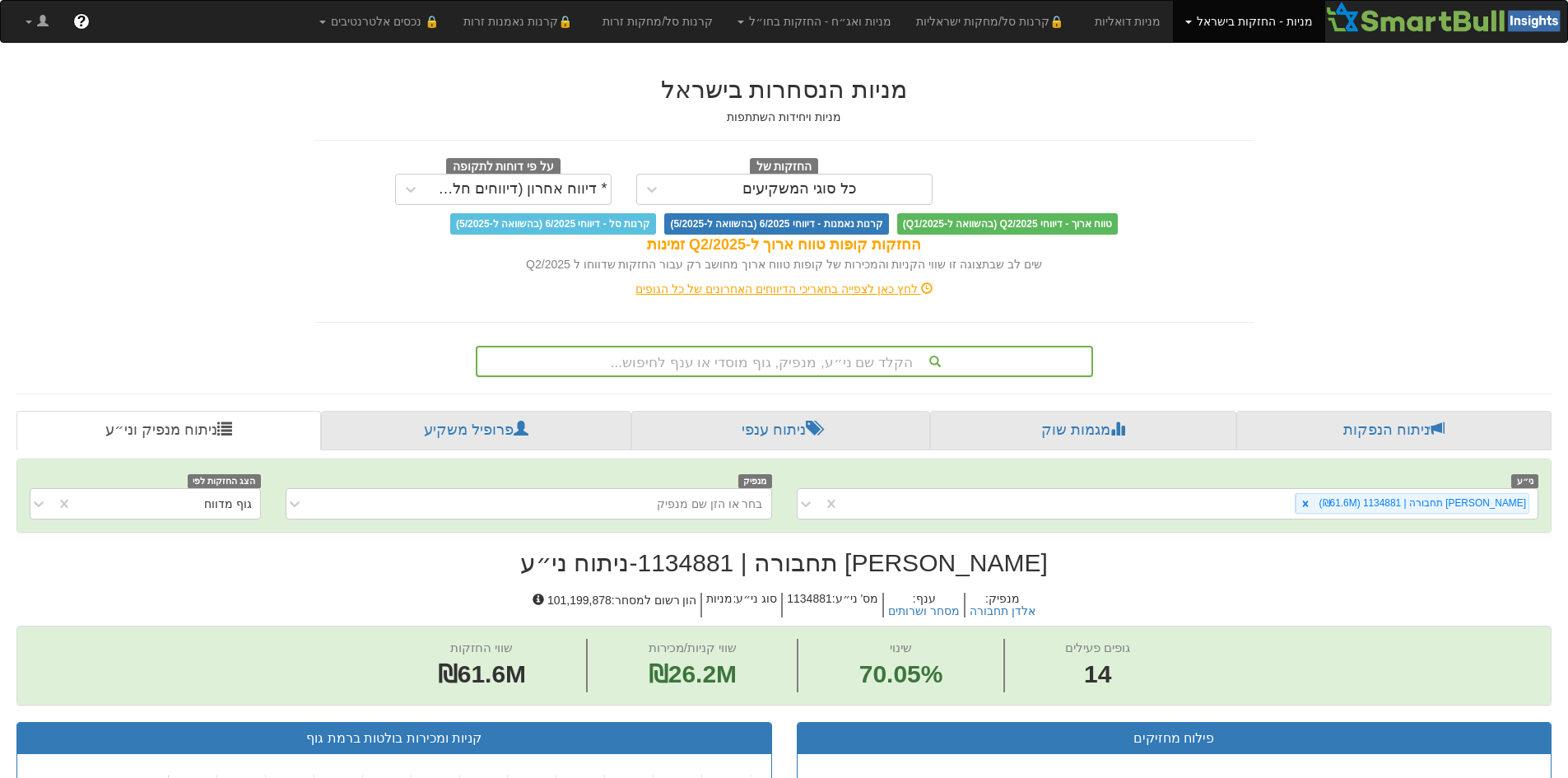
scroll to position [10, 0]
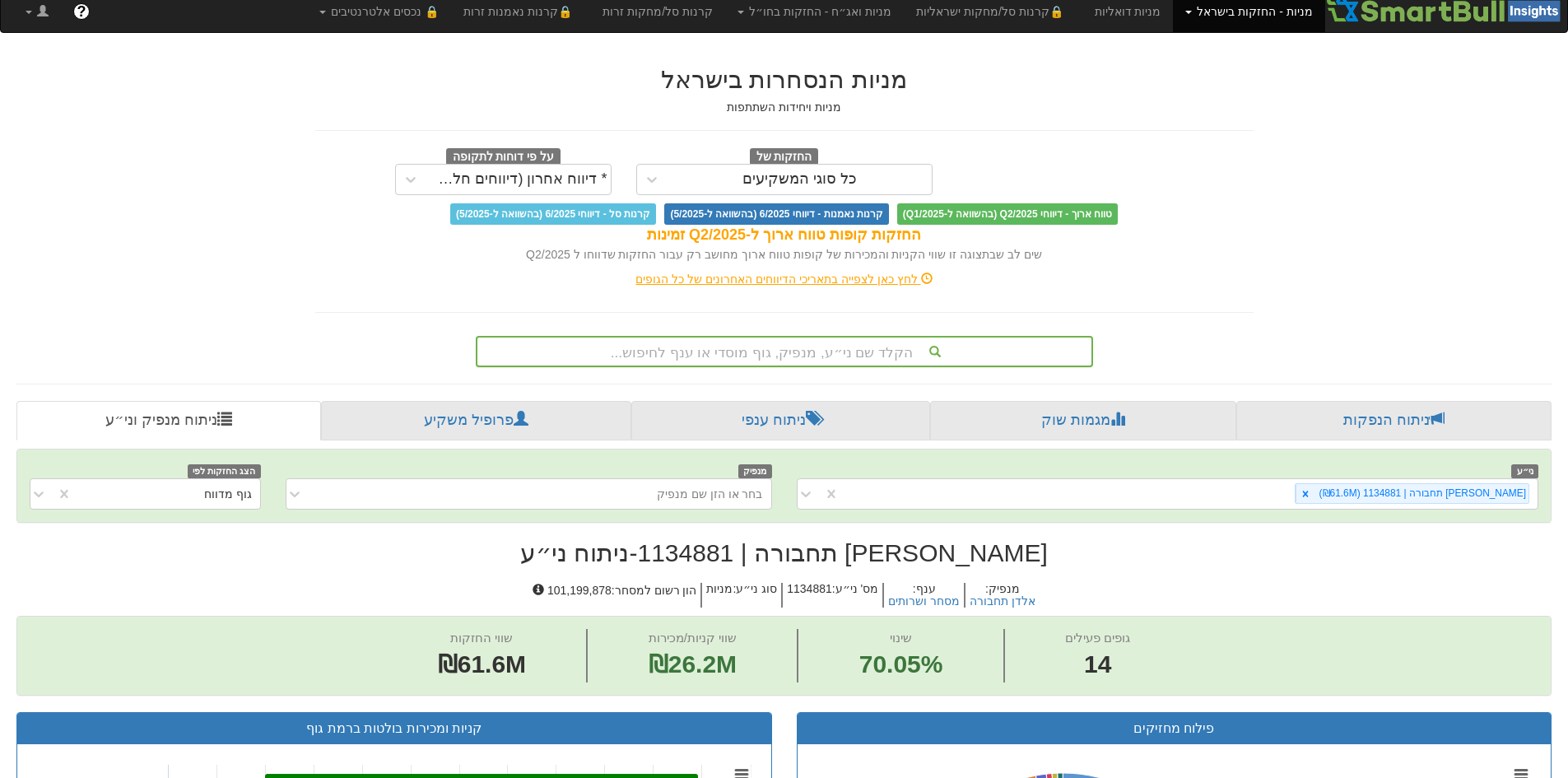
click at [807, 366] on div "הקלד שם ני״ע, מנפיק, גוף מוסדי או ענף לחיפוש..." at bounding box center [784, 352] width 617 height 31
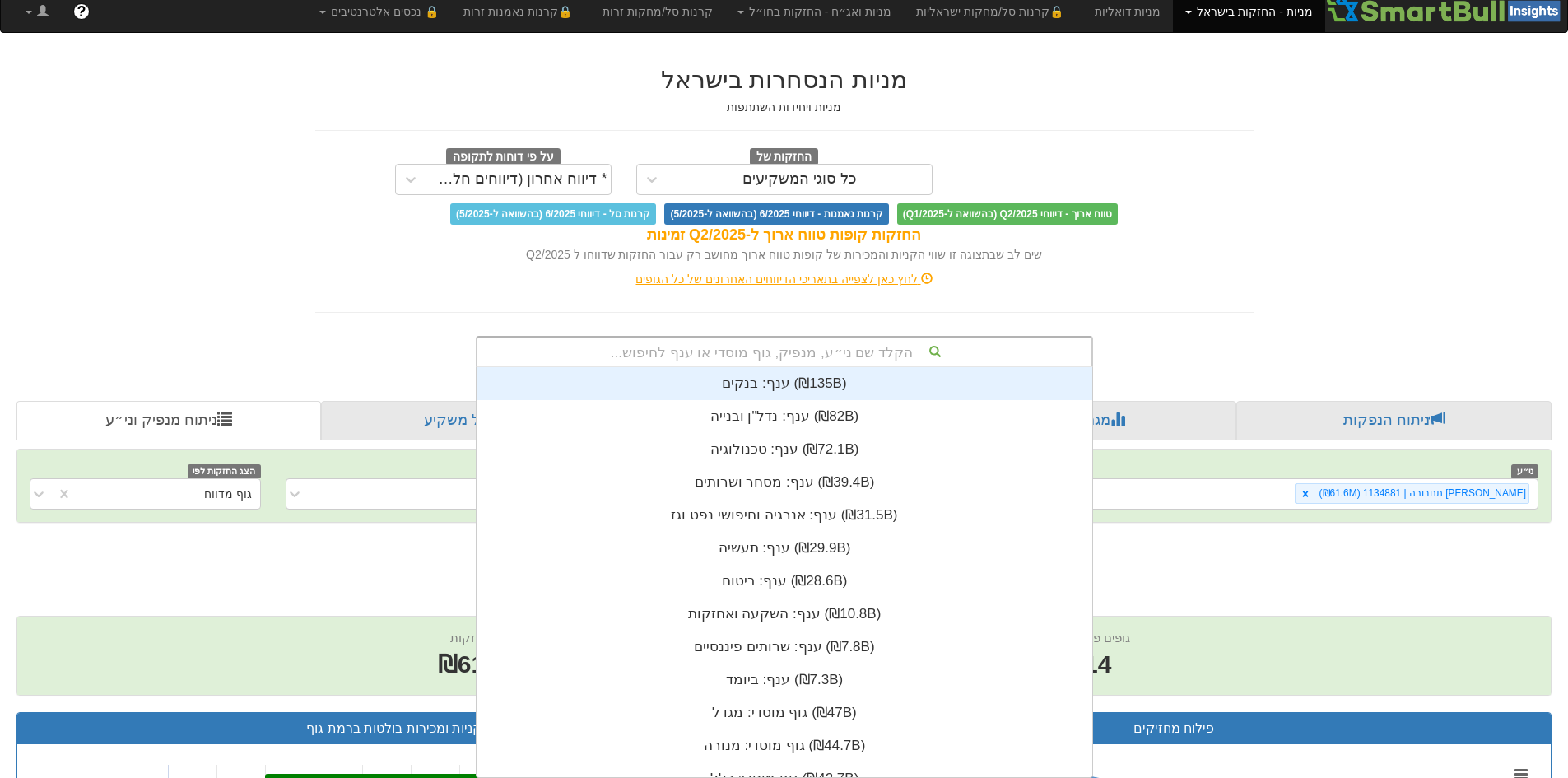
scroll to position [410, 0]
type input "וואן"
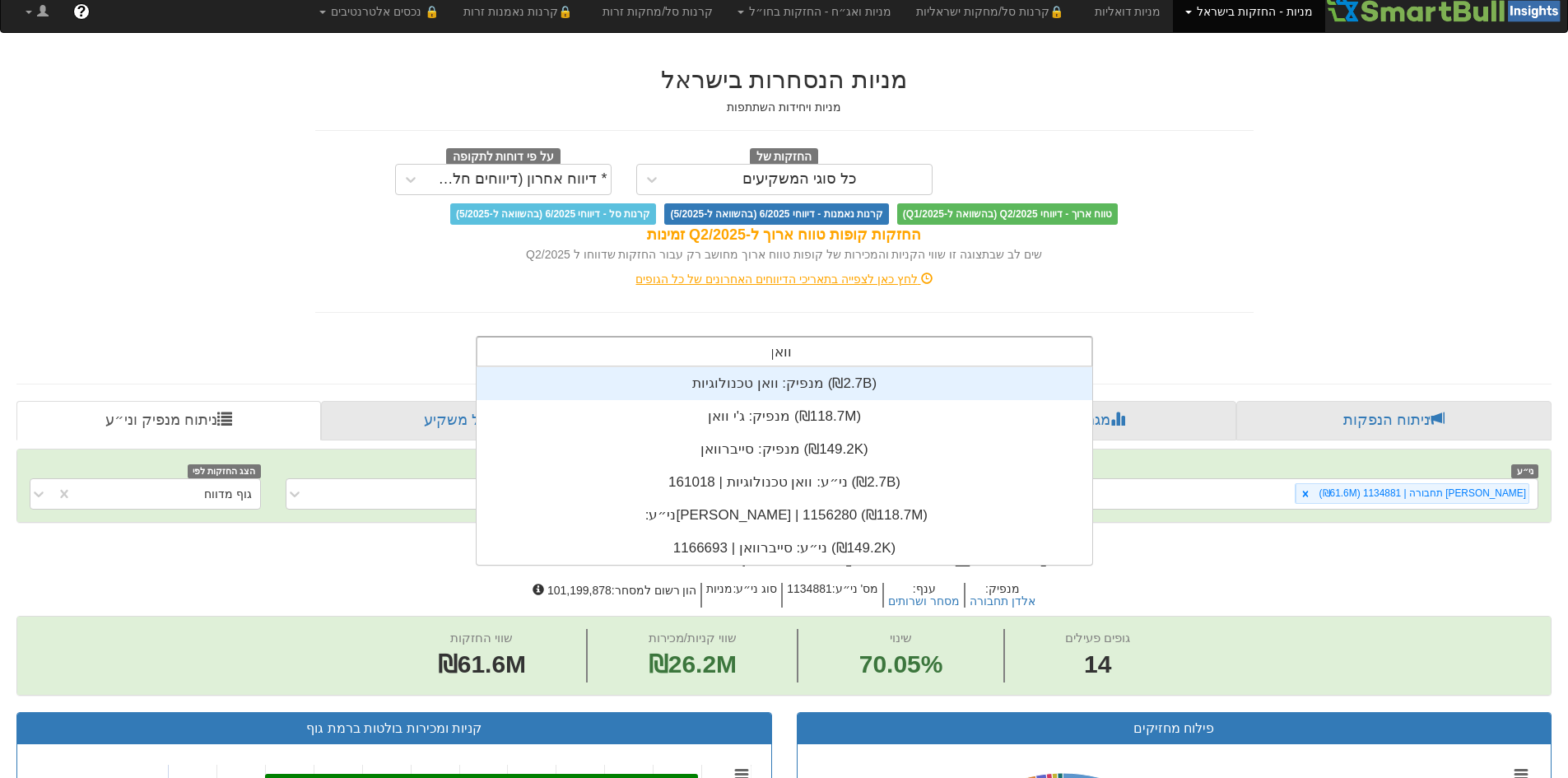
scroll to position [197, 0]
click at [793, 381] on div "מנפיק: ‏וואן טכנולוגיות ‎(₪2.7B)‎" at bounding box center [784, 384] width 616 height 33
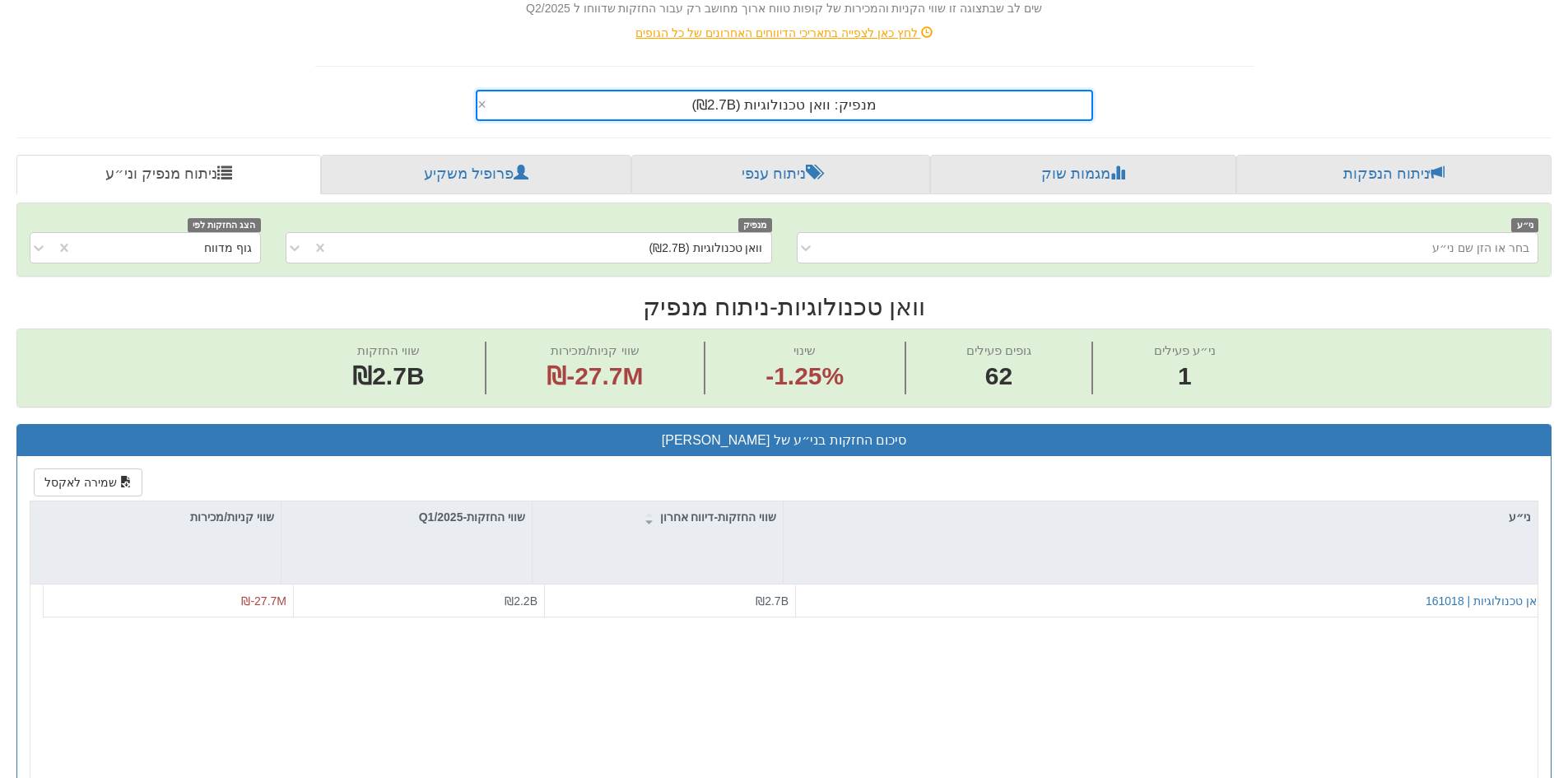
scroll to position [494, 0]
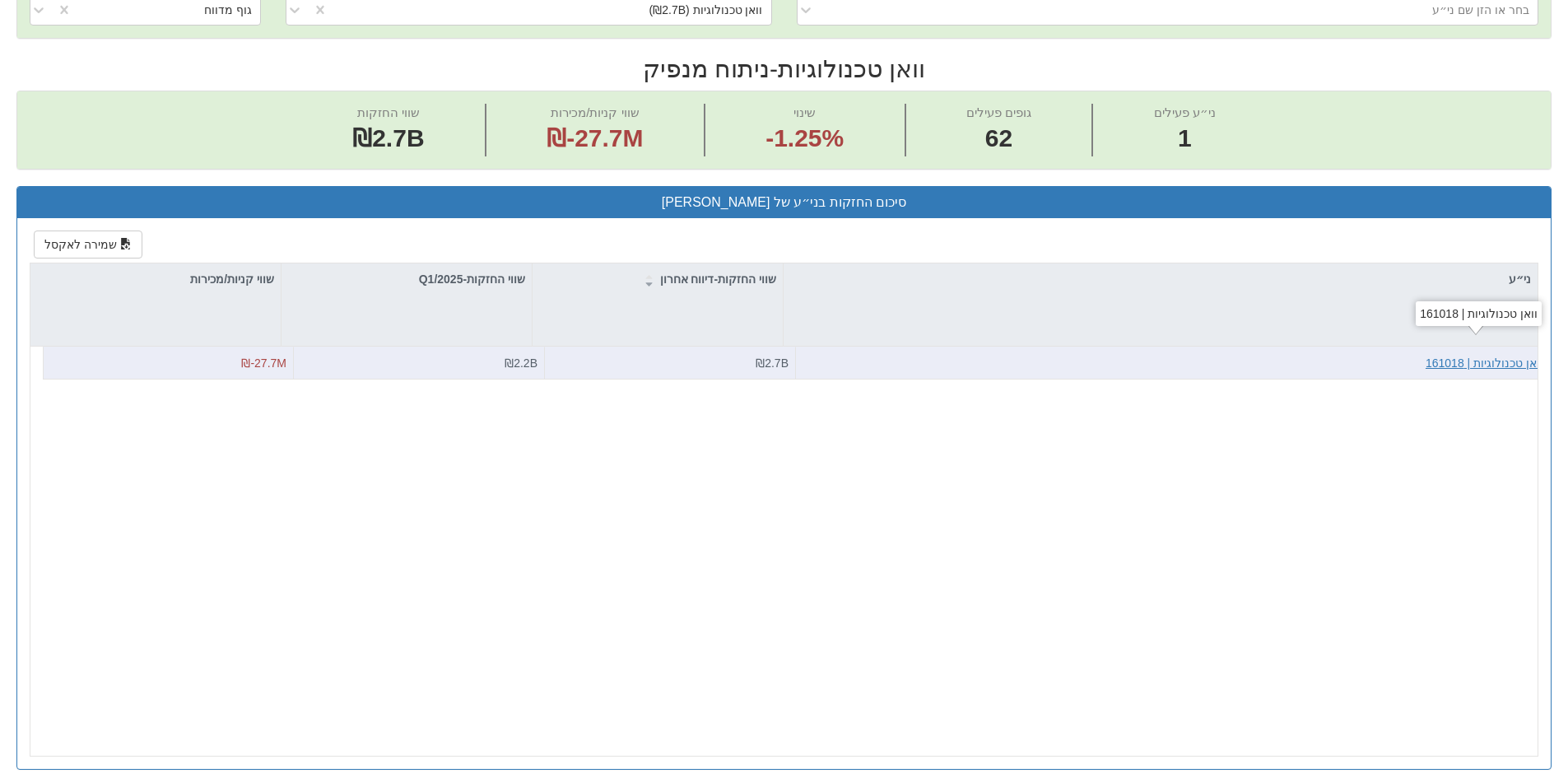
click at [1479, 364] on div "וואן טכנולוגיות | 161018" at bounding box center [1484, 362] width 118 height 17
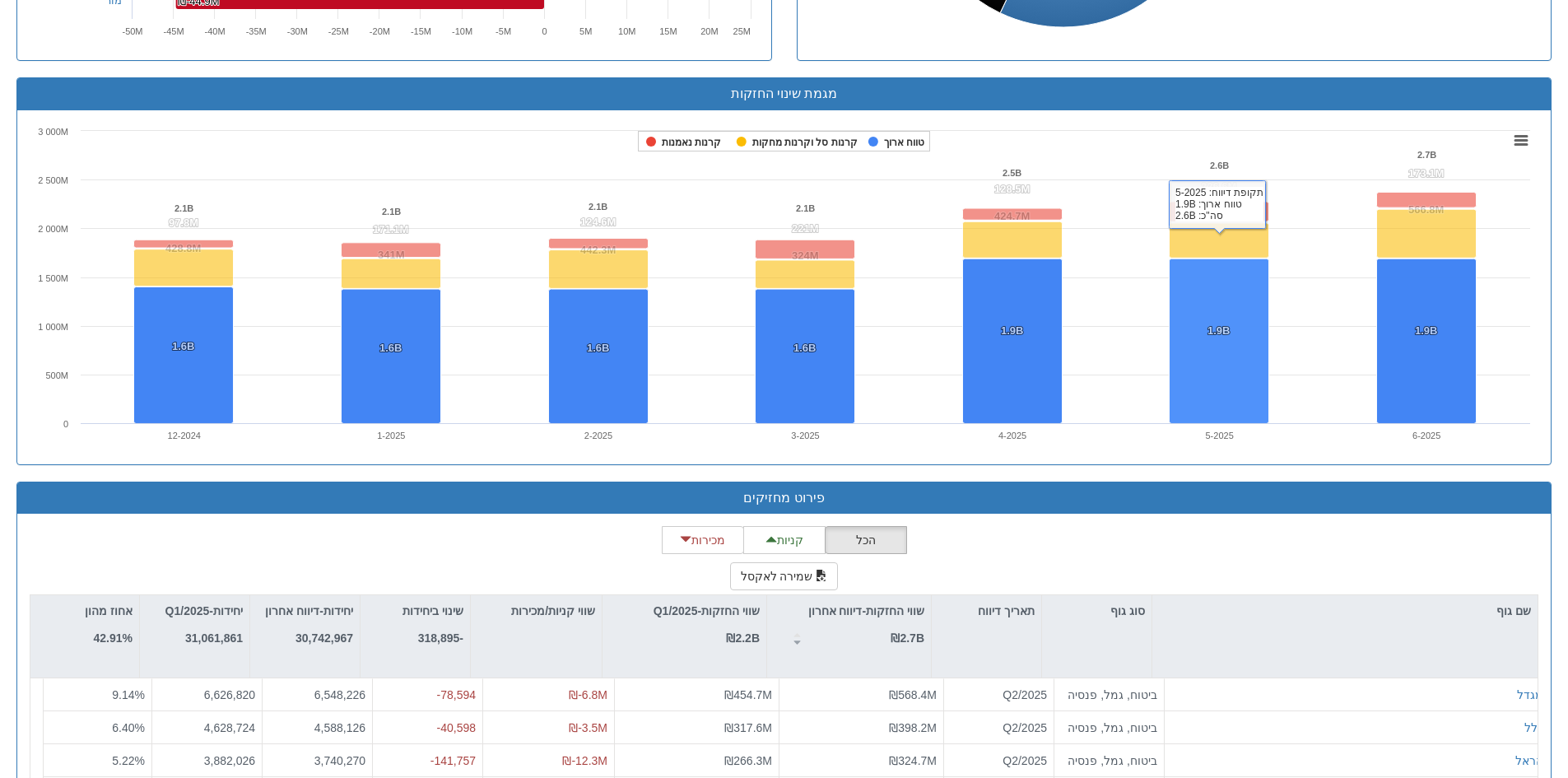
scroll to position [1227, 0]
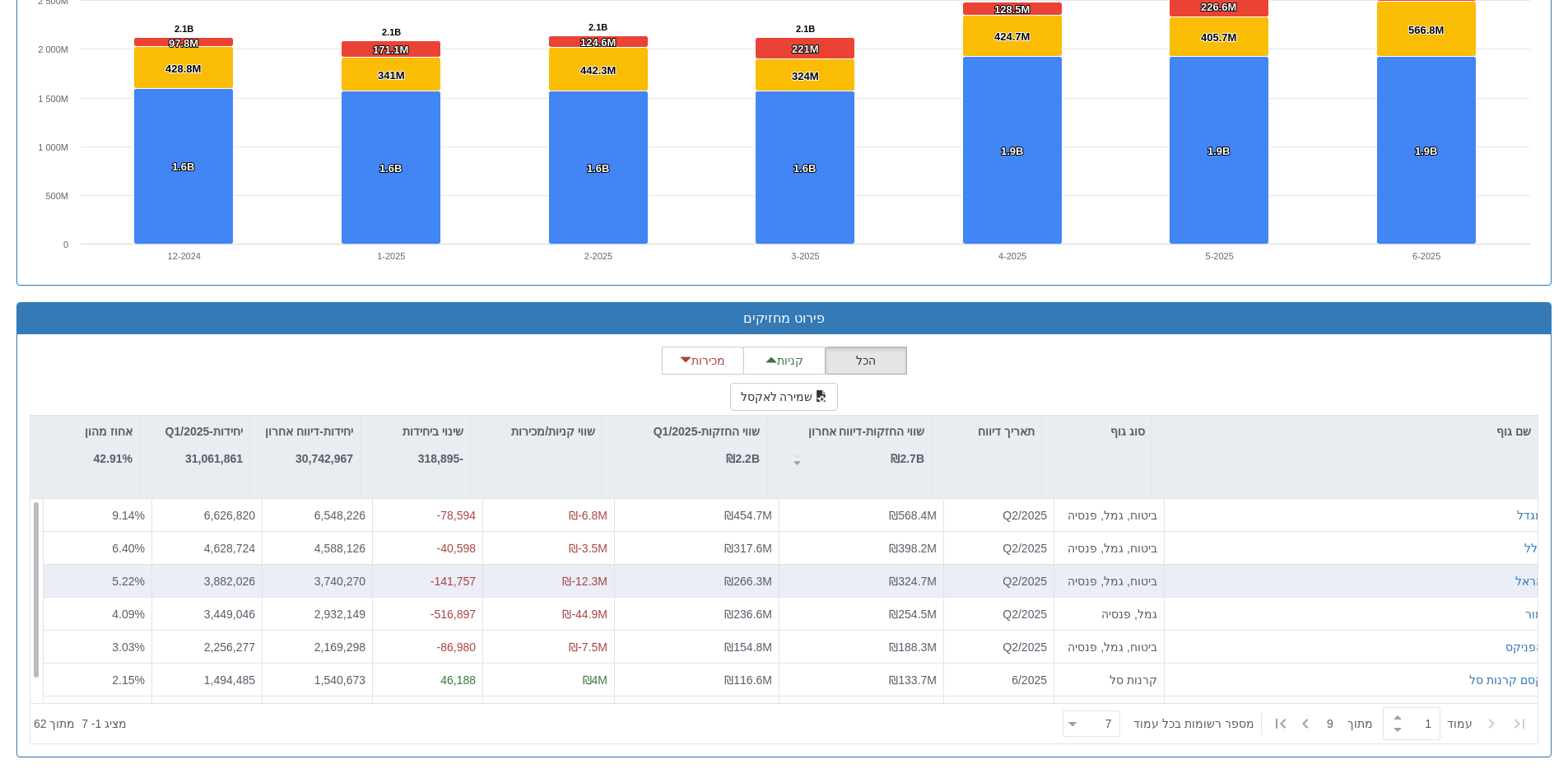
click at [1342, 584] on div "הראל" at bounding box center [1357, 581] width 372 height 17
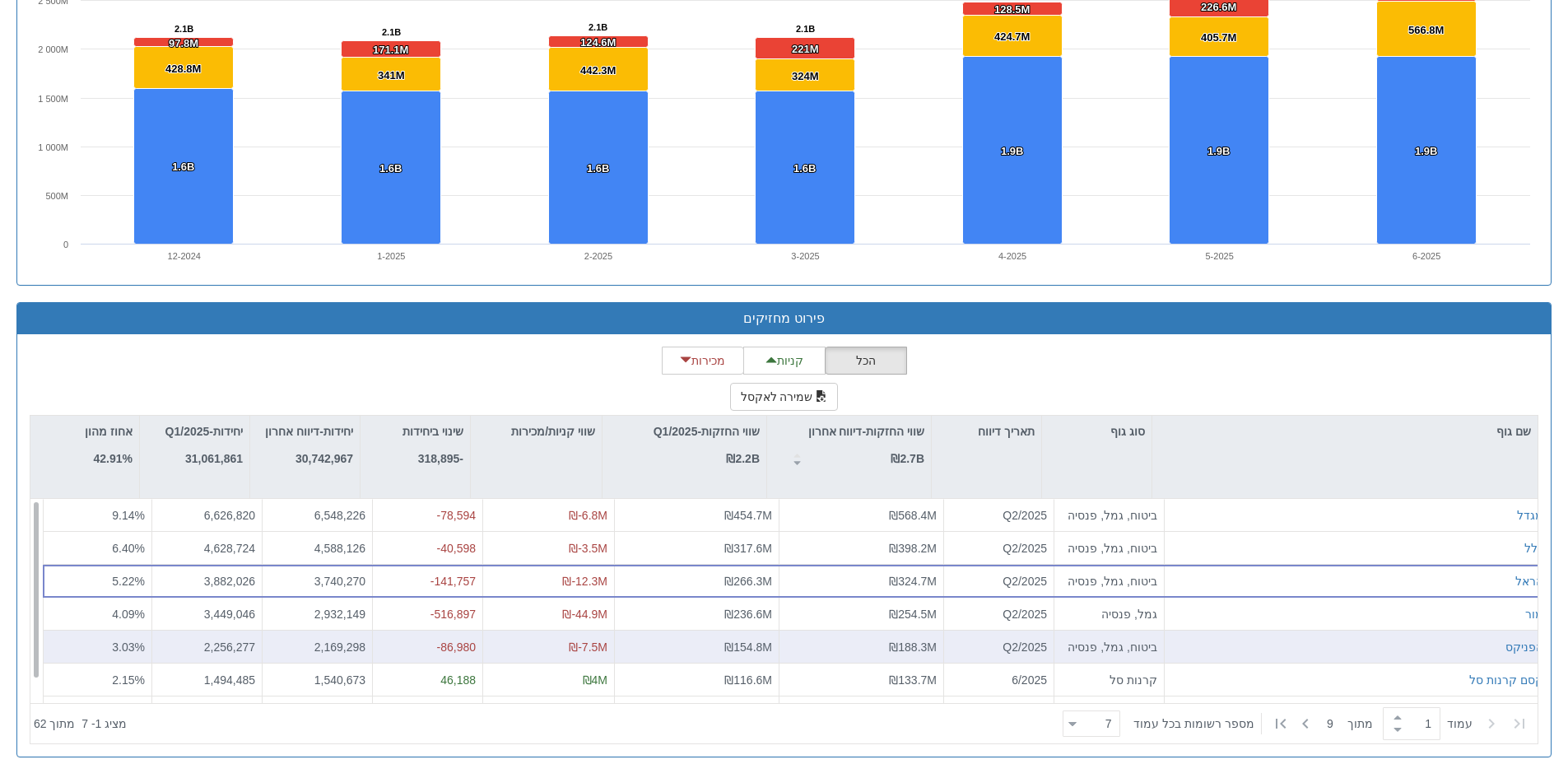
click at [1357, 634] on div "הפניקס" at bounding box center [1357, 647] width 385 height 33
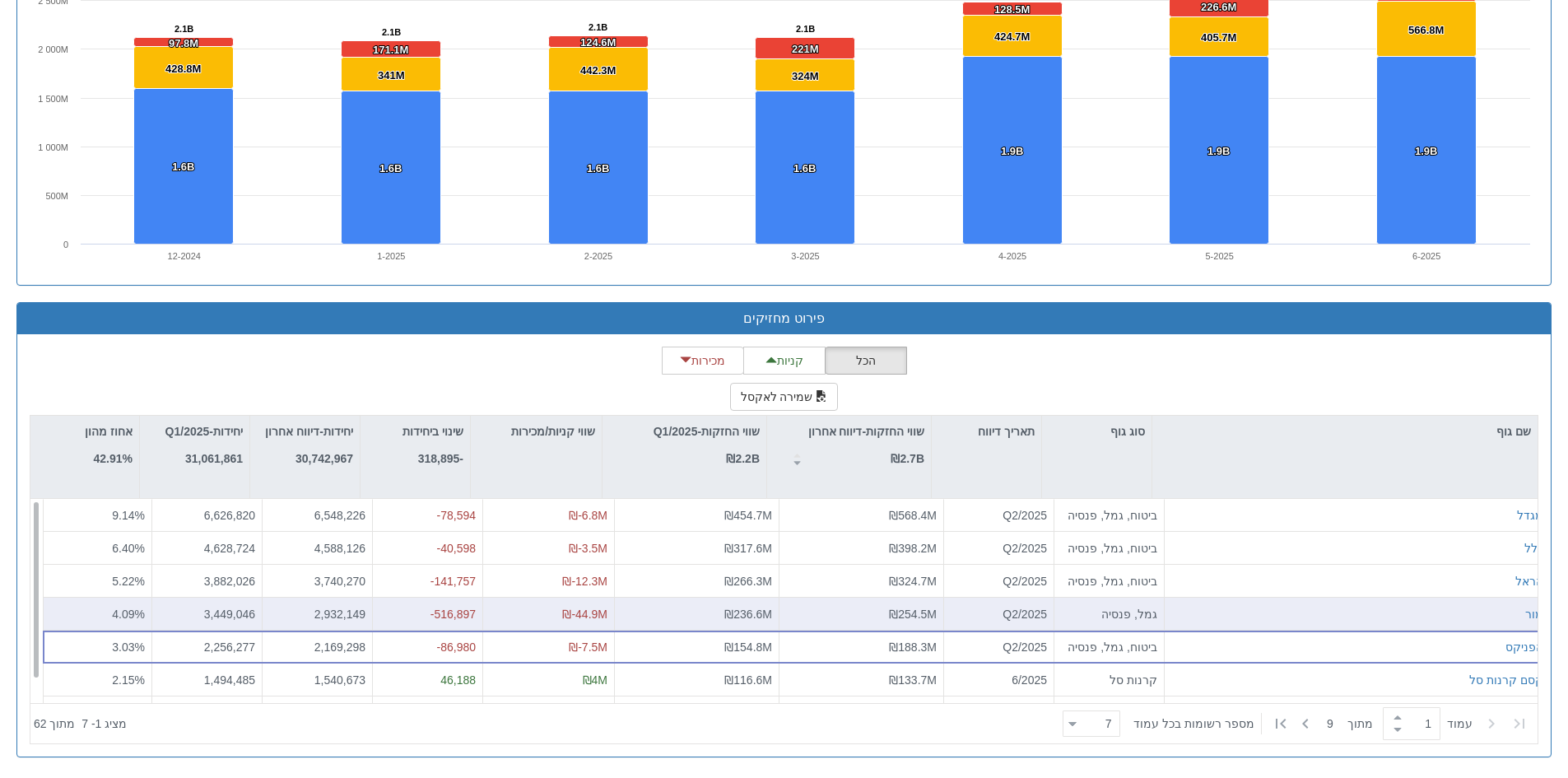
click at [1348, 617] on div "מור" at bounding box center [1357, 613] width 372 height 17
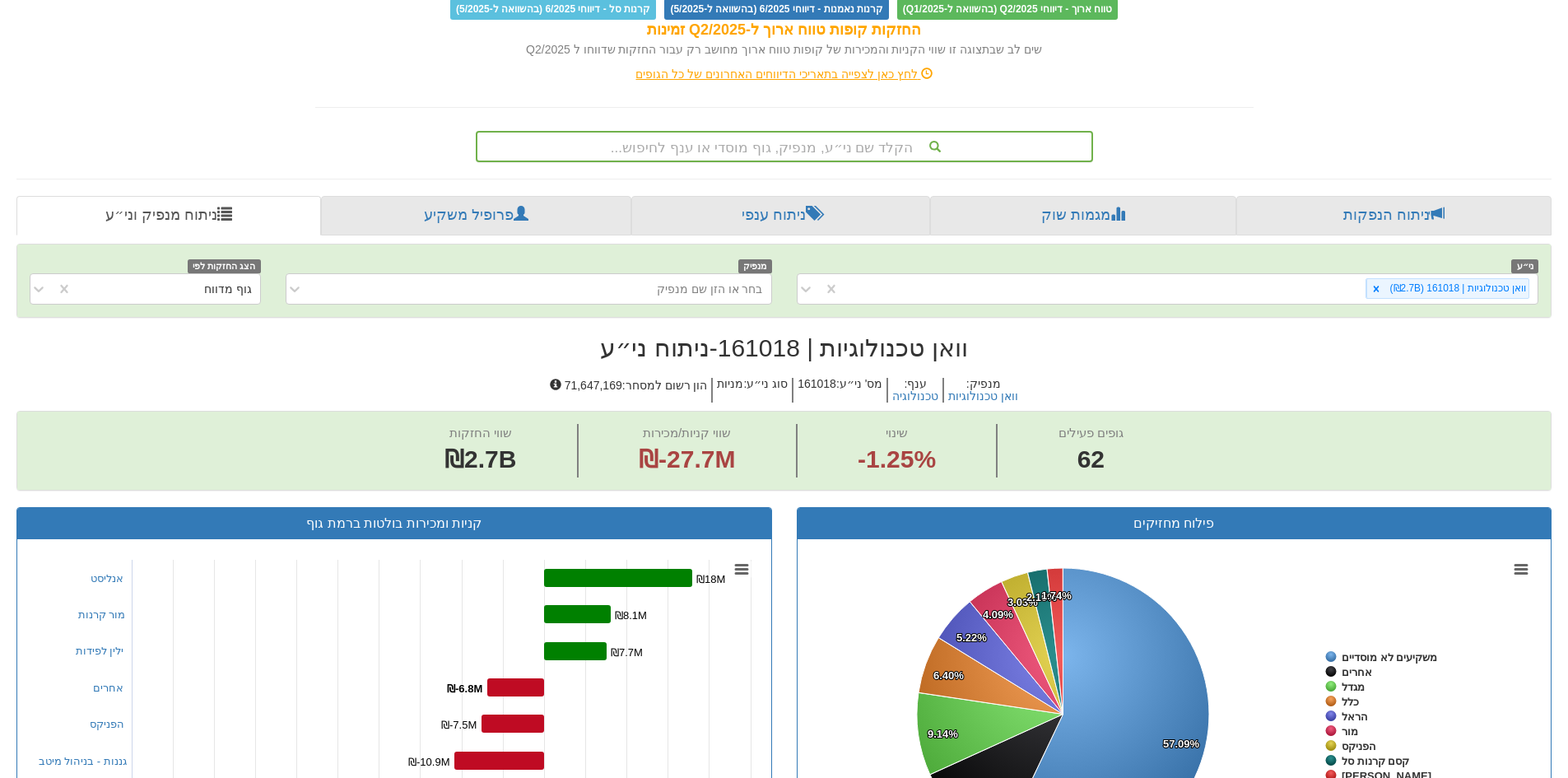
scroll to position [157, 0]
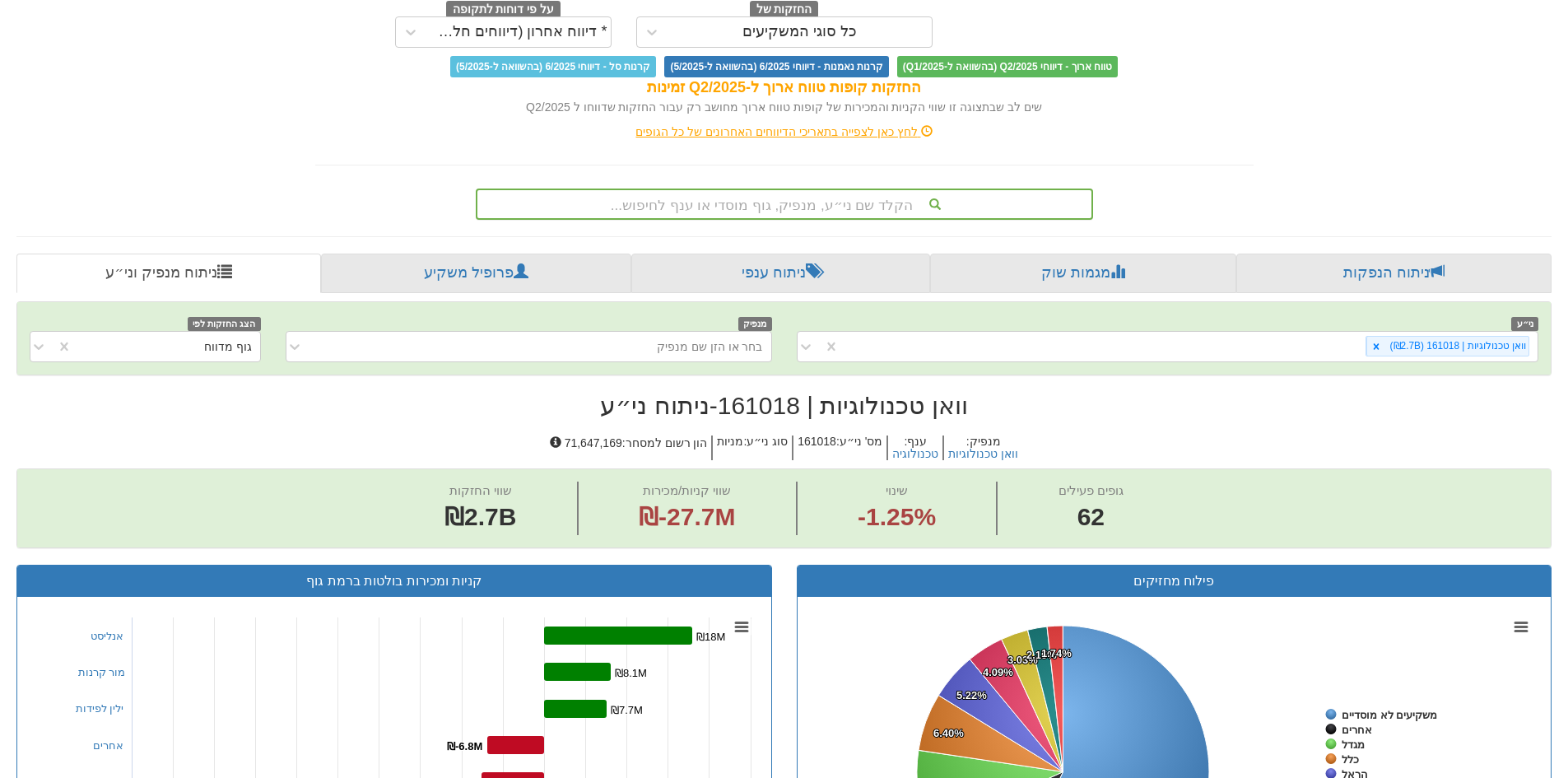
click at [834, 208] on div "הקלד שם ני״ע, מנפיק, גוף מוסדי או ענף לחיפוש..." at bounding box center [784, 203] width 614 height 28
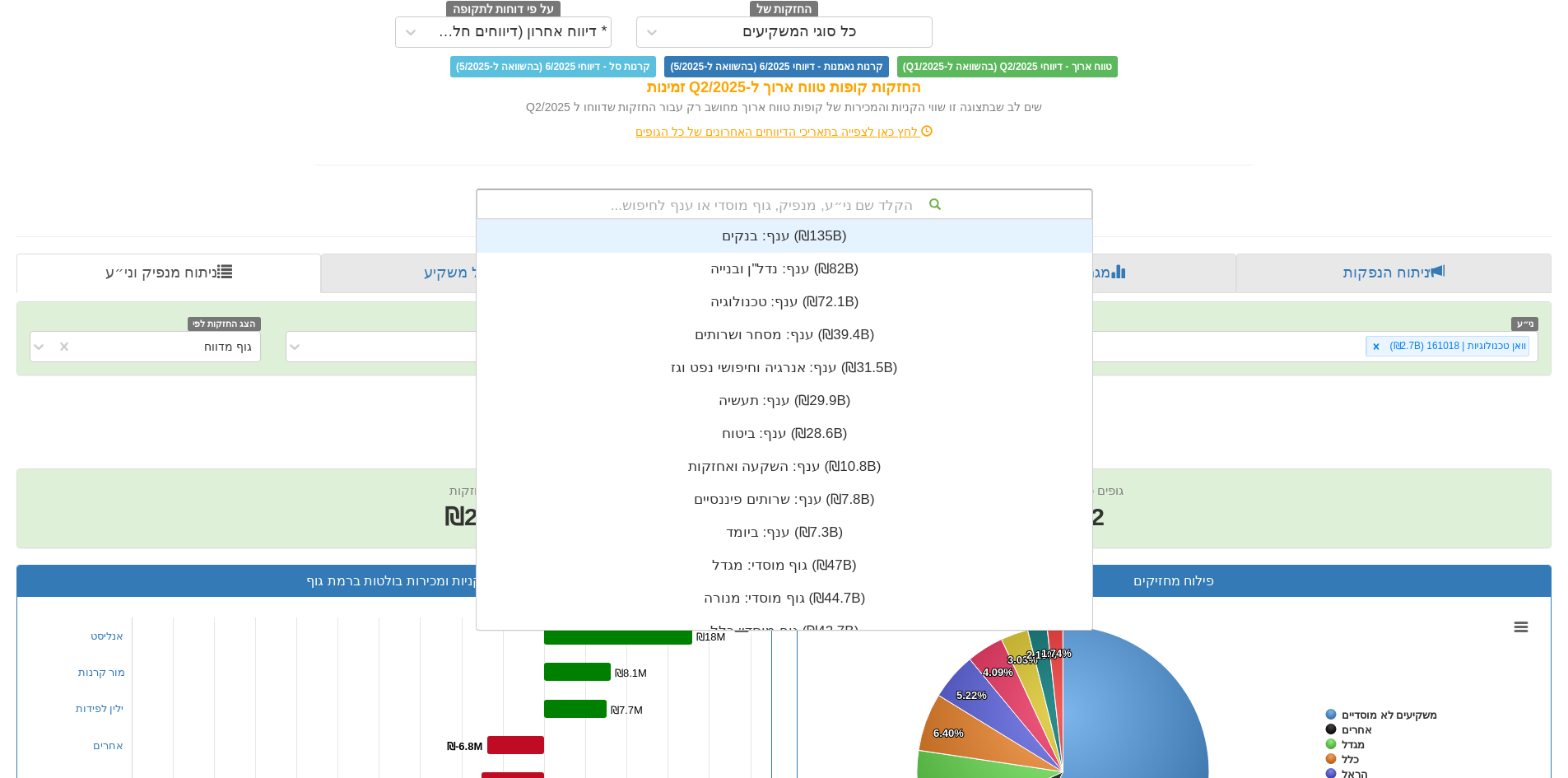
scroll to position [410, 0]
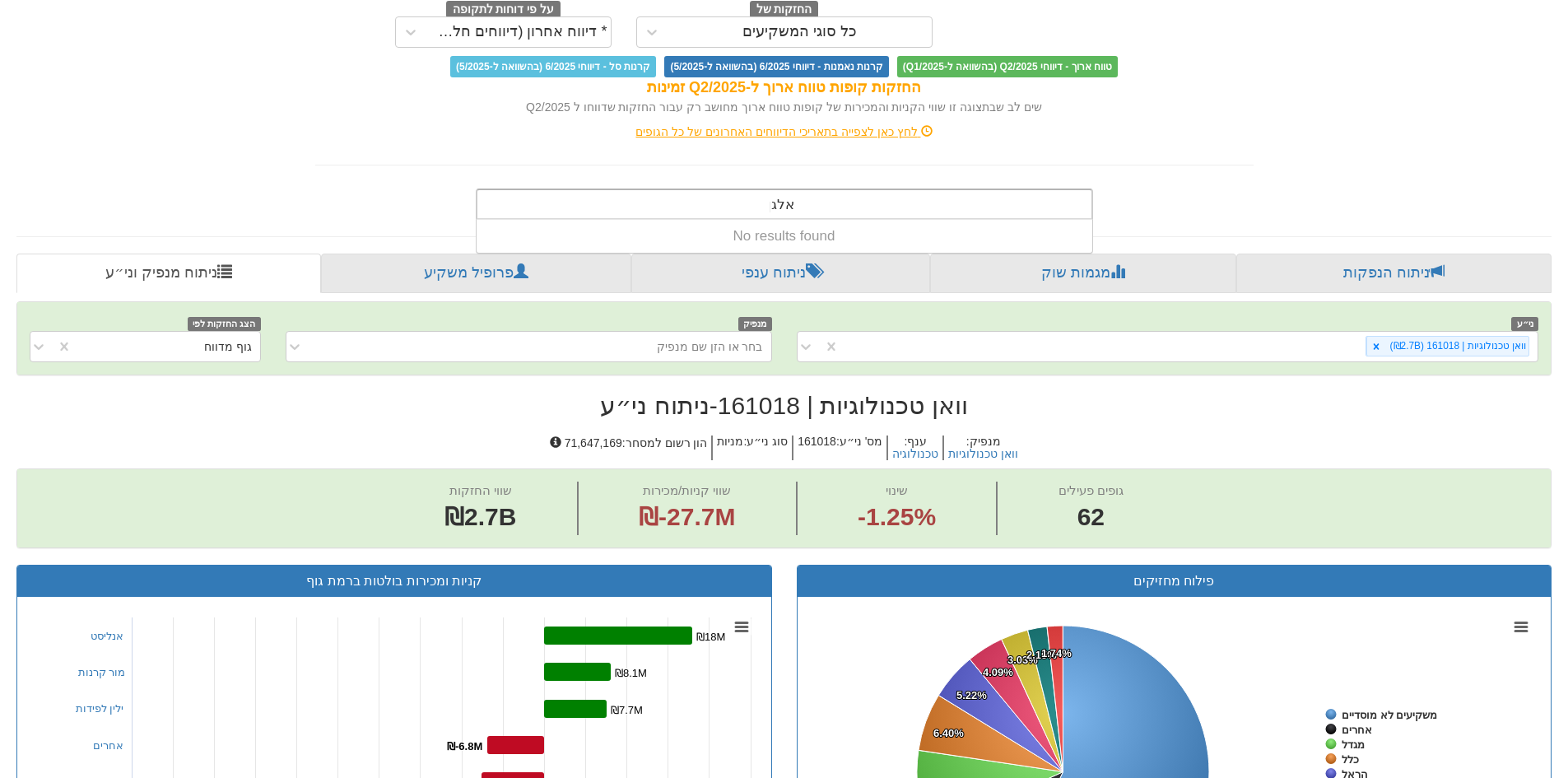
click at [781, 208] on input "אלגן" at bounding box center [781, 206] width 25 height 33
type input "[PERSON_NAME]"
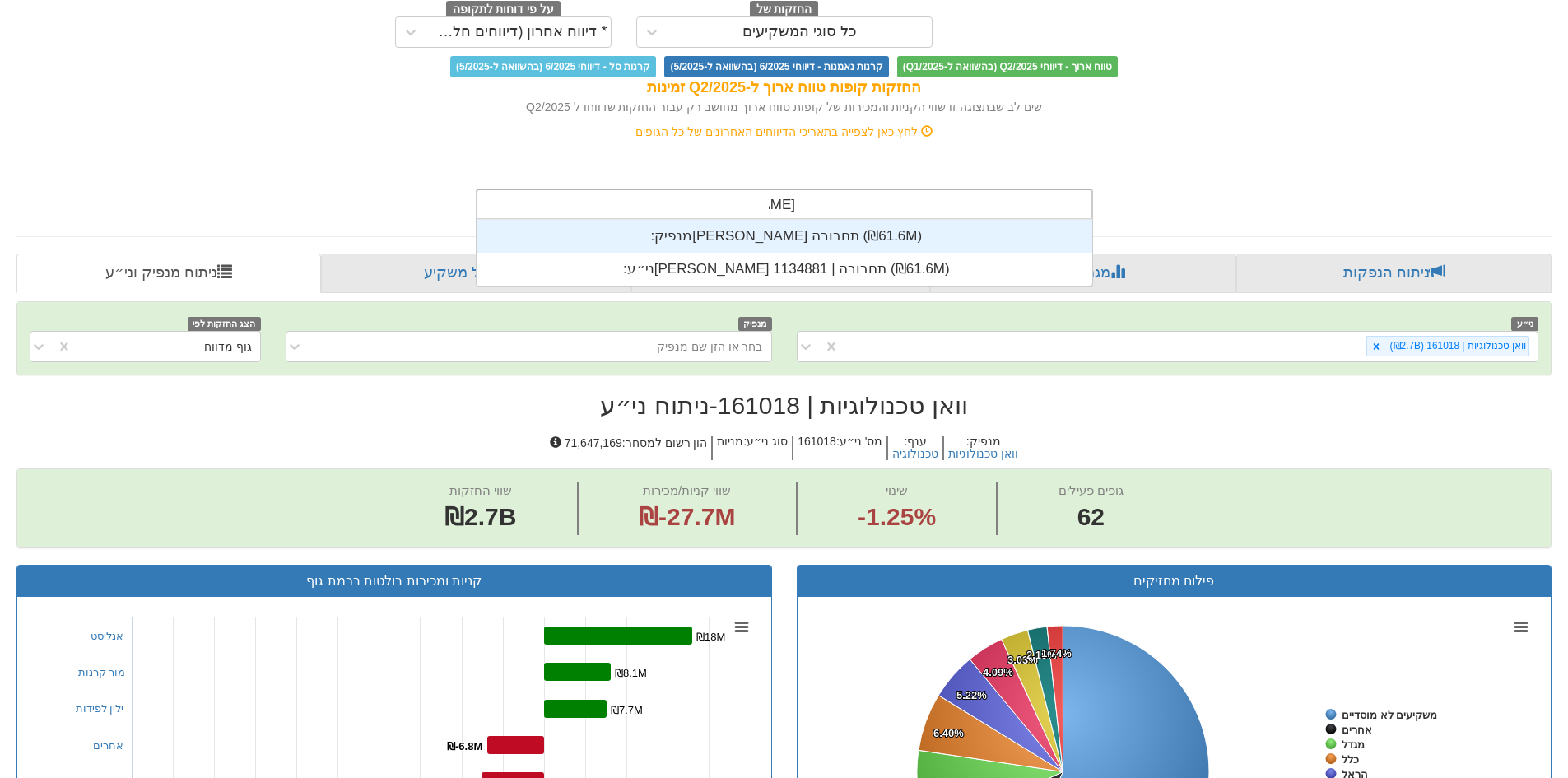
scroll to position [66, 0]
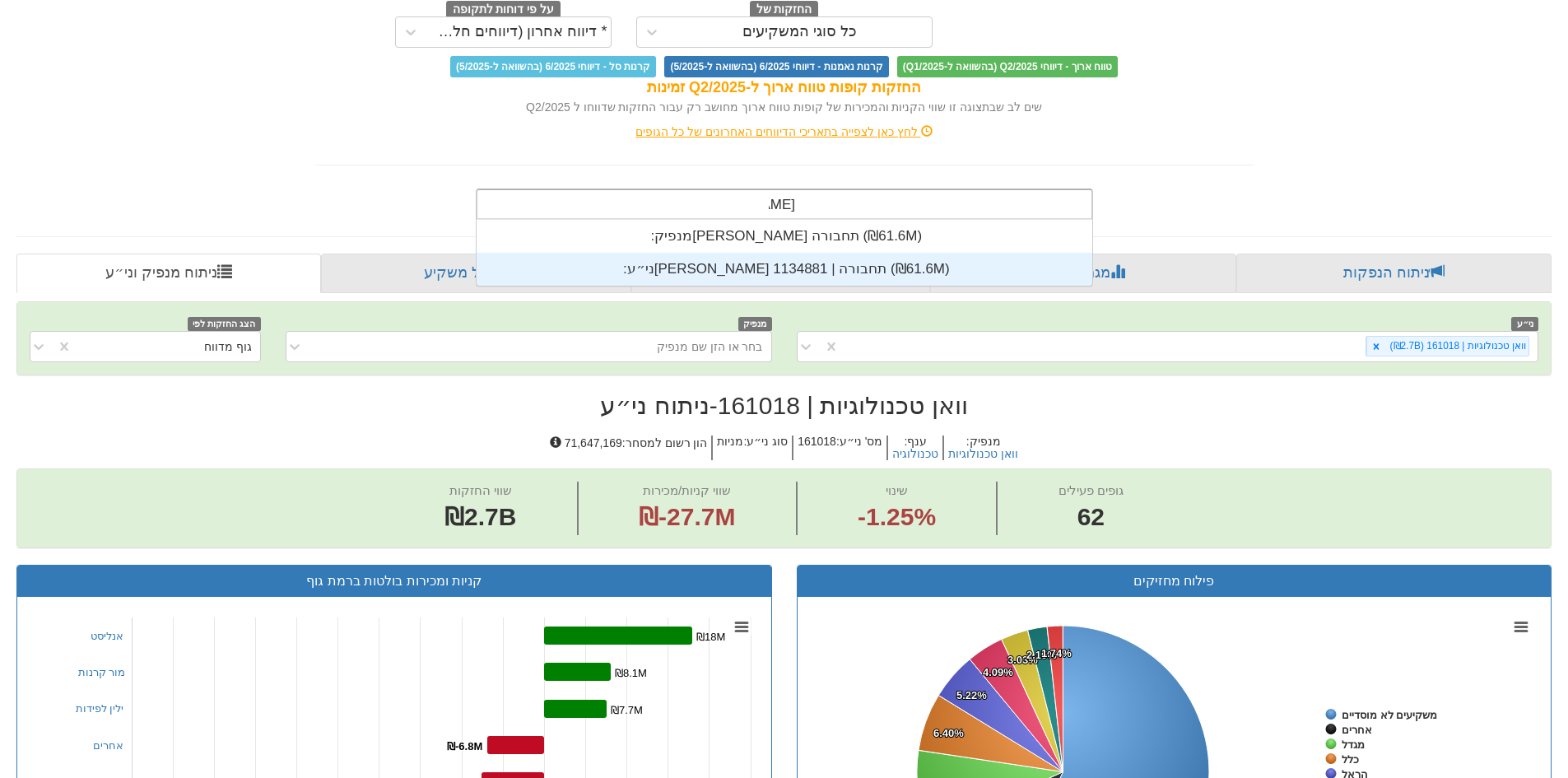
drag, startPoint x: 792, startPoint y: 255, endPoint x: 784, endPoint y: 249, distance: 10.0
click at [793, 255] on div "ני״ע: ‏[PERSON_NAME] תחבורה | 1134881 ‎(₪61.6M)‎" at bounding box center [784, 269] width 616 height 33
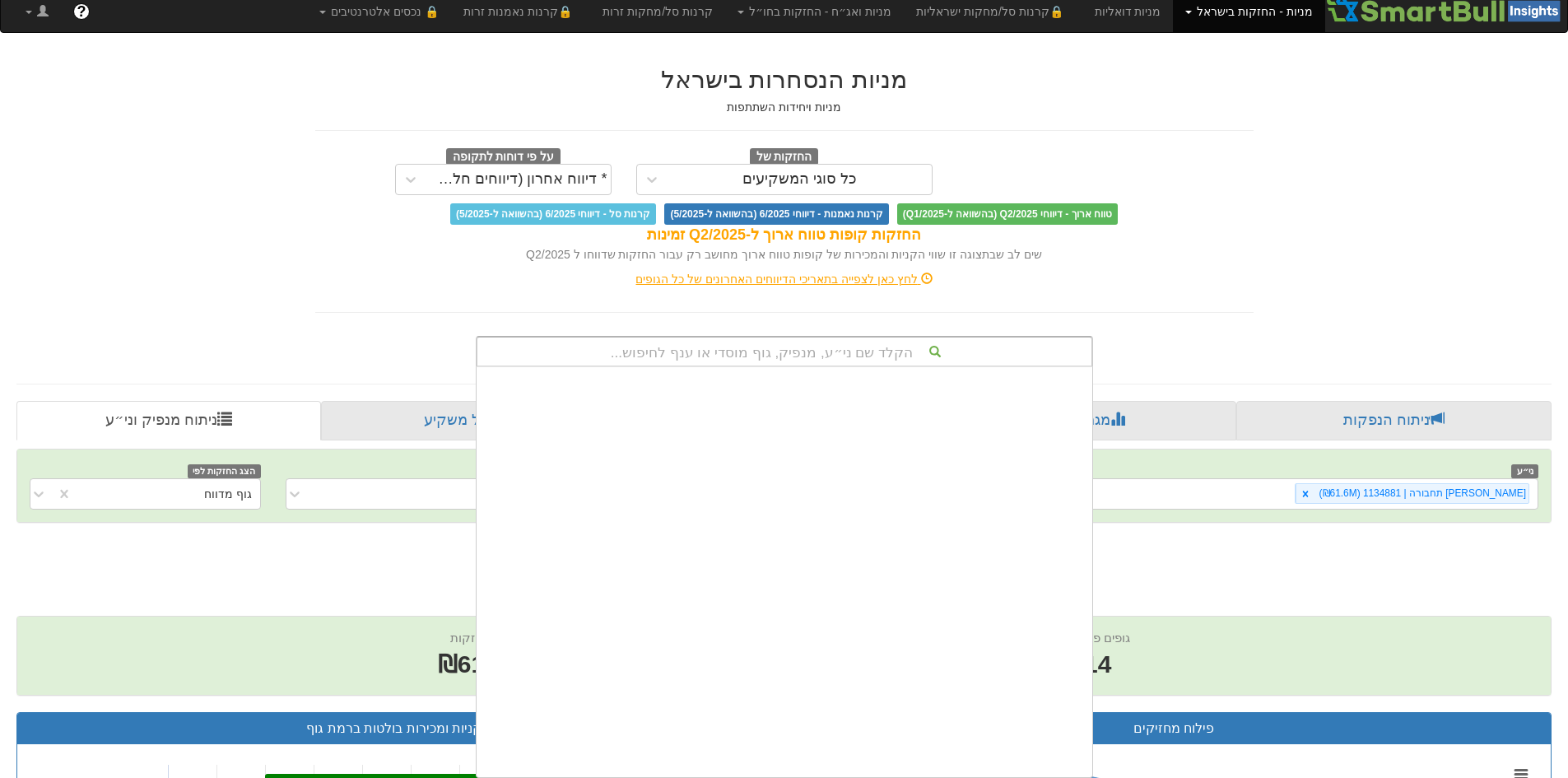
scroll to position [410, 0]
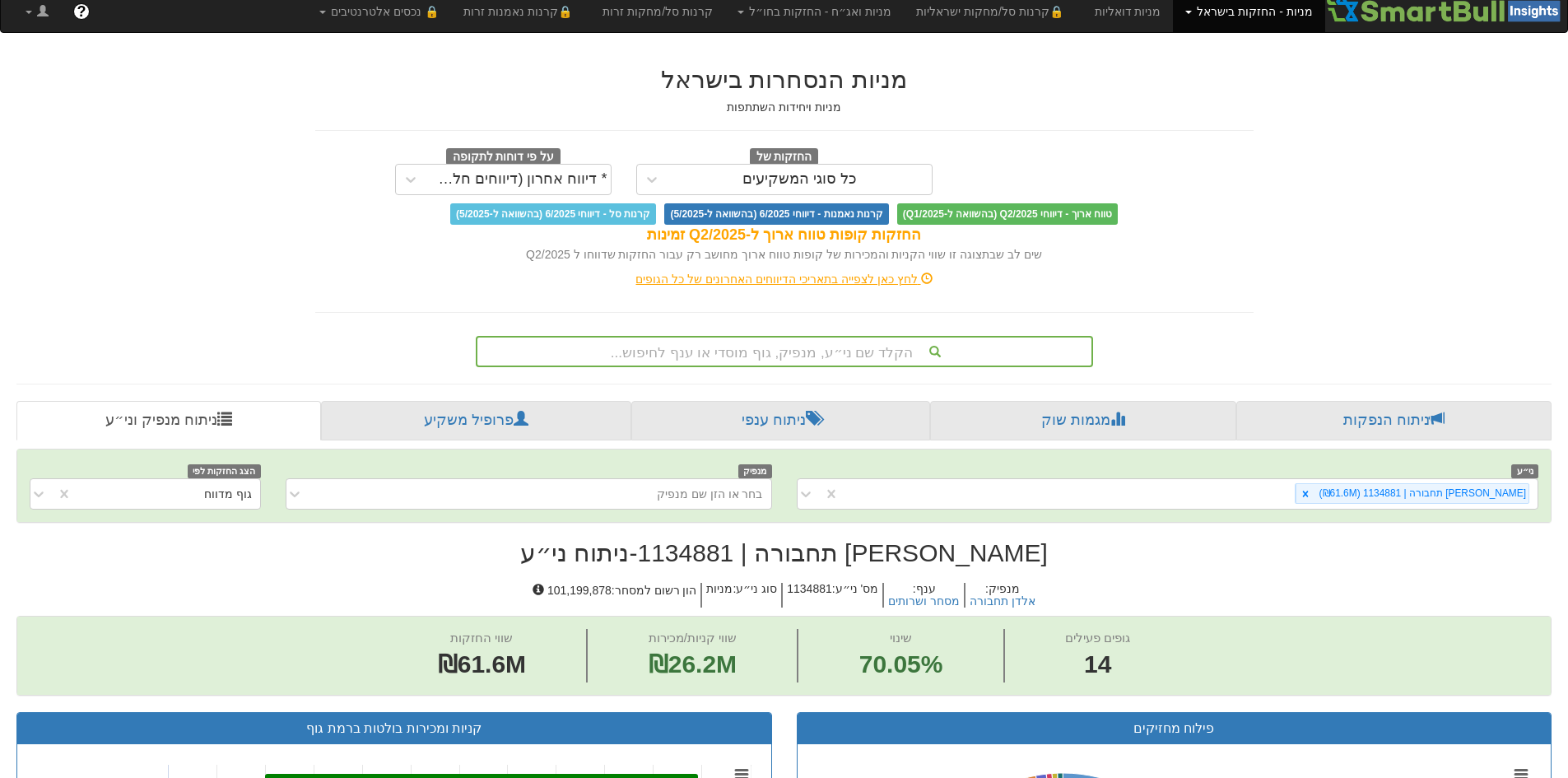
click at [1249, 302] on div "מניות הנסחרות בישראל מניות ויחידות השתתפות החזקות של כל סוגי המשקיעים על פי דוח…" at bounding box center [784, 207] width 963 height 317
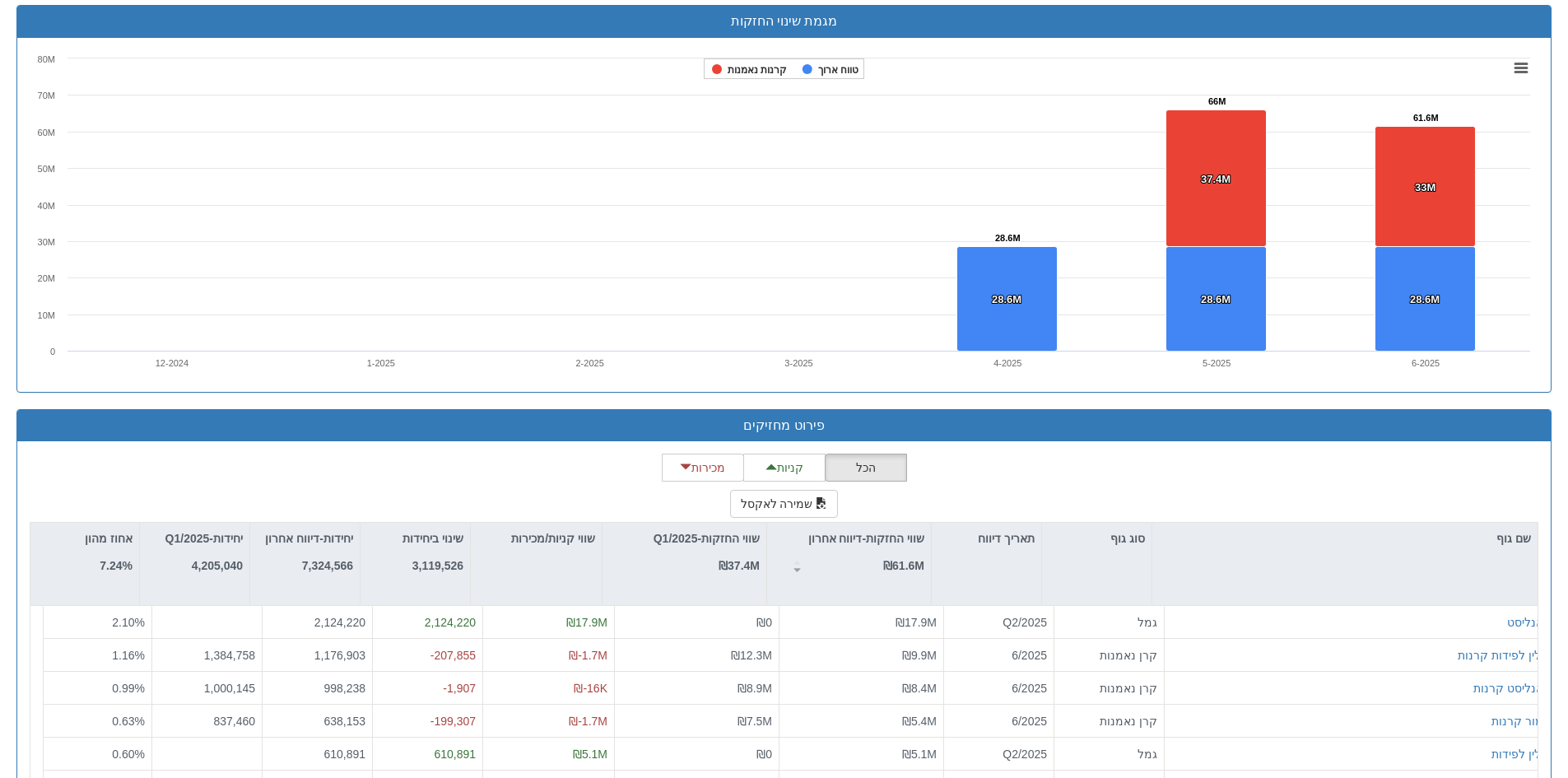
scroll to position [1227, 0]
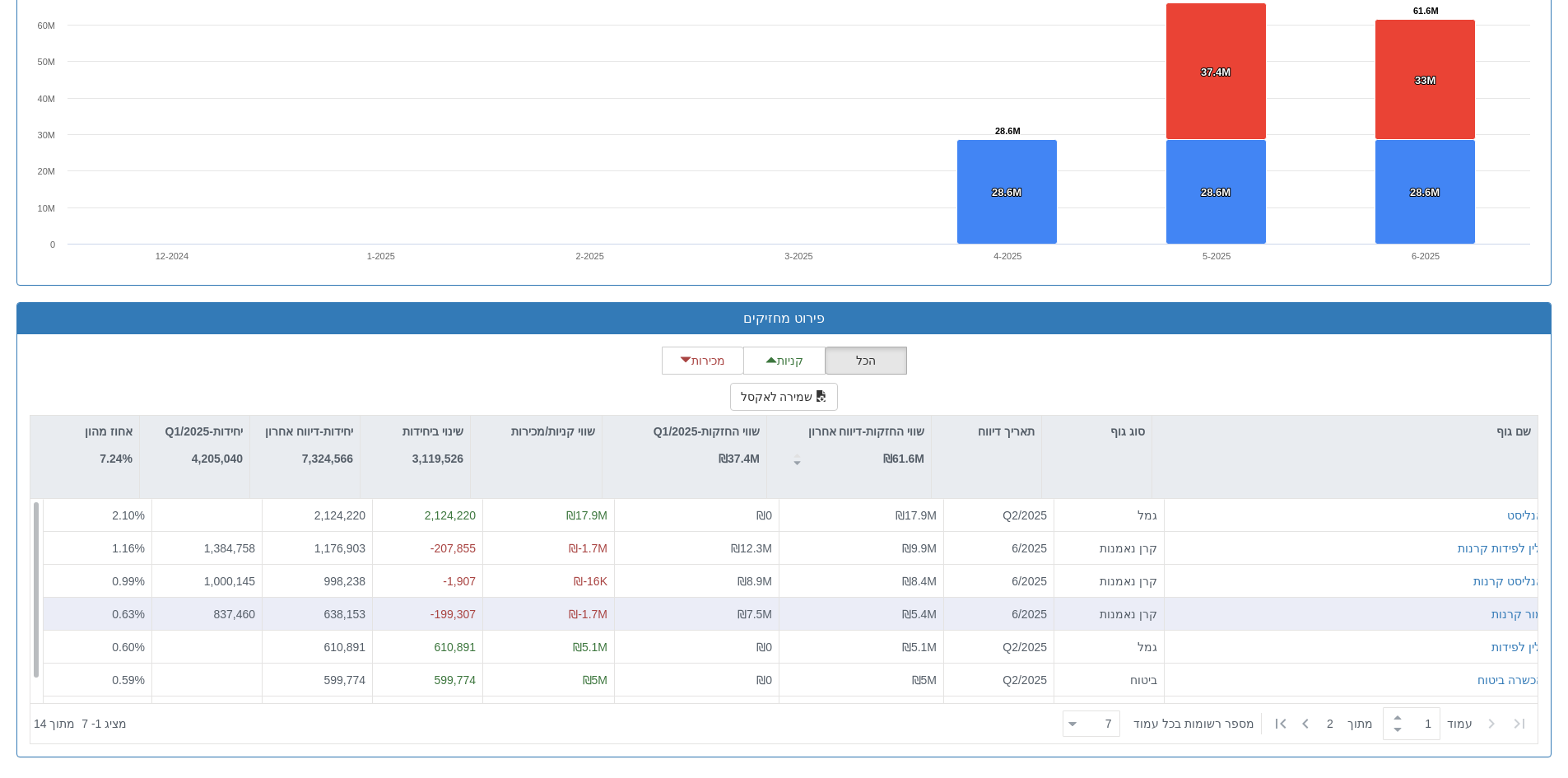
click at [1307, 614] on div "מור קרנות" at bounding box center [1357, 613] width 372 height 17
click at [1250, 613] on div "מור קרנות" at bounding box center [1357, 613] width 372 height 17
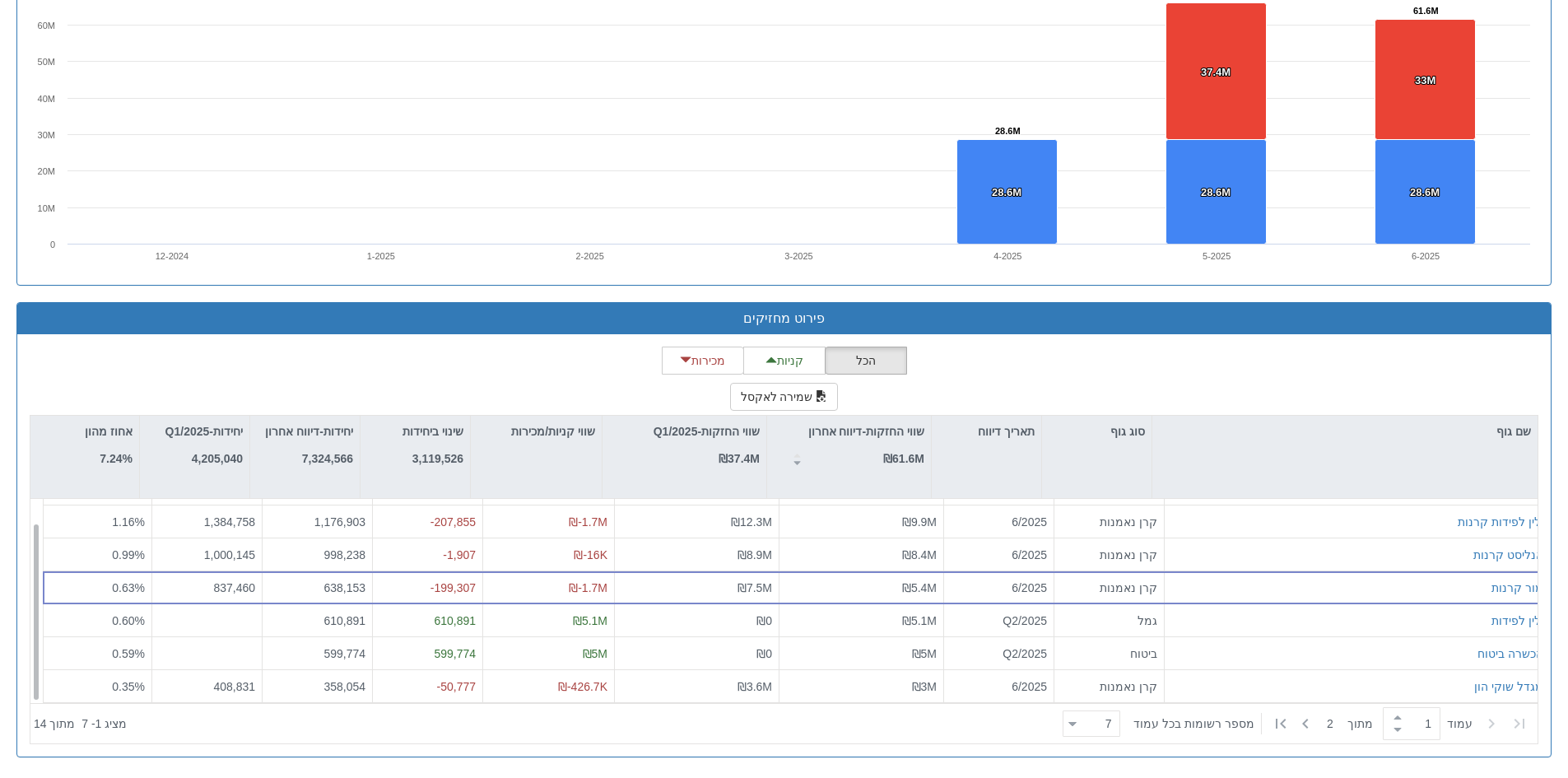
scroll to position [27, 0]
click at [1090, 723] on div "7 7" at bounding box center [1098, 723] width 43 height 23
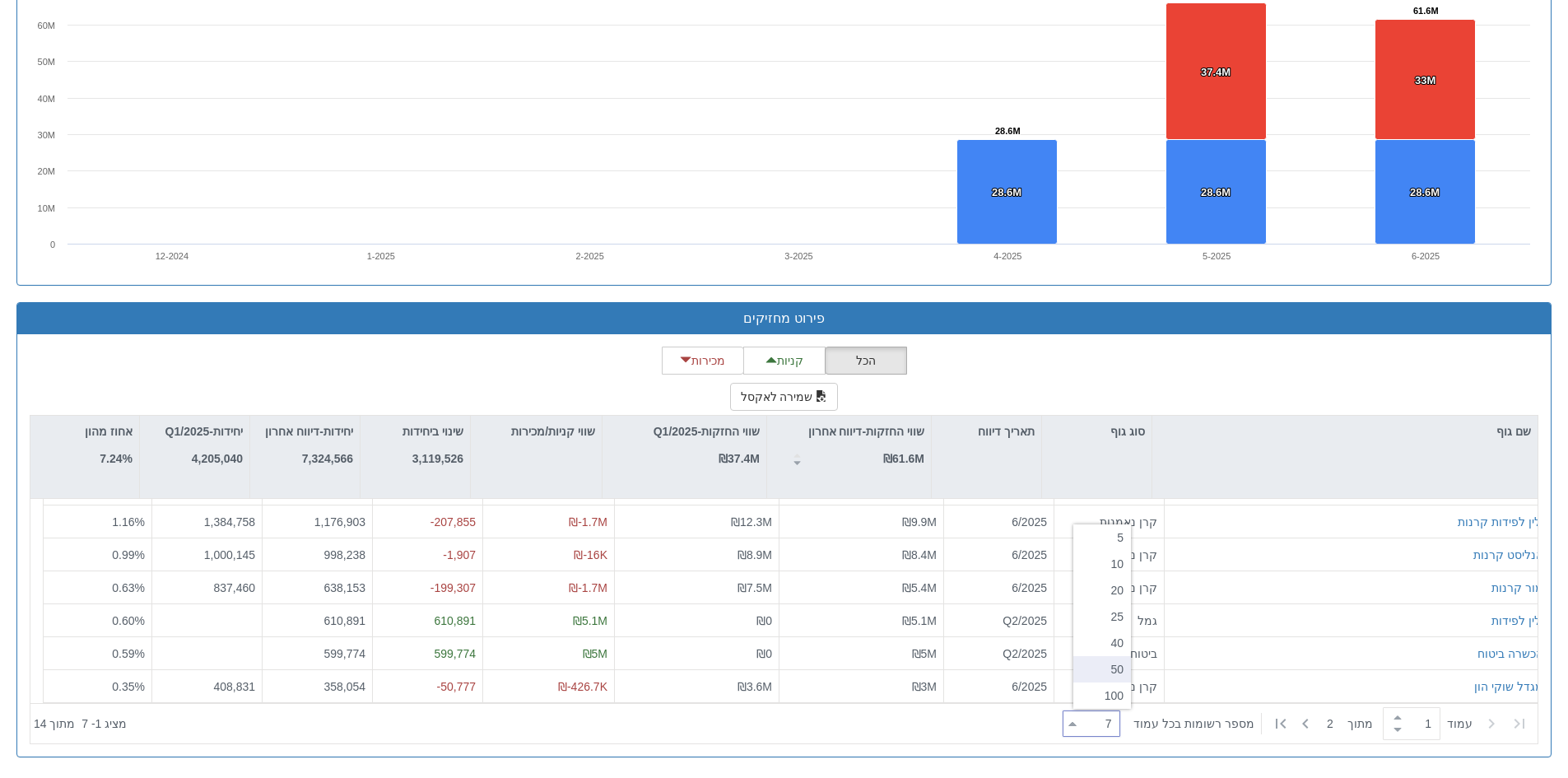
click at [1102, 676] on div "50" at bounding box center [1101, 669] width 58 height 27
type input "50"
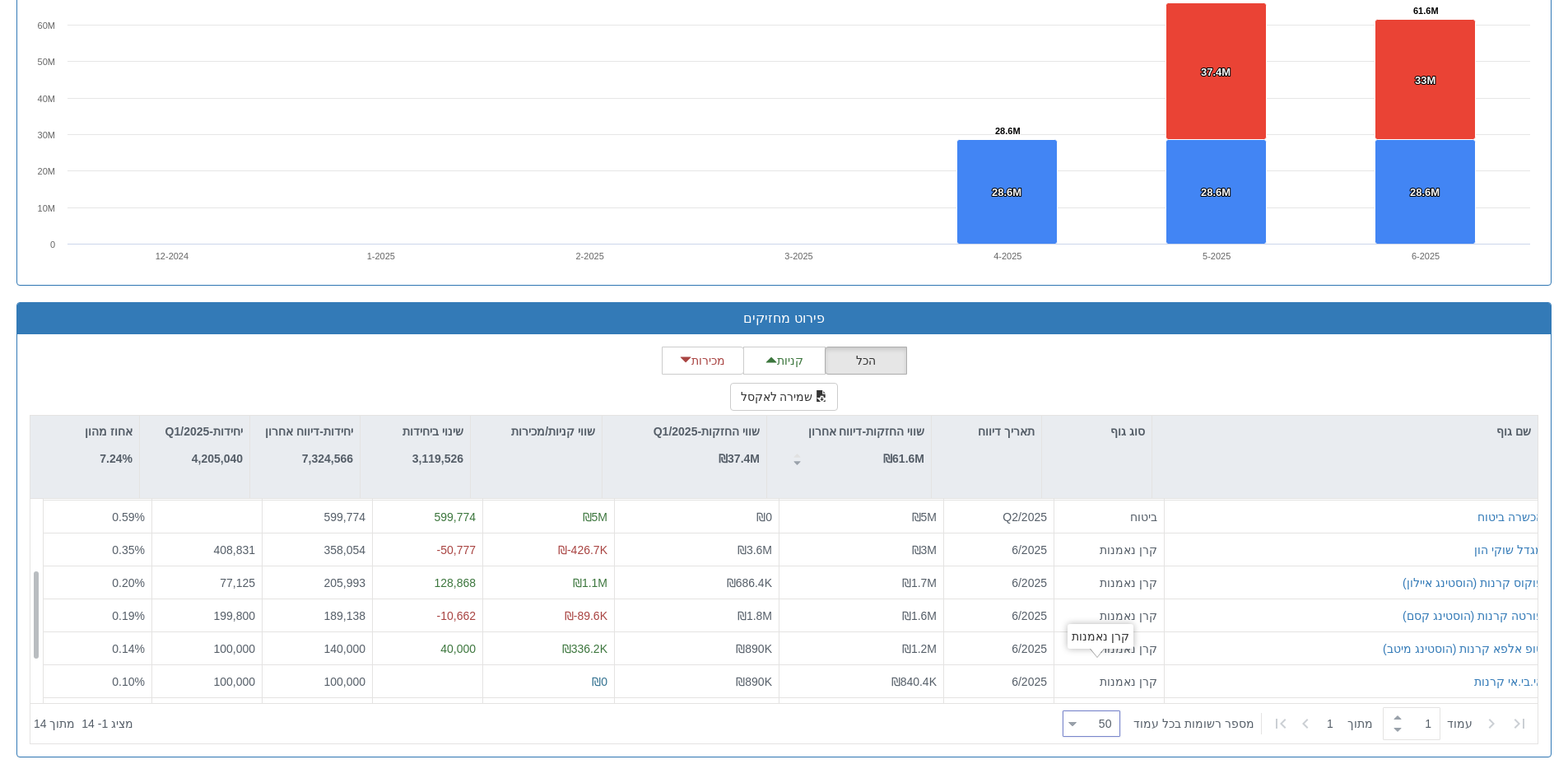
scroll to position [256, 0]
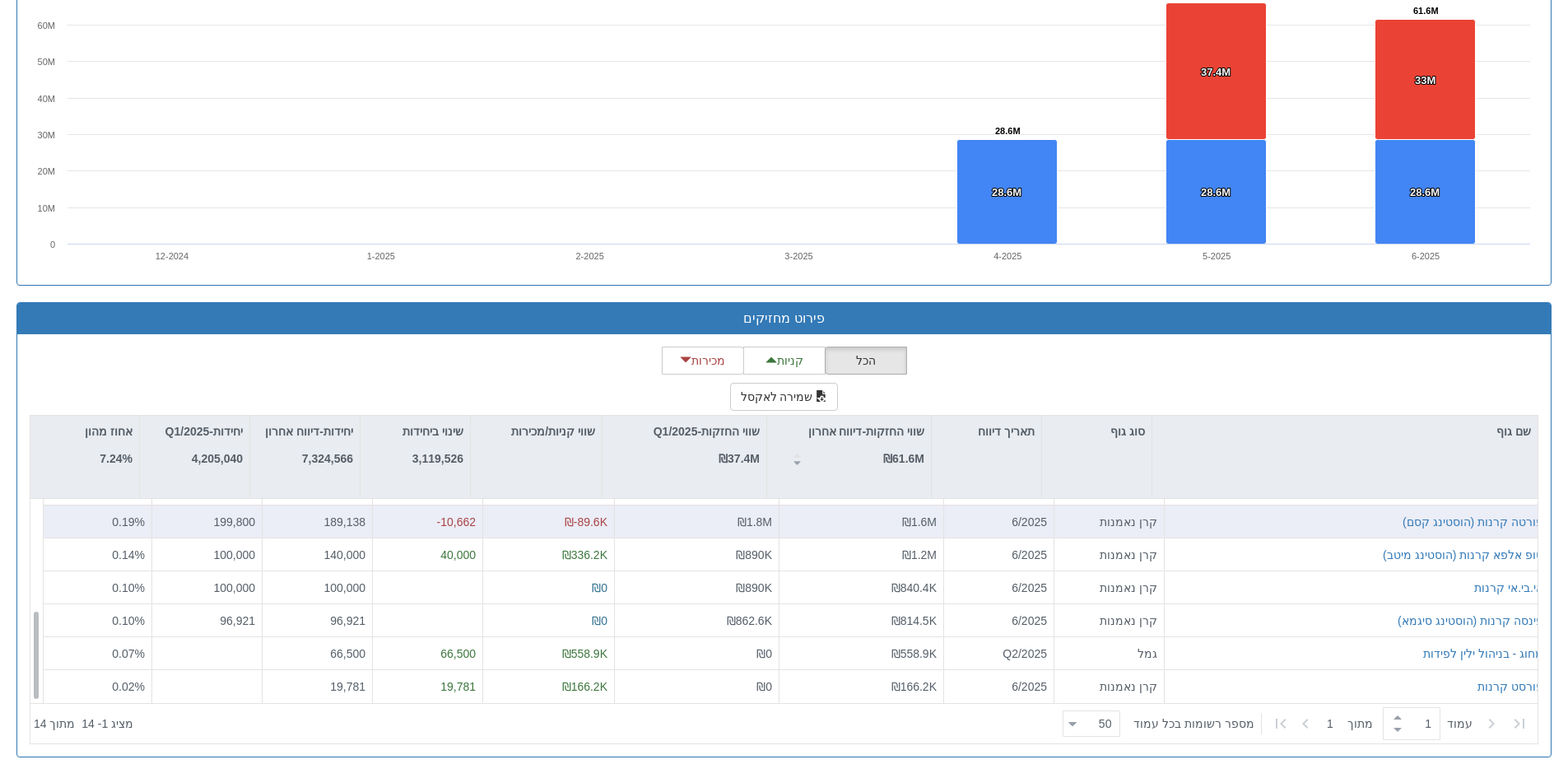
click at [1241, 523] on div "פורטה קרנות (הוסטינג קסם)" at bounding box center [1357, 522] width 372 height 17
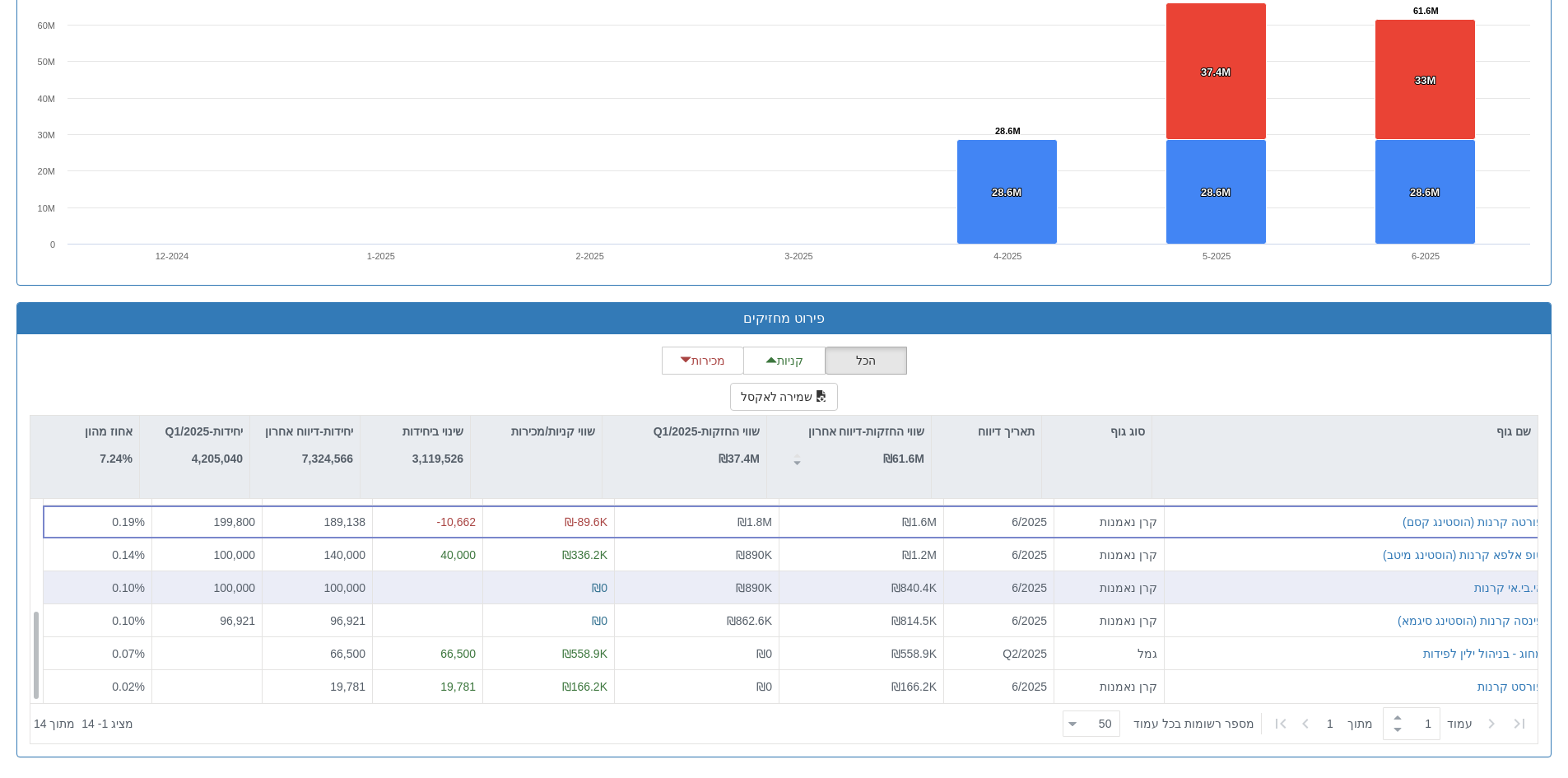
click at [1250, 590] on div "אי.בי.אי קרנות" at bounding box center [1357, 587] width 372 height 17
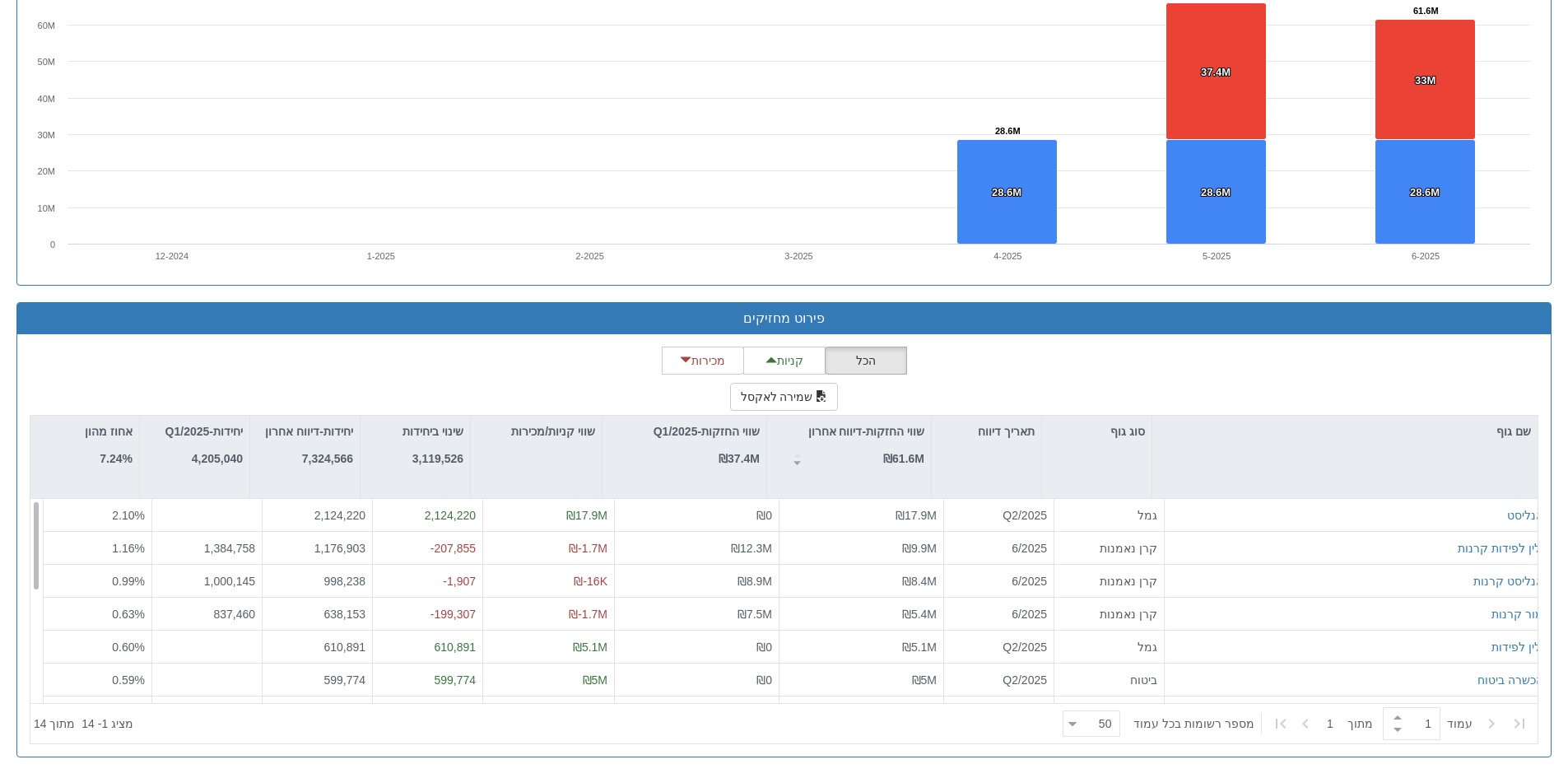
scroll to position [0, 0]
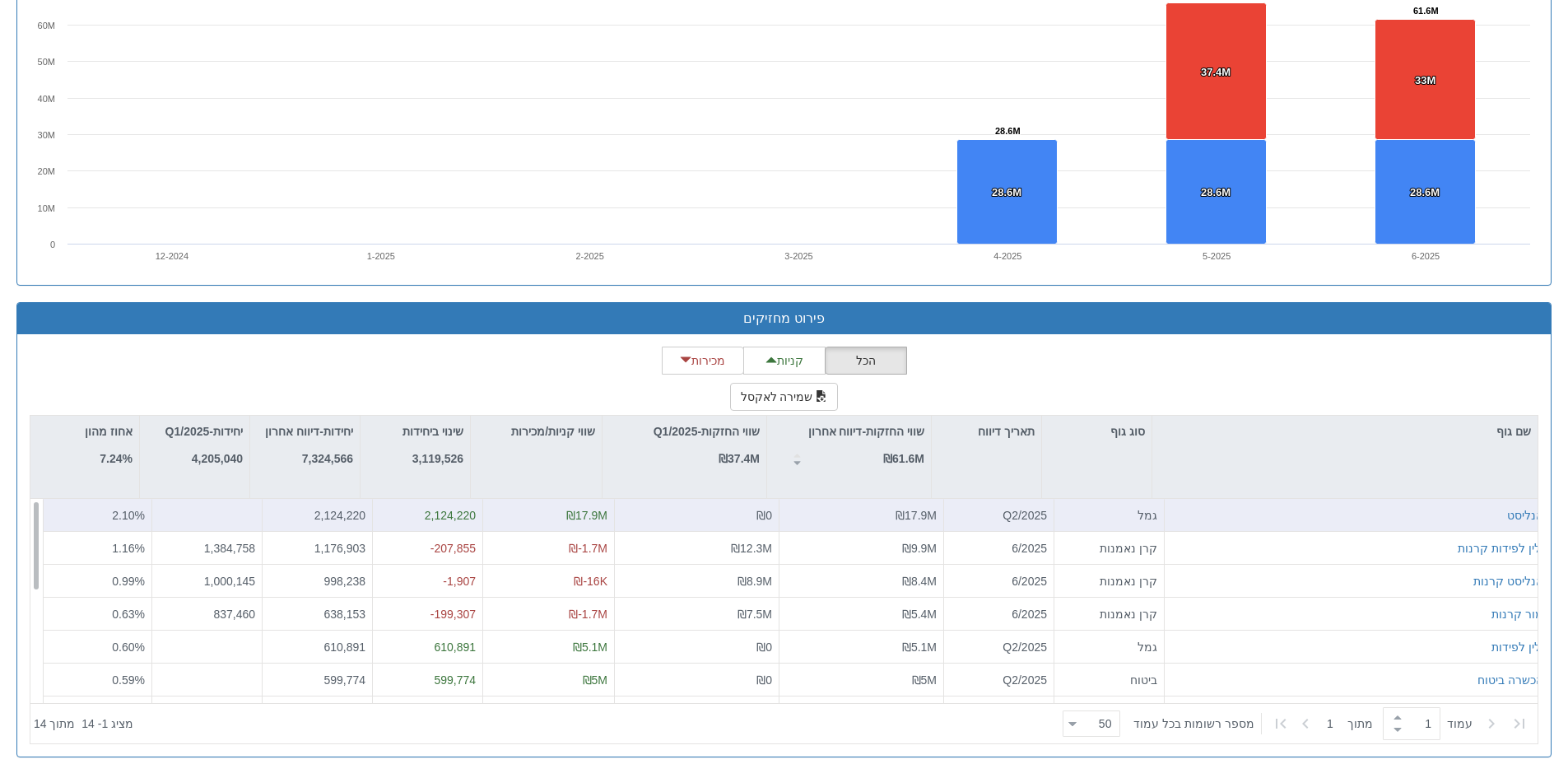
click at [1283, 524] on div "אנליסט" at bounding box center [1357, 516] width 385 height 33
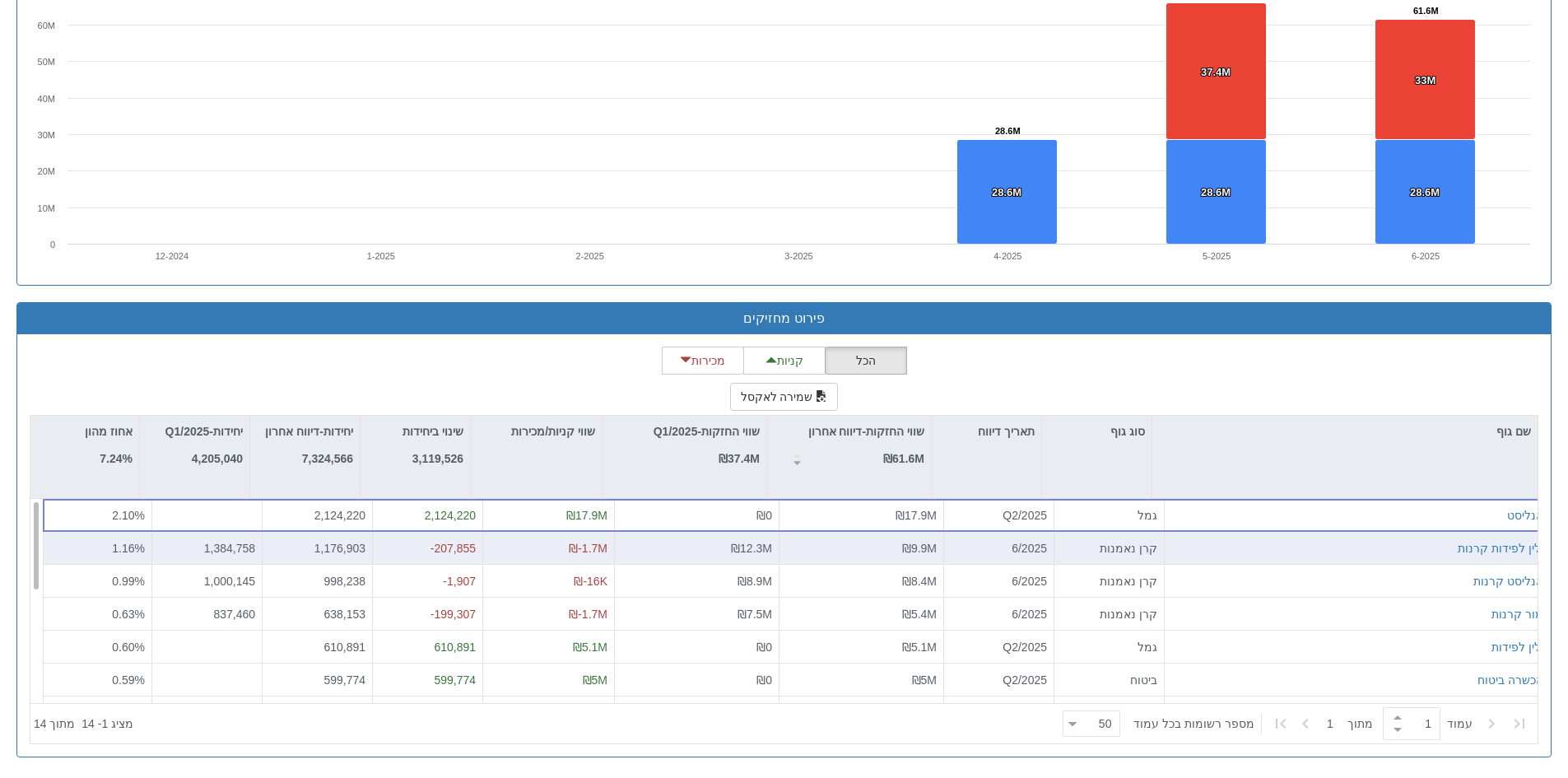
click at [1293, 556] on div "ילין לפידות קרנות" at bounding box center [1357, 548] width 385 height 33
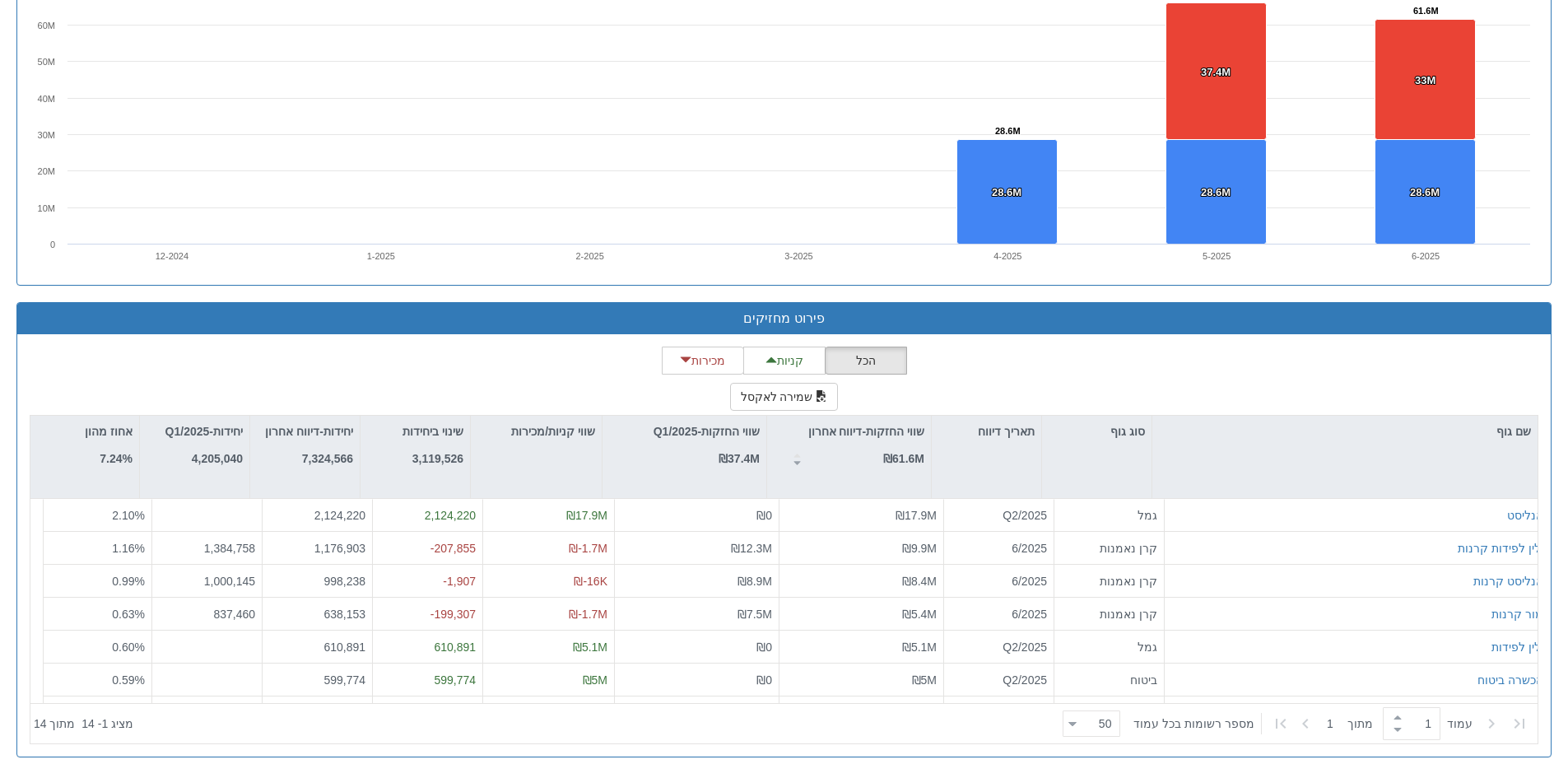
click at [1194, 395] on div "הכל קניות מכירות שמירה לאקסל שם גוף סוג גוף תאריך דיווח שווי החזקות-דיווח אחרון…" at bounding box center [783, 545] width 1508 height 398
